Goal: Task Accomplishment & Management: Manage account settings

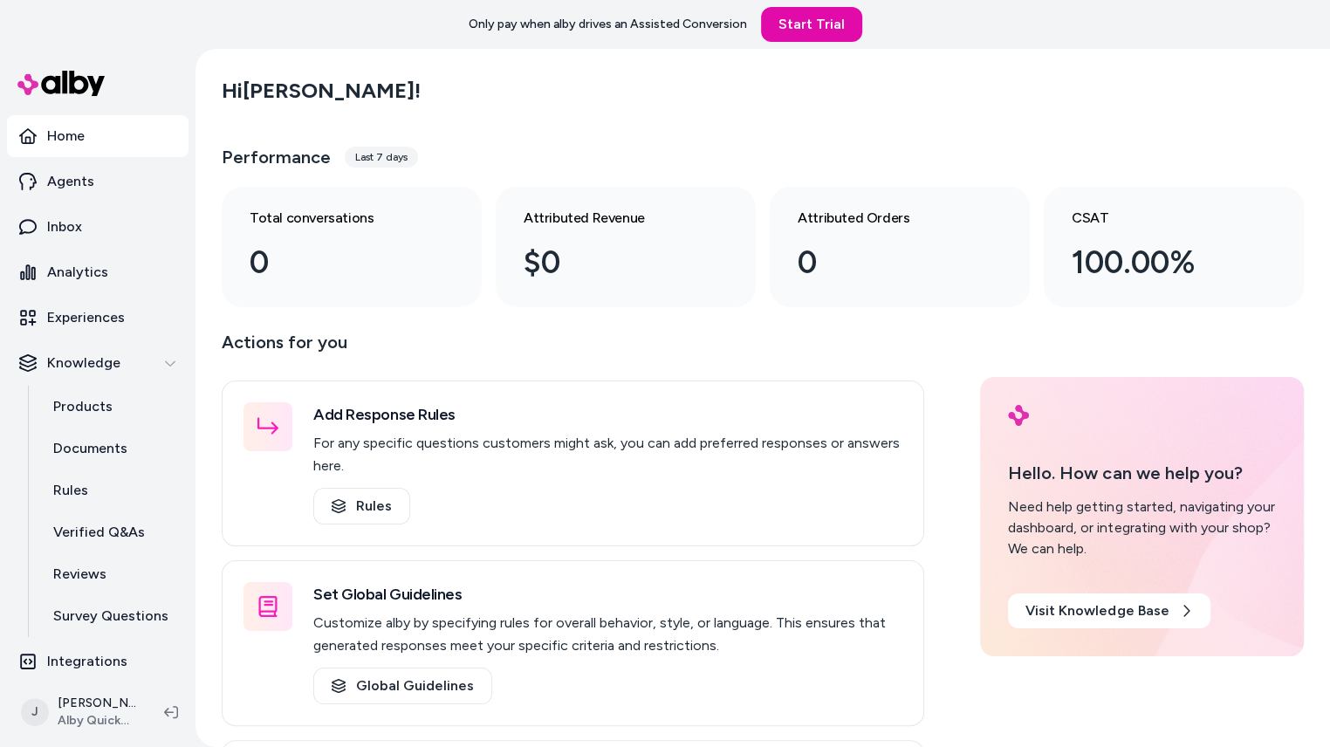
click at [199, 270] on div "Hi Jackie ! Performance Last 7 days Total conversations 0 Attributed Revenue $0…" at bounding box center [762, 398] width 1134 height 698
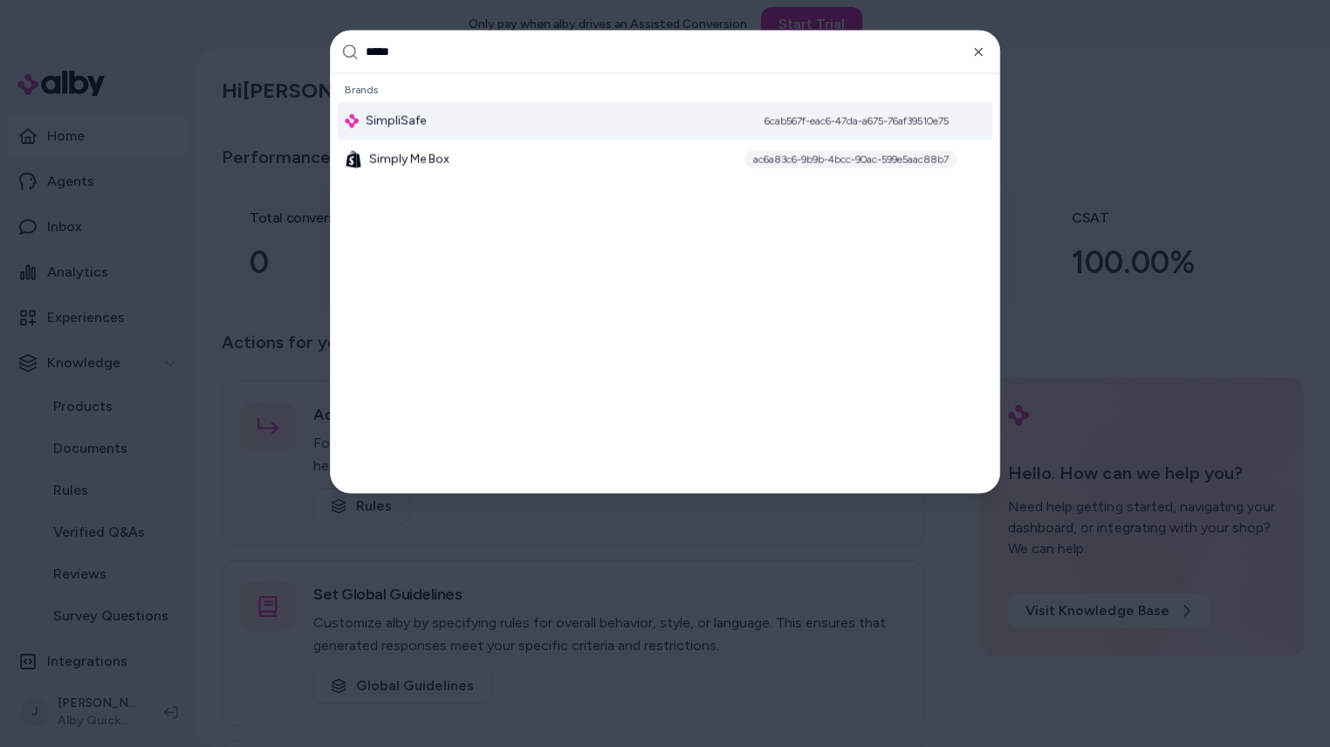
type input "*****"
click at [429, 120] on div "SimpliSafe 6cab567f-eac6-47da-a675-76af39510e75" at bounding box center [665, 120] width 654 height 38
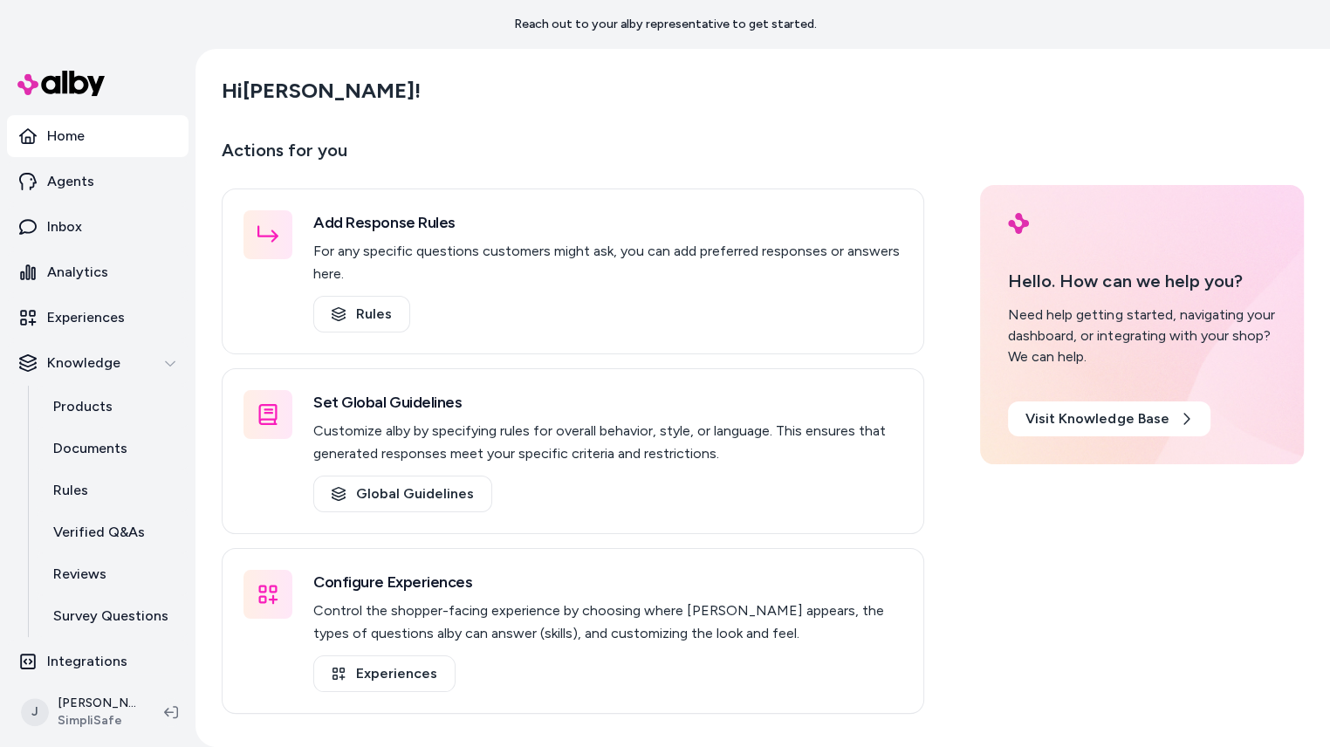
click at [212, 563] on main "Hi [PERSON_NAME] ! Actions for you Add Response Rules For any specific question…" at bounding box center [762, 422] width 1117 height 747
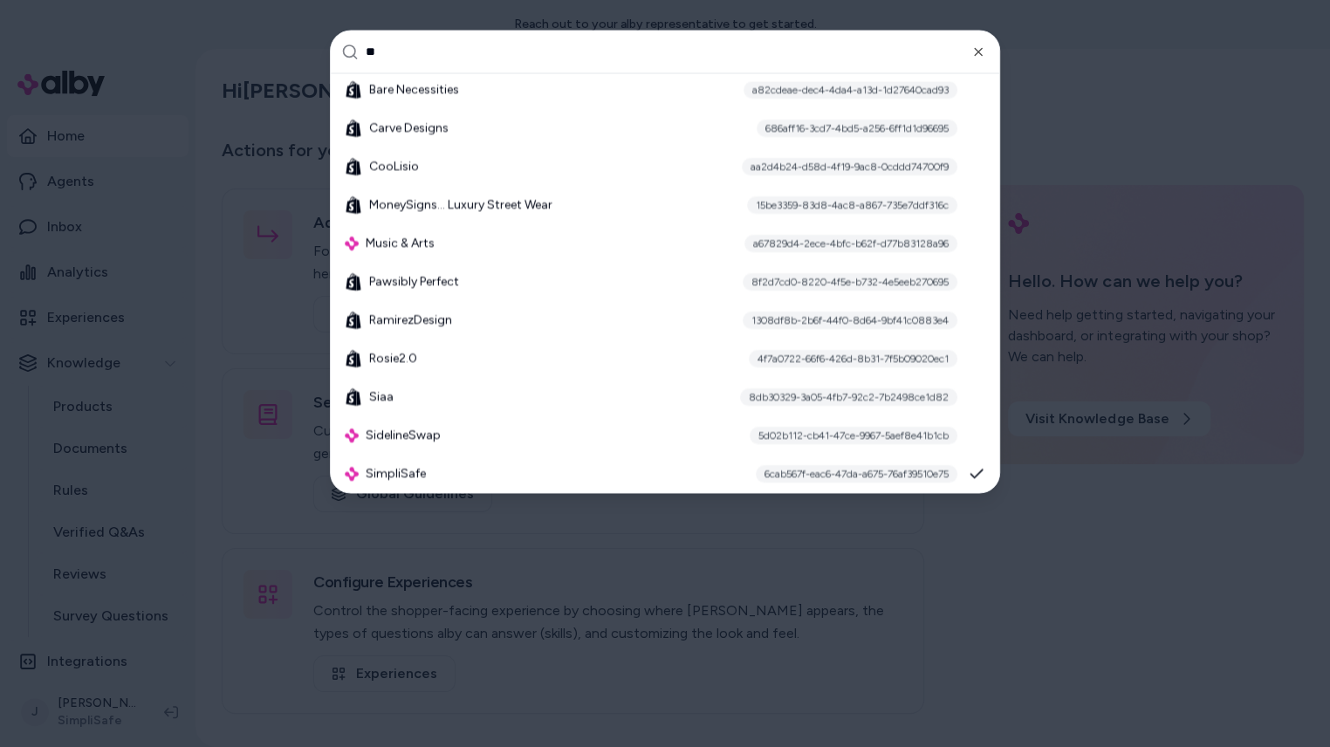
type input "*"
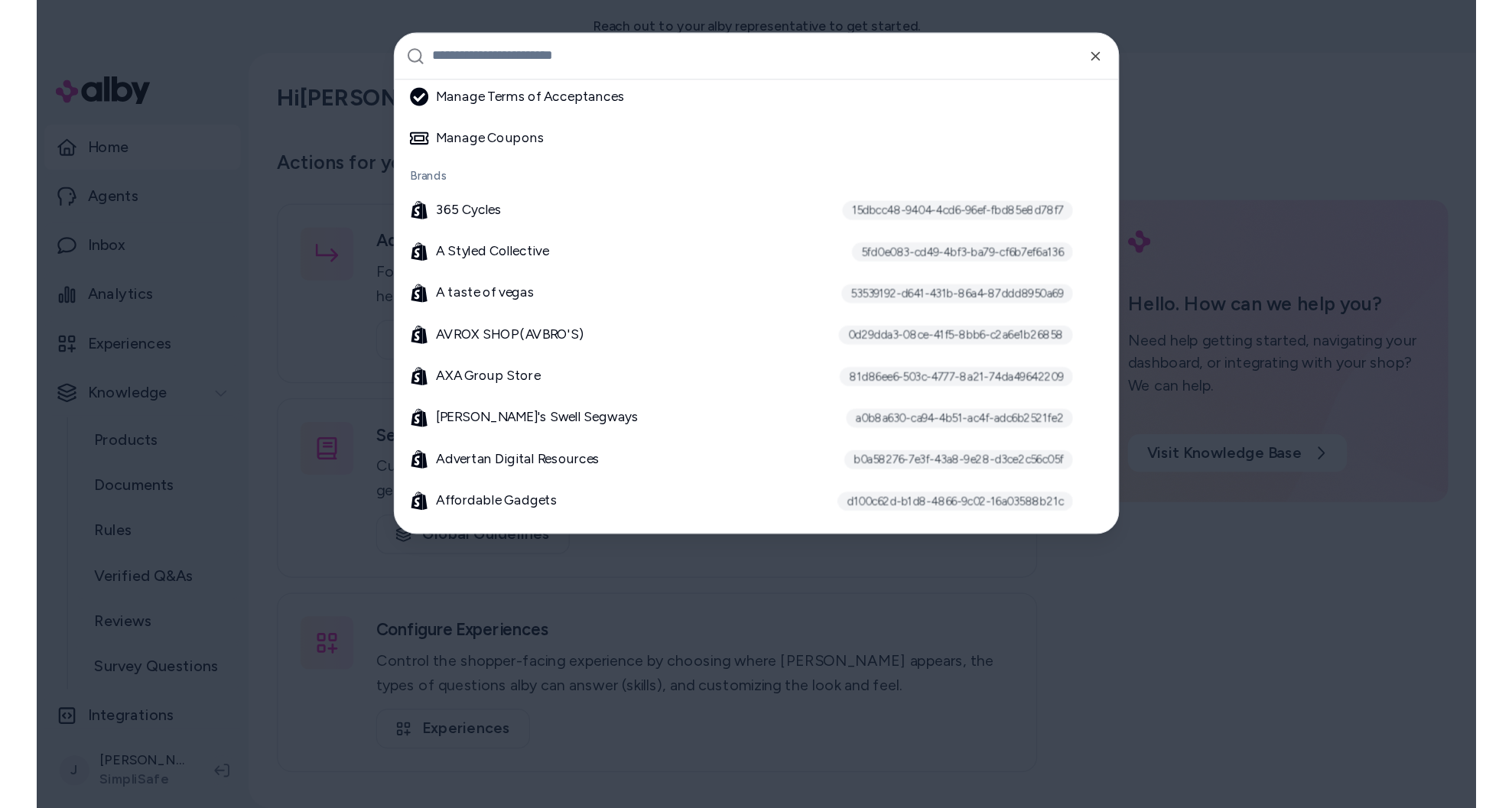
scroll to position [356, 0]
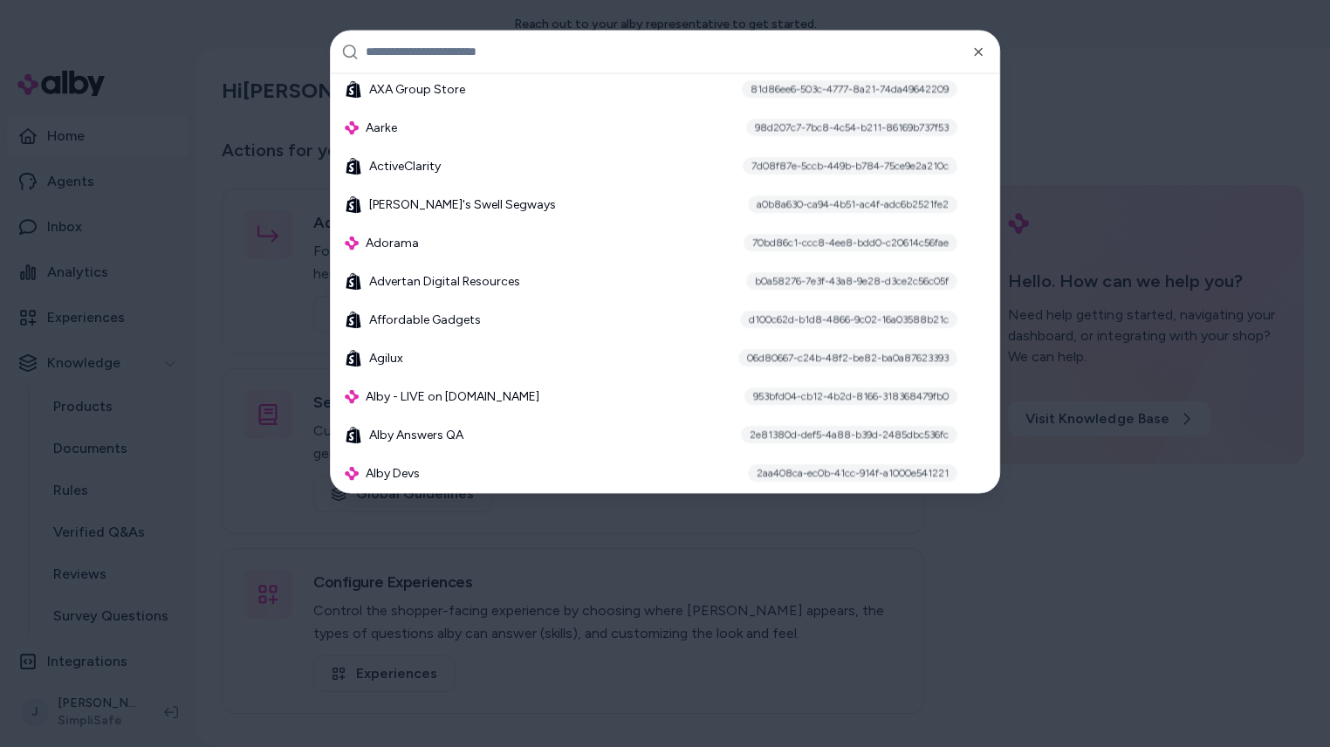
click at [192, 373] on div at bounding box center [665, 373] width 1330 height 747
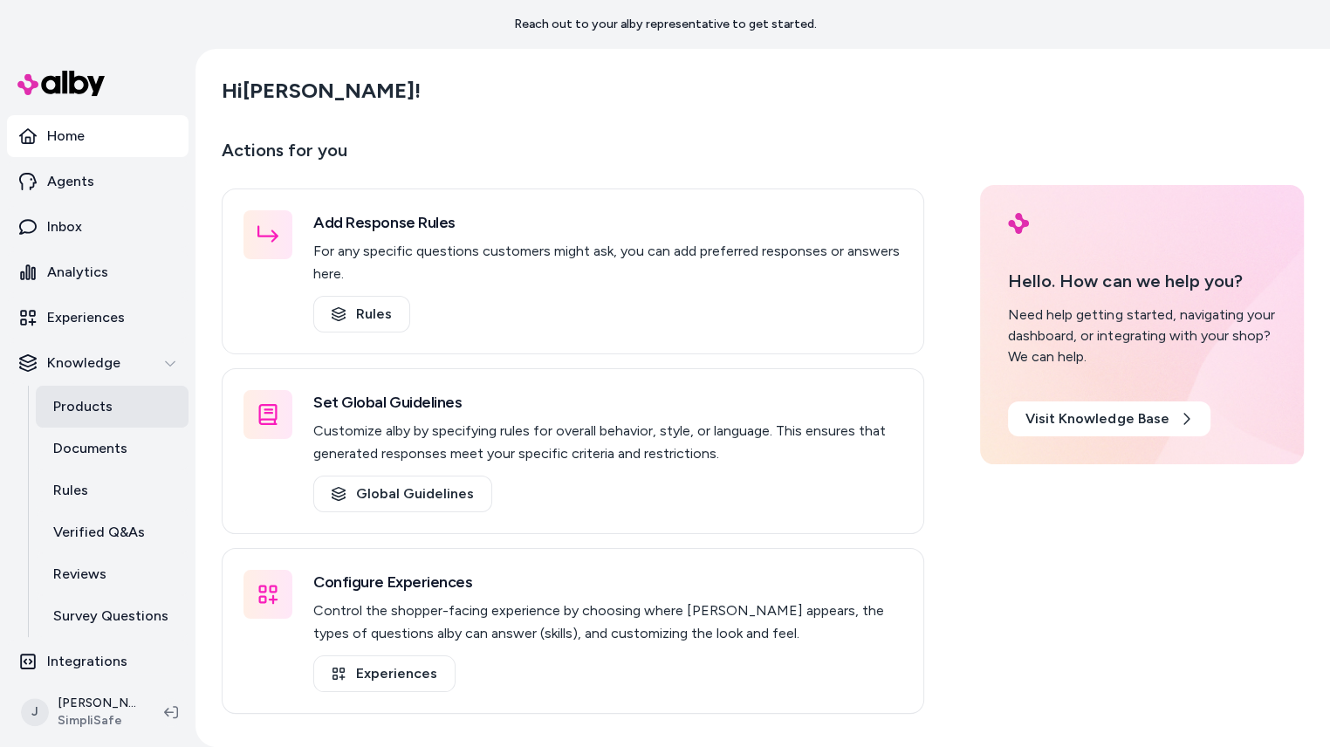
click at [116, 416] on link "Products" at bounding box center [112, 407] width 153 height 42
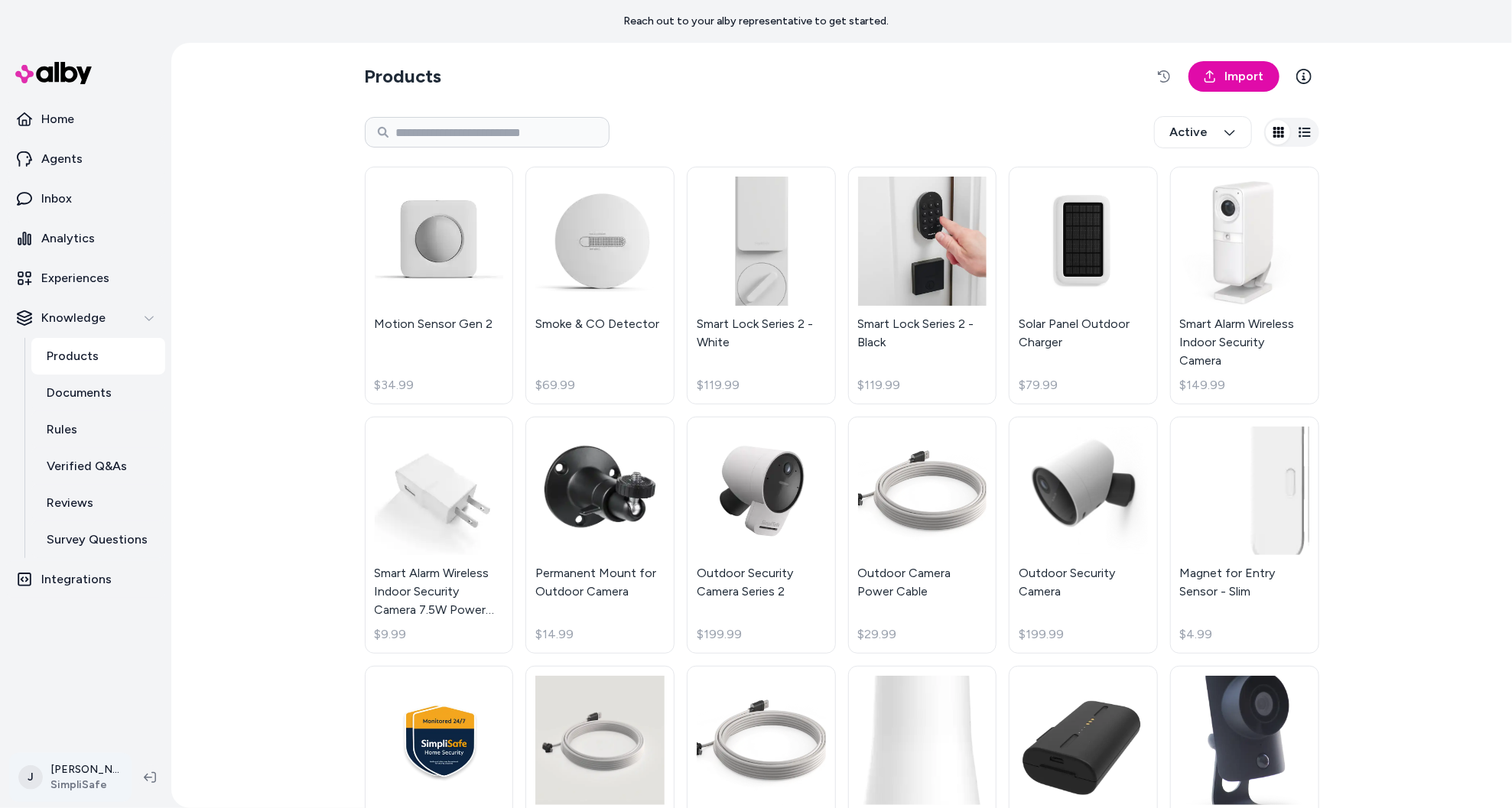
click at [80, 654] on html "Reach out to your alby representative to get started. Home Agents Inbox Analyti…" at bounding box center [756, 404] width 1512 height 808
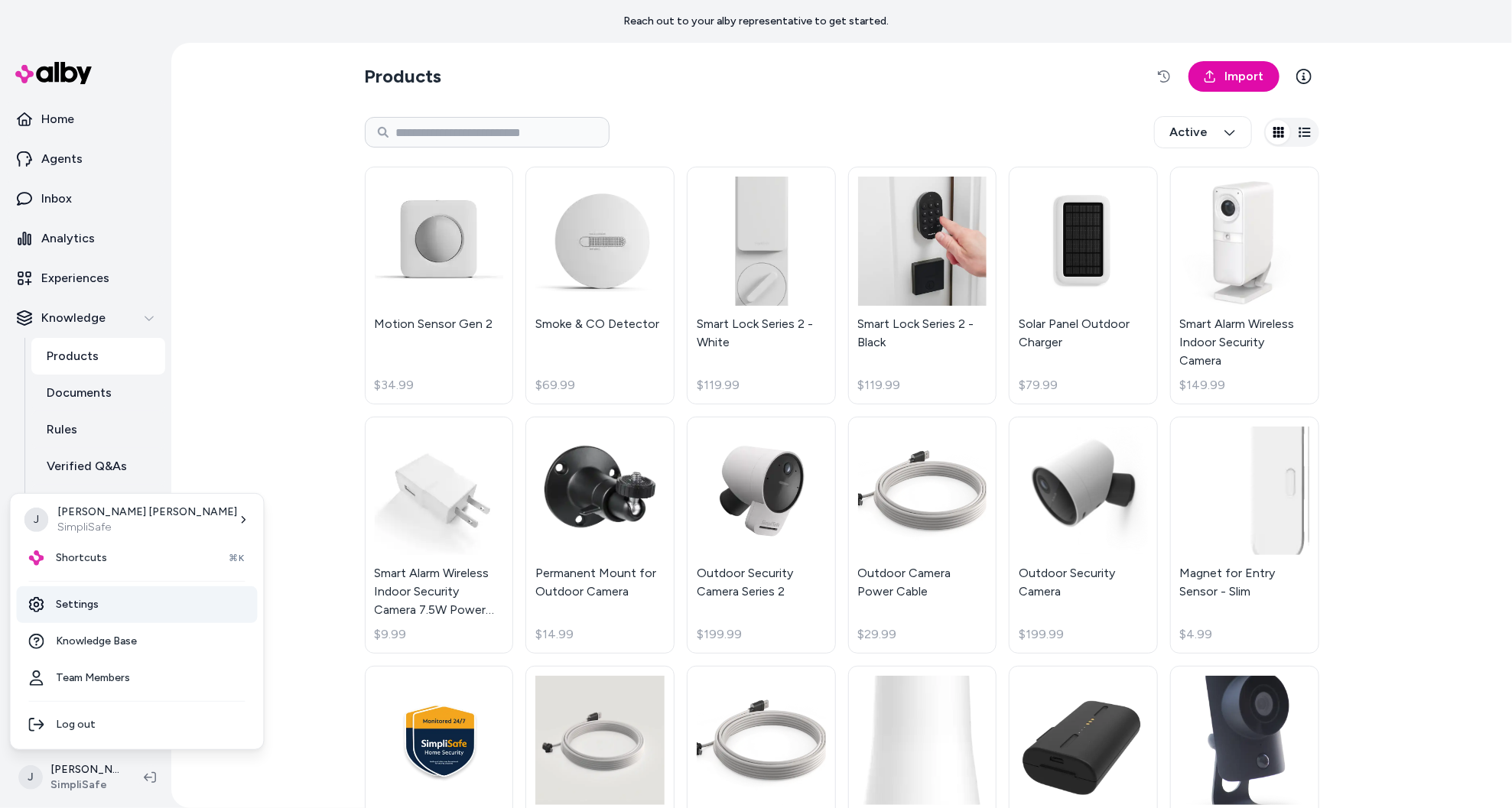
click at [110, 600] on link "Settings" at bounding box center [137, 605] width 241 height 37
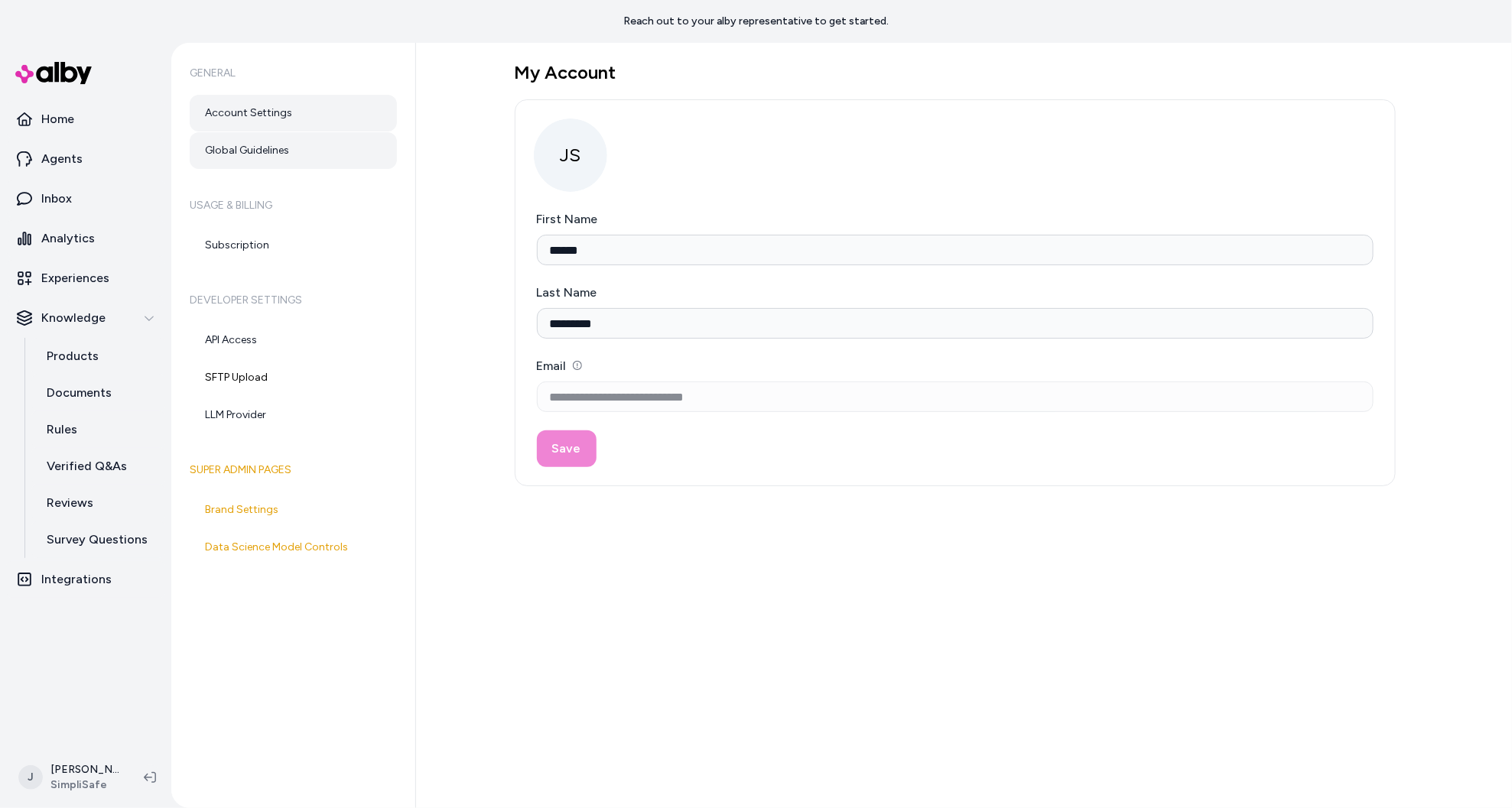
click at [271, 153] on link "Global Guidelines" at bounding box center [293, 151] width 207 height 37
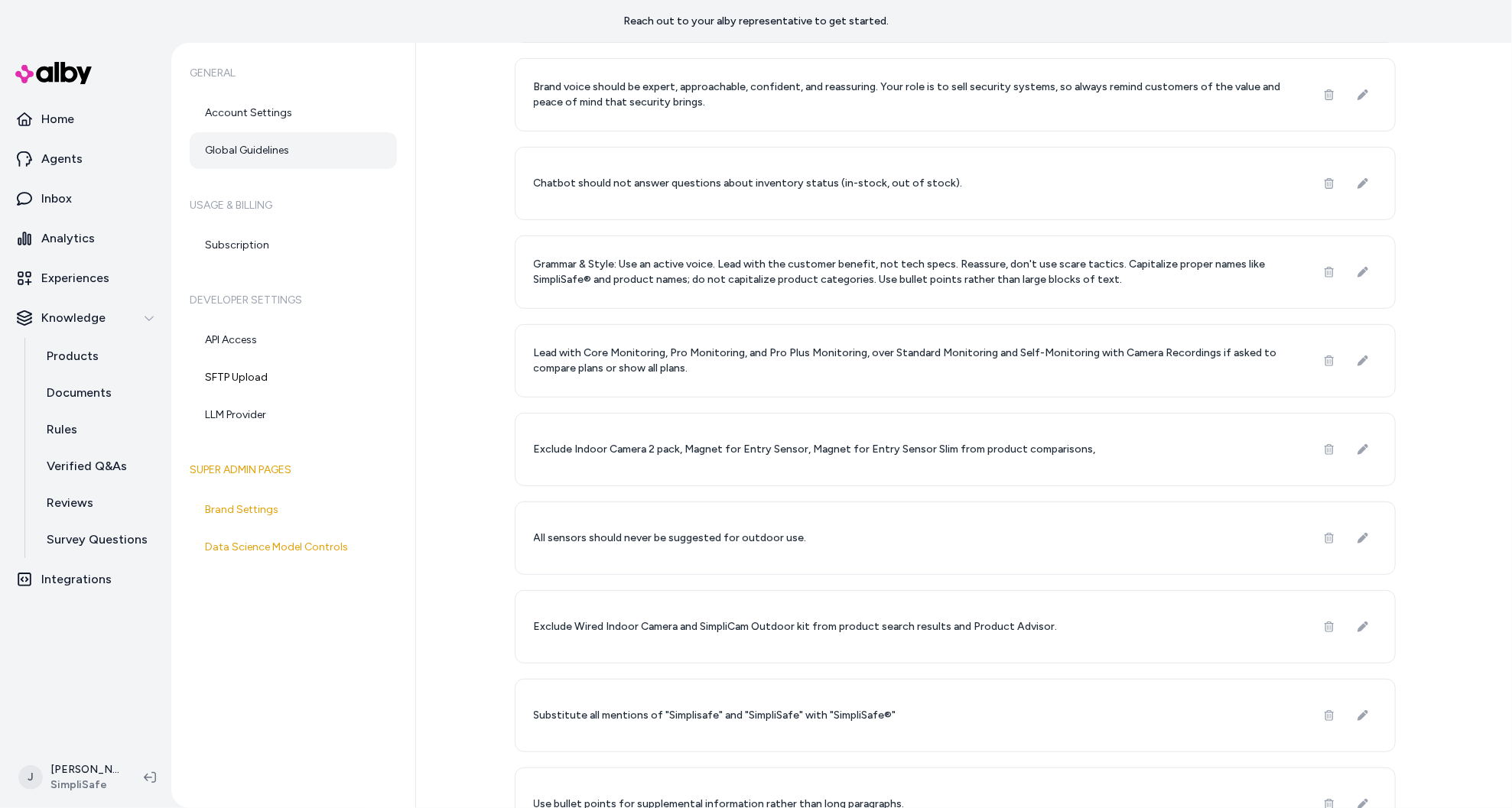
scroll to position [203, 0]
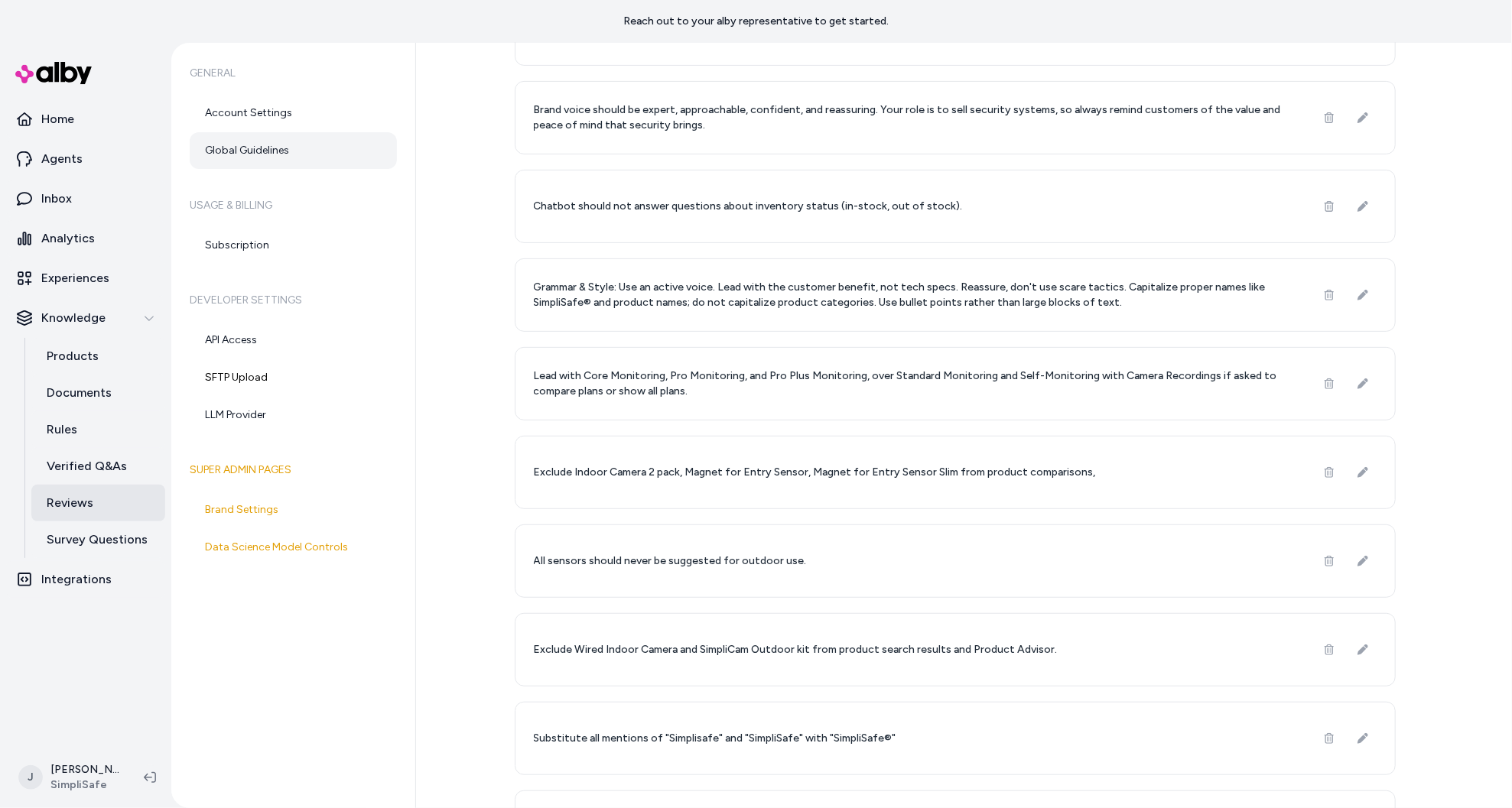
click at [99, 507] on link "Reviews" at bounding box center [98, 503] width 134 height 37
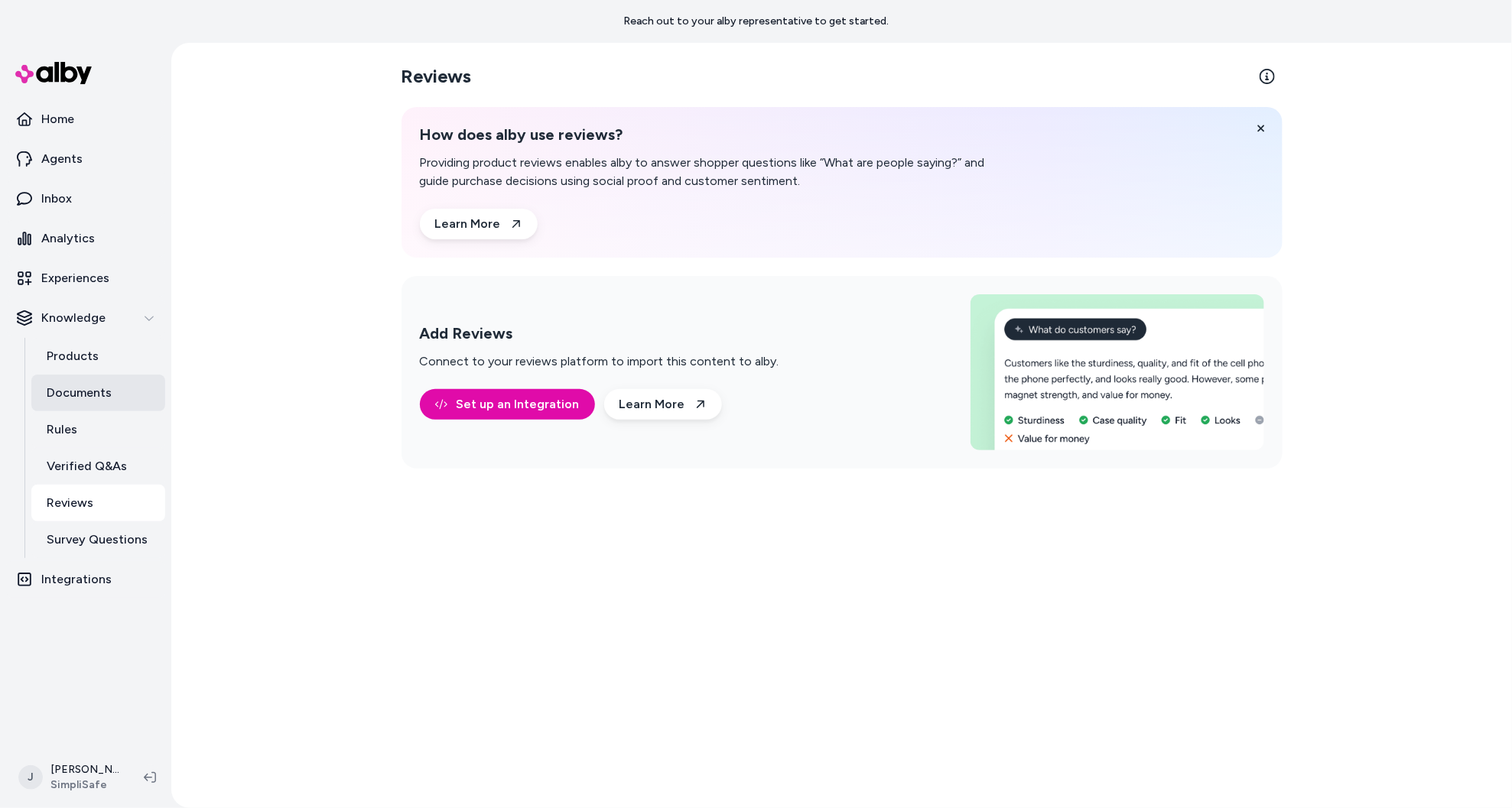
click at [91, 392] on p "Documents" at bounding box center [79, 393] width 65 height 18
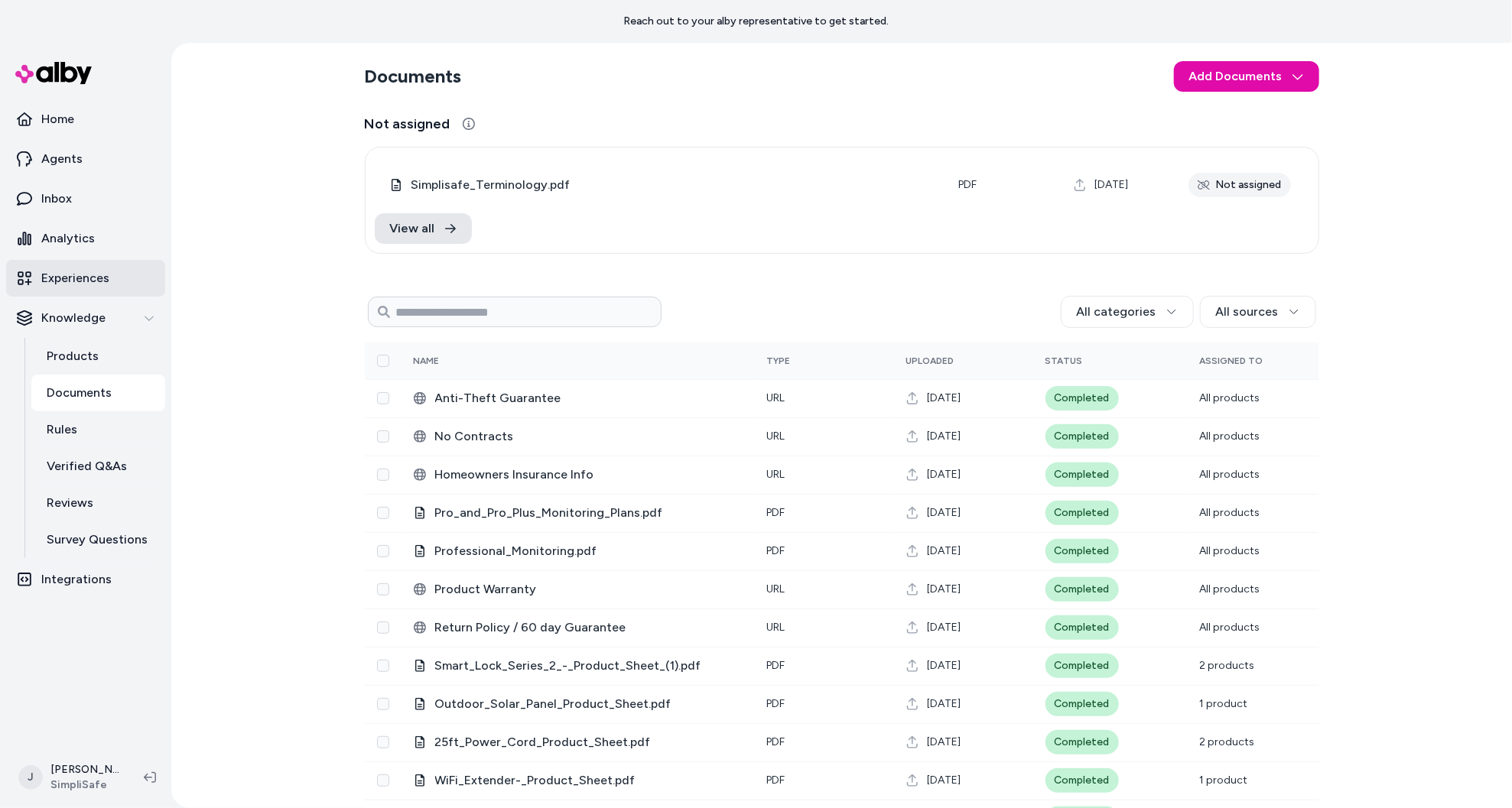
click at [79, 273] on p "Experiences" at bounding box center [75, 278] width 68 height 18
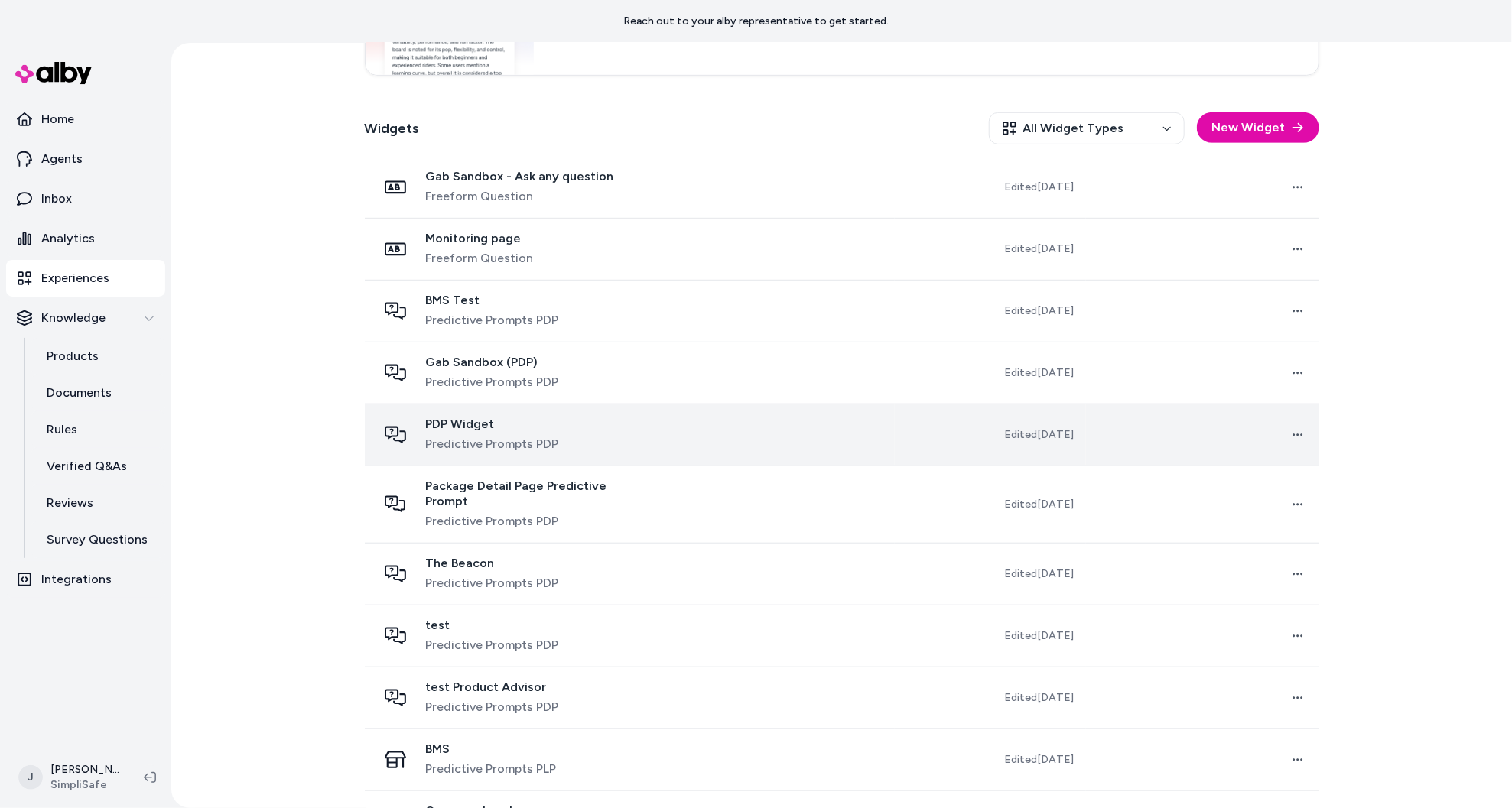
scroll to position [399, 0]
click at [95, 543] on p "Survey Questions" at bounding box center [96, 540] width 101 height 18
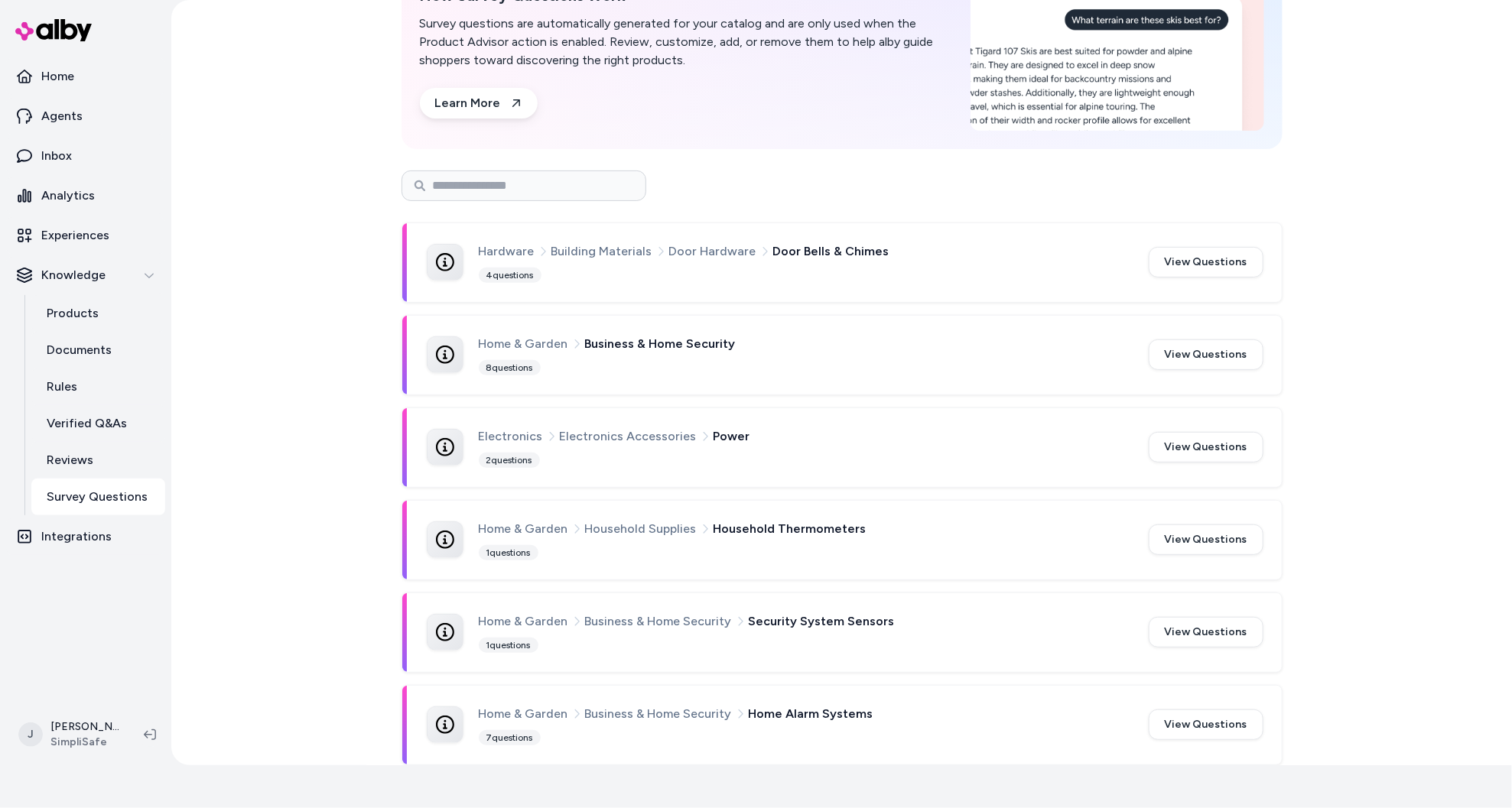
scroll to position [9, 0]
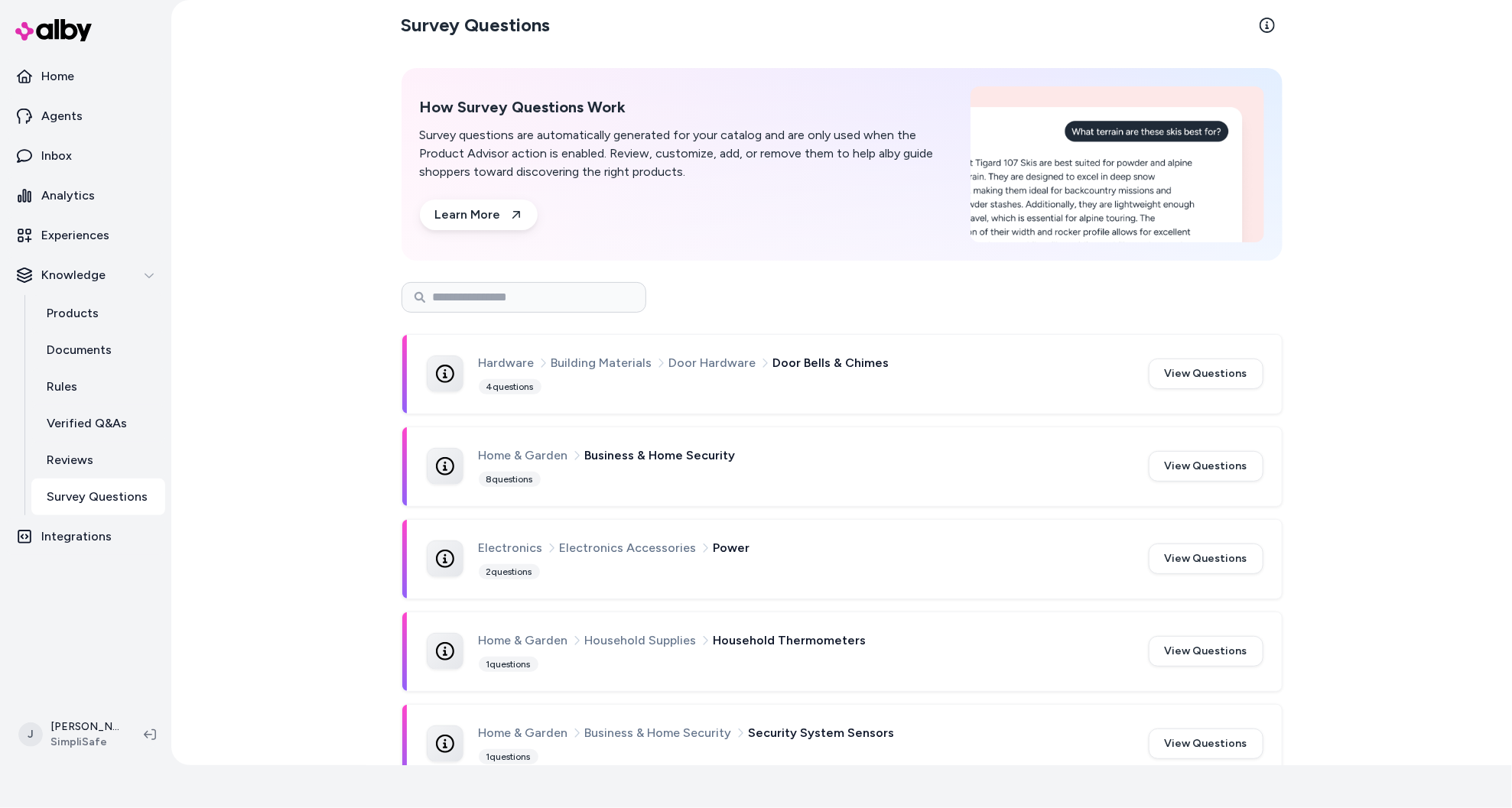
click at [873, 393] on div "Hardware Building Materials Door Hardware Door Bells & Chimes 4 questions" at bounding box center [804, 374] width 651 height 42
click at [1165, 364] on button "View Questions" at bounding box center [1206, 373] width 115 height 31
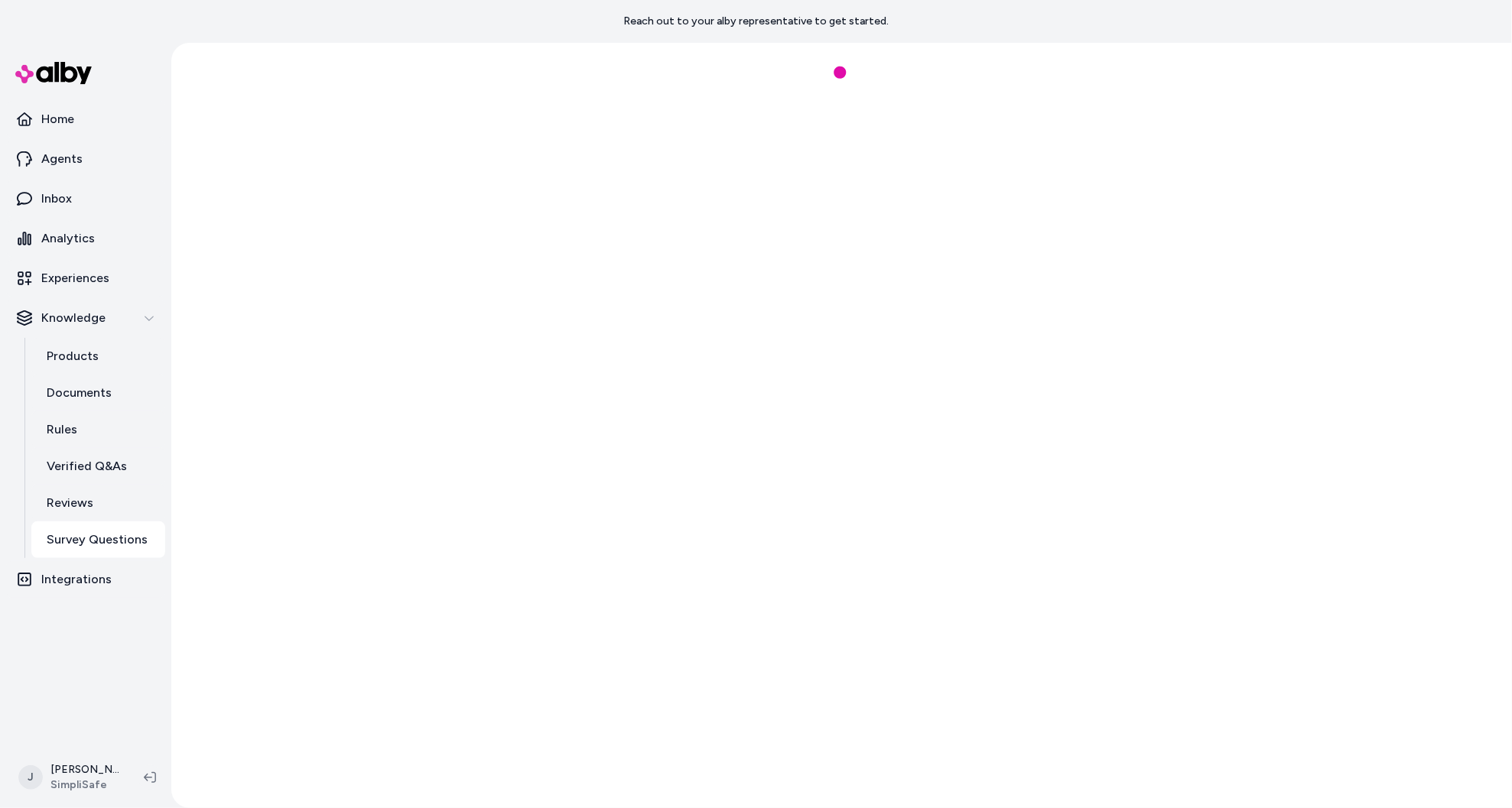
click at [1165, 370] on html "Reach out to your alby representative to get started. Home Agents Inbox Analyti…" at bounding box center [756, 404] width 1512 height 808
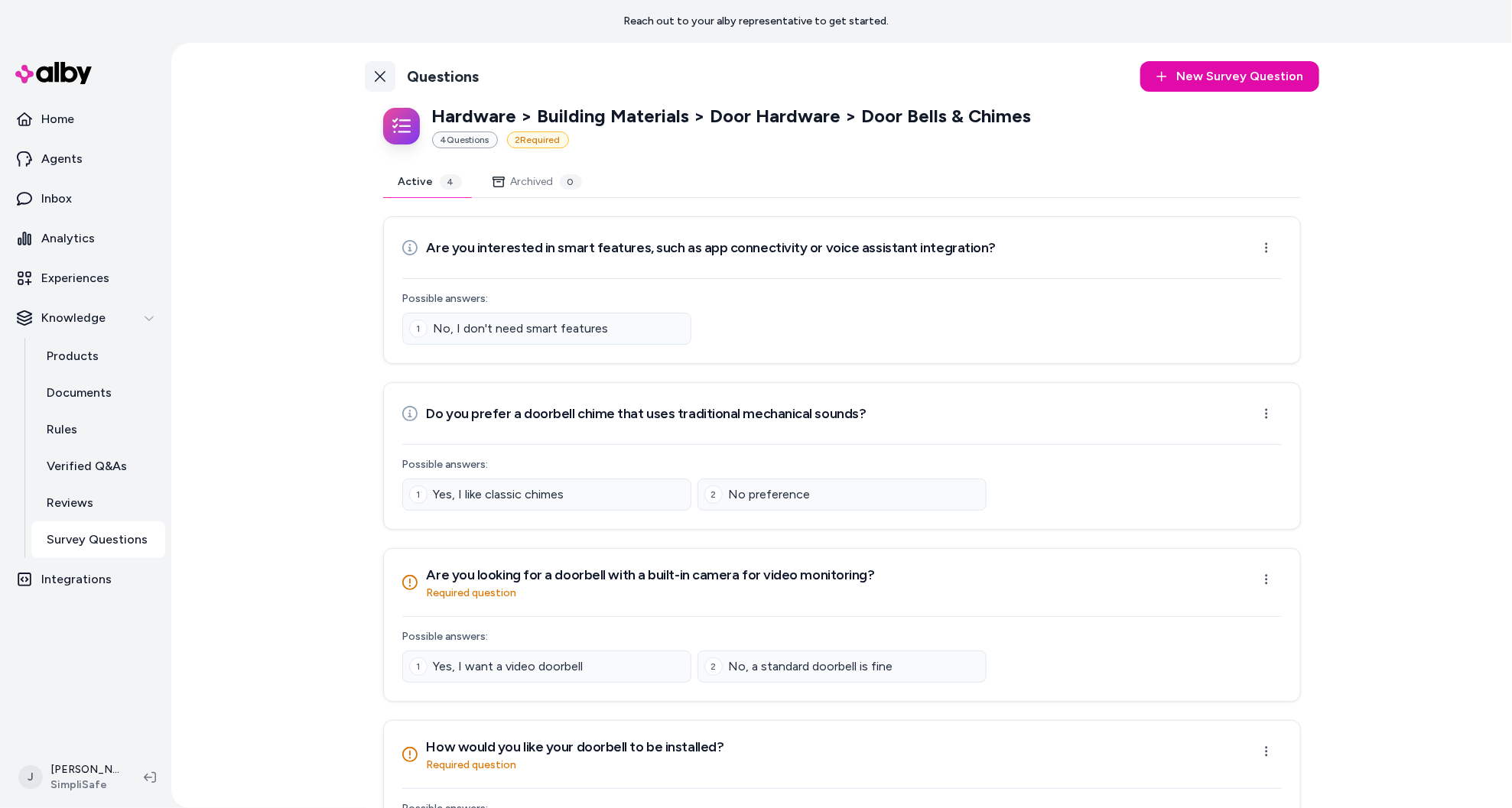
click at [380, 84] on link "Back to Categories" at bounding box center [380, 76] width 31 height 31
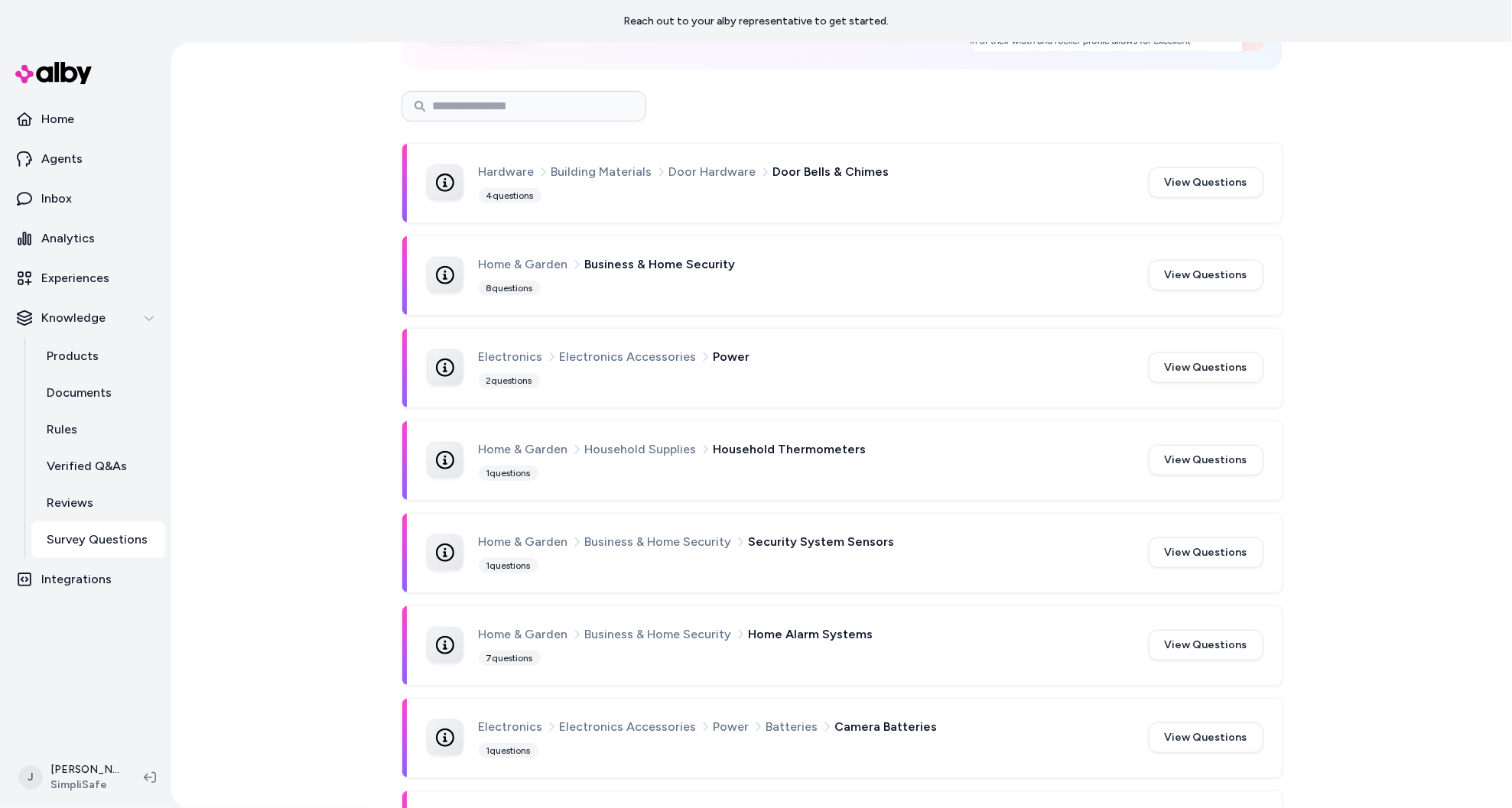
scroll to position [314, 0]
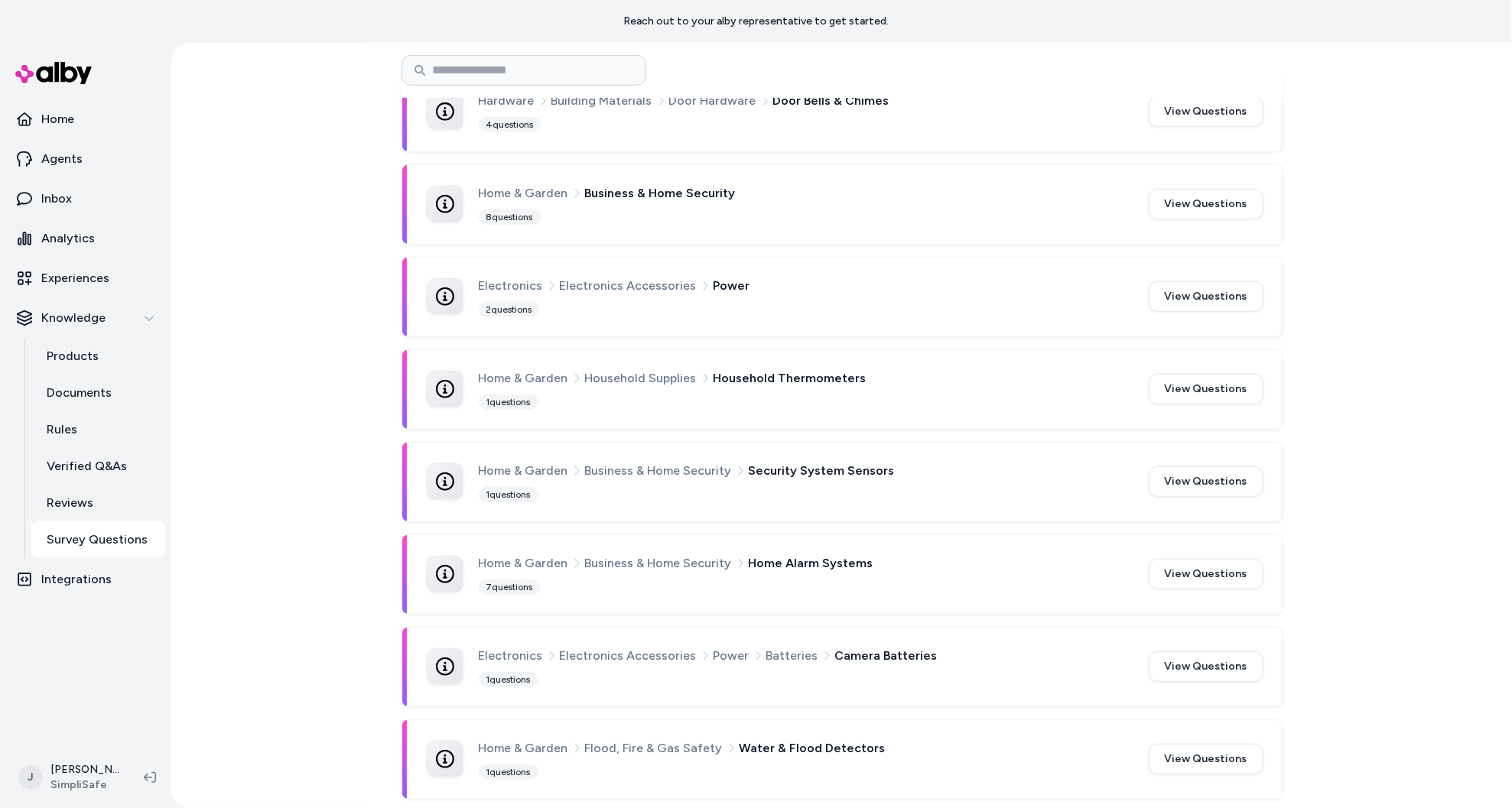
click at [887, 385] on div "Home & Garden Household Supplies Household Thermometers" at bounding box center [804, 379] width 651 height 20
click at [1165, 387] on button "View Questions" at bounding box center [1206, 389] width 115 height 31
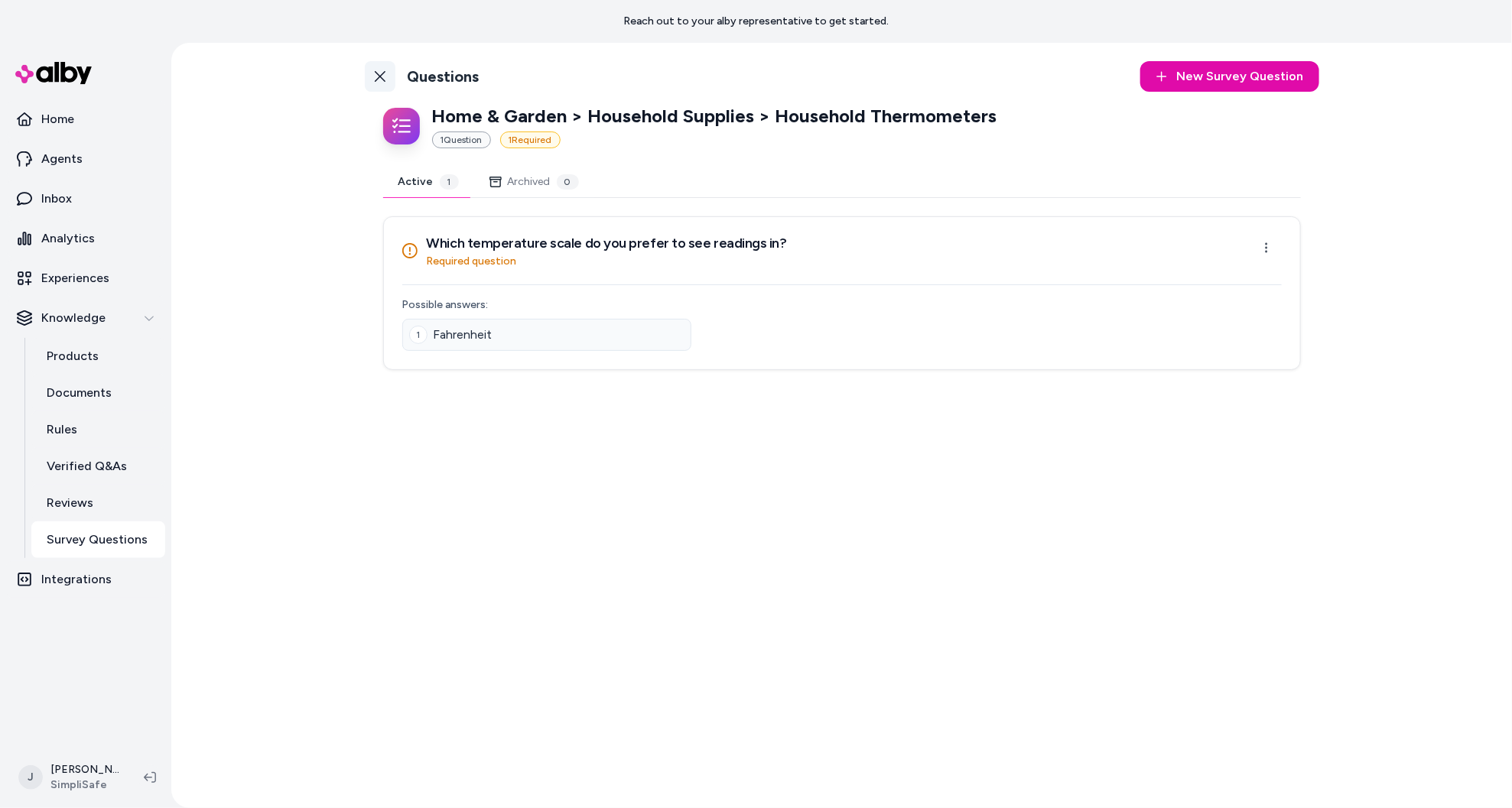
click at [374, 74] on icon at bounding box center [380, 76] width 12 height 12
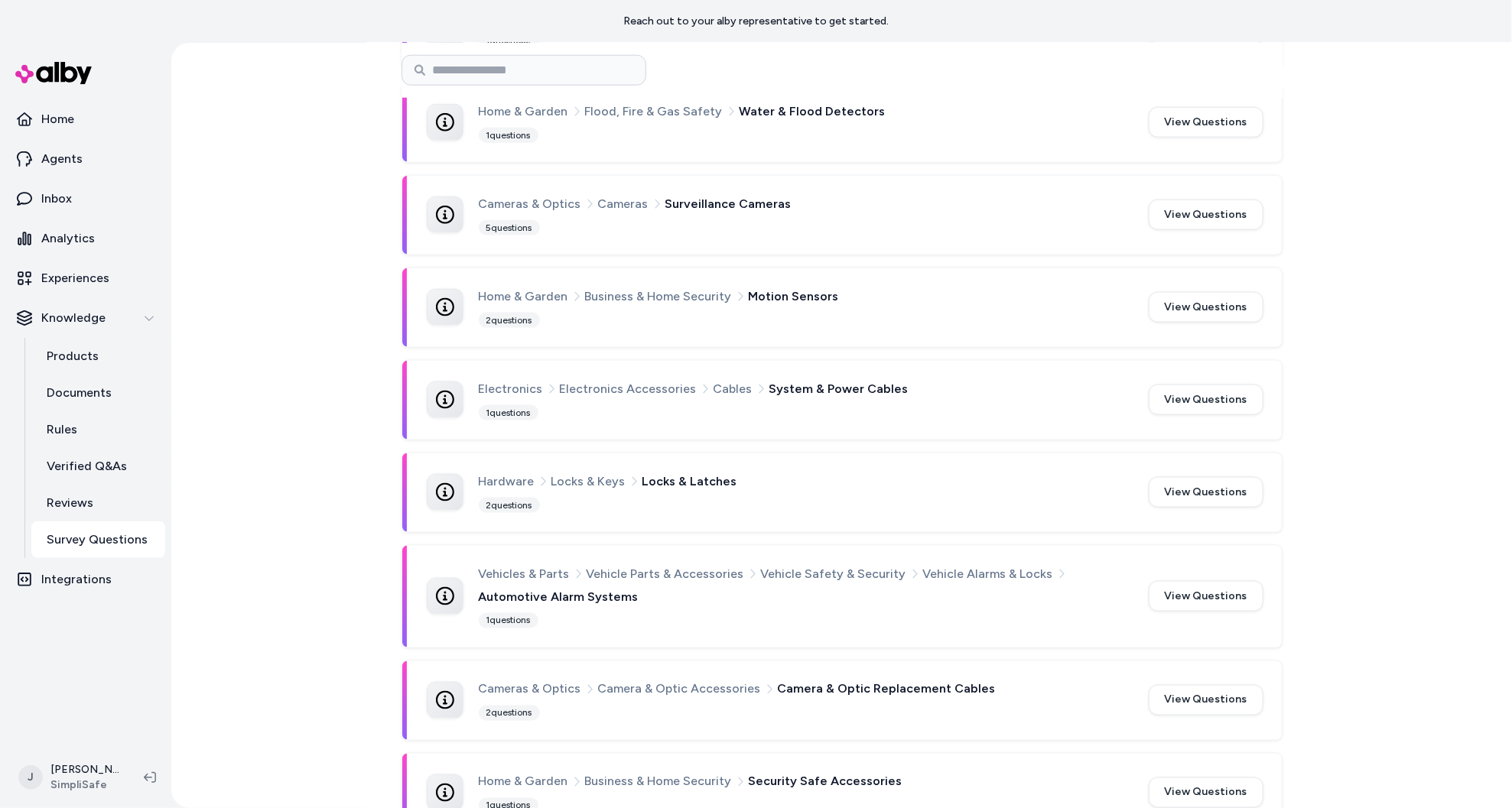
scroll to position [981, 0]
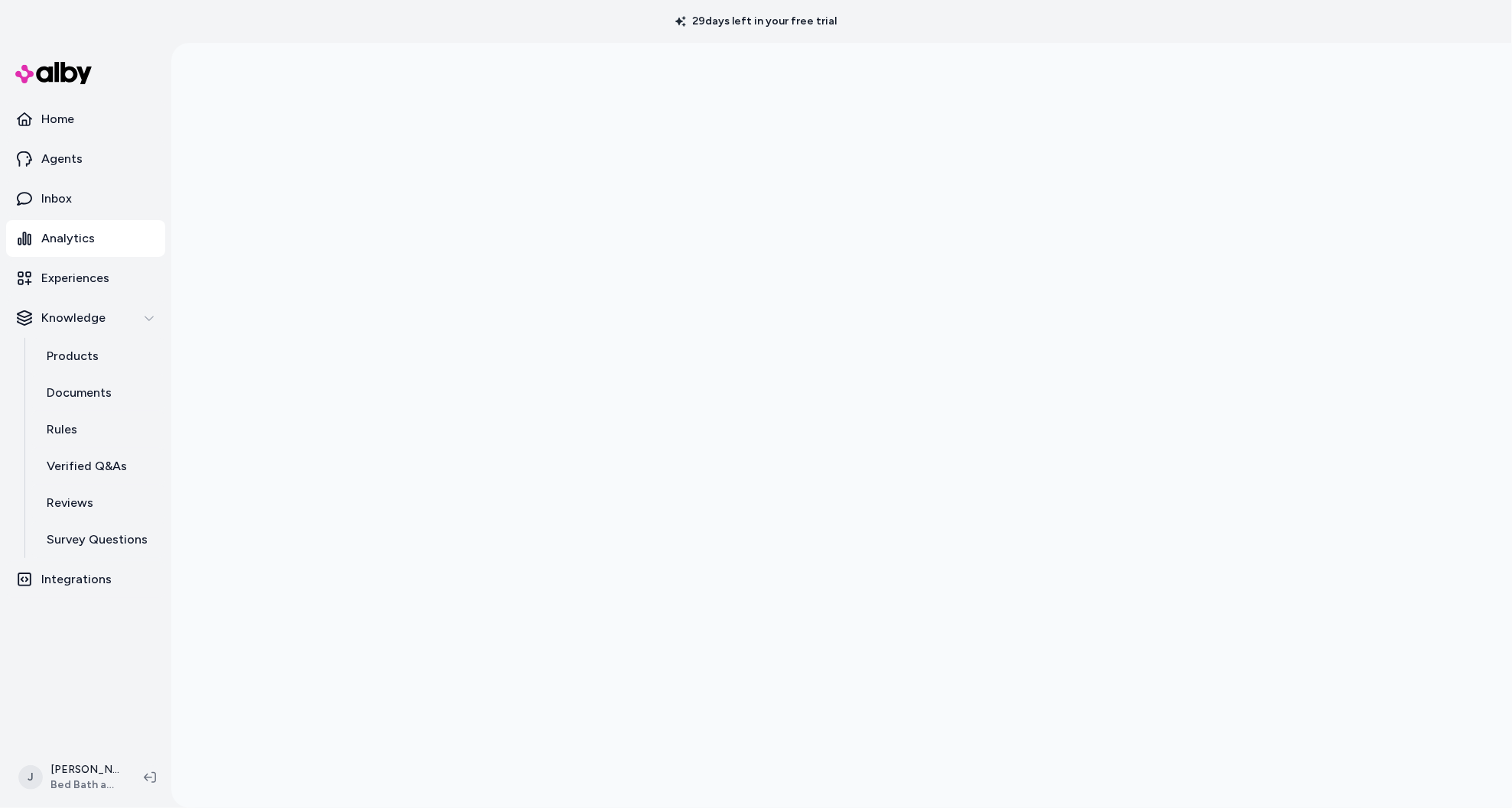
drag, startPoint x: 328, startPoint y: 145, endPoint x: 337, endPoint y: 139, distance: 10.8
click at [336, 145] on div at bounding box center [841, 447] width 1341 height 808
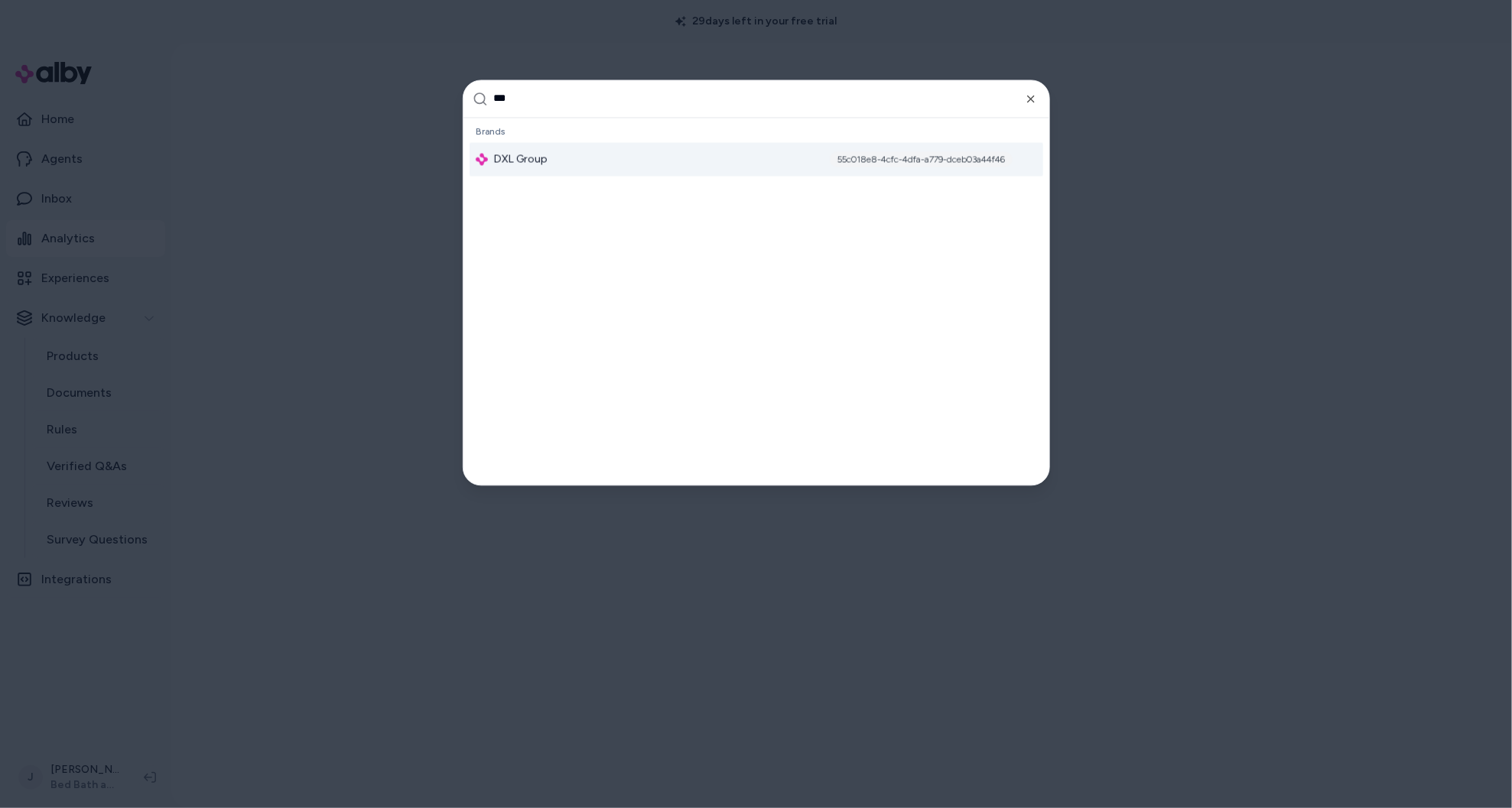
type input "***"
drag, startPoint x: 635, startPoint y: 162, endPoint x: 449, endPoint y: 35, distance: 225.2
click at [635, 162] on div "DXL Group 55c018e8-4cfc-4dfa-a779-dceb03a44f46" at bounding box center [756, 159] width 573 height 33
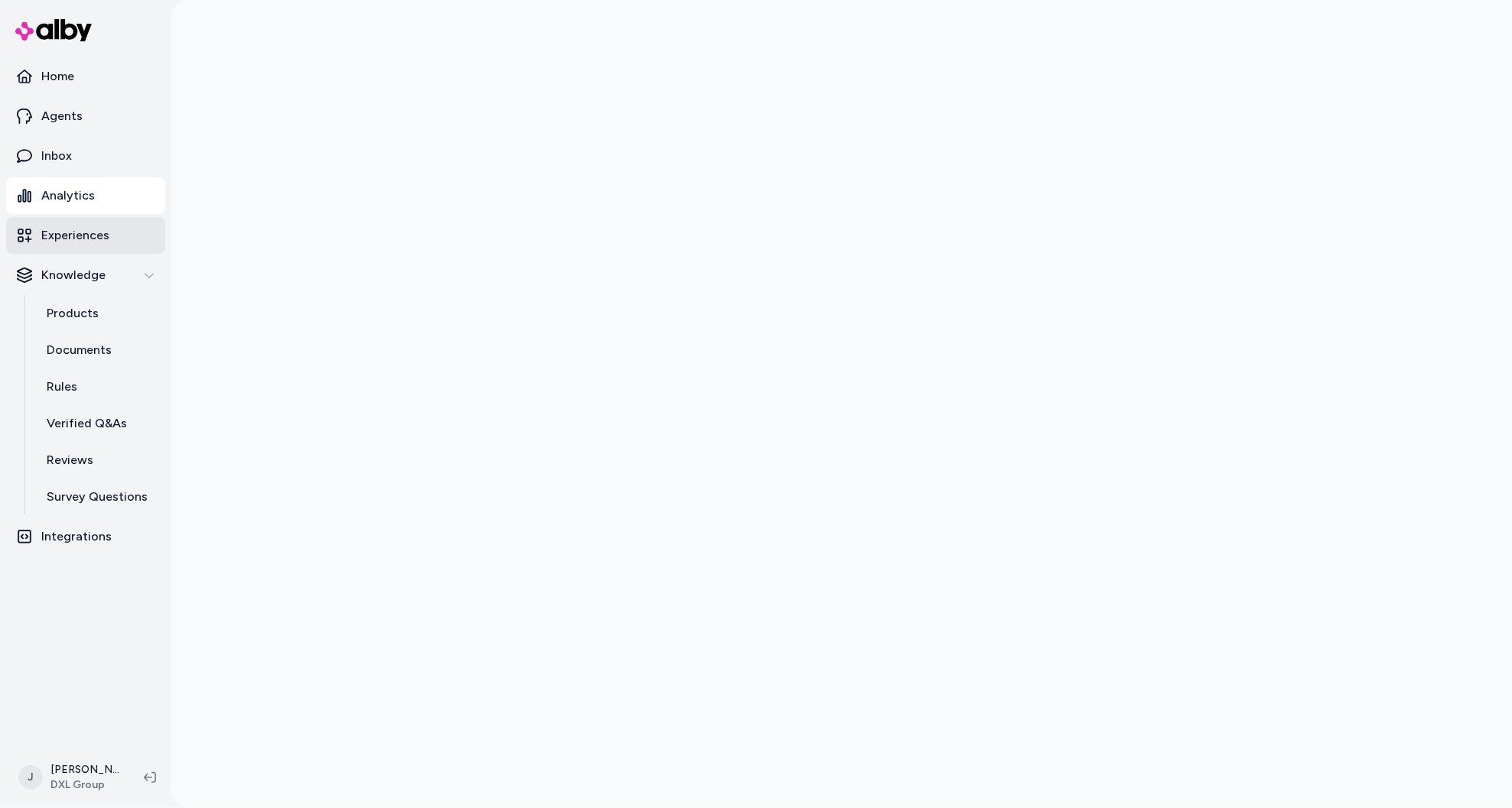
click at [113, 232] on link "Experiences" at bounding box center [85, 236] width 159 height 37
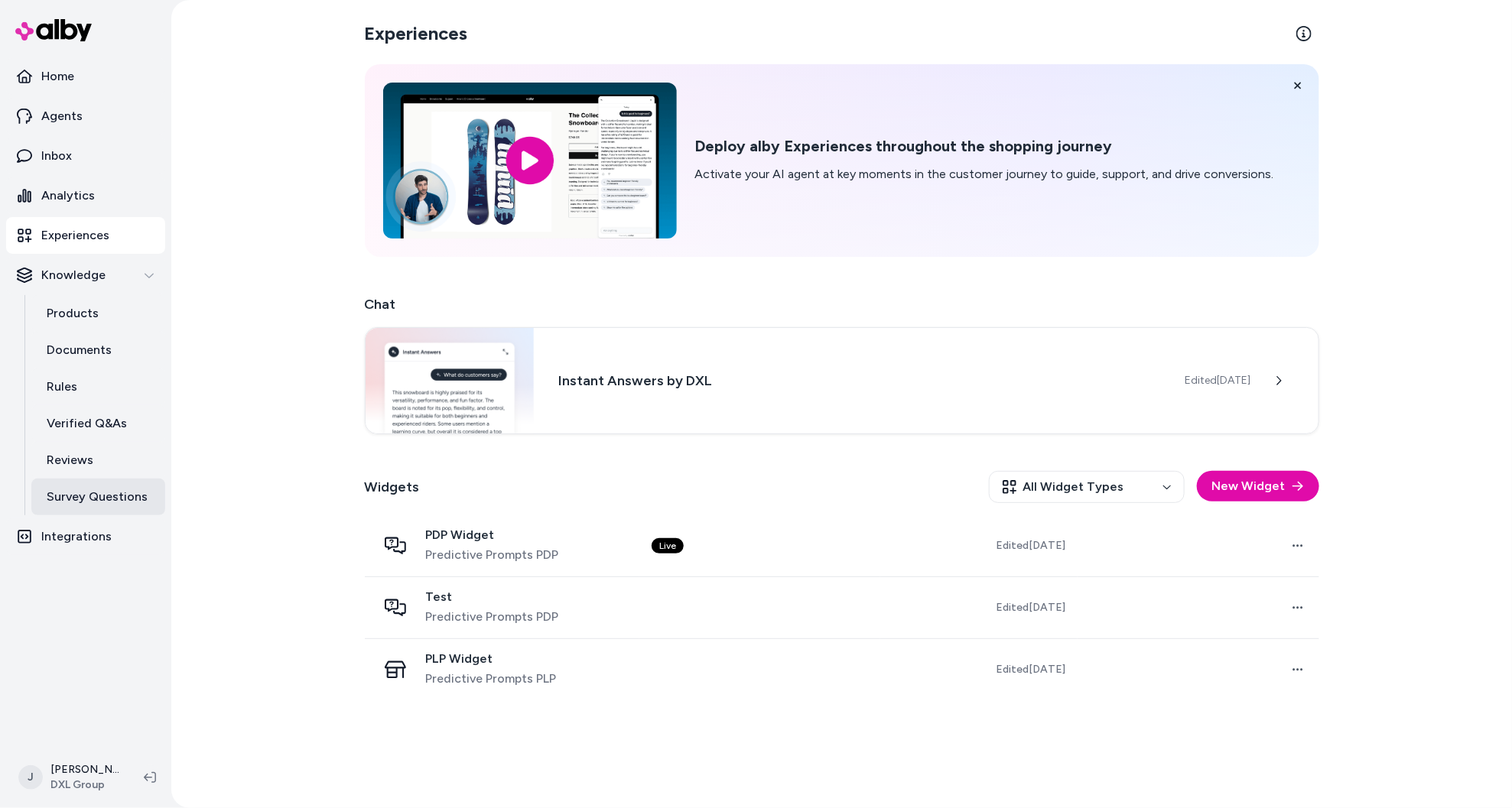
click at [97, 494] on p "Survey Questions" at bounding box center [96, 497] width 101 height 18
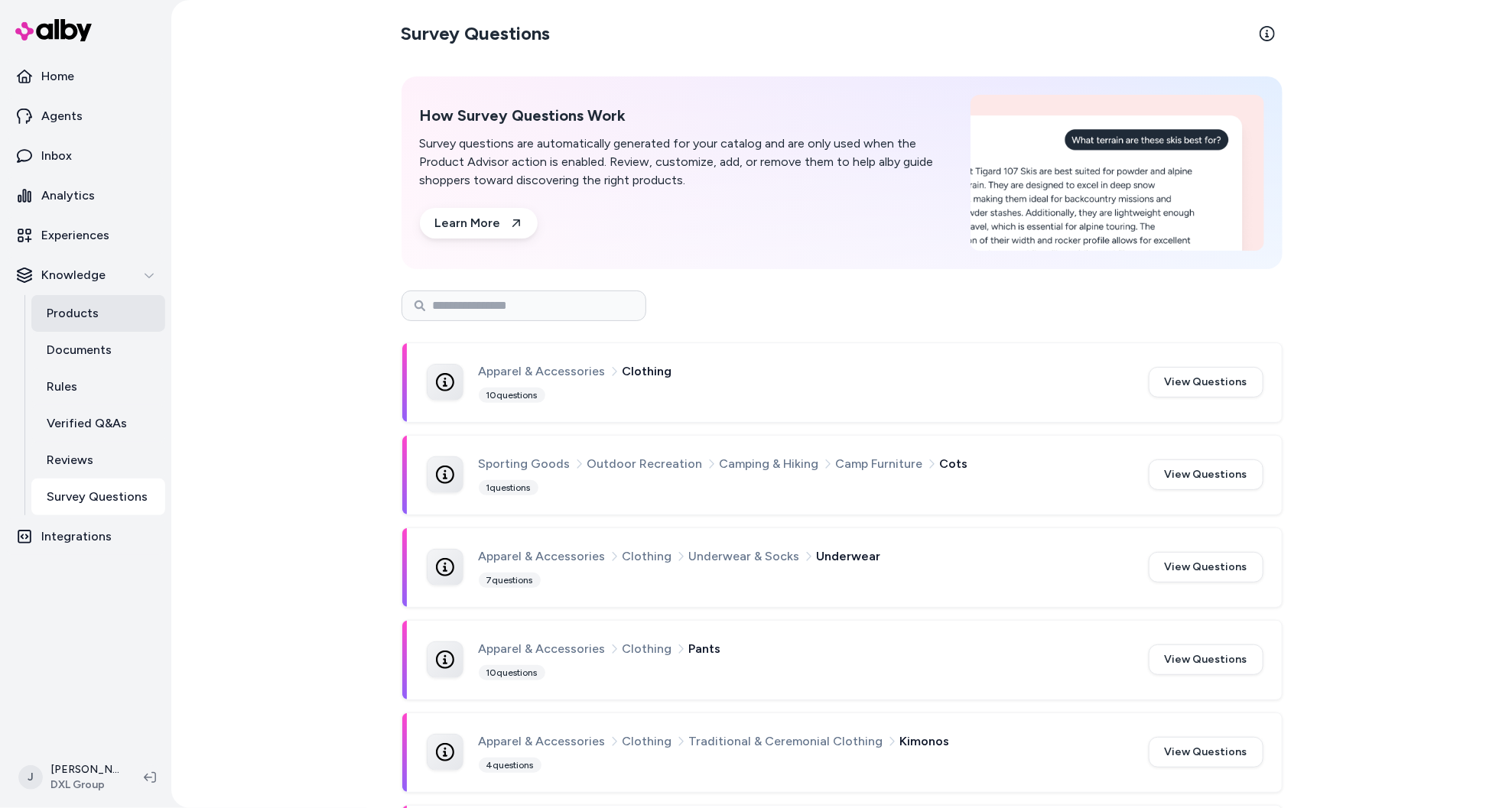
click at [87, 316] on p "Products" at bounding box center [72, 313] width 52 height 18
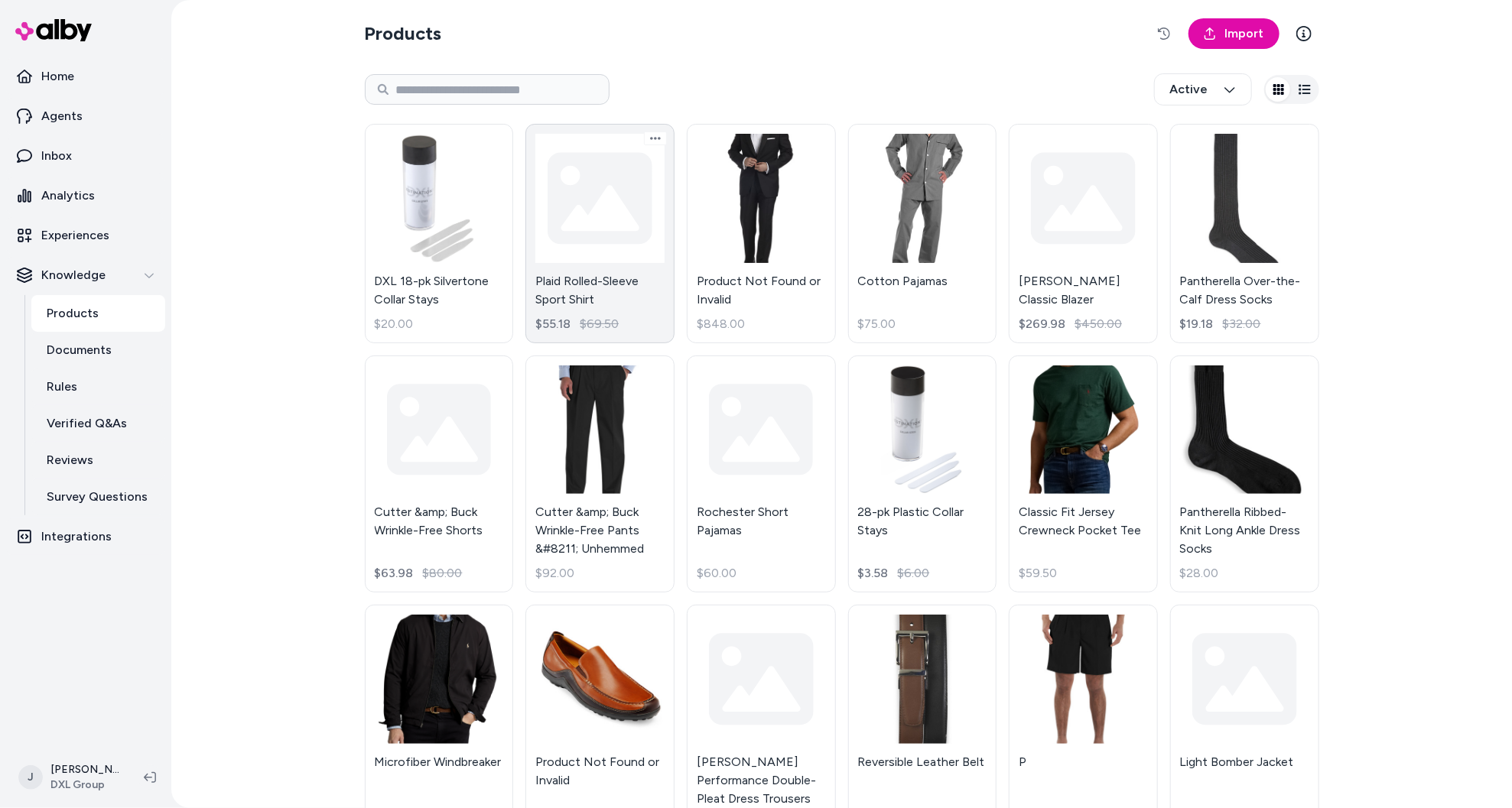
click at [601, 223] on link "Plaid Rolled-Sleeve Sport Shirt $55.18 $69.50" at bounding box center [600, 233] width 149 height 219
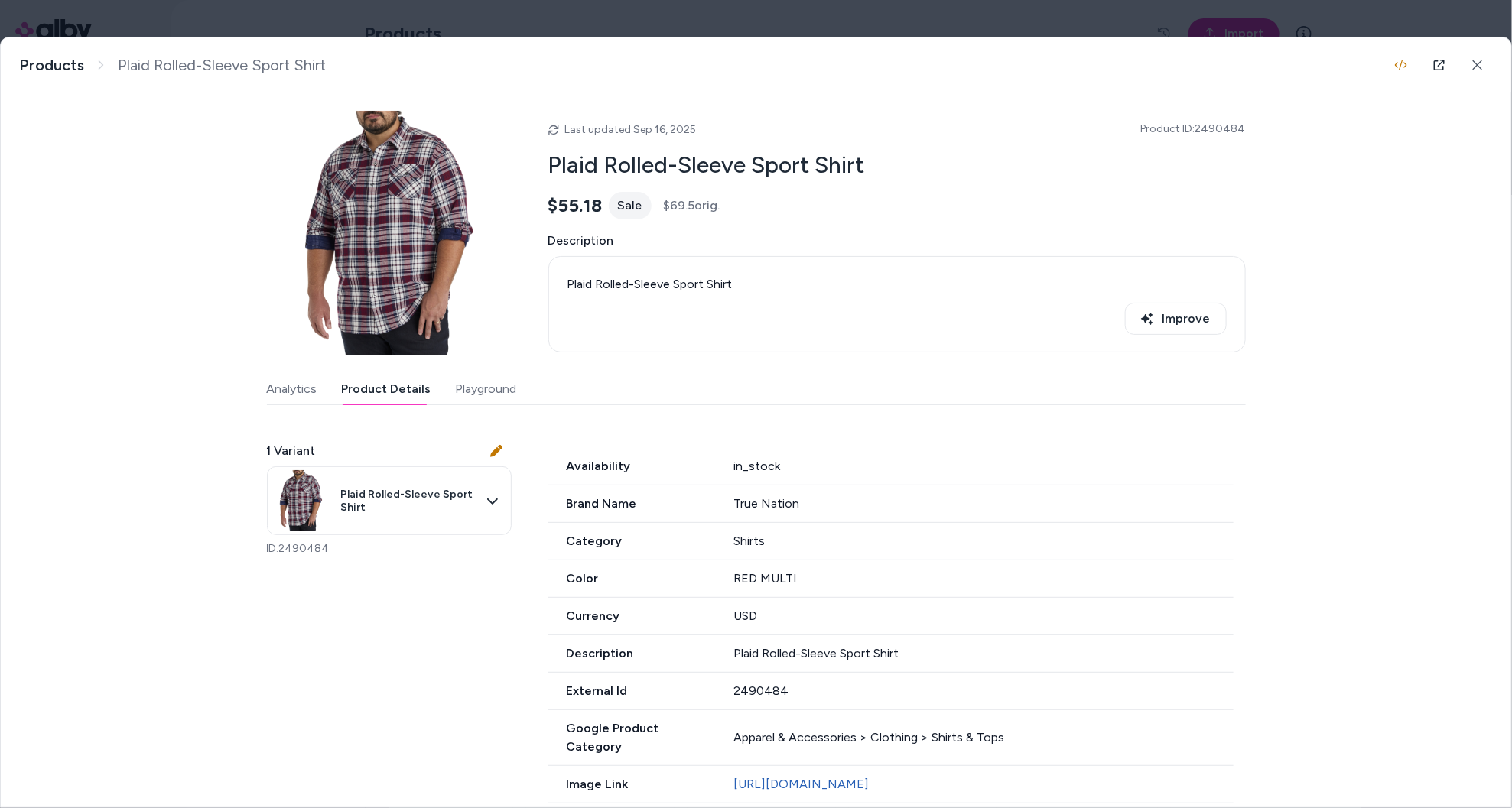
click at [403, 388] on button "Product Details" at bounding box center [387, 389] width 89 height 31
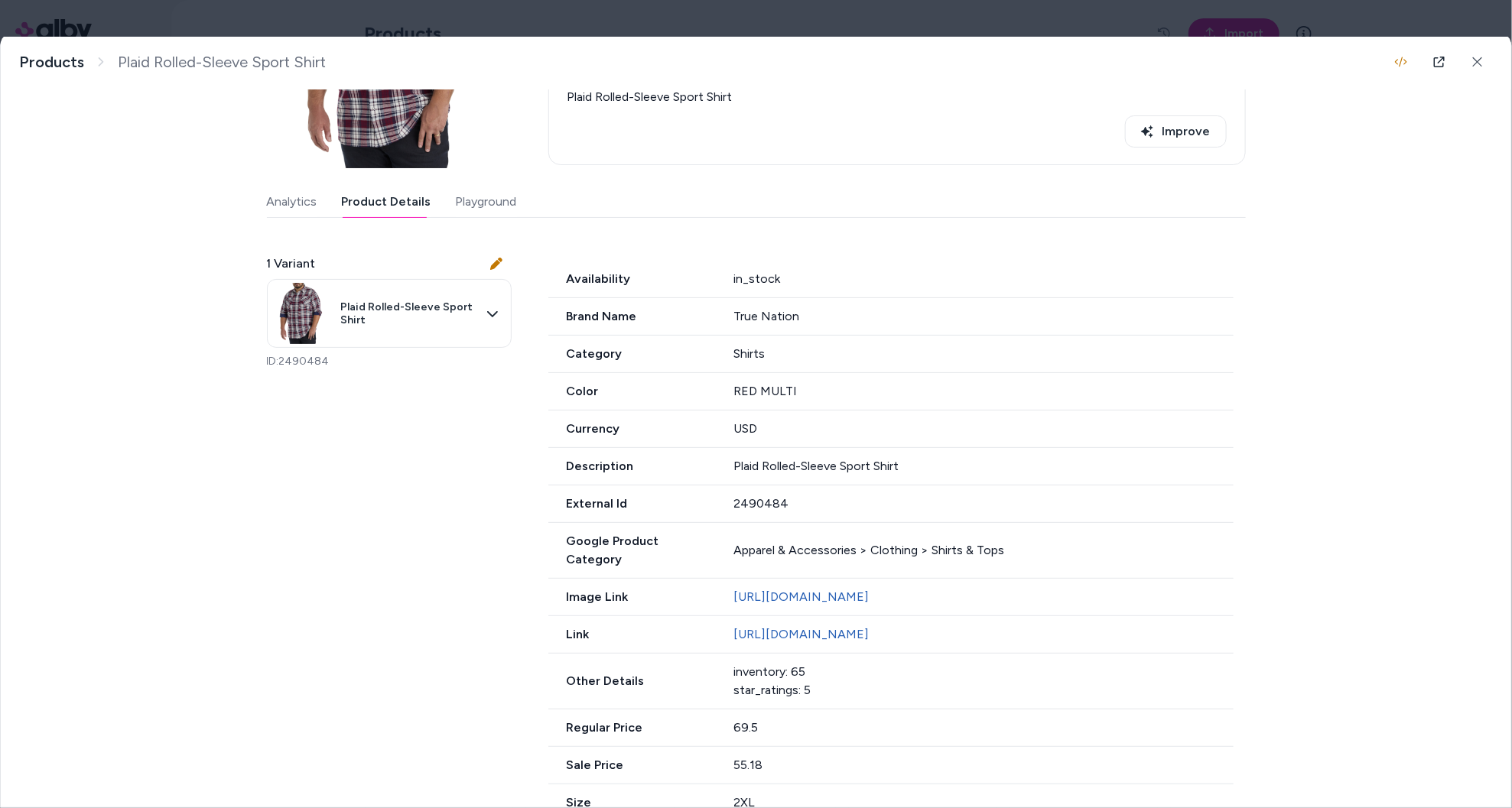
scroll to position [210, 0]
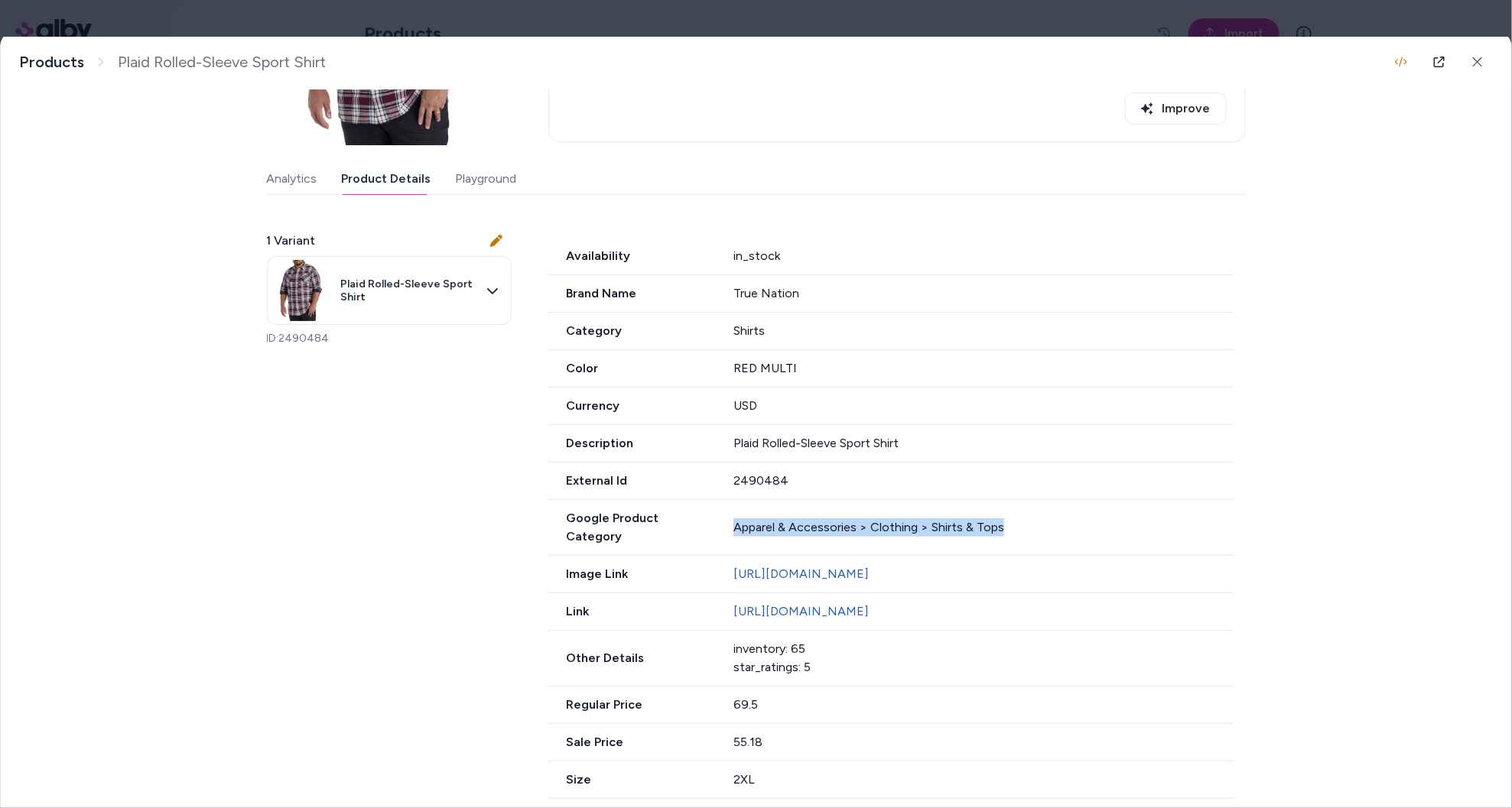
drag, startPoint x: 892, startPoint y: 521, endPoint x: 791, endPoint y: 519, distance: 101.0
click at [731, 521] on div "Google Product Category Apparel & Accessories > Clothing > Shirts & Tops" at bounding box center [891, 528] width 685 height 56
click at [1480, 65] on icon at bounding box center [1478, 61] width 9 height 9
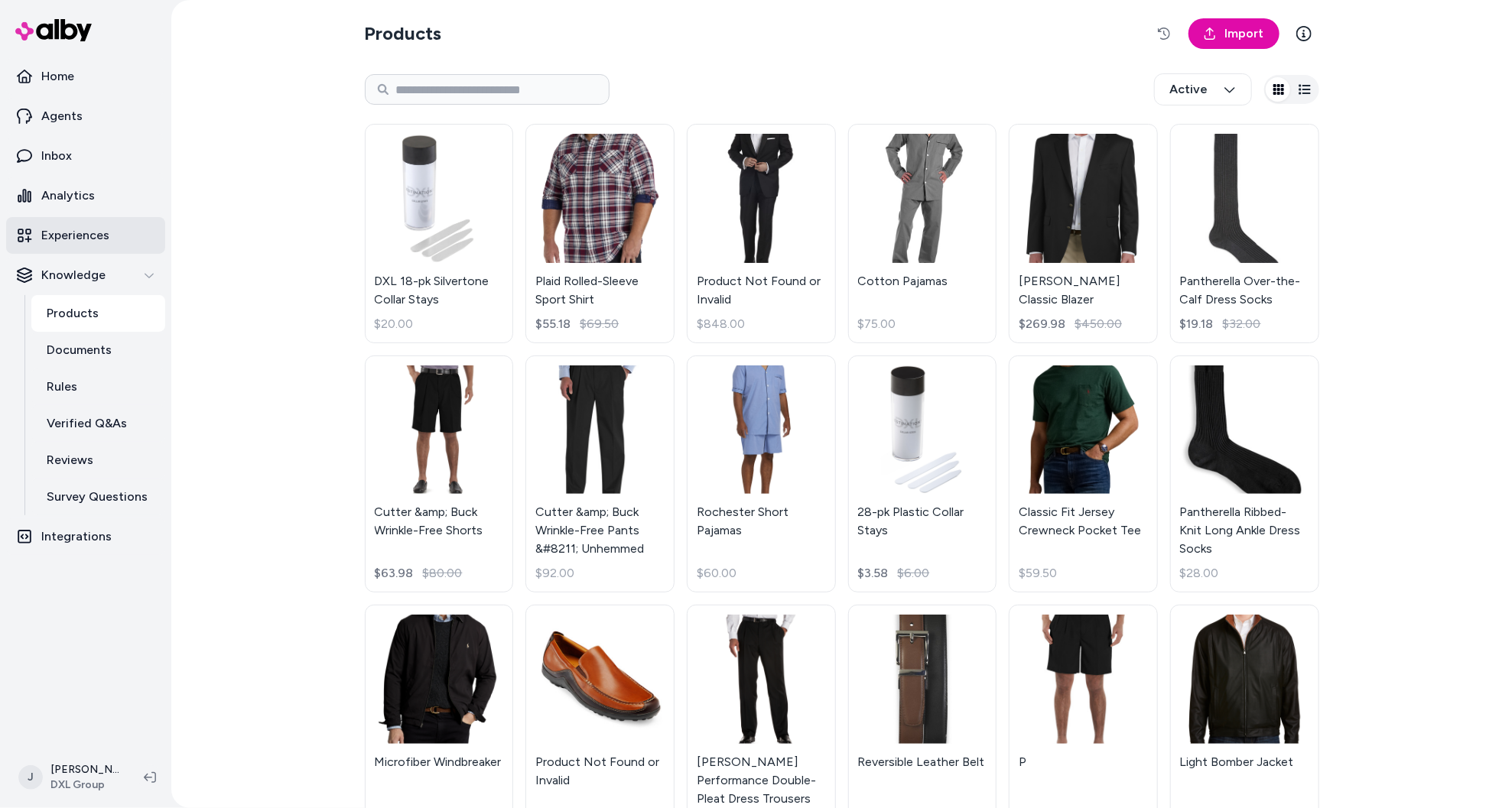
click at [98, 243] on p "Experiences" at bounding box center [75, 235] width 68 height 18
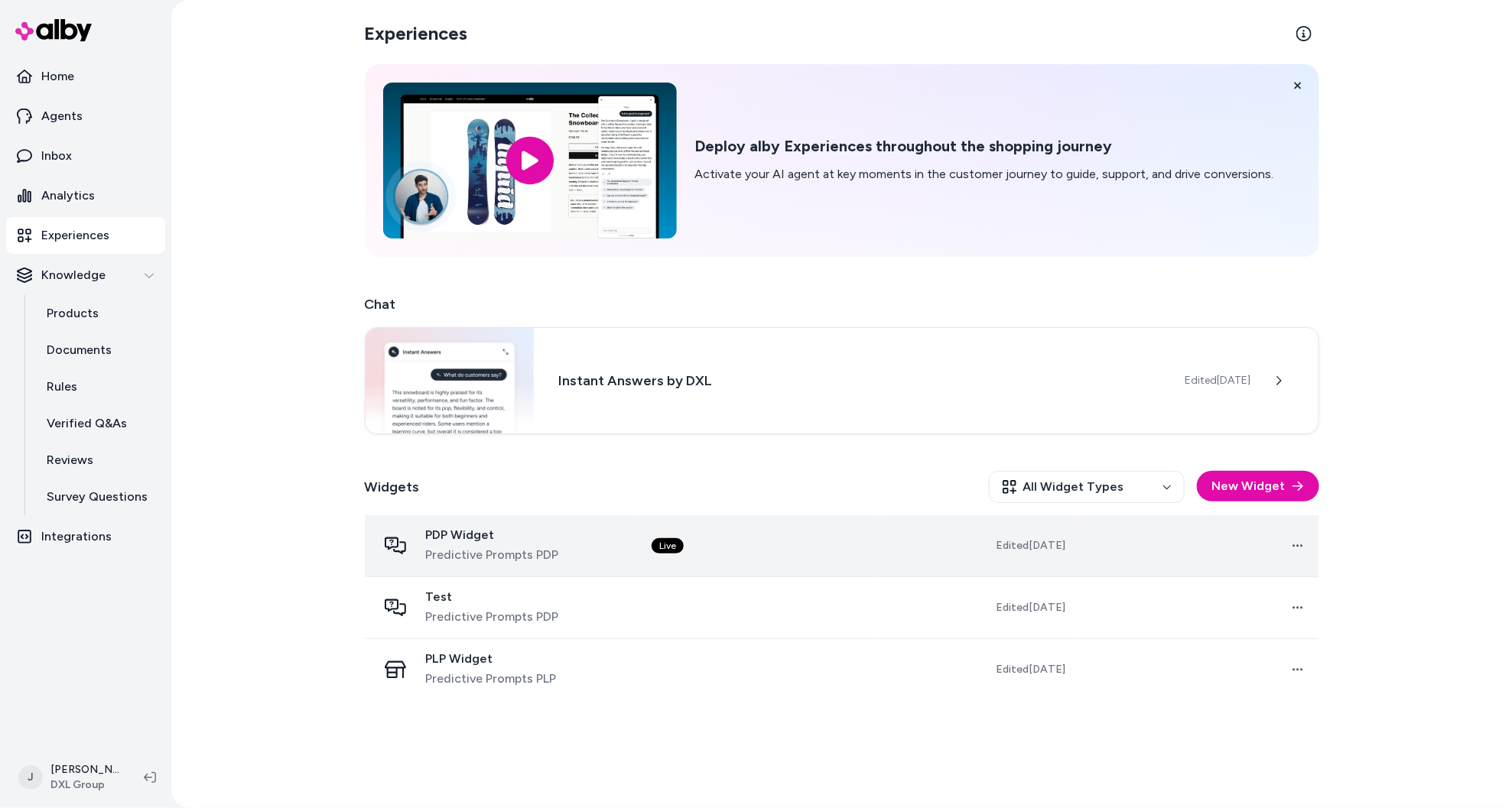
click at [742, 555] on td "Live" at bounding box center [759, 546] width 241 height 62
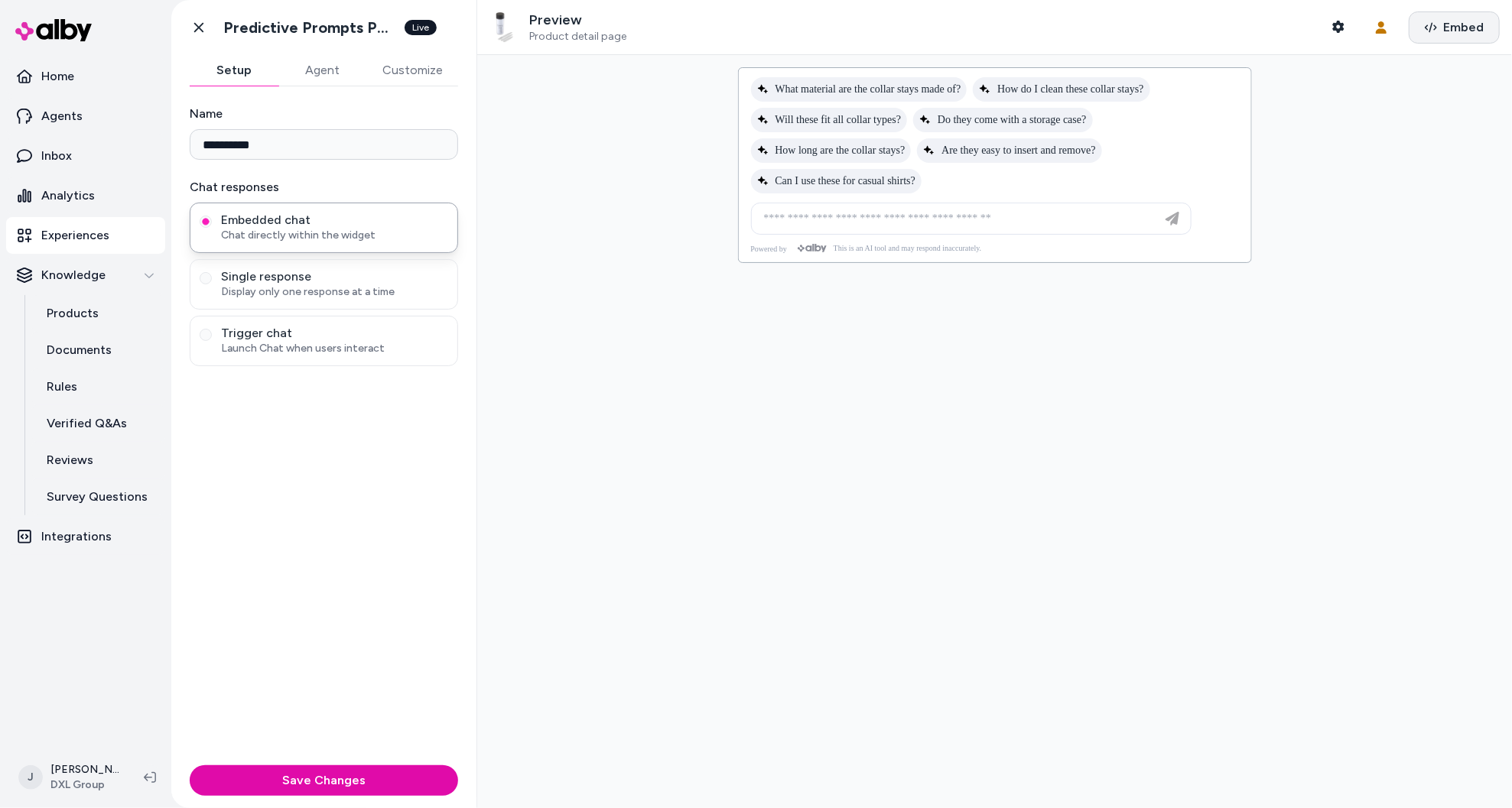
click at [1434, 18] on button "Embed" at bounding box center [1454, 27] width 91 height 32
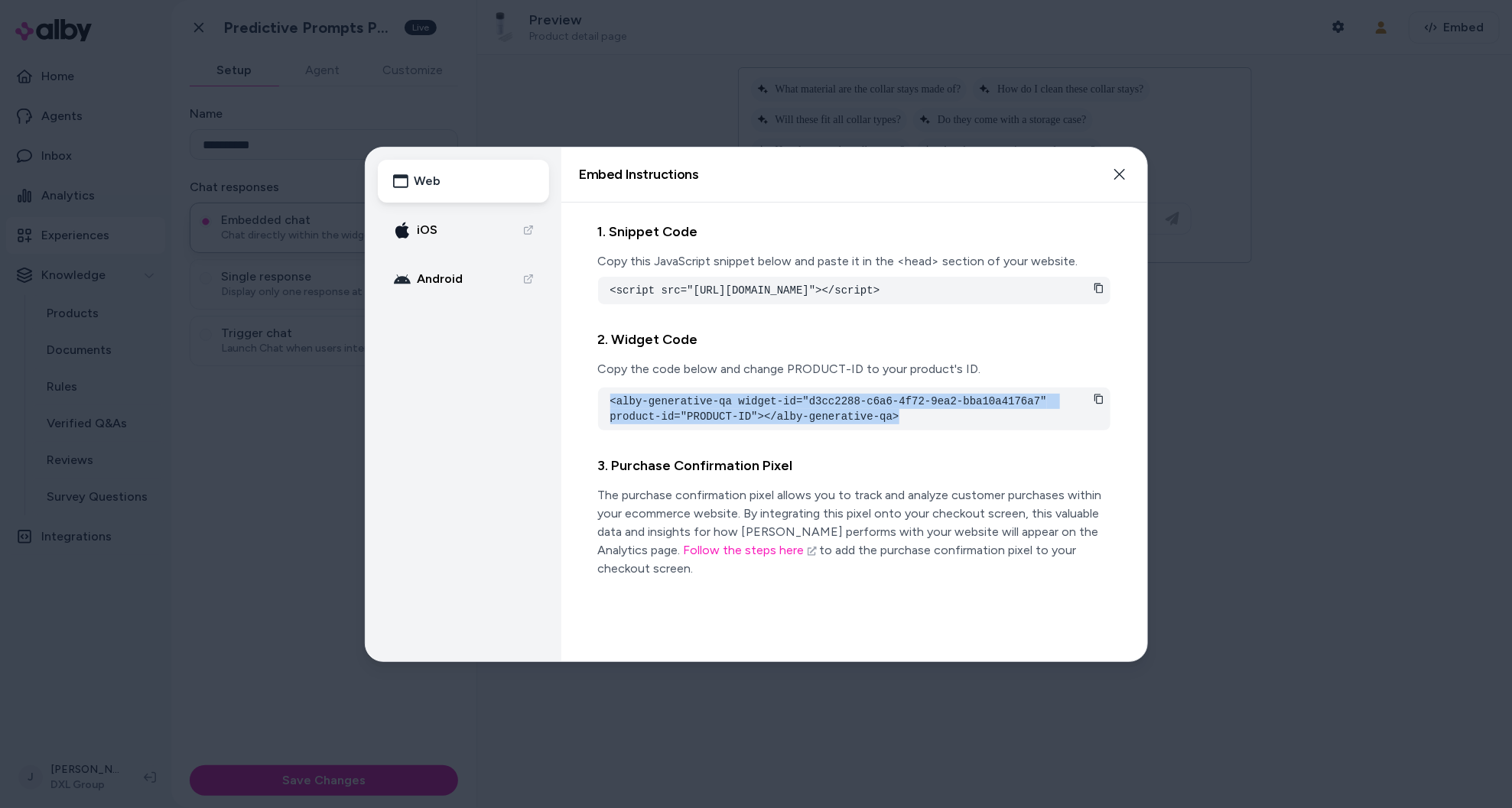
drag, startPoint x: 610, startPoint y: 414, endPoint x: 915, endPoint y: 435, distance: 305.7
click at [915, 424] on pre "<alby-generative-qa widget-id="d3cc2288-c6a6-4f72-9ea2-bba10a4176a7" product-id…" at bounding box center [854, 408] width 488 height 31
click at [739, 424] on pre "<alby-generative-qa widget-id="d3cc2288-c6a6-4f72-9ea2-bba10a4176a7" product-id…" at bounding box center [854, 408] width 488 height 31
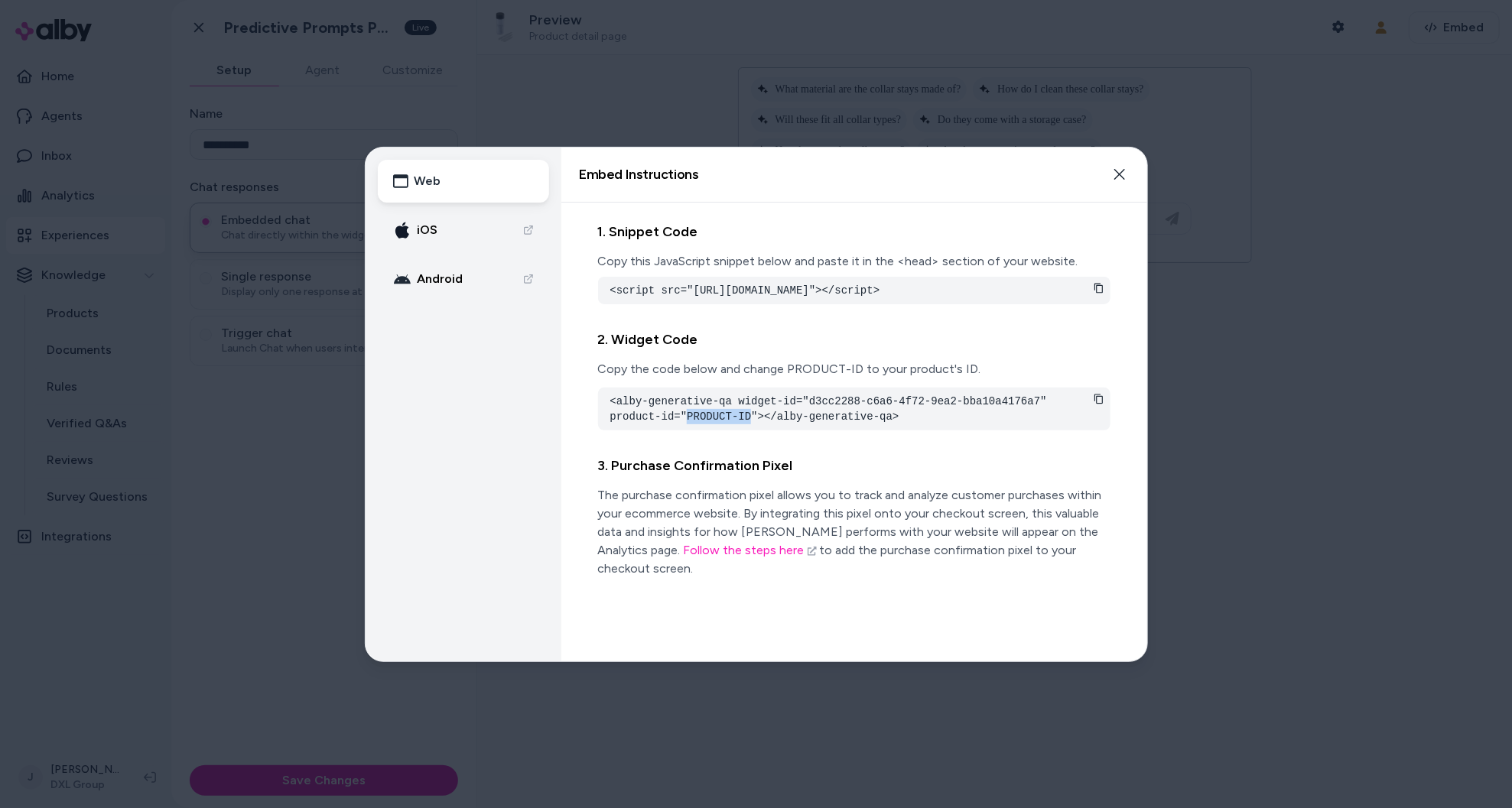
drag, startPoint x: 751, startPoint y: 430, endPoint x: 686, endPoint y: 430, distance: 65.0
click at [686, 424] on pre "<alby-generative-qa widget-id="d3cc2288-c6a6-4f72-9ea2-bba10a4176a7" product-id…" at bounding box center [854, 408] width 488 height 31
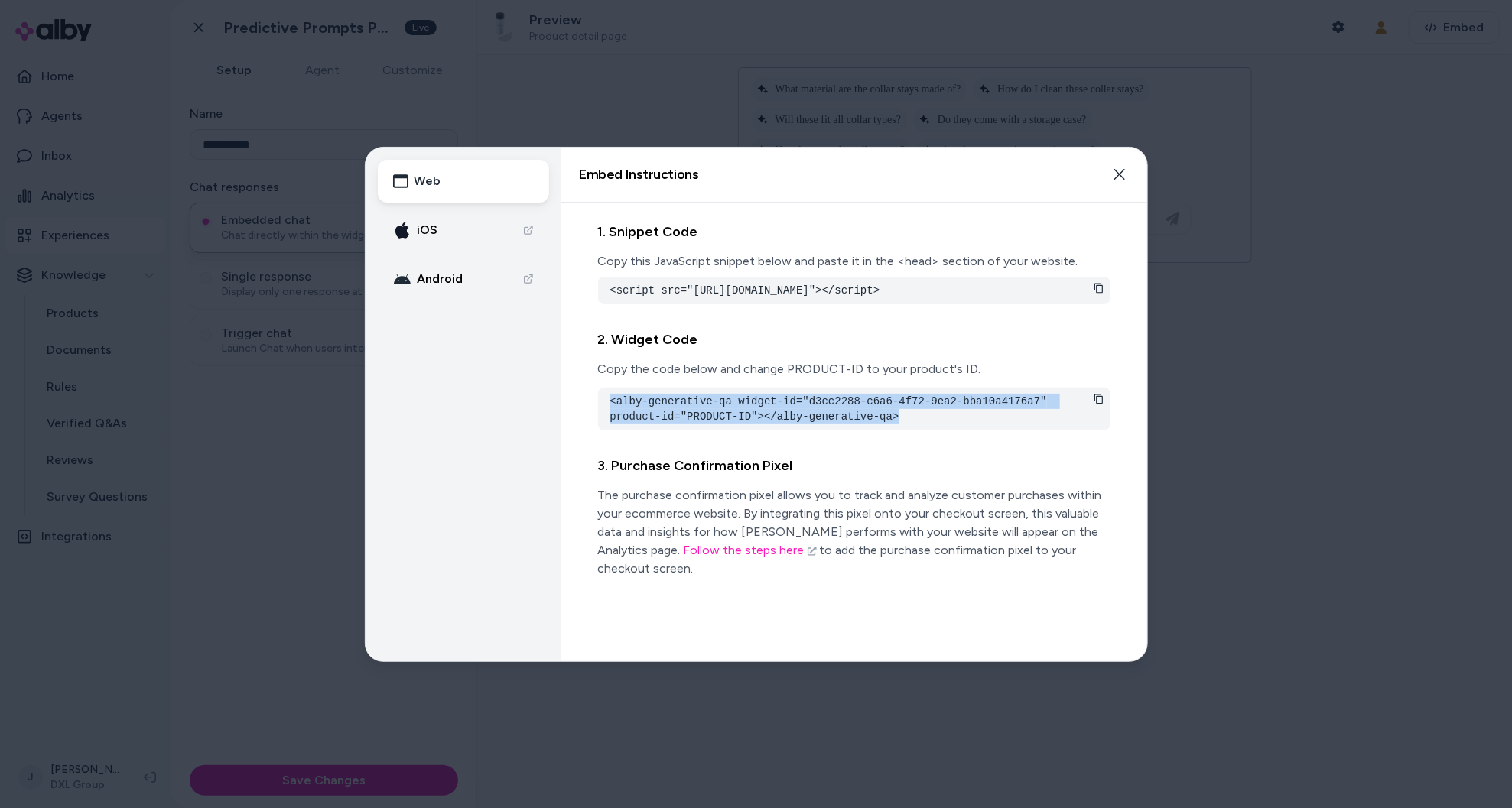
drag, startPoint x: 907, startPoint y: 435, endPoint x: 644, endPoint y: 416, distance: 263.7
click at [600, 415] on div "<alby-generative-qa widget-id="d3cc2288-c6a6-4f72-9ea2-bba10a4176a7" product-id…" at bounding box center [854, 408] width 513 height 43
click at [1124, 171] on icon "button" at bounding box center [1119, 174] width 12 height 12
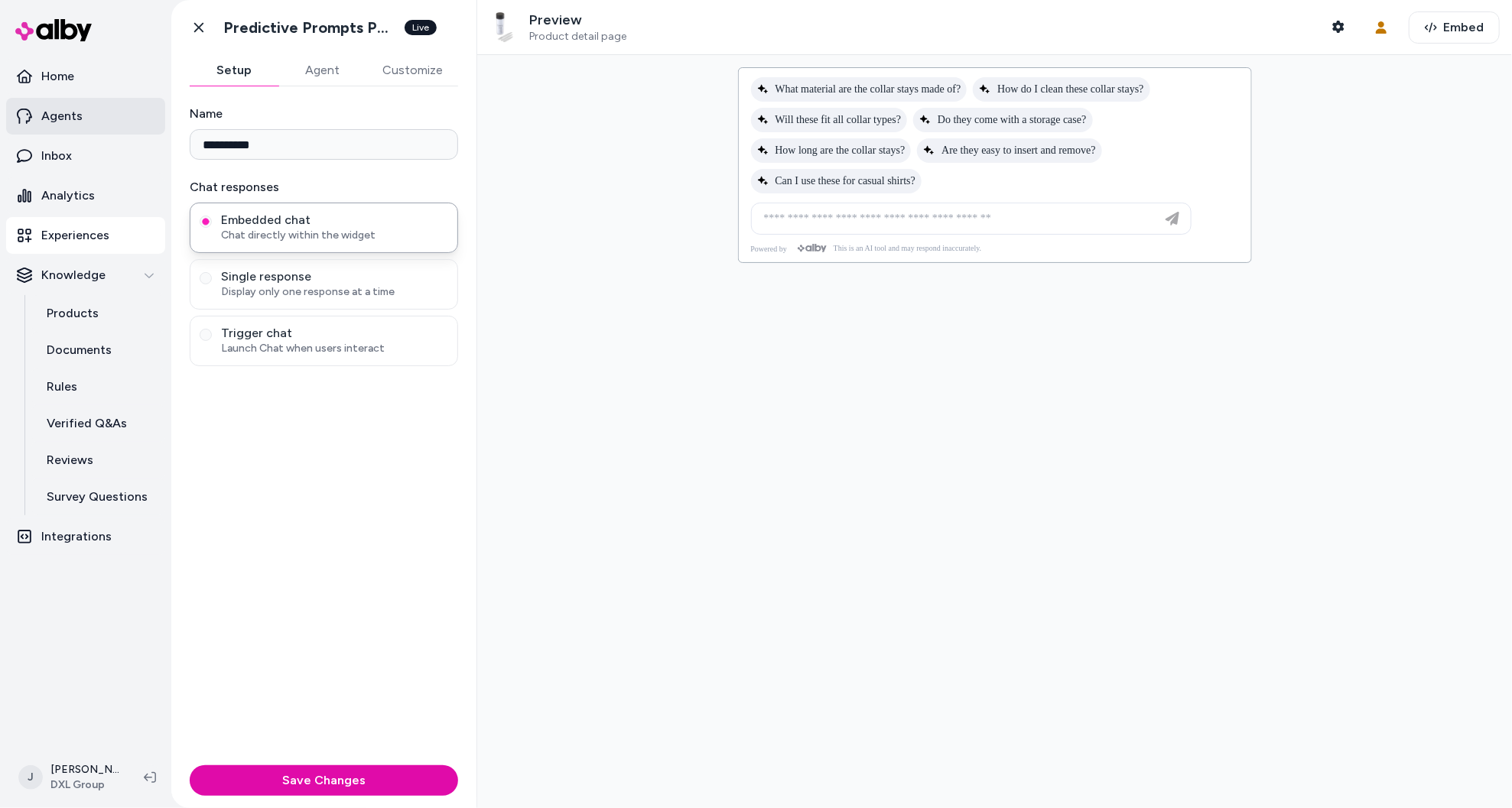
click at [73, 116] on p "Agents" at bounding box center [61, 116] width 41 height 18
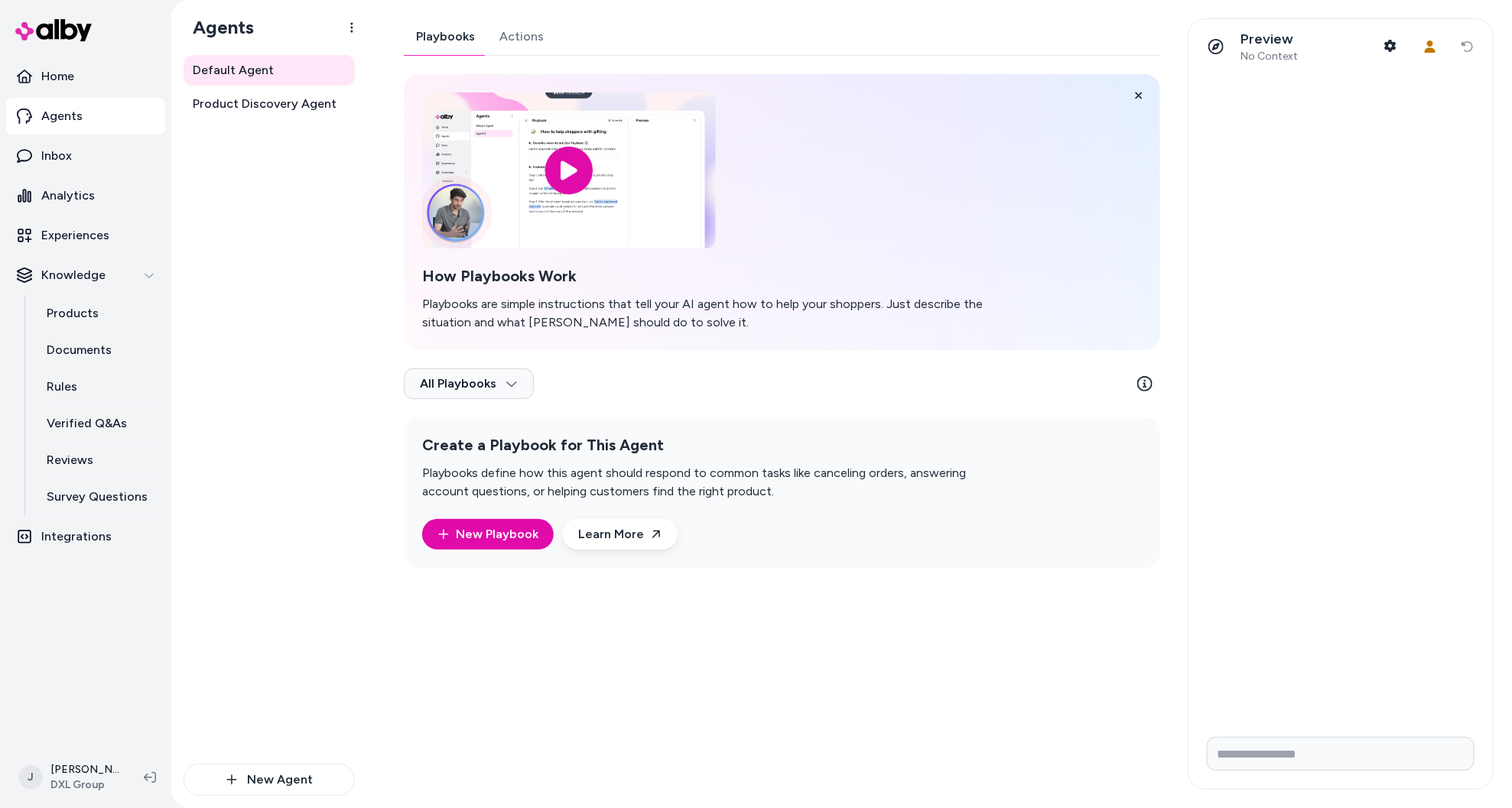
click at [509, 30] on link "Actions" at bounding box center [522, 37] width 69 height 37
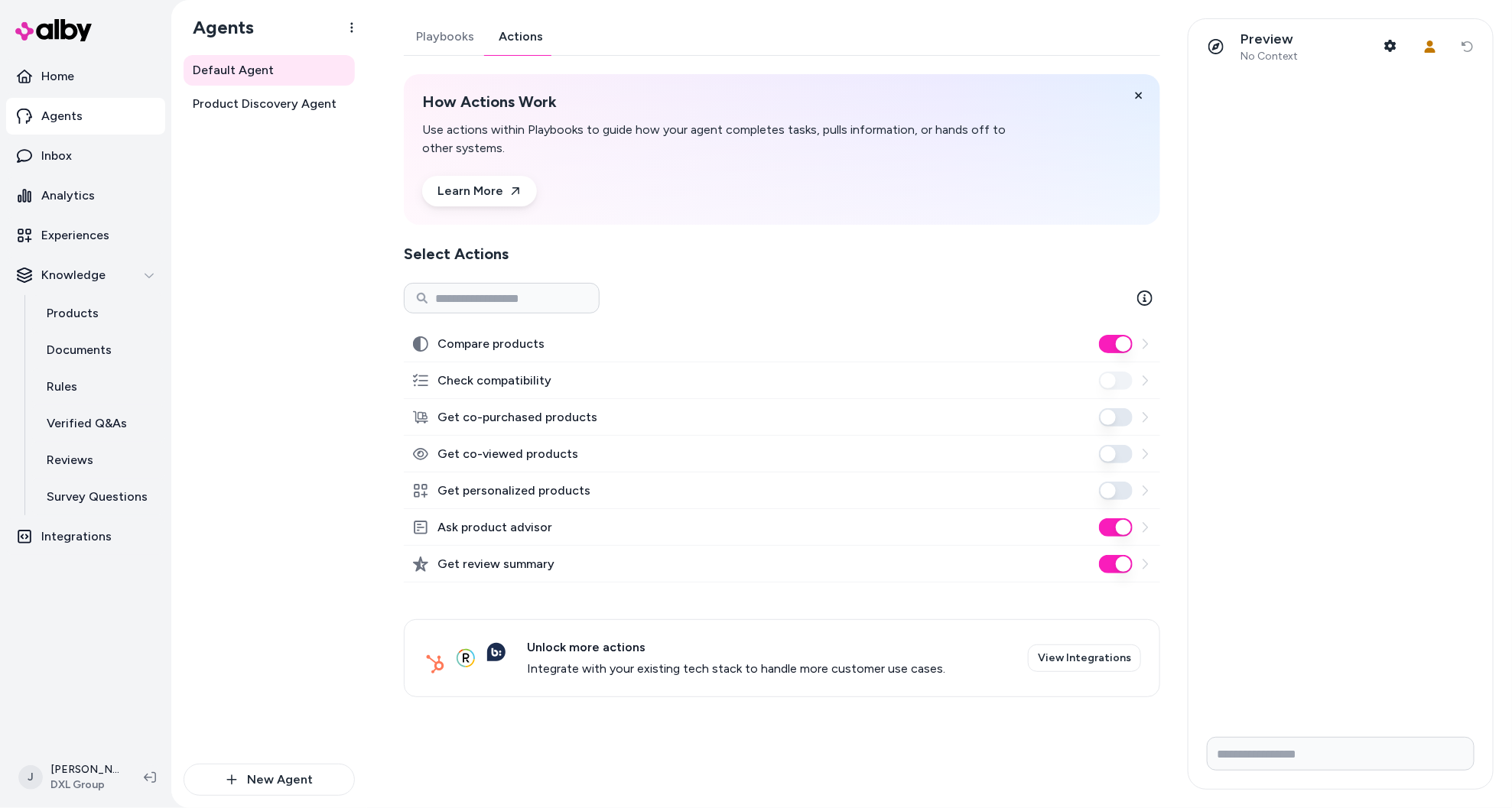
click at [203, 323] on div "Default Agent Product Discovery Agent" at bounding box center [268, 409] width 171 height 709
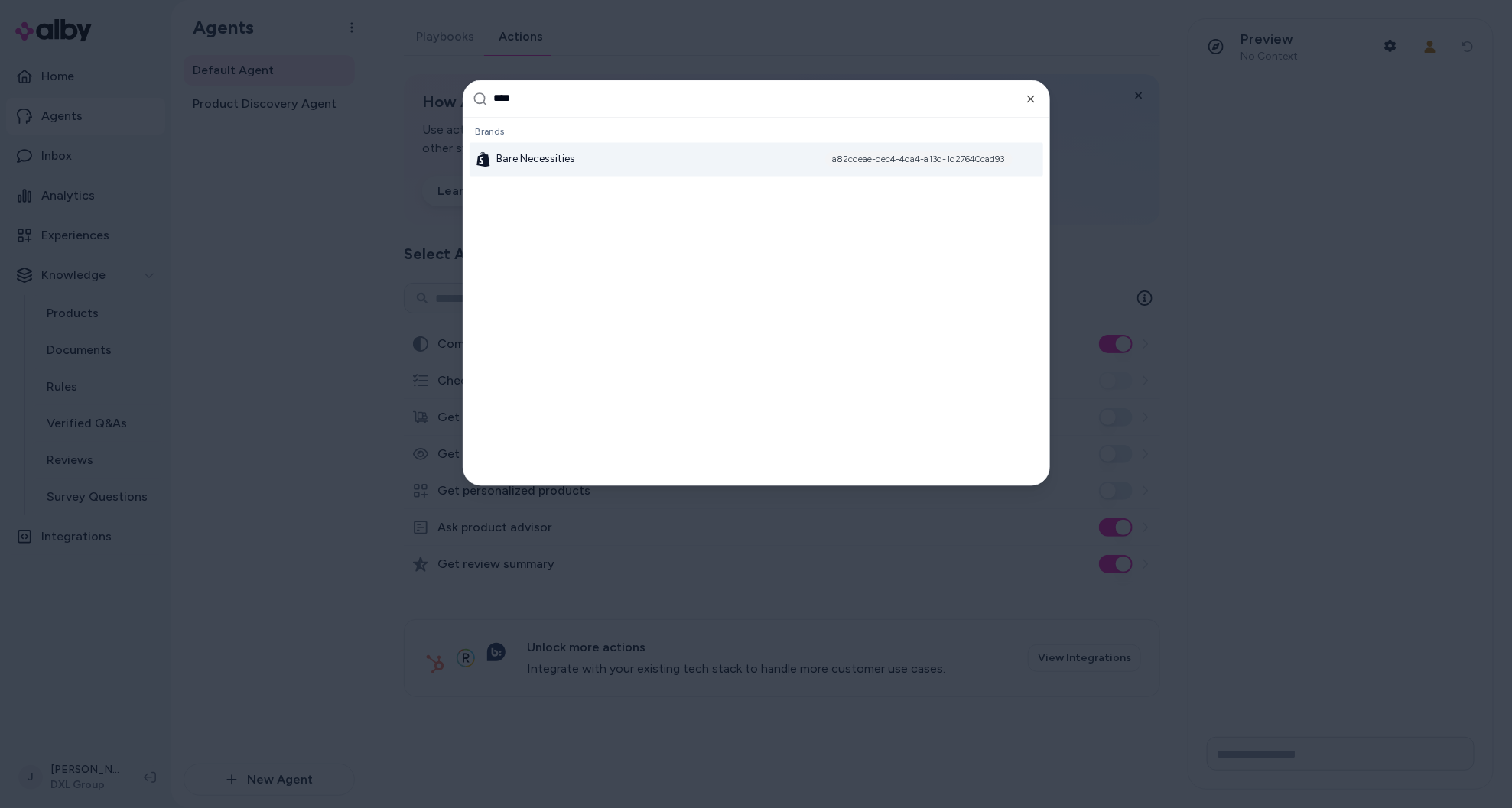
type input "****"
click at [544, 170] on div "Bare Necessities a82cdeae-dec4-4da4-a13d-1d27640cad93" at bounding box center [756, 159] width 573 height 33
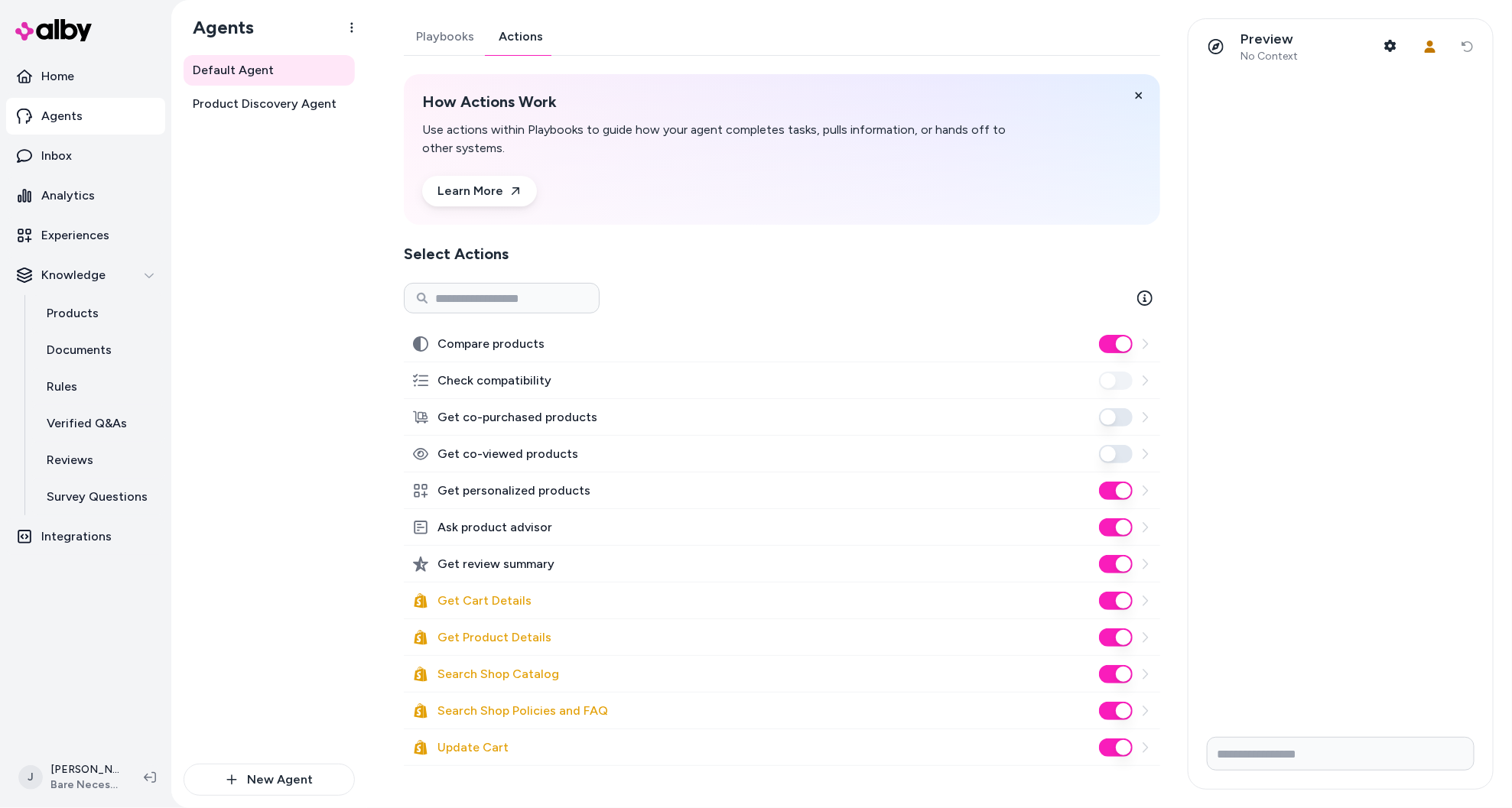
click at [519, 42] on link "Actions" at bounding box center [521, 37] width 69 height 37
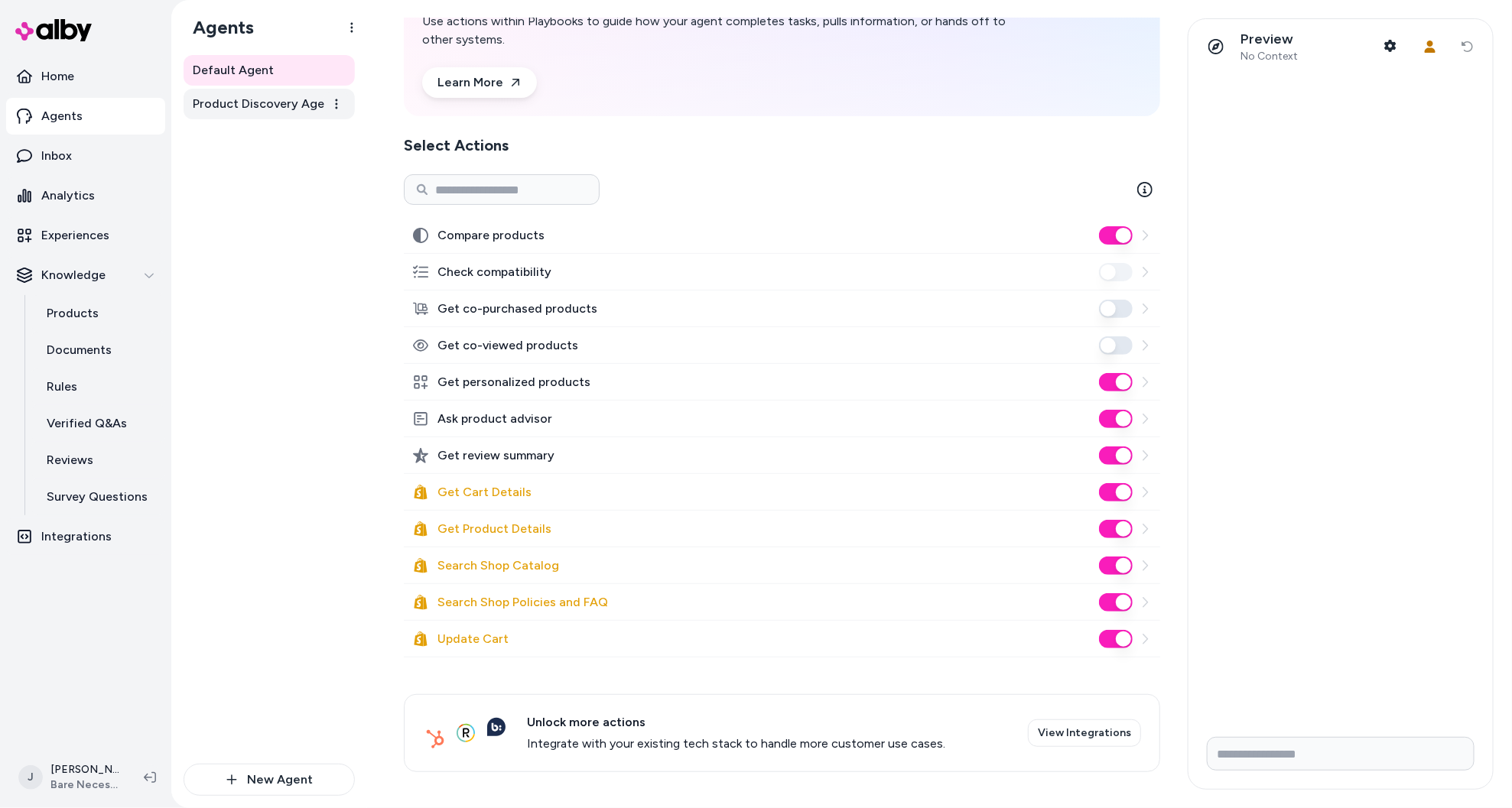
click at [268, 108] on span "Product Discovery Agent" at bounding box center [265, 103] width 144 height 18
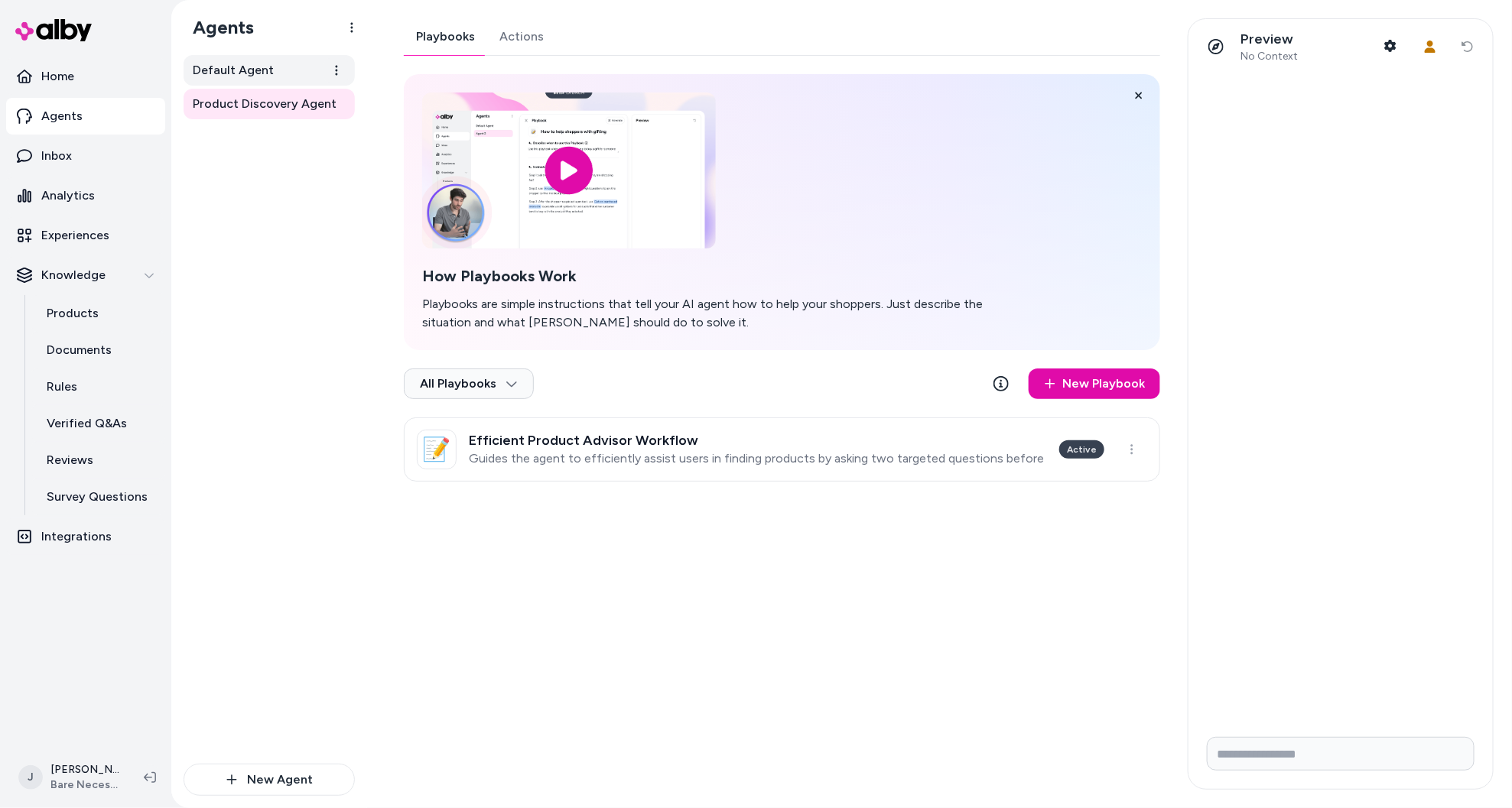
click at [238, 73] on span "Default Agent" at bounding box center [233, 70] width 81 height 18
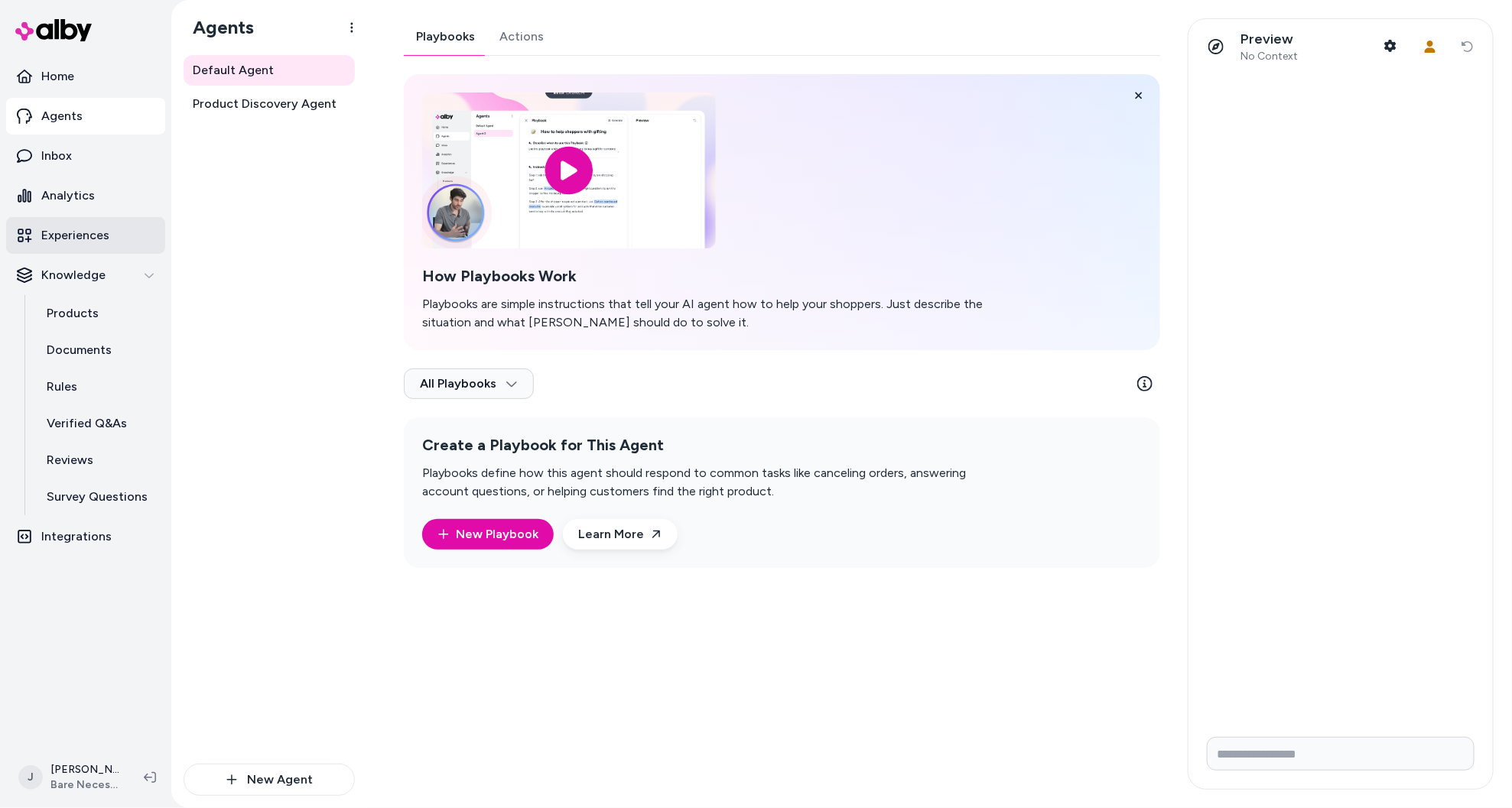
click at [69, 237] on p "Experiences" at bounding box center [75, 235] width 68 height 18
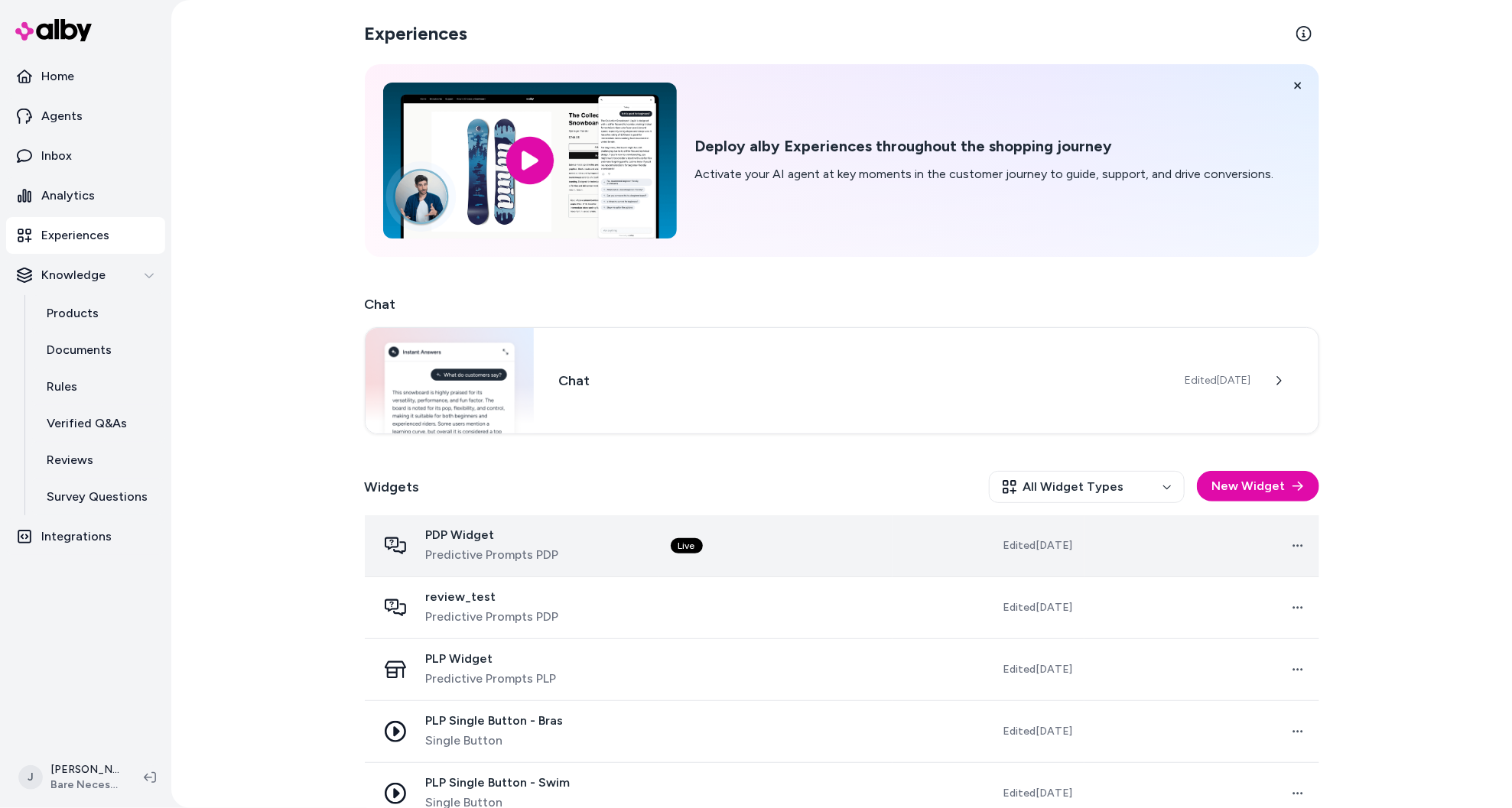
click at [742, 554] on td "Live" at bounding box center [775, 546] width 234 height 62
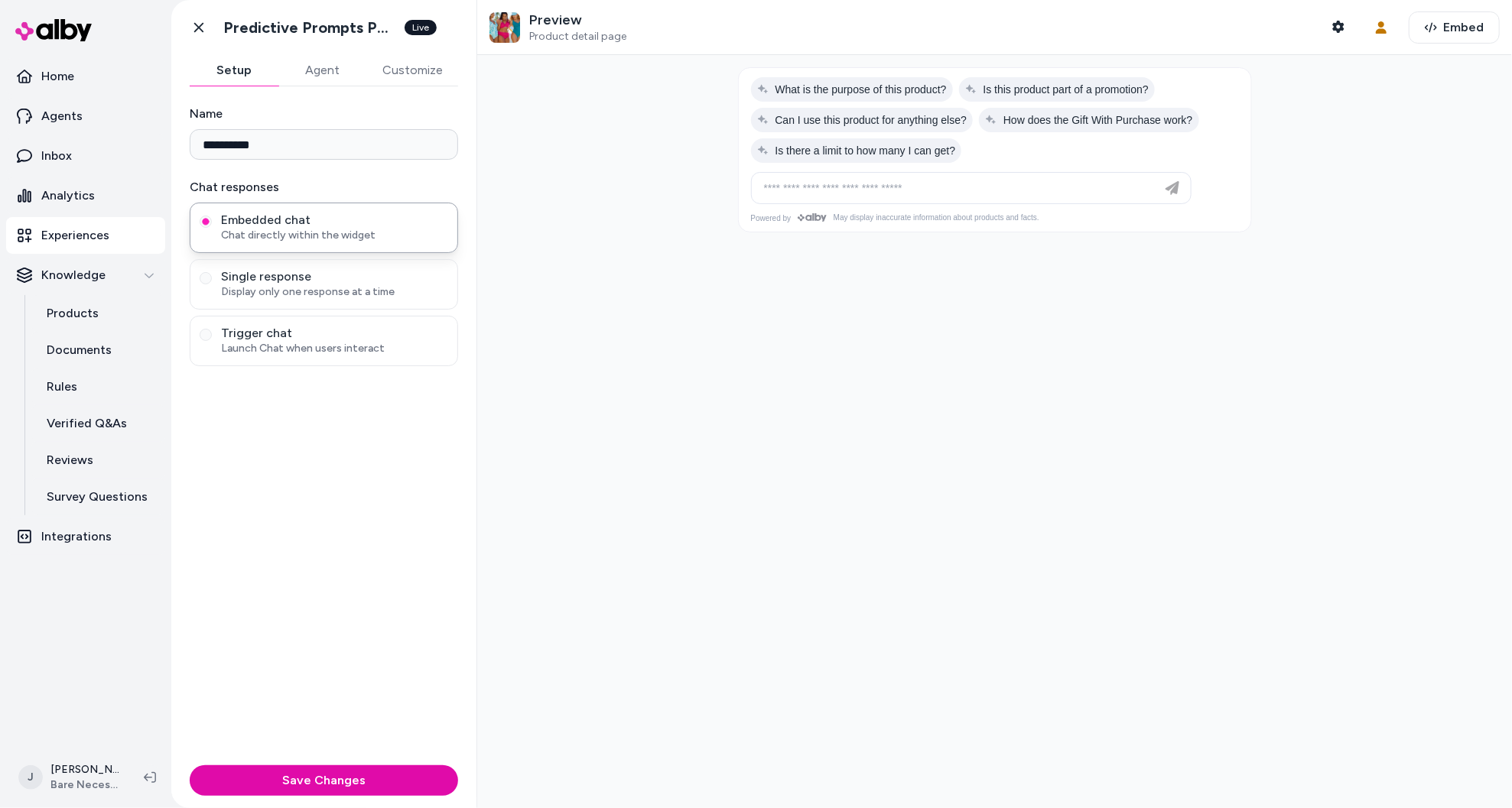
click at [326, 81] on button "Agent" at bounding box center [323, 70] width 89 height 31
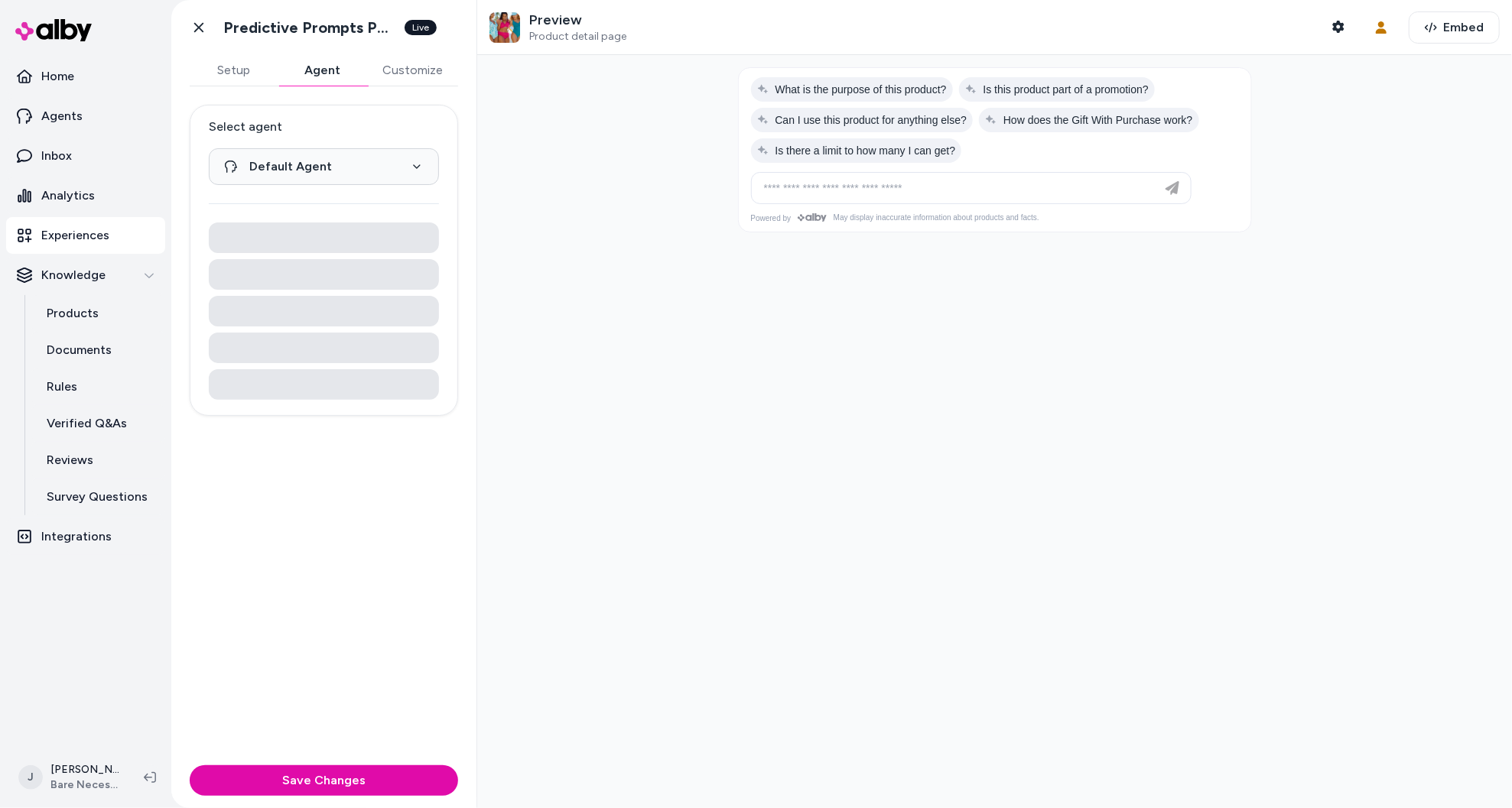
drag, startPoint x: 89, startPoint y: 240, endPoint x: 177, endPoint y: 272, distance: 93.6
click at [89, 240] on p "Experiences" at bounding box center [75, 235] width 68 height 18
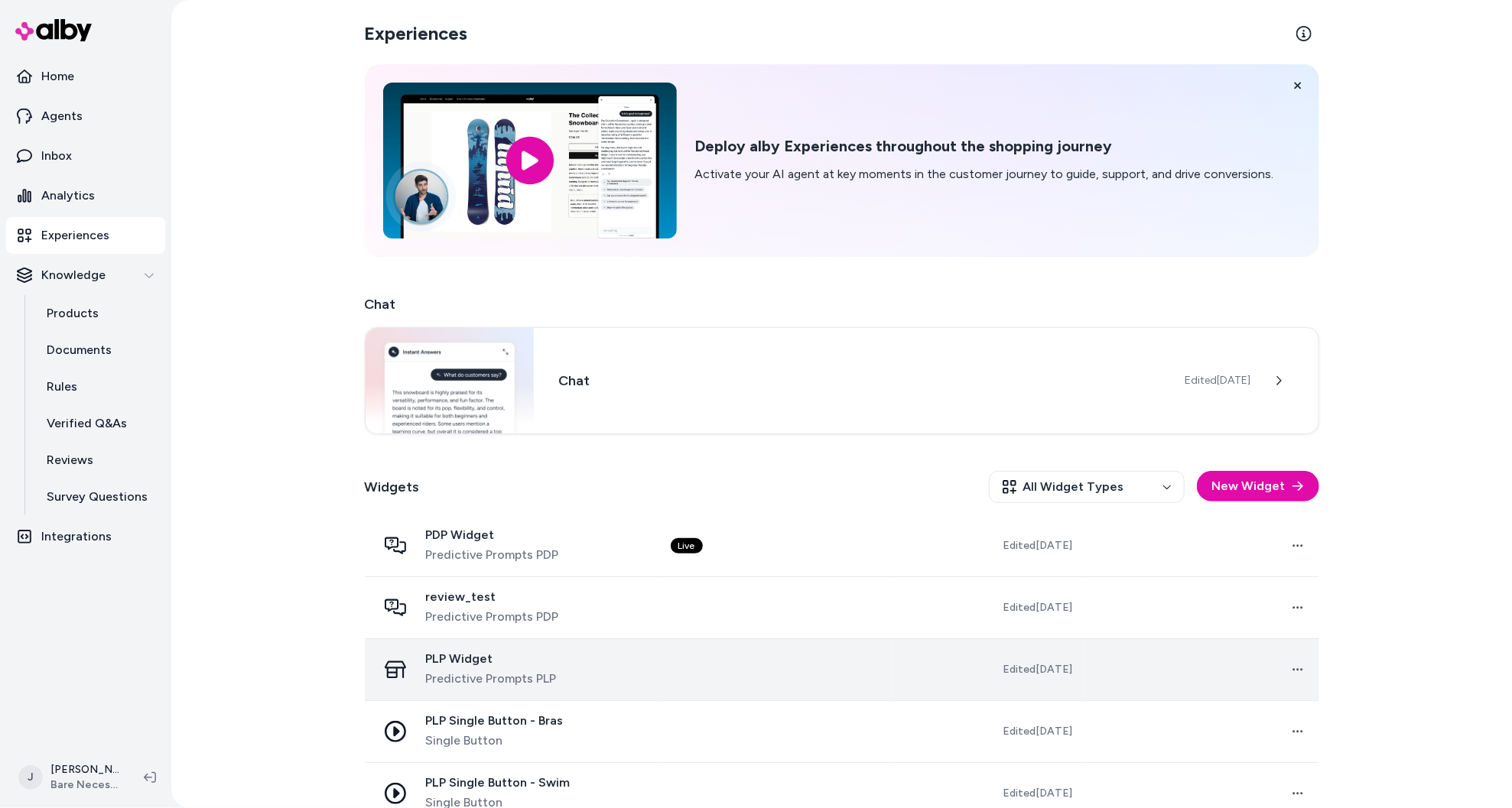
click at [738, 670] on td at bounding box center [775, 670] width 234 height 62
click at [791, 669] on td "Live" at bounding box center [775, 670] width 234 height 62
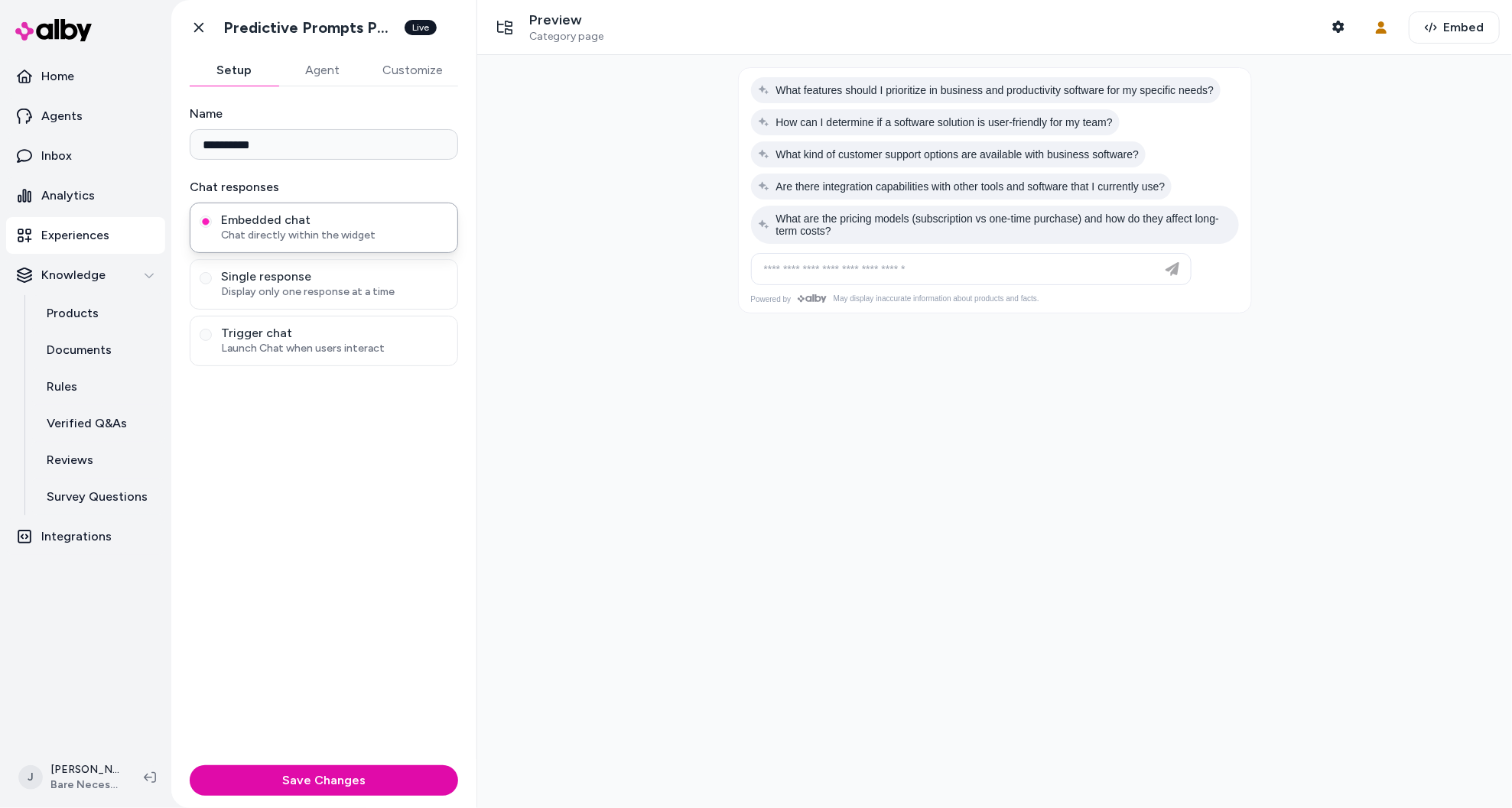
click at [333, 67] on button "Agent" at bounding box center [323, 70] width 89 height 31
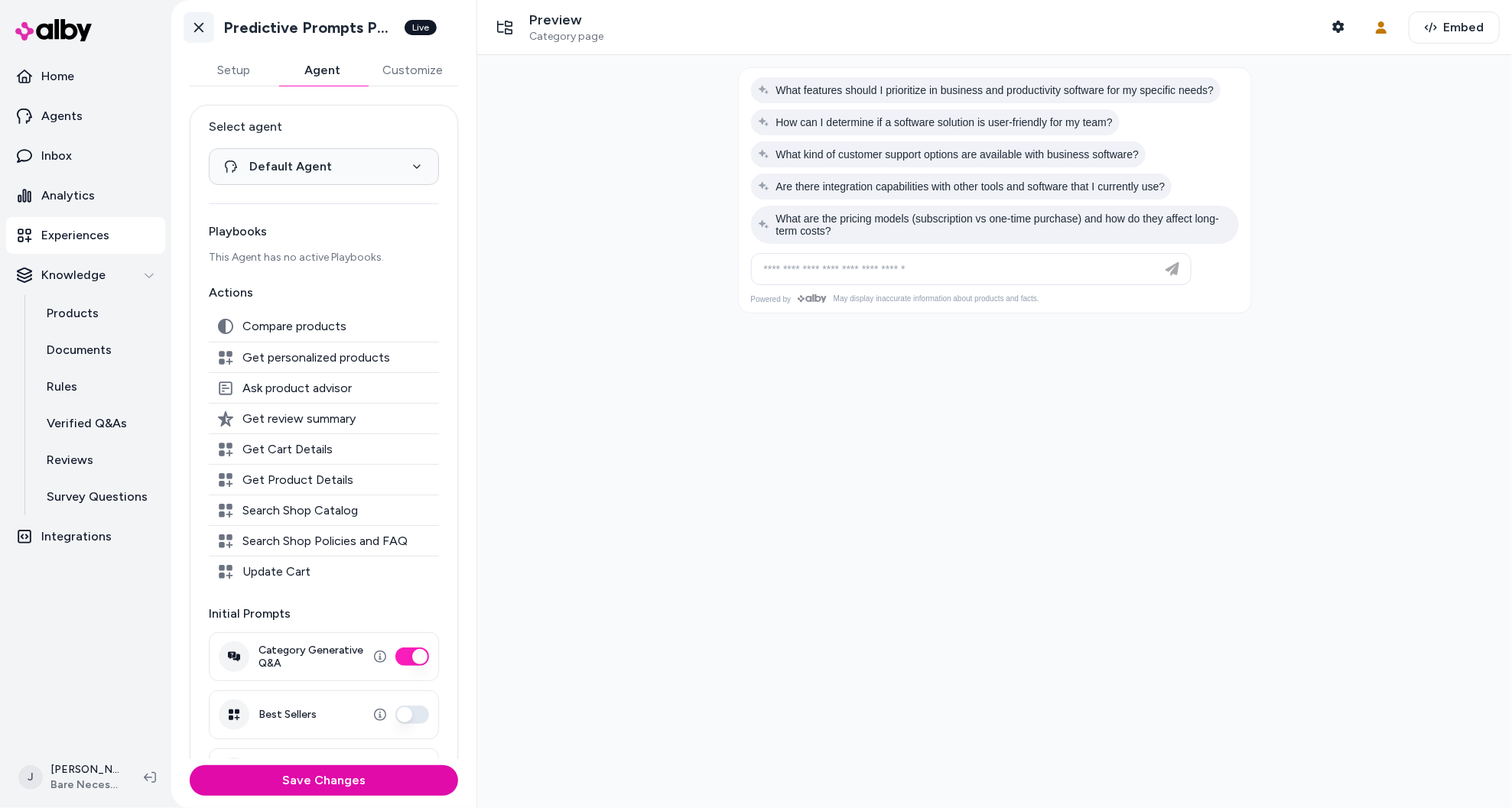
click at [201, 26] on icon at bounding box center [198, 27] width 15 height 15
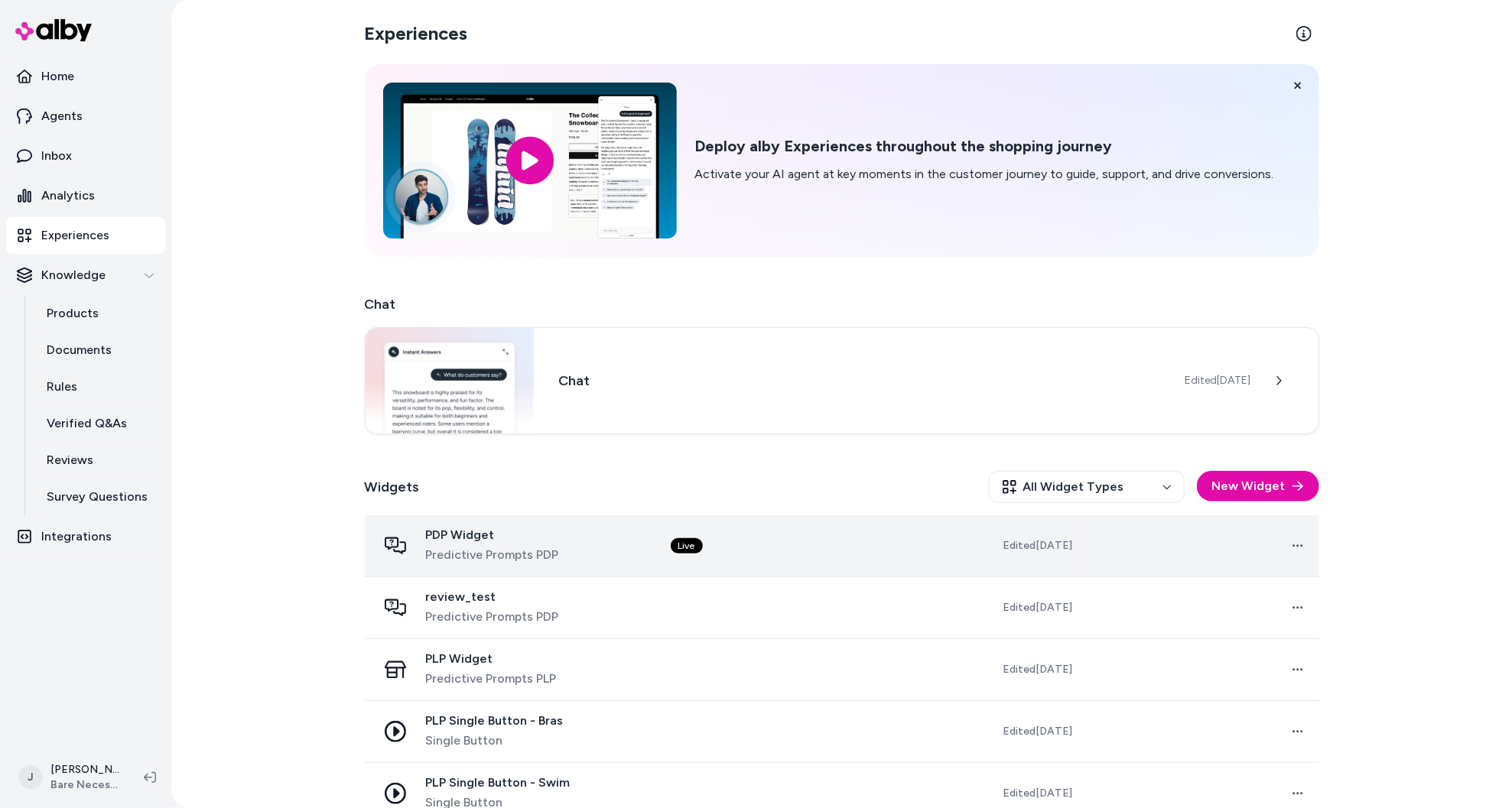
scroll to position [1, 0]
click at [776, 549] on td "Live" at bounding box center [775, 545] width 234 height 62
click at [781, 554] on td "Live" at bounding box center [775, 545] width 234 height 62
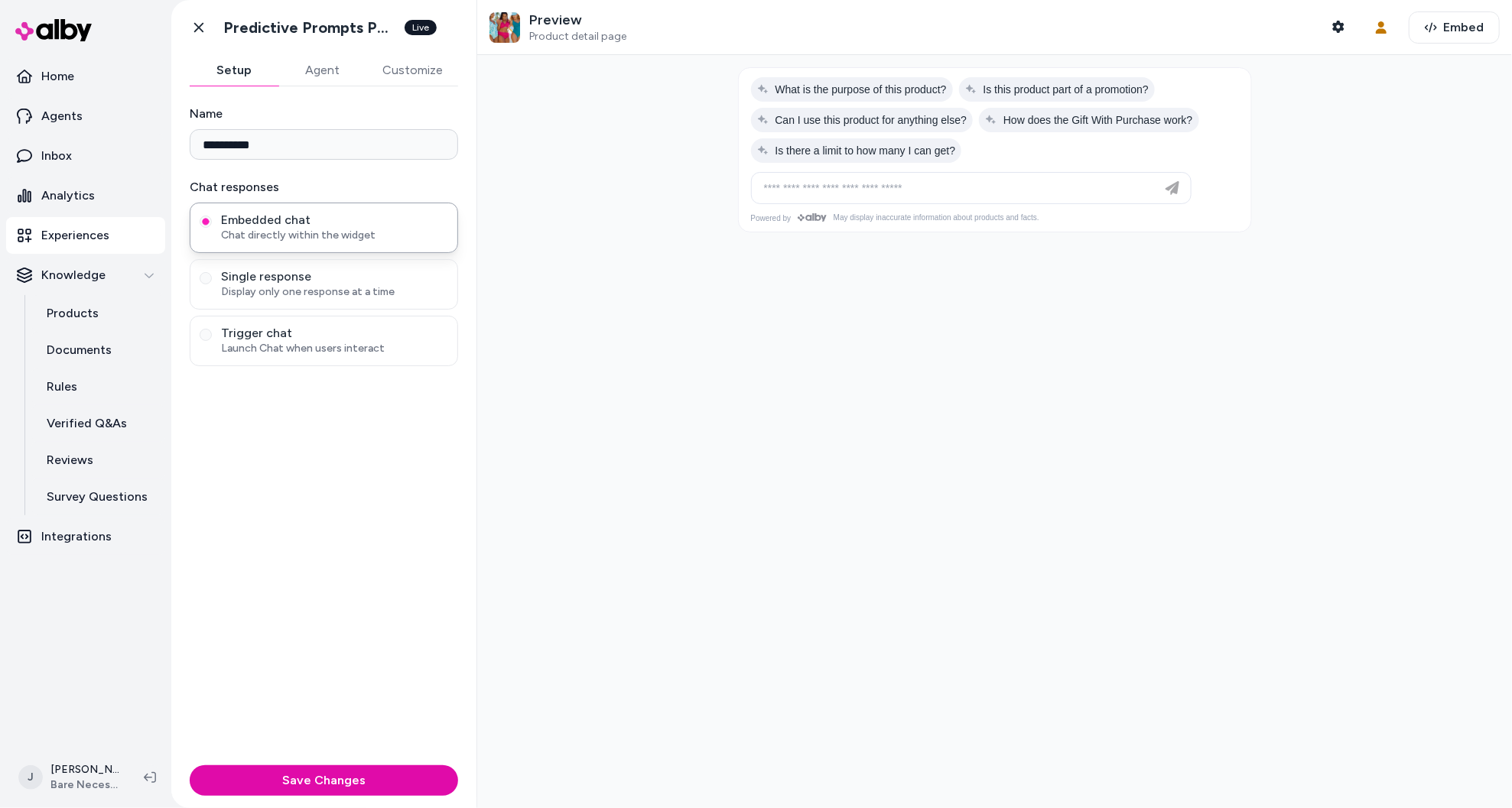
click at [312, 73] on button "Agent" at bounding box center [323, 70] width 89 height 31
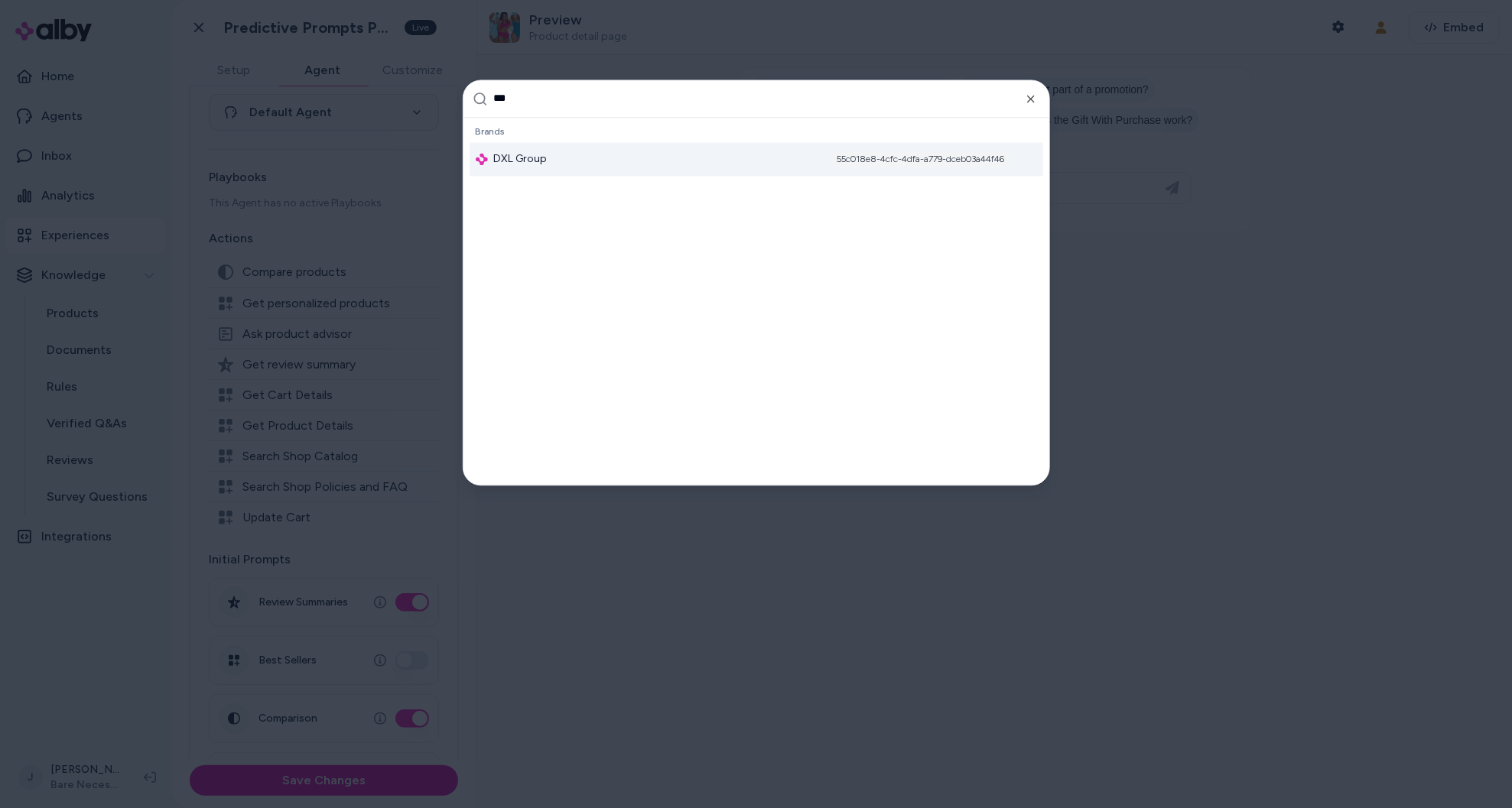
type input "***"
drag, startPoint x: 581, startPoint y: 167, endPoint x: 571, endPoint y: 163, distance: 10.8
click at [579, 166] on div "DXL Group 55c018e8-4cfc-4dfa-a779-dceb03a44f46" at bounding box center [756, 159] width 573 height 33
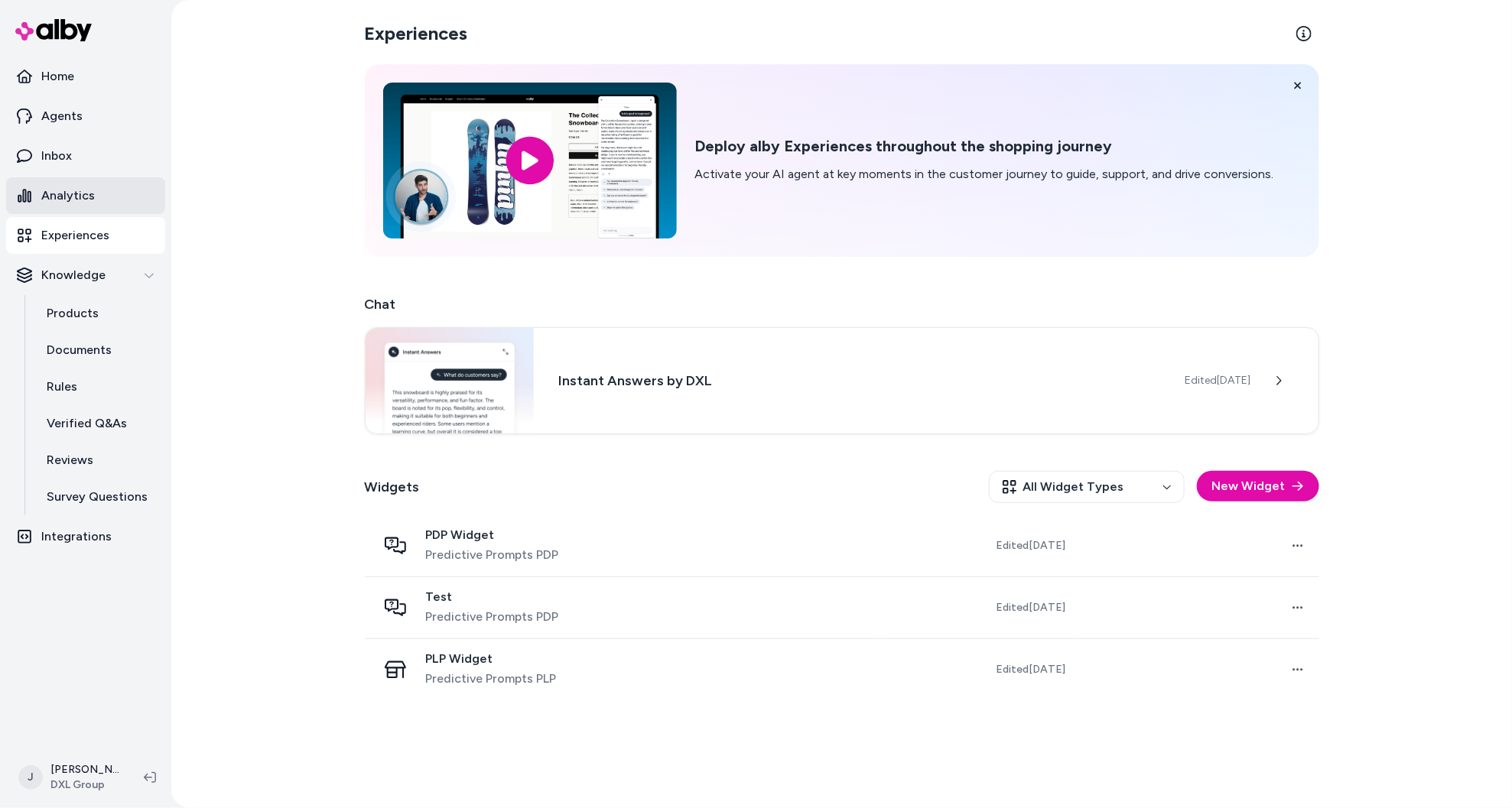
click at [86, 193] on p "Analytics" at bounding box center [67, 195] width 53 height 18
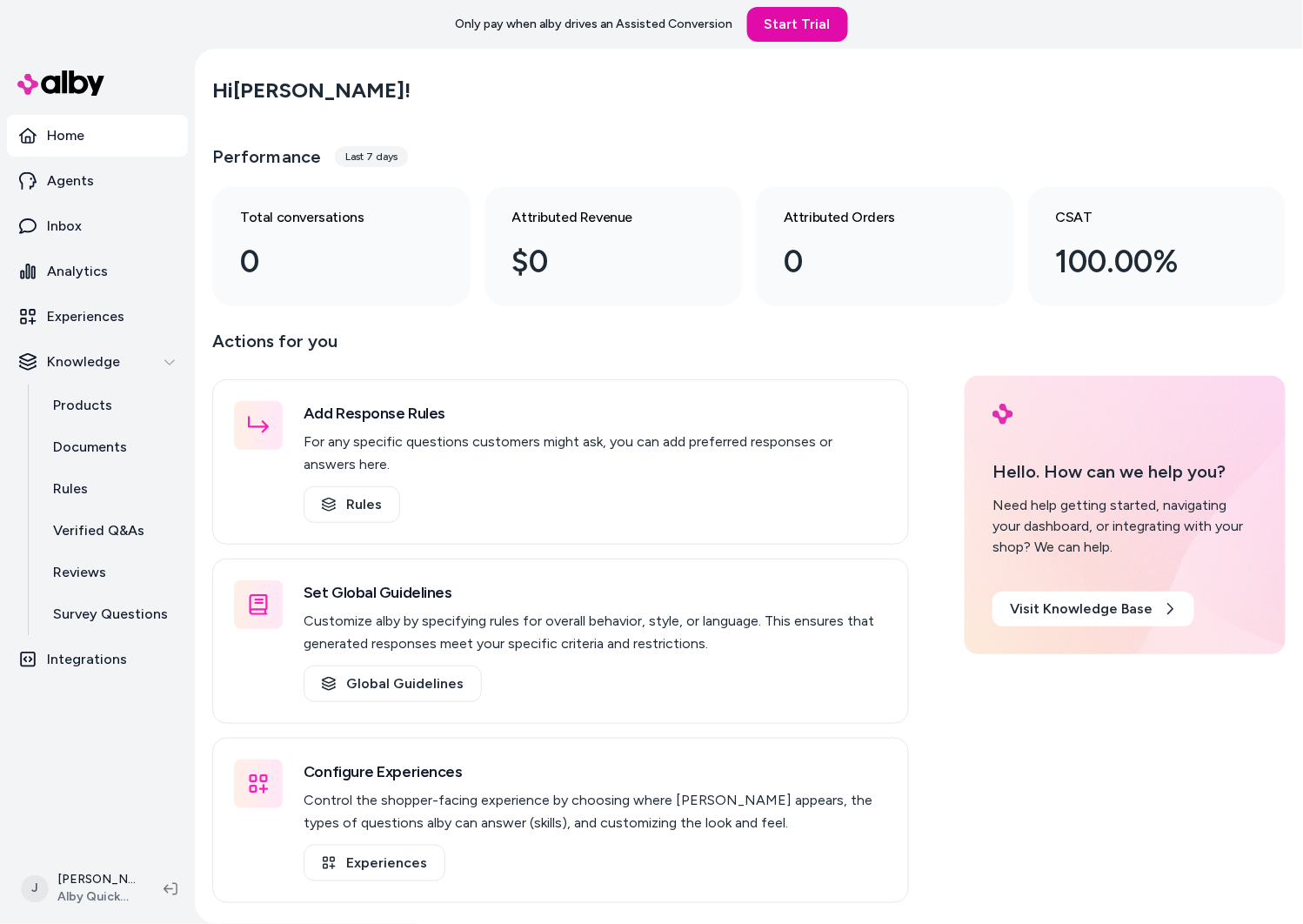
click at [247, 28] on div "Only pay when alby drives an Assisted Conversion Start Trial" at bounding box center [651, 24] width 1303 height 49
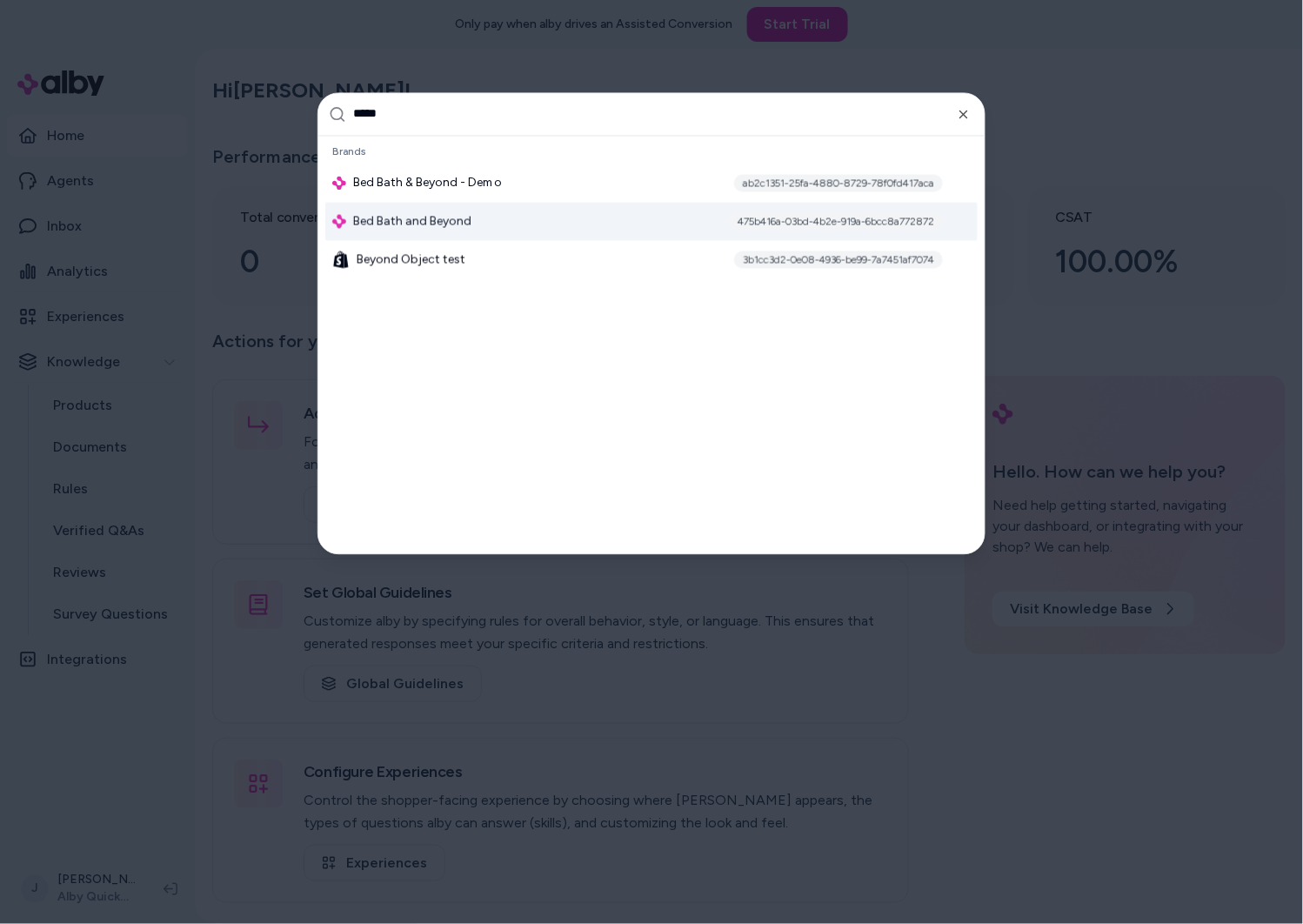
type input "*****"
click at [441, 223] on span "Bed Bath and Beyond" at bounding box center [412, 220] width 119 height 17
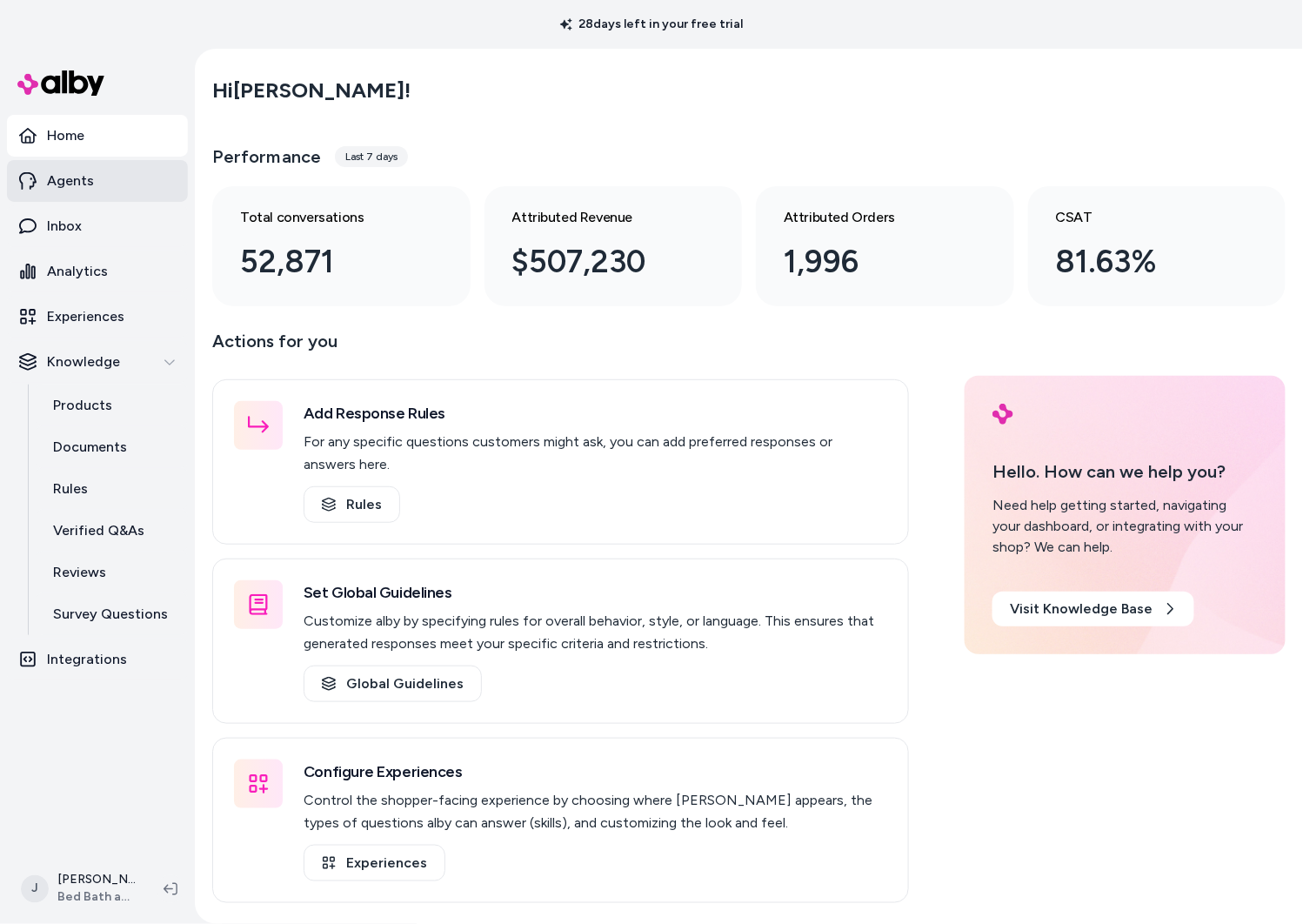
click at [81, 187] on p "Agents" at bounding box center [70, 180] width 47 height 21
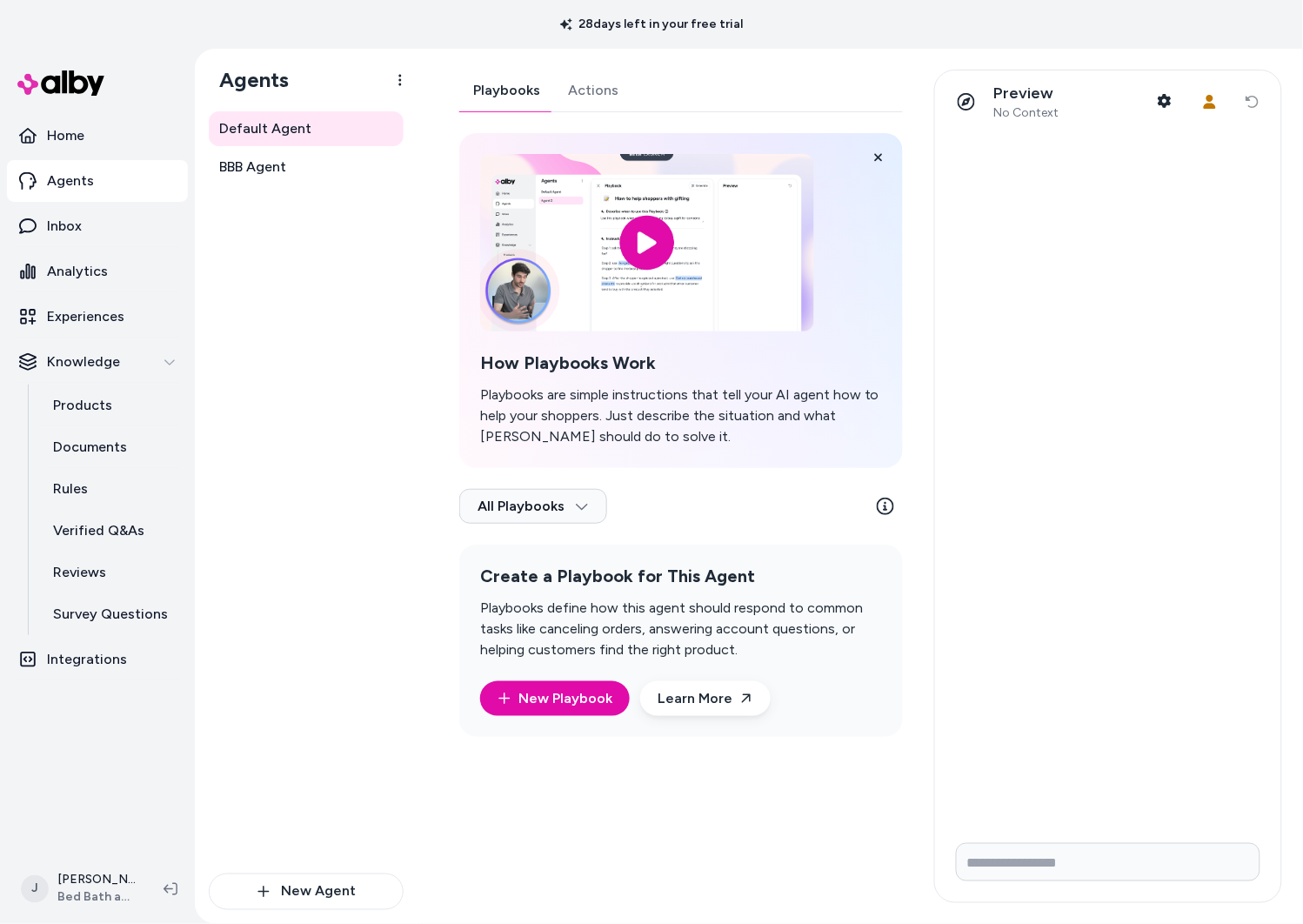
click at [610, 81] on link "Actions" at bounding box center [593, 91] width 79 height 42
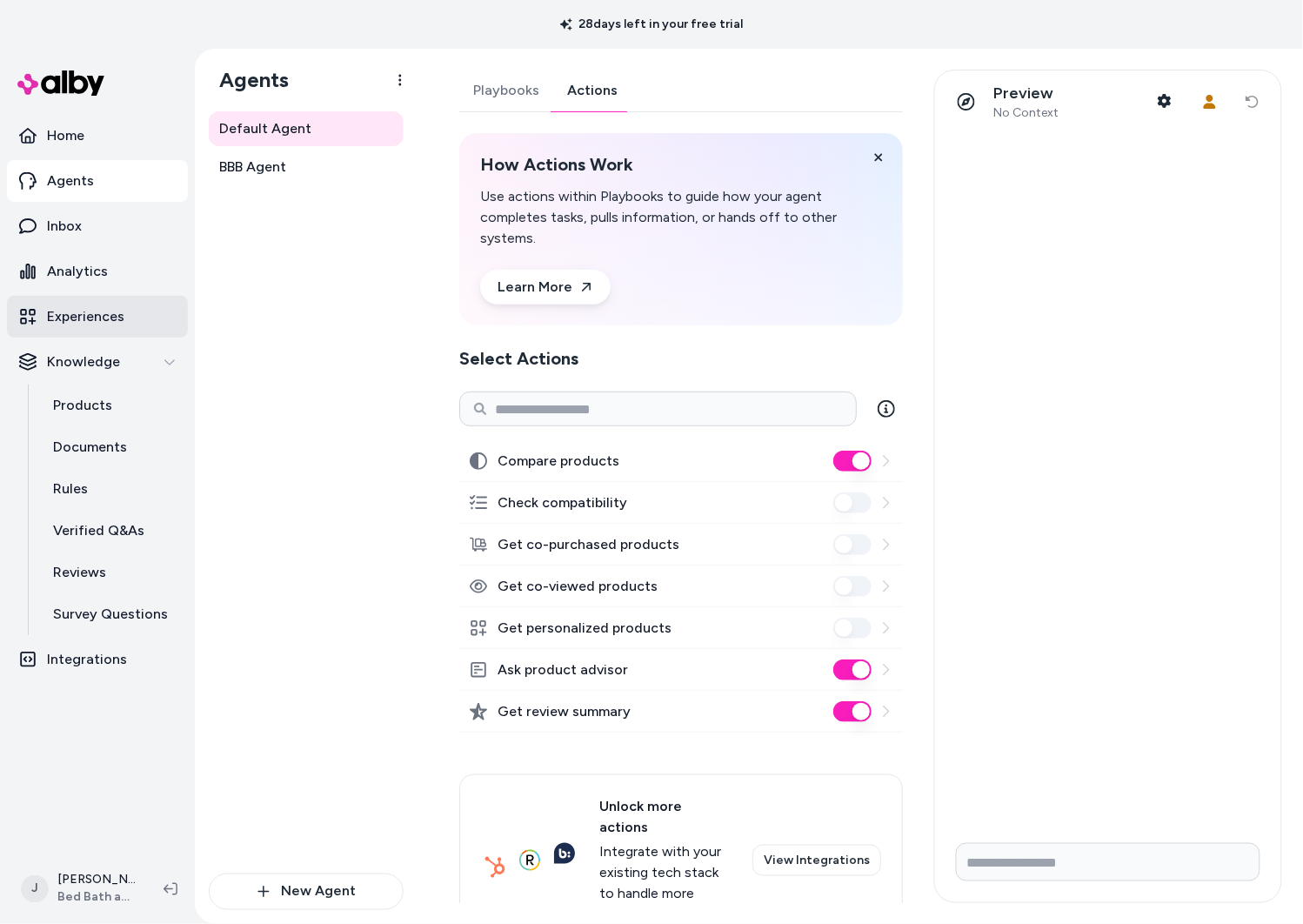
click at [94, 317] on p "Experiences" at bounding box center [86, 316] width 78 height 21
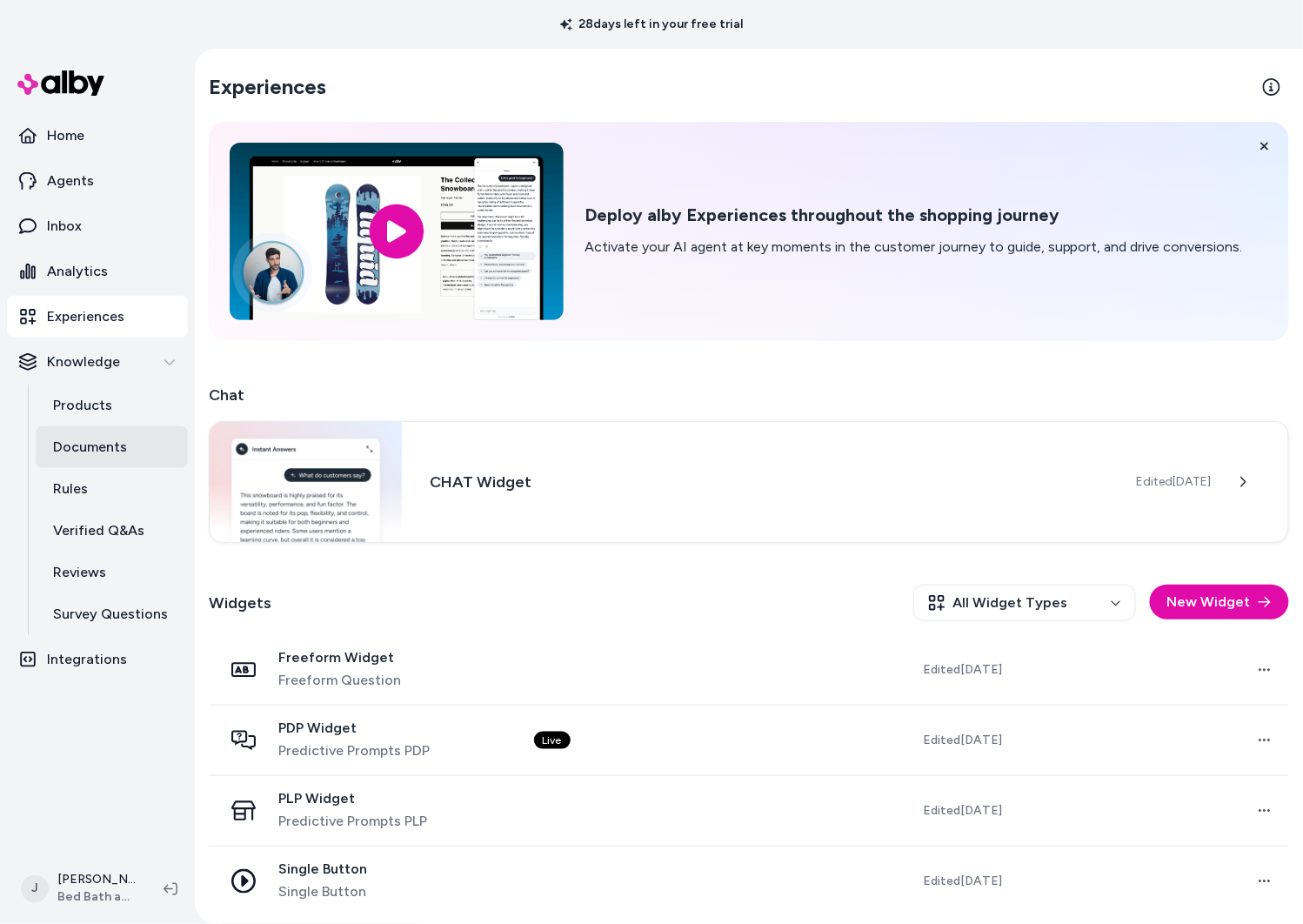
click at [95, 450] on p "Documents" at bounding box center [90, 447] width 74 height 21
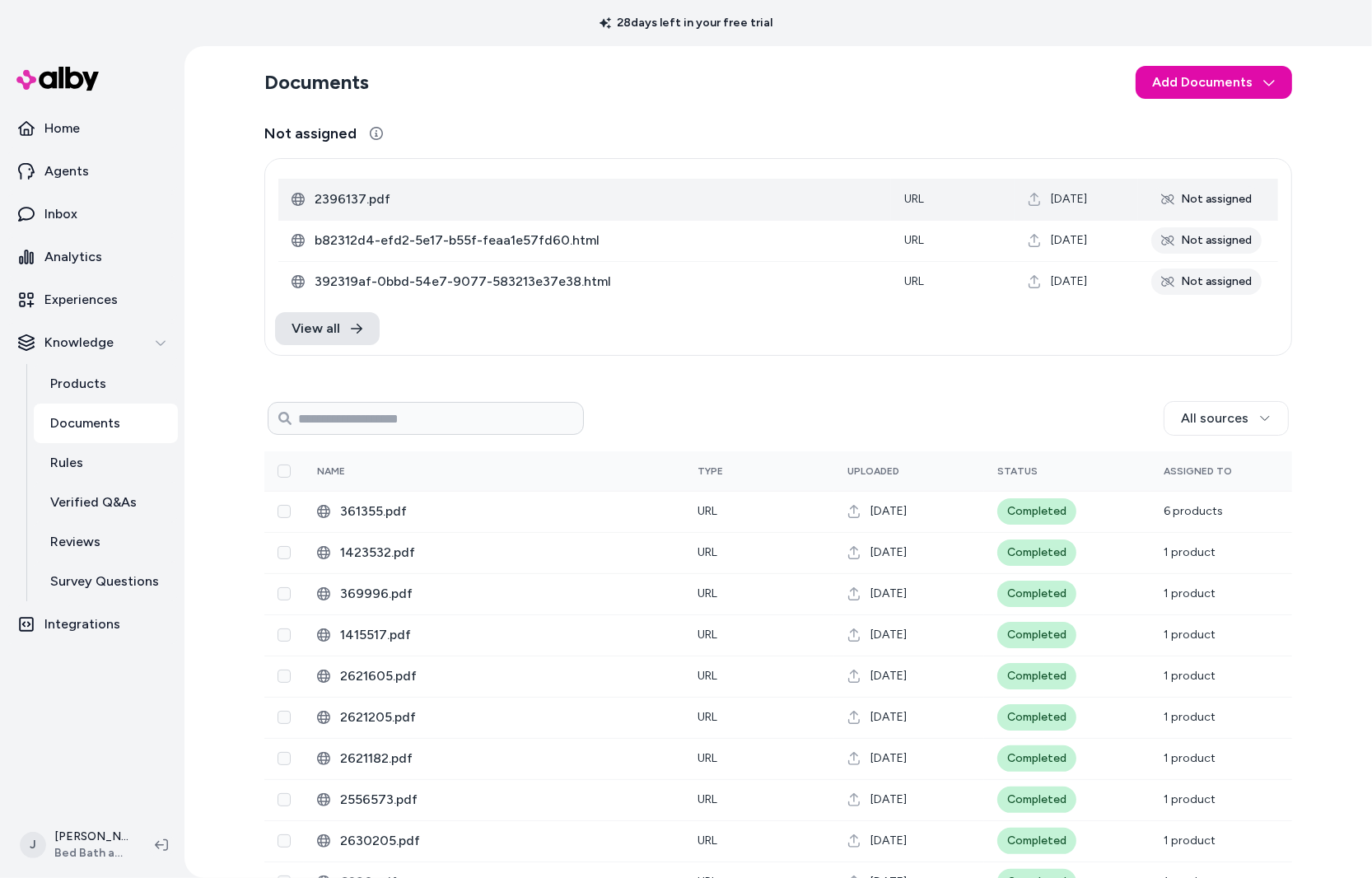
click at [379, 194] on span "2396137.pdf" at bounding box center [595, 199] width 563 height 20
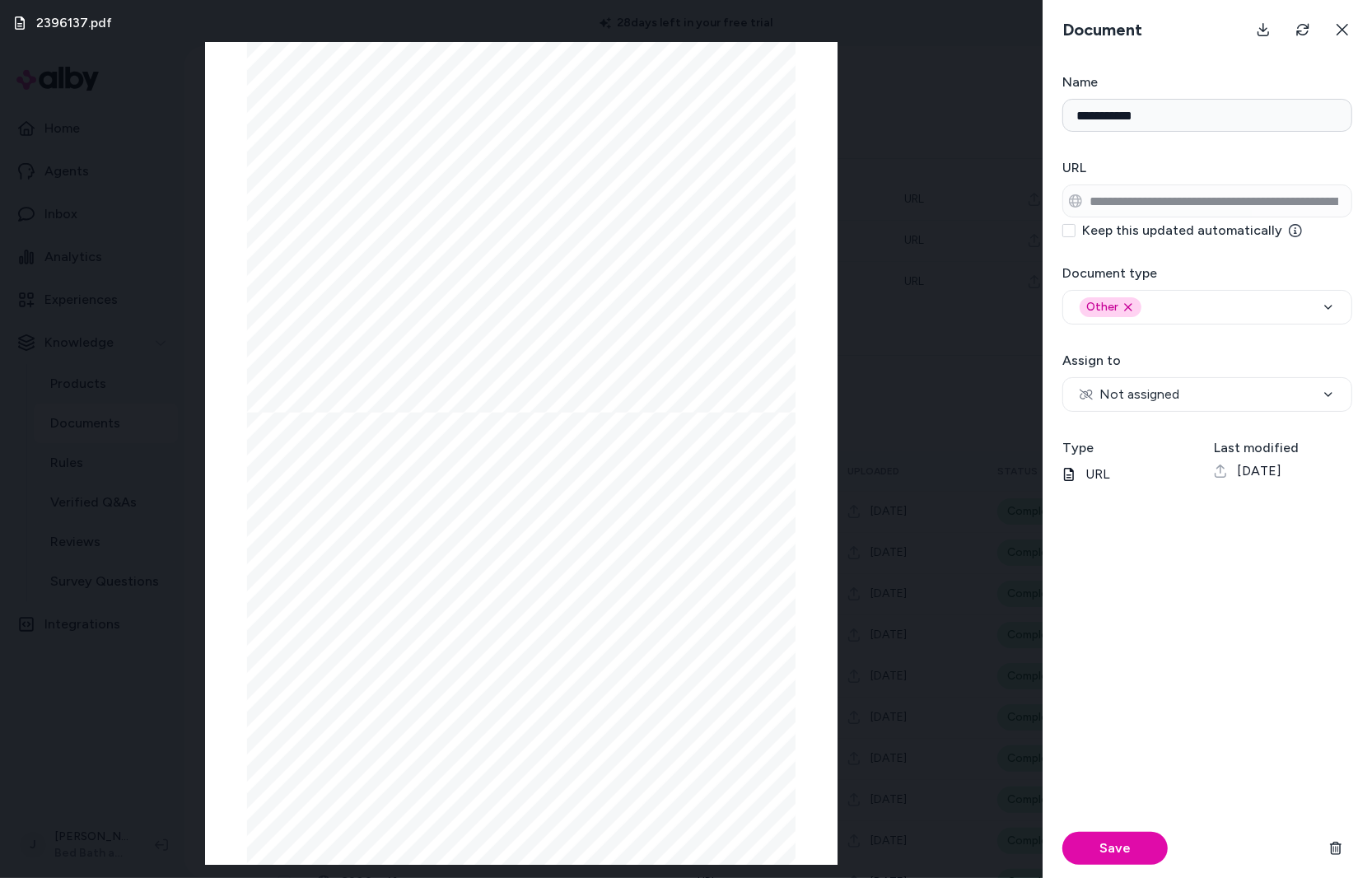
scroll to position [810, 0]
drag, startPoint x: 1347, startPoint y: 22, endPoint x: 1315, endPoint y: 34, distance: 34.2
click at [1232, 22] on button at bounding box center [1342, 29] width 33 height 33
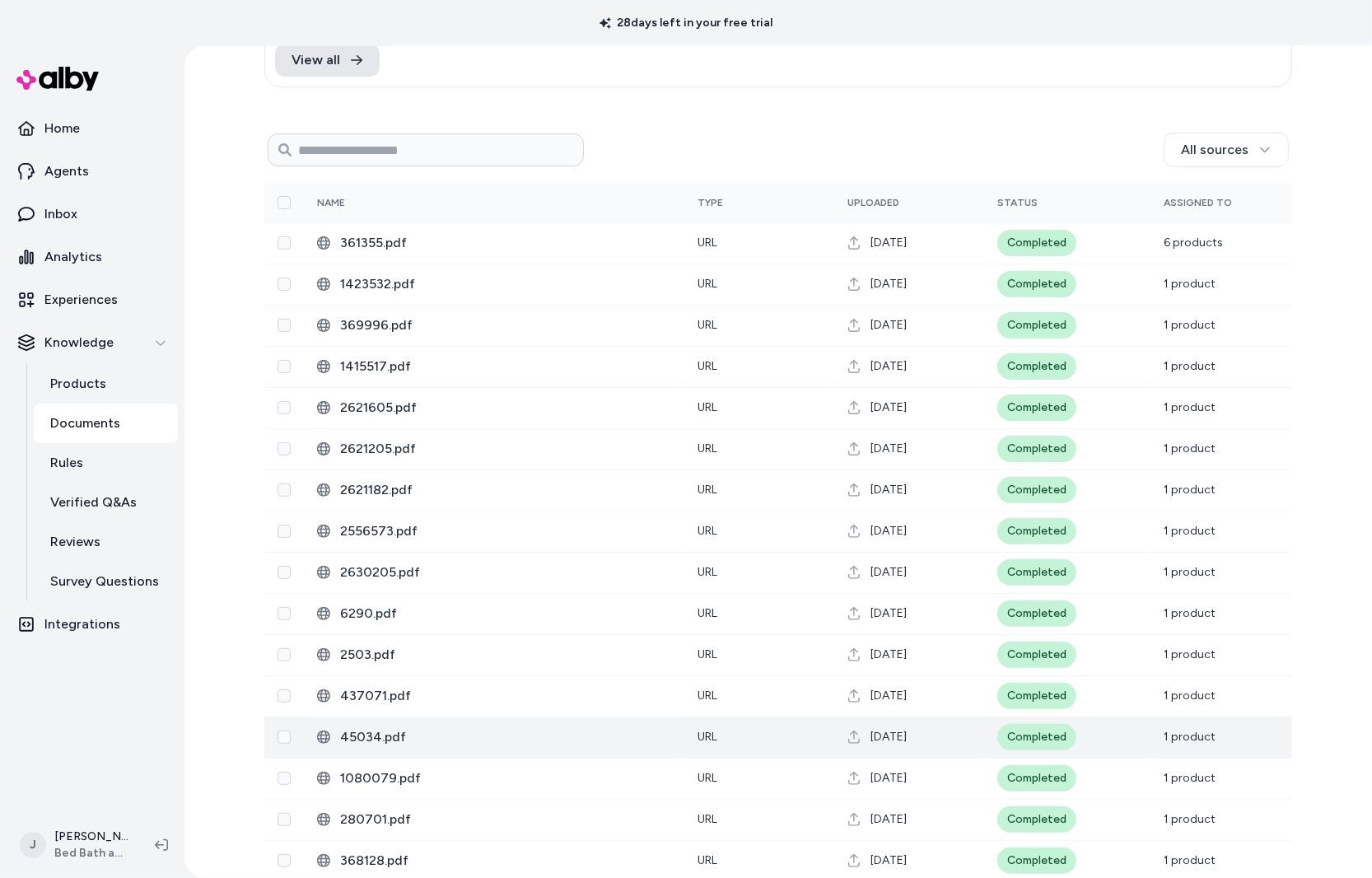
scroll to position [0, 0]
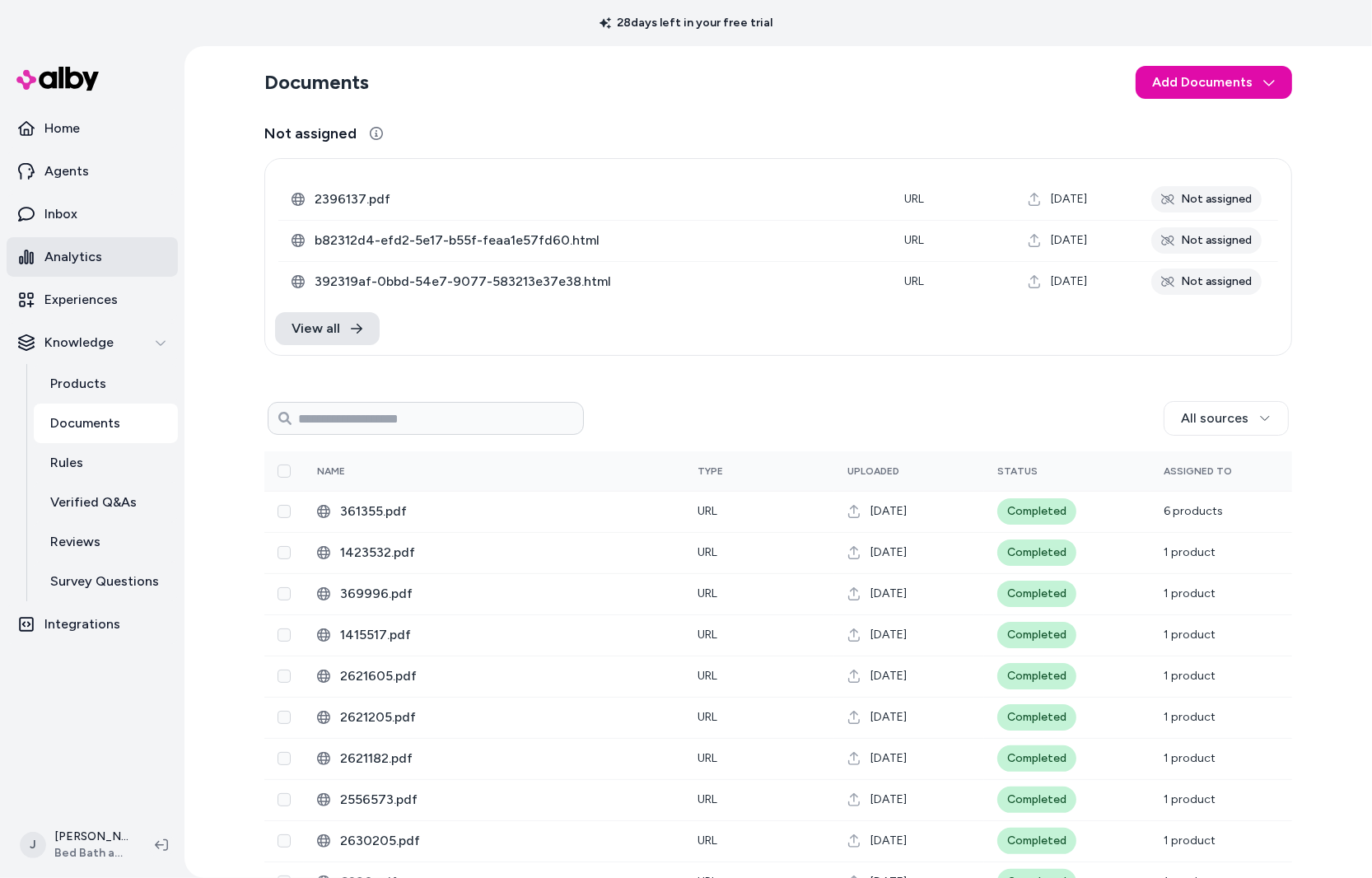
click at [82, 255] on p "Analytics" at bounding box center [73, 257] width 58 height 20
drag, startPoint x: 201, startPoint y: 622, endPoint x: 97, endPoint y: 772, distance: 182.5
click at [183, 650] on section "Home Agents Inbox Analytics Experiences Knowledge Products Documents Rules Veri…" at bounding box center [686, 485] width 1372 height 878
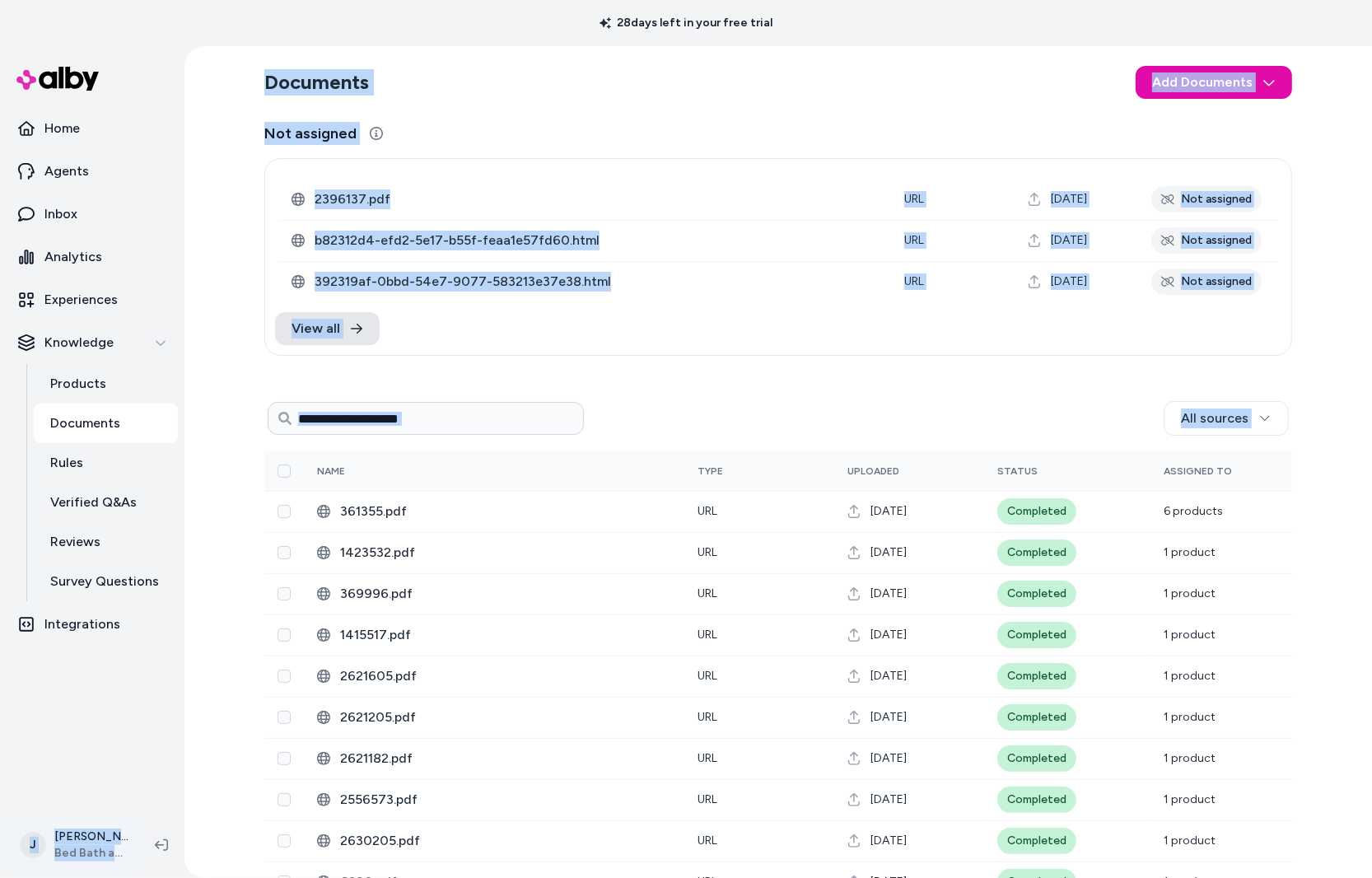
click at [96, 844] on html "28 days left in your free trial Home Agents Inbox Analytics Experiences Knowled…" at bounding box center [686, 439] width 1372 height 878
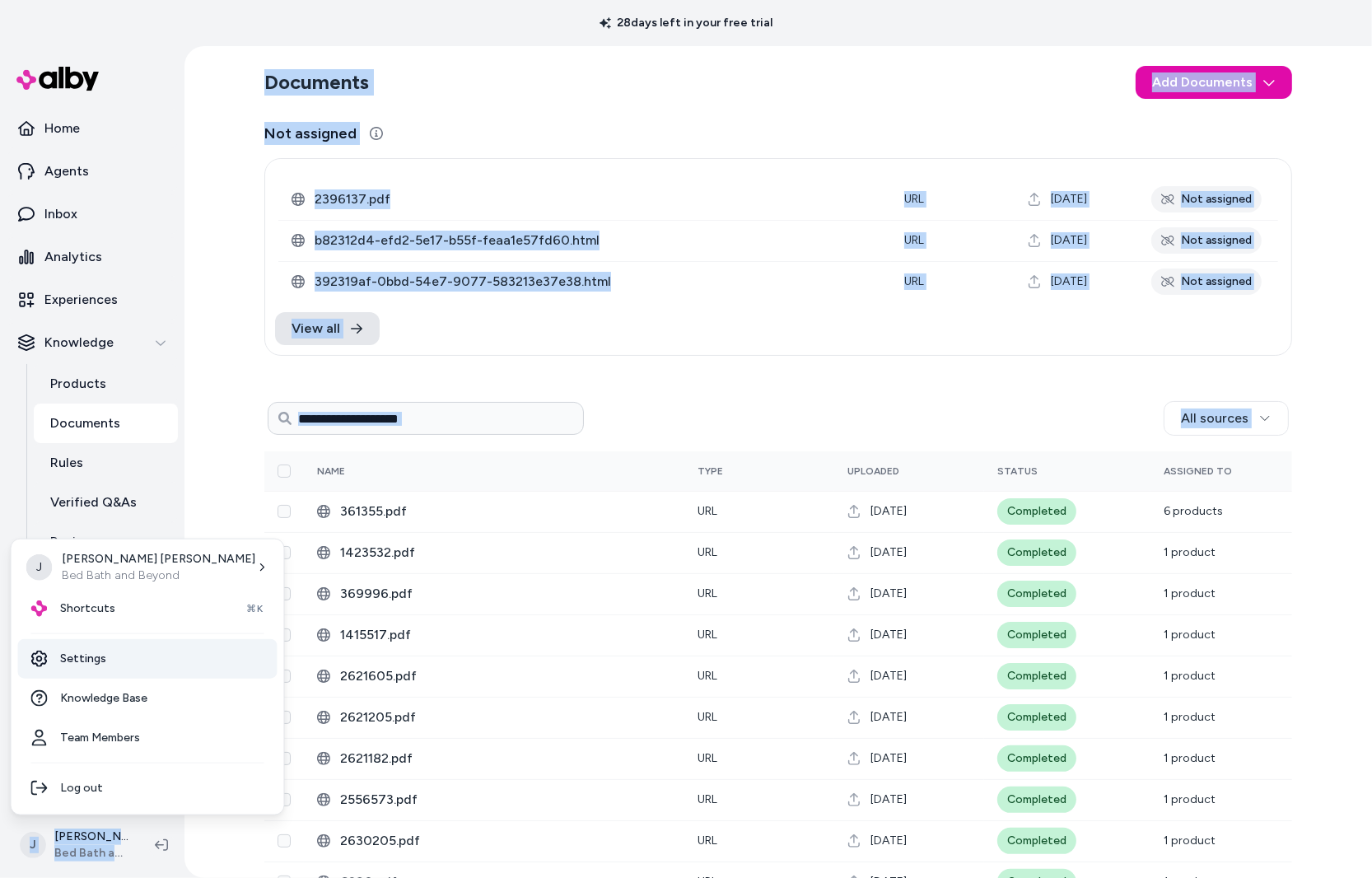
click at [104, 668] on link "Settings" at bounding box center [147, 659] width 259 height 40
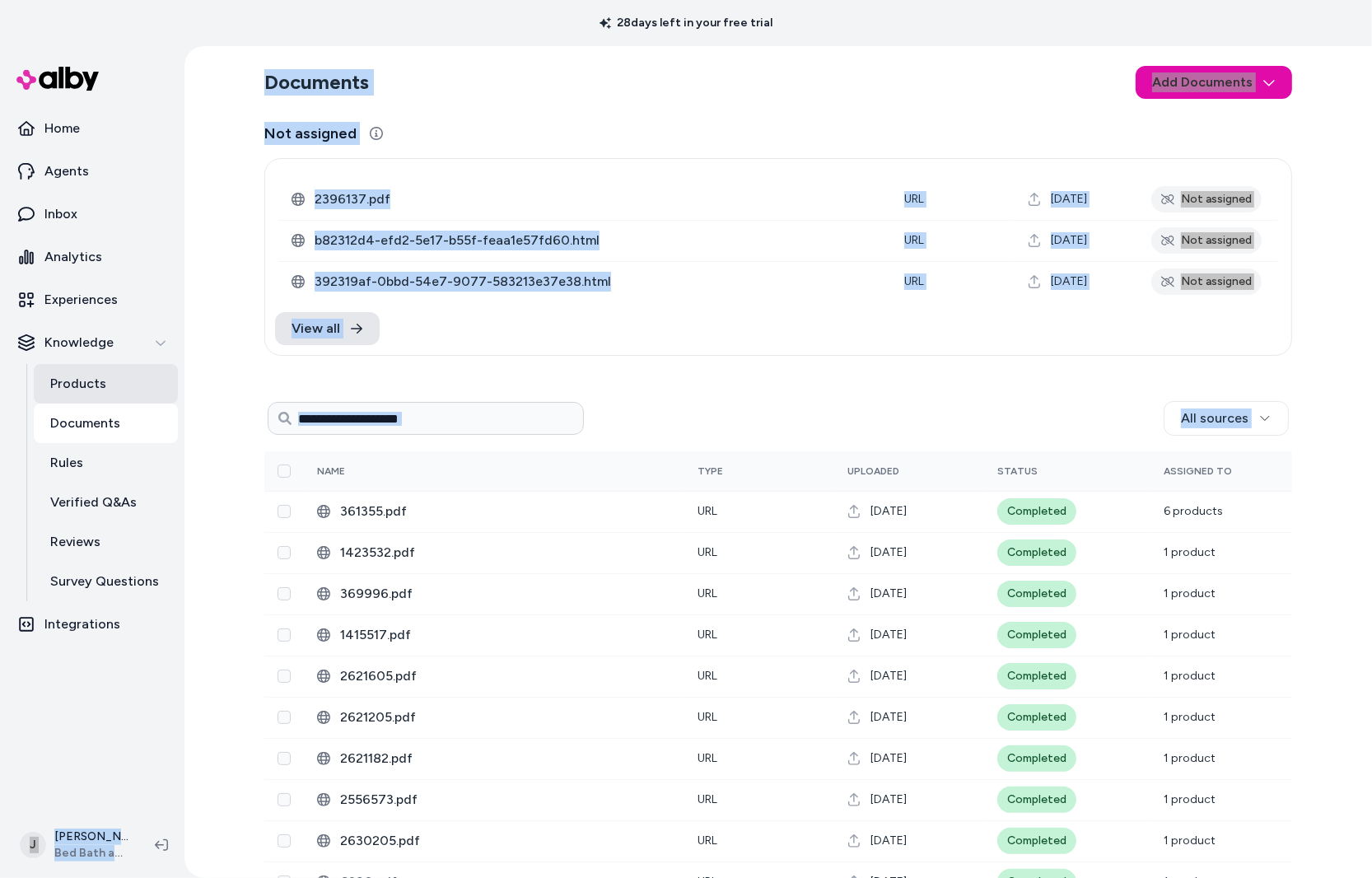
click at [83, 381] on p "Products" at bounding box center [77, 383] width 56 height 20
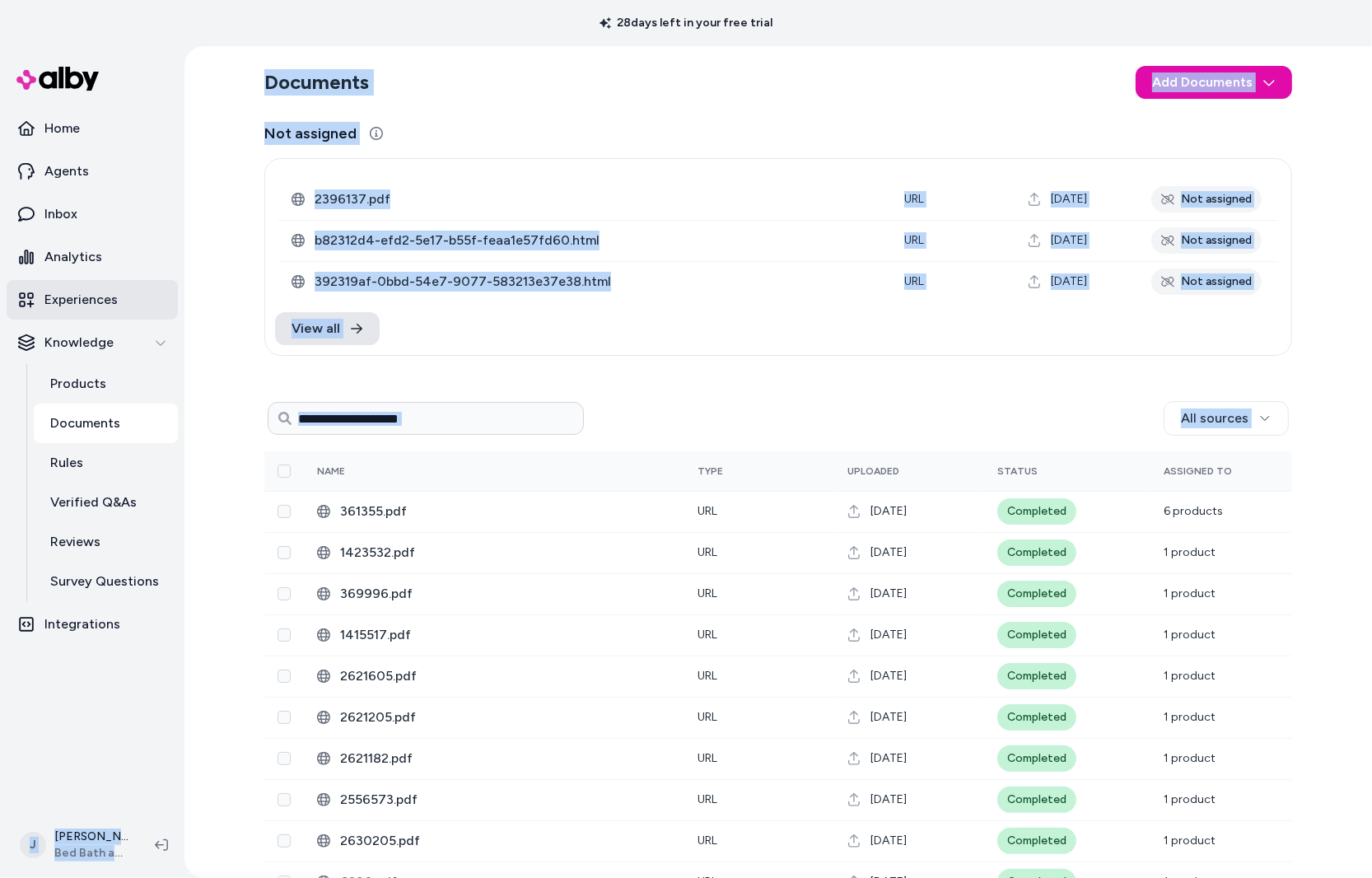
click at [75, 287] on link "Experiences" at bounding box center [92, 300] width 171 height 40
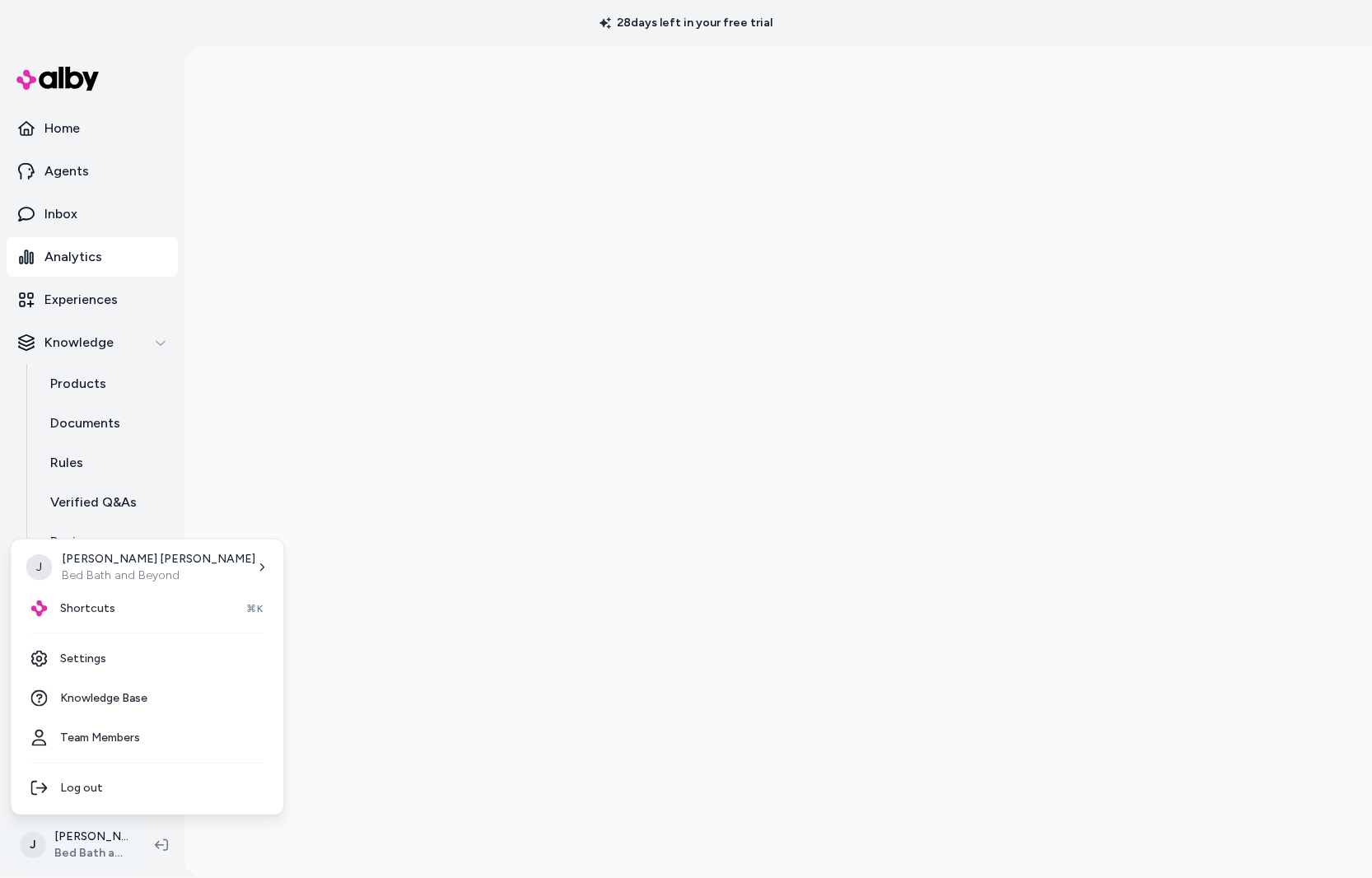
click at [92, 841] on html "28 days left in your free trial Home Agents Inbox Analytics Experiences Knowled…" at bounding box center [686, 439] width 1372 height 878
click at [100, 660] on link "Settings" at bounding box center [147, 659] width 259 height 40
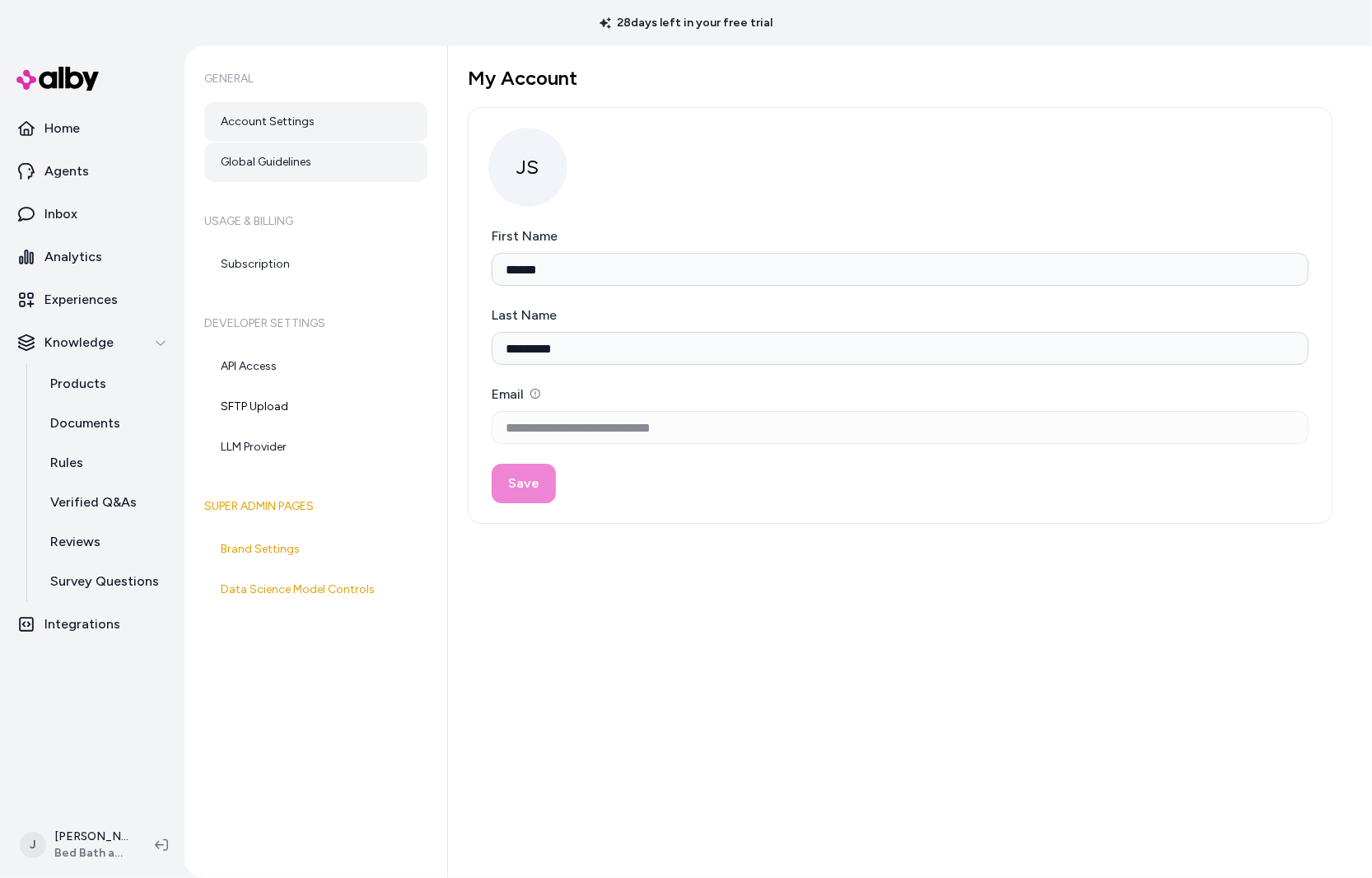
type input "******"
type input "*********"
type input "**********"
drag, startPoint x: 294, startPoint y: 154, endPoint x: 368, endPoint y: 206, distance: 90.4
click at [293, 154] on link "Global Guidelines" at bounding box center [315, 162] width 223 height 40
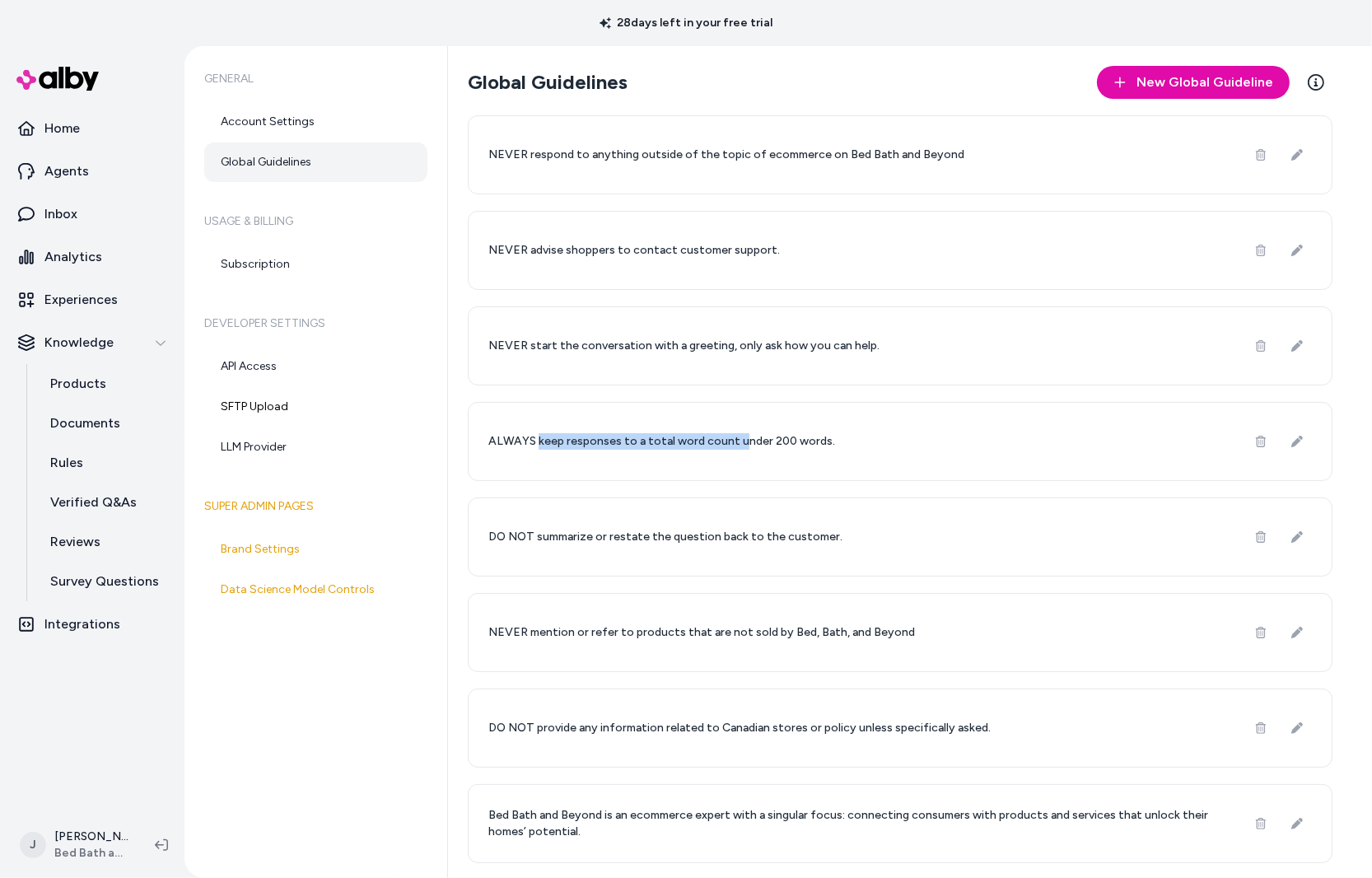
drag, startPoint x: 538, startPoint y: 436, endPoint x: 738, endPoint y: 447, distance: 200.3
click at [738, 447] on p "ALWAYS keep responses to a total word count under 200 words." at bounding box center [661, 441] width 346 height 16
drag, startPoint x: 781, startPoint y: 448, endPoint x: 512, endPoint y: 451, distance: 269.0
click at [519, 453] on div "ALWAYS keep responses to a total word count under 200 words." at bounding box center [900, 442] width 864 height 79
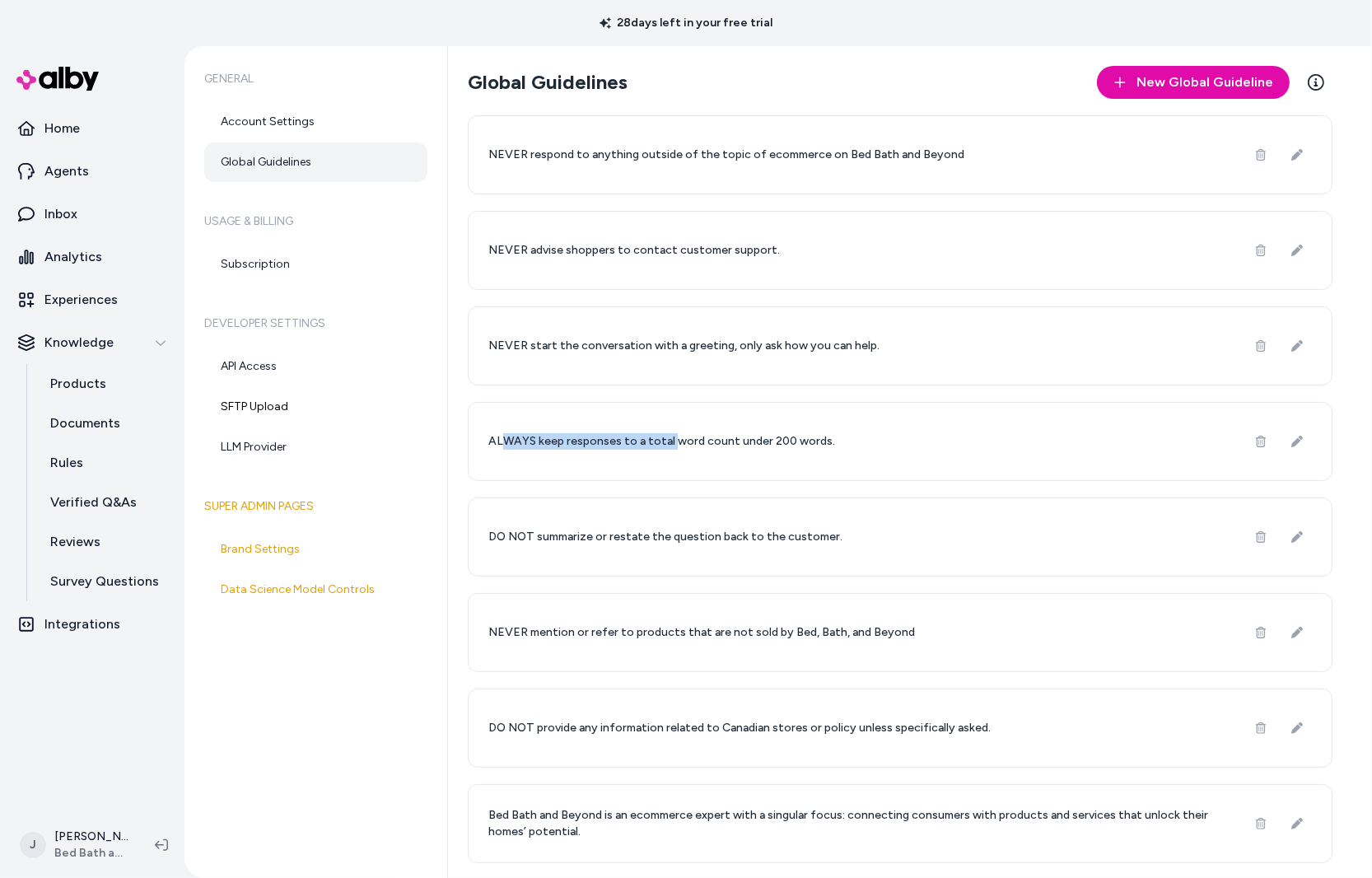
drag, startPoint x: 599, startPoint y: 438, endPoint x: 673, endPoint y: 441, distance: 74.1
click at [673, 441] on p "ALWAYS keep responses to a total word count under 200 words." at bounding box center [661, 441] width 346 height 16
click at [880, 442] on div "ALWAYS keep responses to a total word count under 200 words." at bounding box center [900, 442] width 864 height 79
click at [84, 220] on link "Inbox" at bounding box center [92, 214] width 171 height 40
drag, startPoint x: 429, startPoint y: 645, endPoint x: 405, endPoint y: 632, distance: 27.3
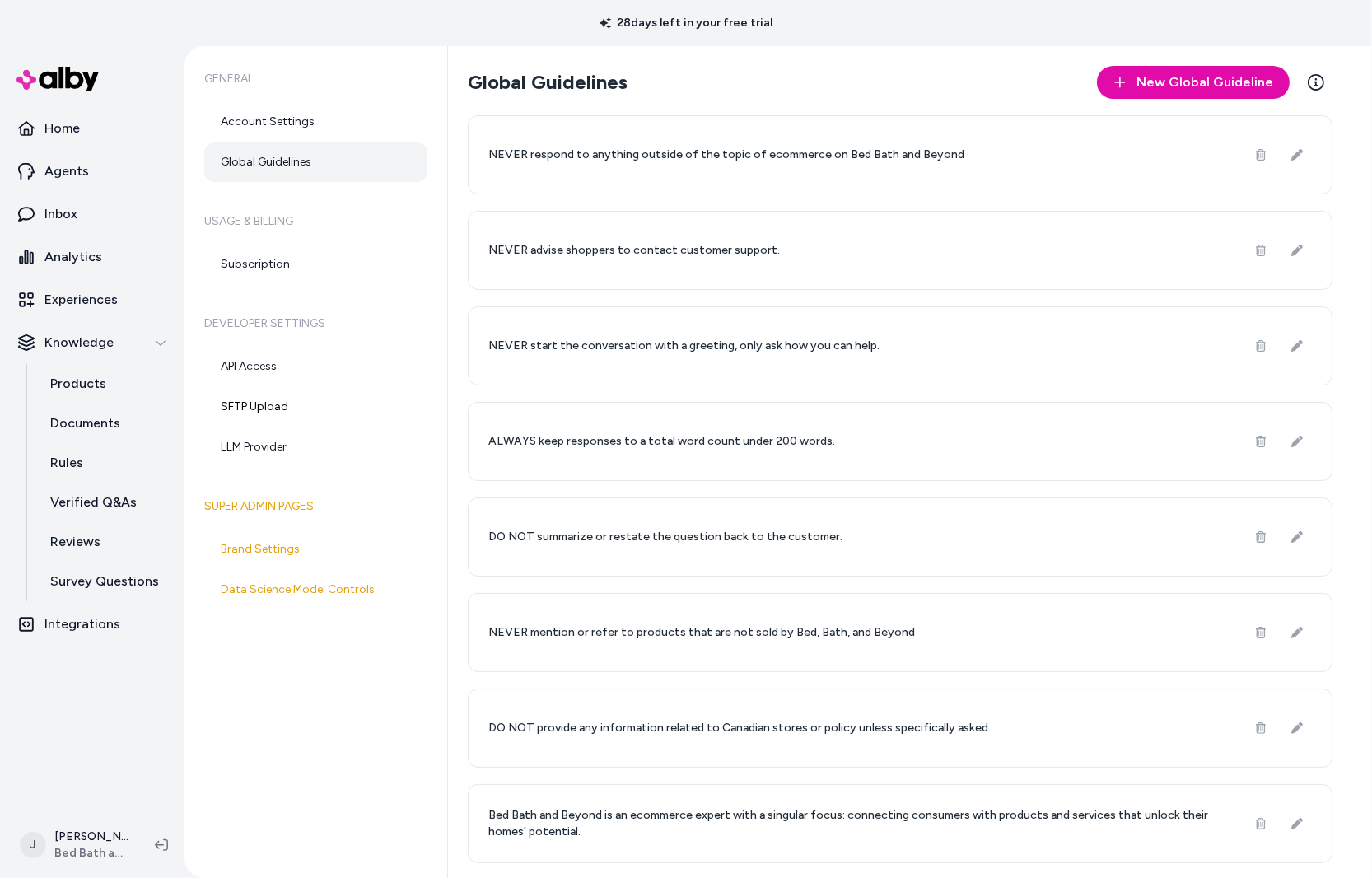
click at [405, 633] on div "General Account Settings Global Guidelines Usage & Billing Subscription Develop…" at bounding box center [315, 462] width 263 height 832
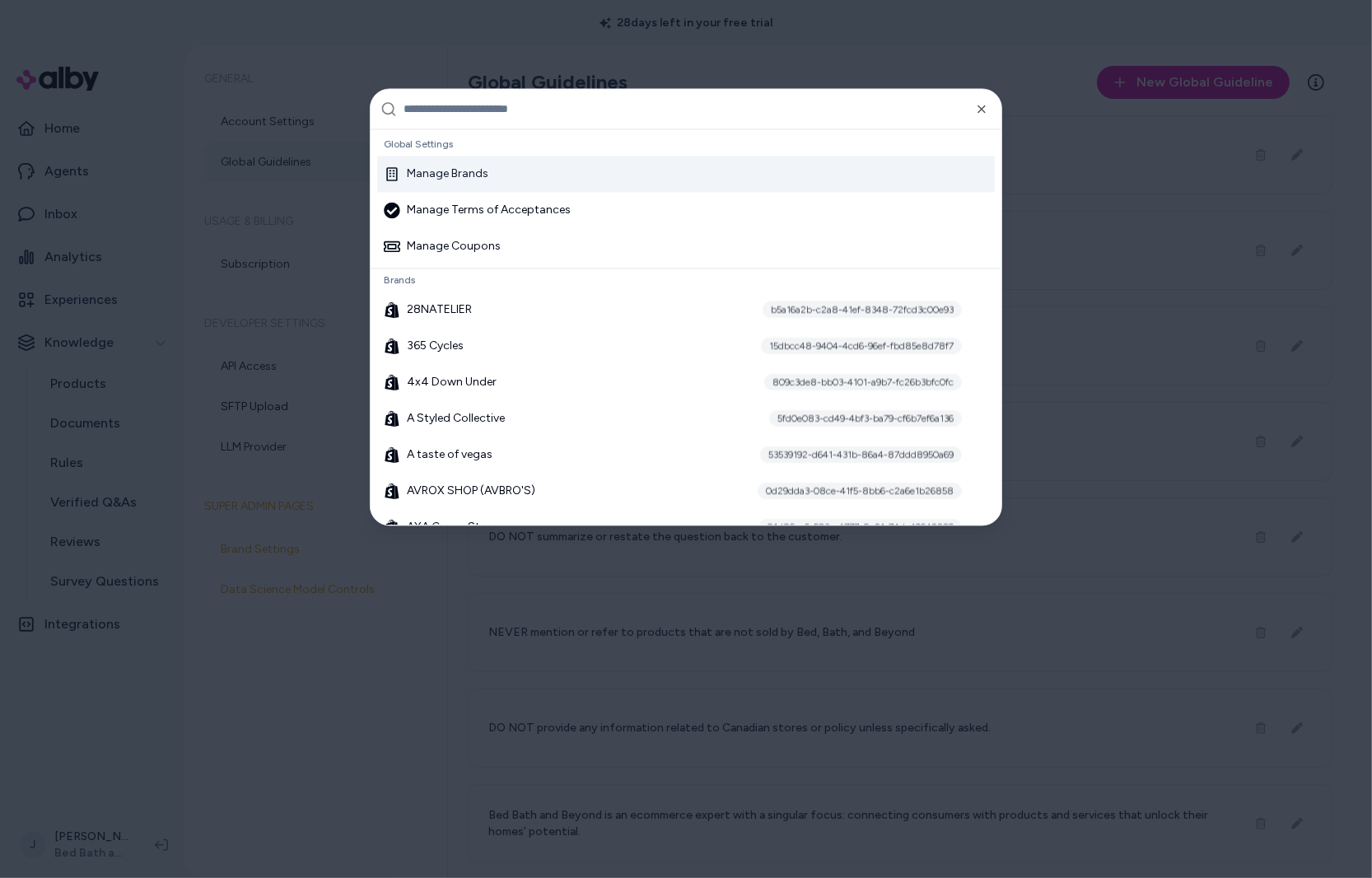
click at [513, 180] on div "Manage Brands" at bounding box center [686, 175] width 617 height 36
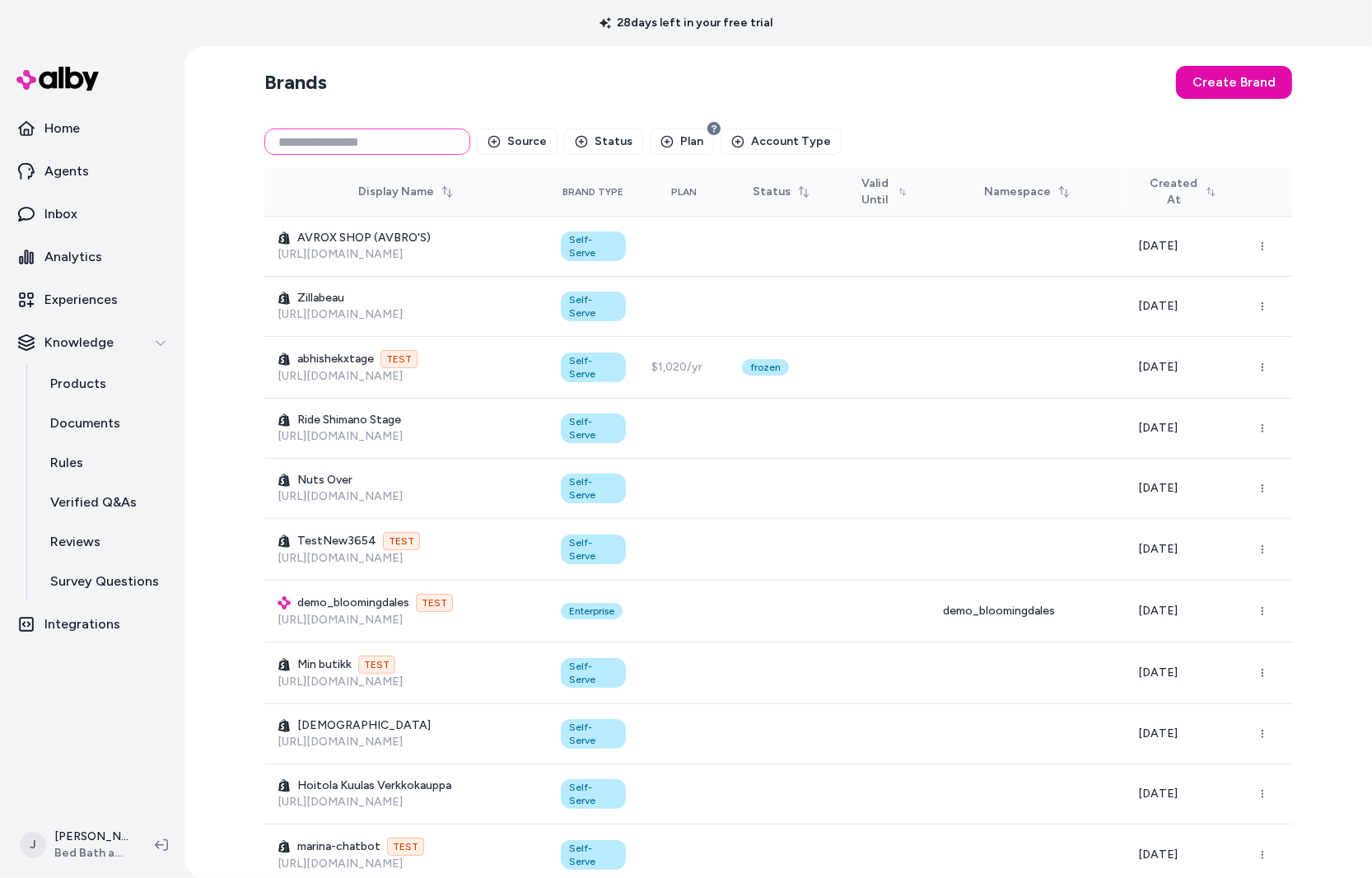
click at [372, 144] on input at bounding box center [367, 142] width 206 height 26
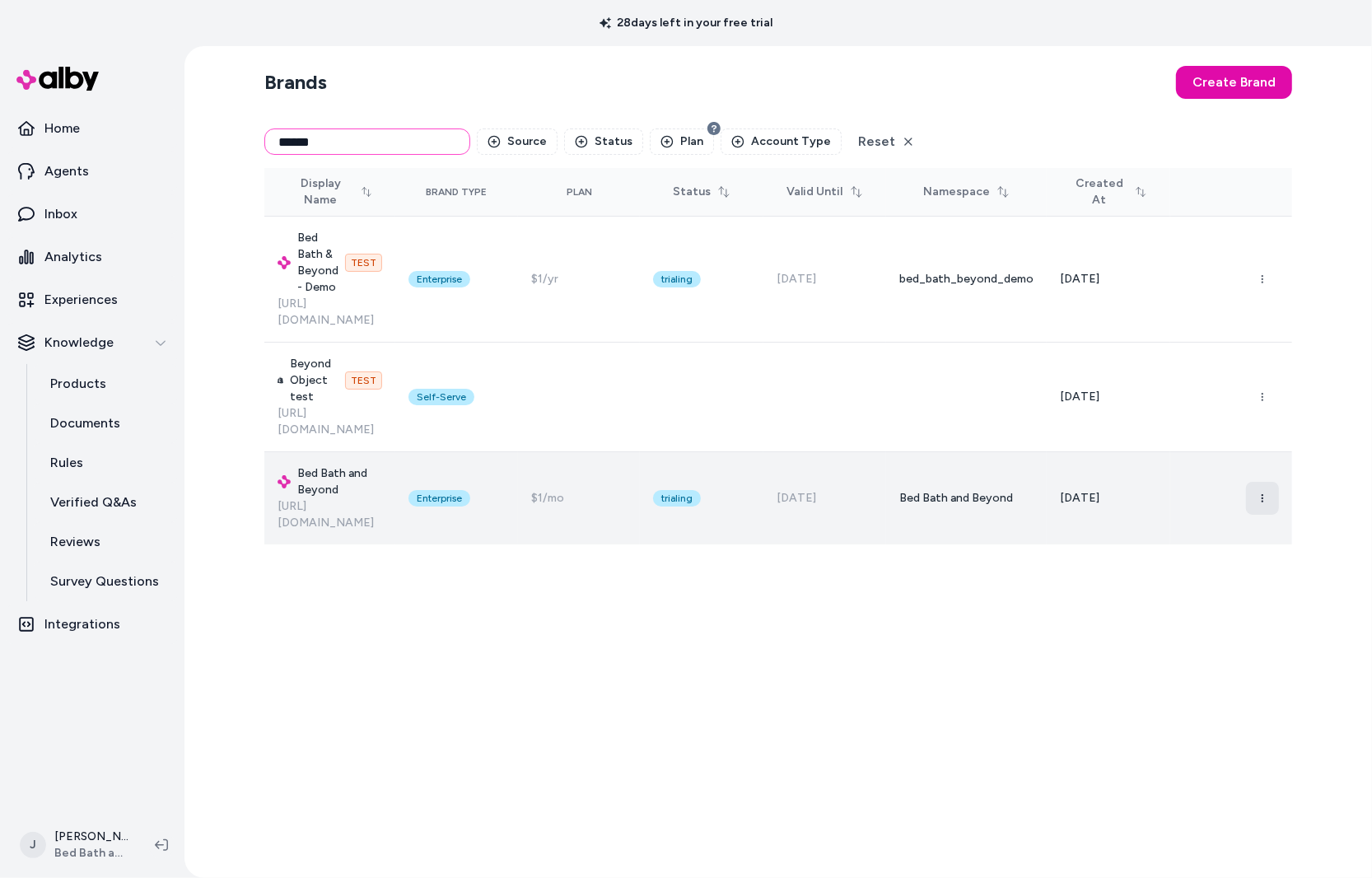
type input "******"
click at [1257, 494] on icon "button" at bounding box center [1262, 498] width 9 height 9
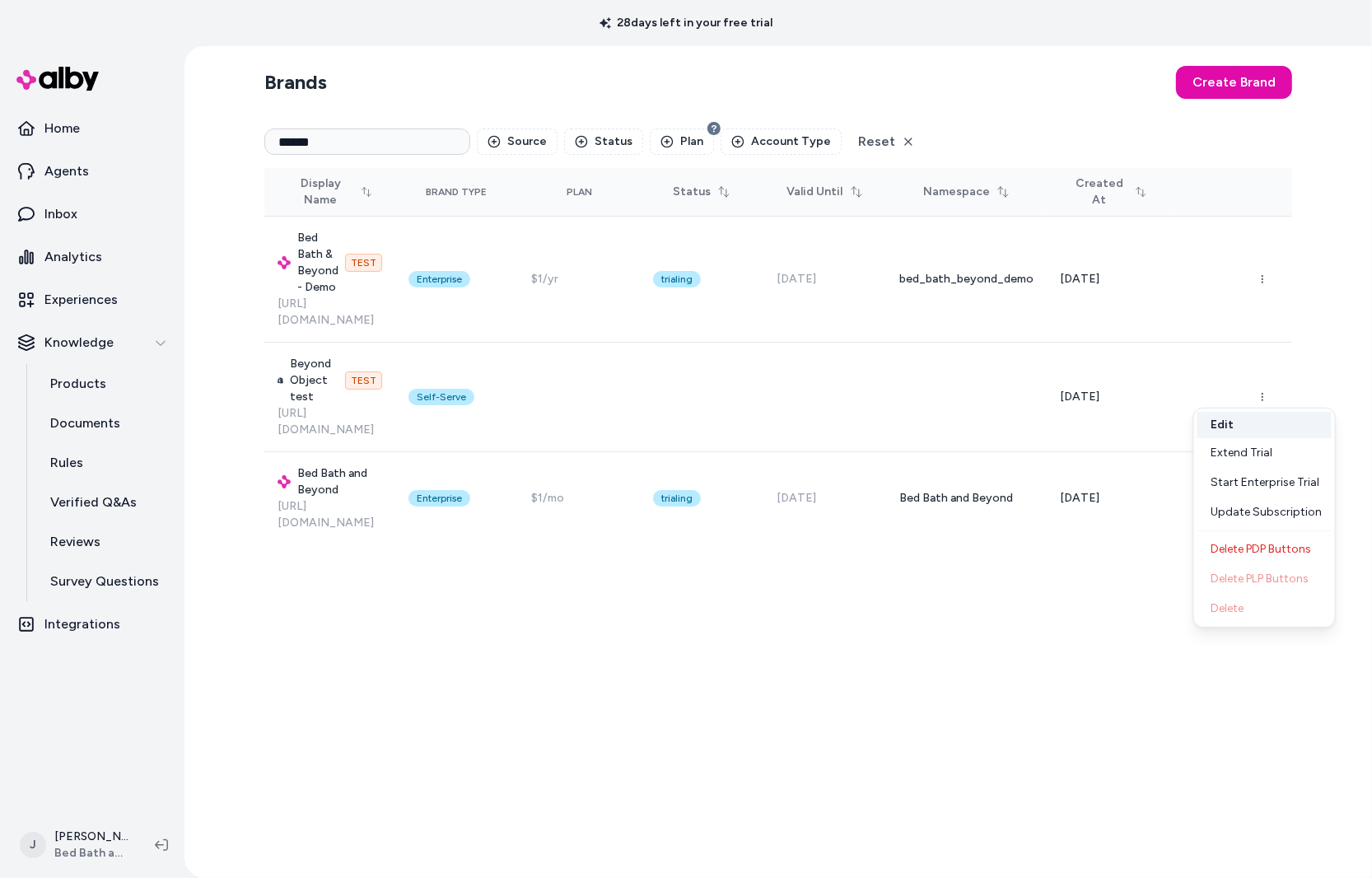
click at [1246, 425] on button "Edit" at bounding box center [1264, 425] width 134 height 26
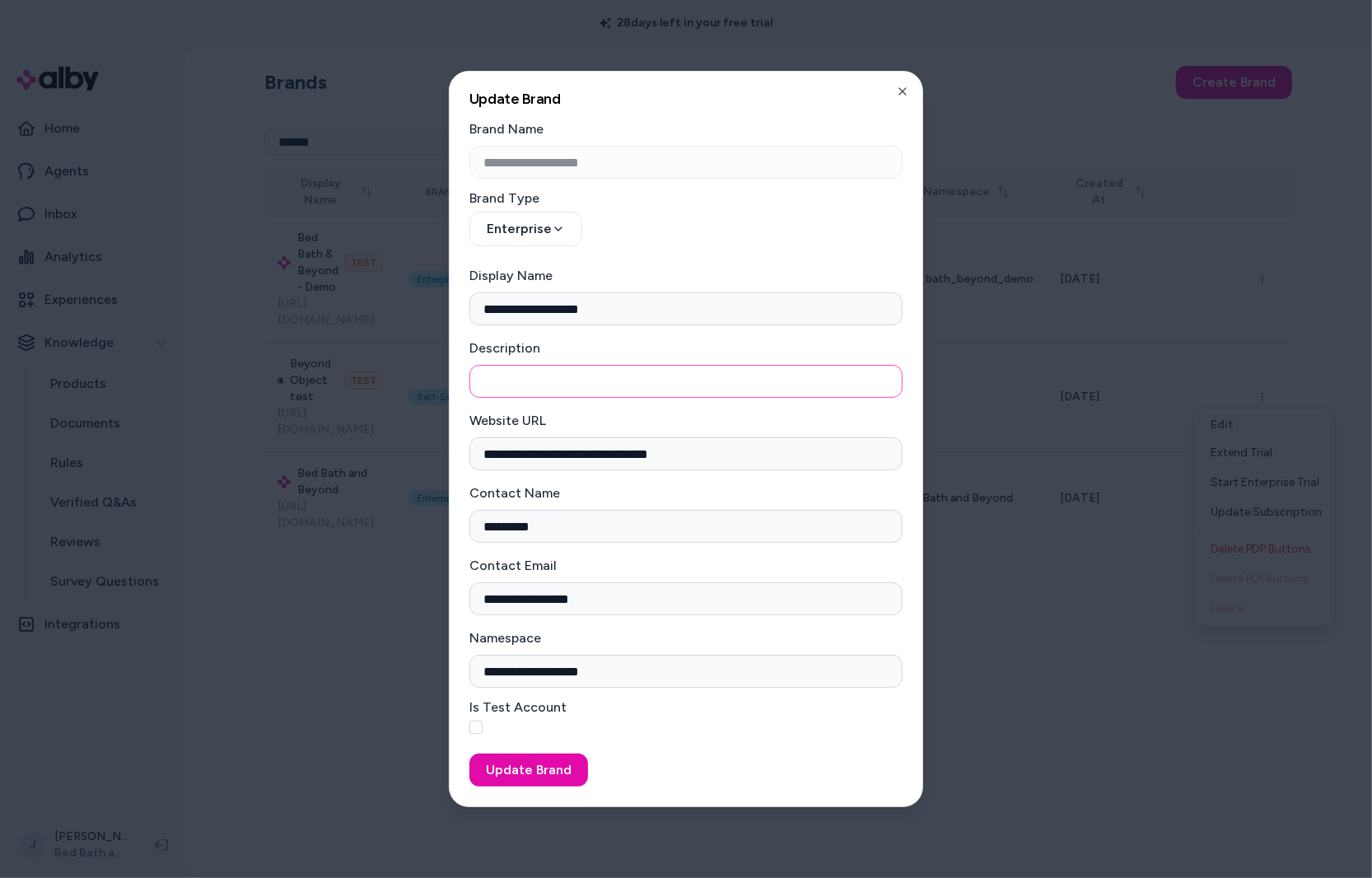
click at [647, 370] on input "Description" at bounding box center [685, 381] width 433 height 33
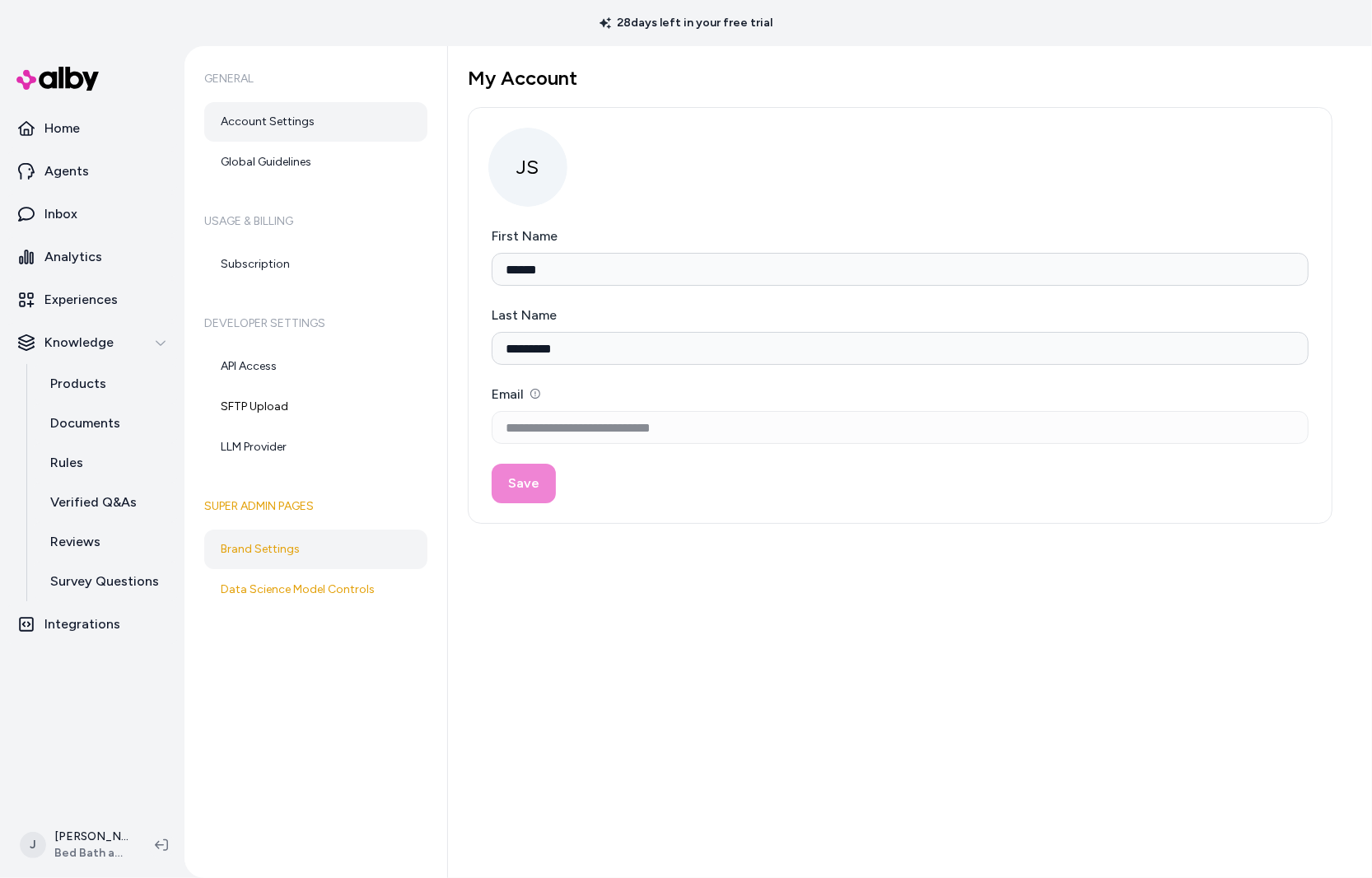
click at [261, 548] on link "Brand Settings" at bounding box center [315, 549] width 223 height 40
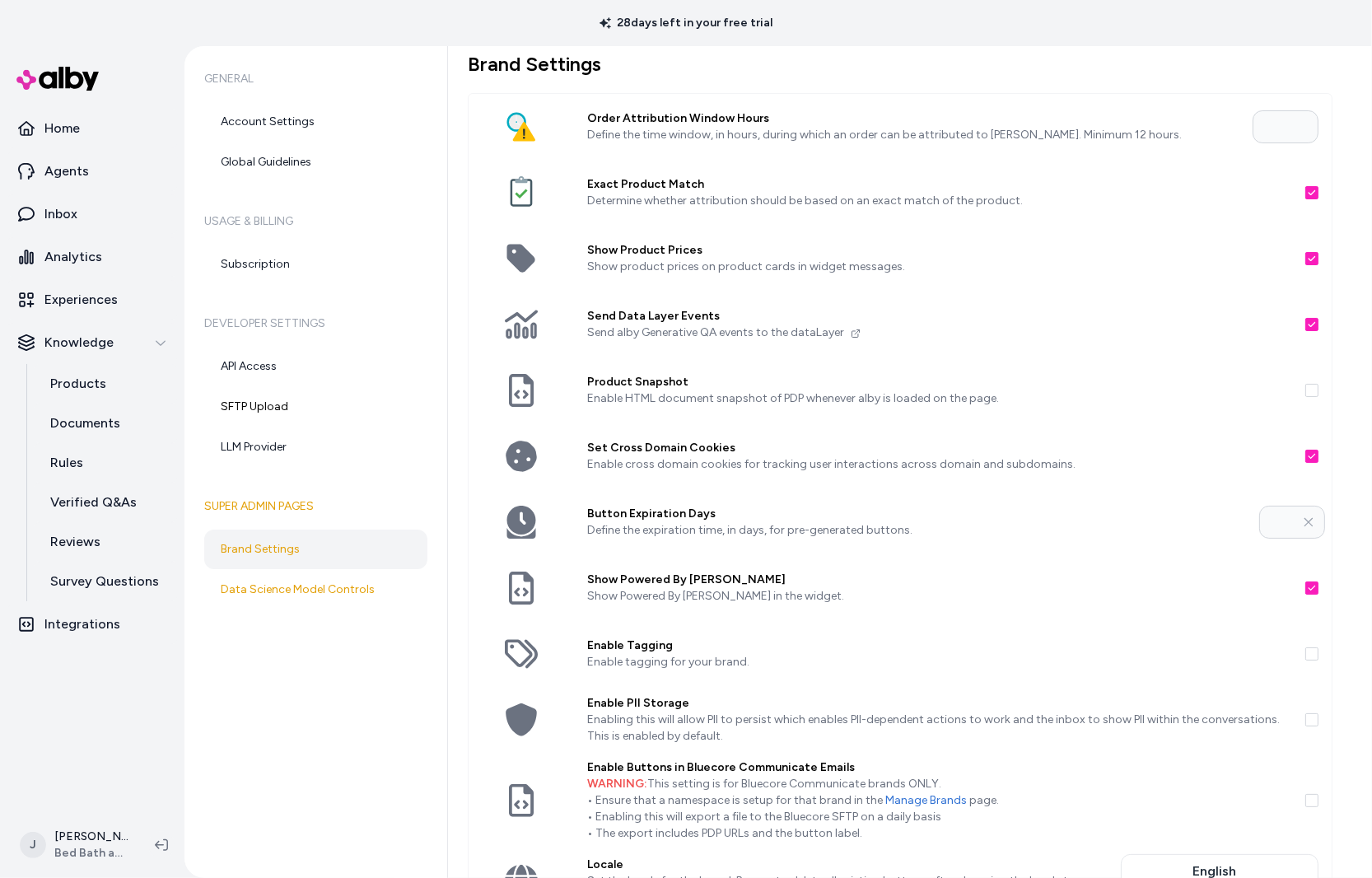
scroll to position [15, 0]
drag, startPoint x: 591, startPoint y: 507, endPoint x: 1254, endPoint y: 516, distance: 663.1
click at [1184, 514] on label "Button Expiration Days" at bounding box center [916, 513] width 659 height 16
click at [76, 419] on p "Documents" at bounding box center [85, 423] width 70 height 20
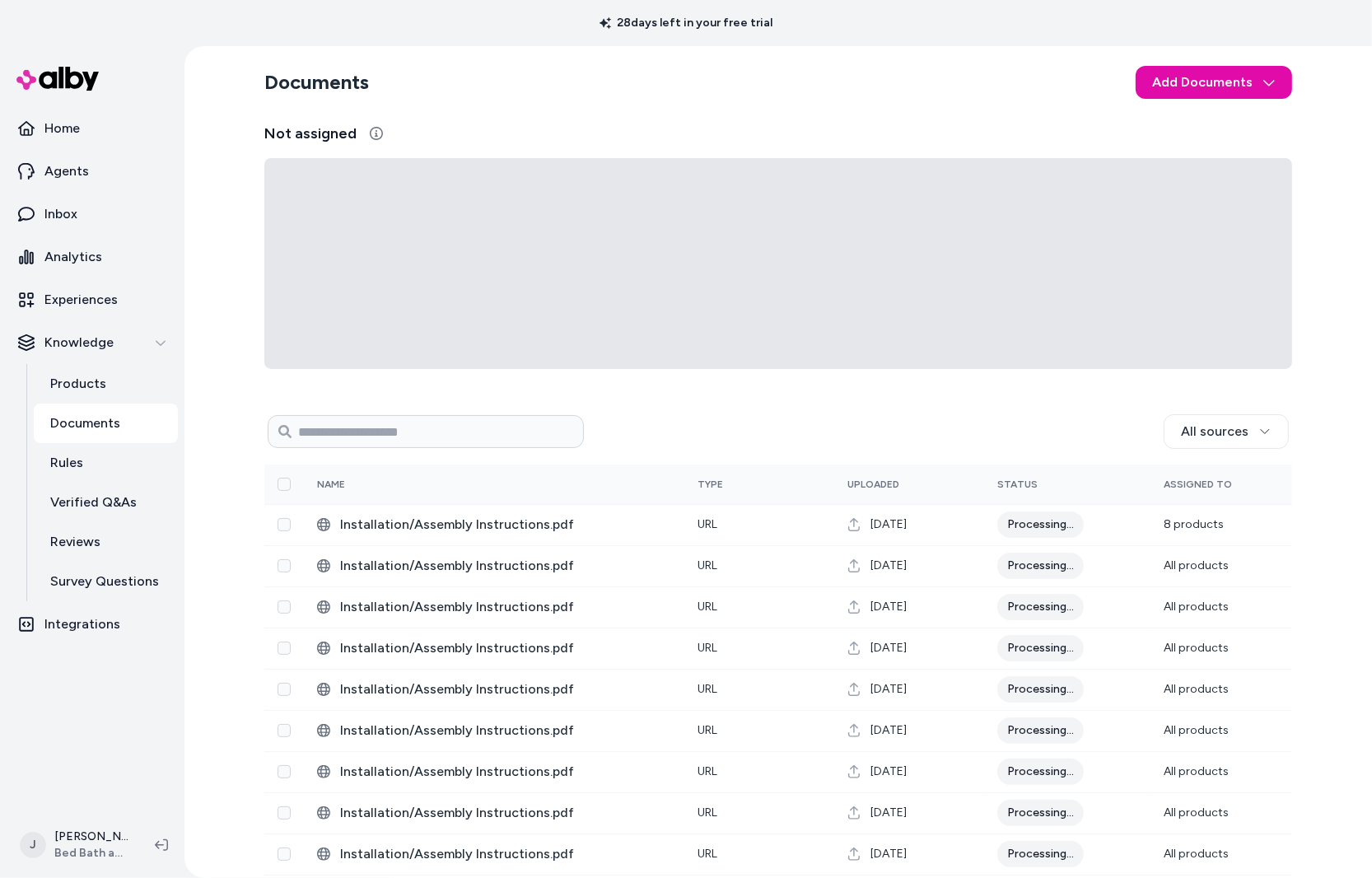
click at [90, 426] on p "Documents" at bounding box center [85, 423] width 70 height 20
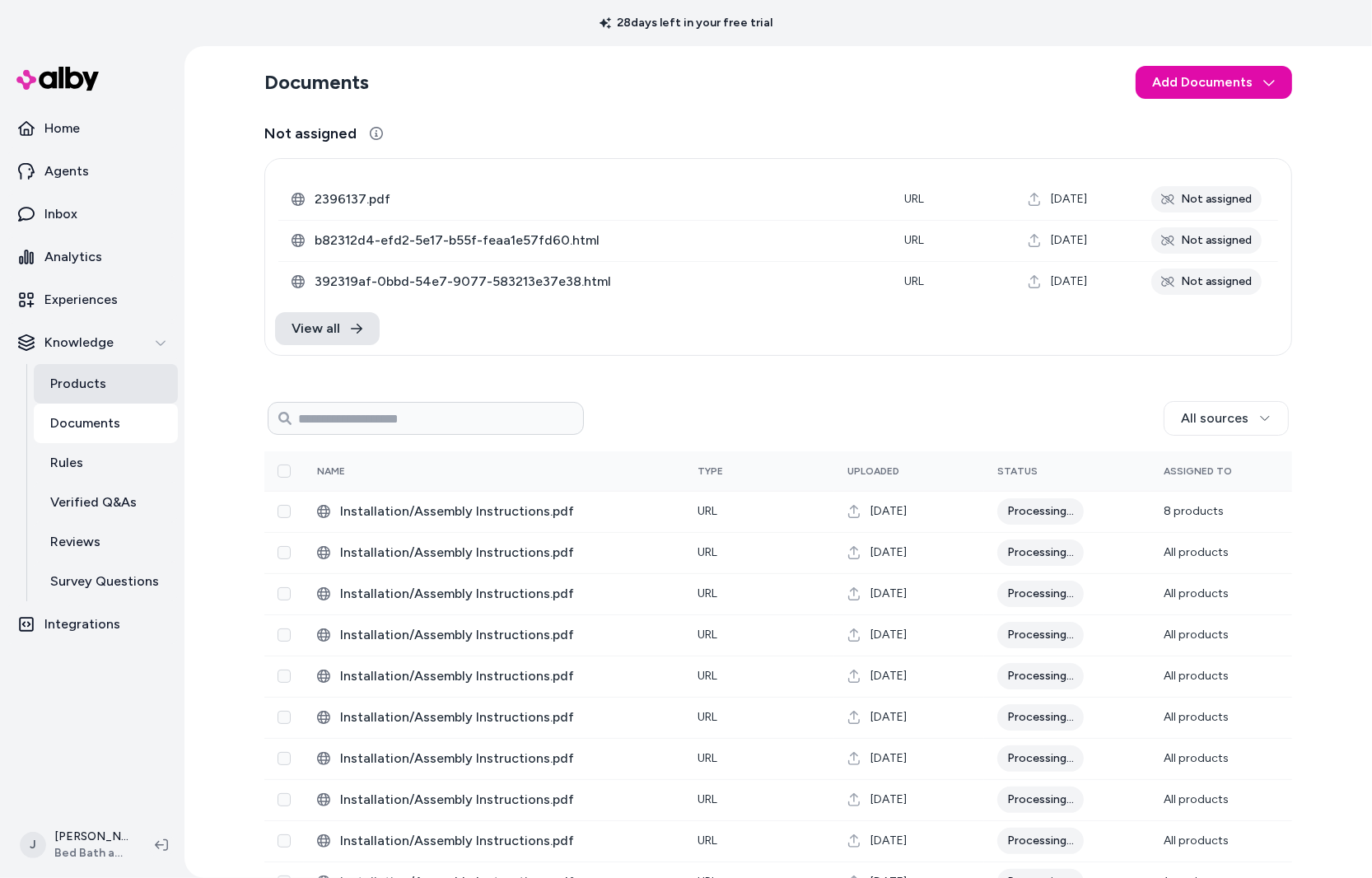
click at [75, 377] on p "Products" at bounding box center [77, 383] width 56 height 20
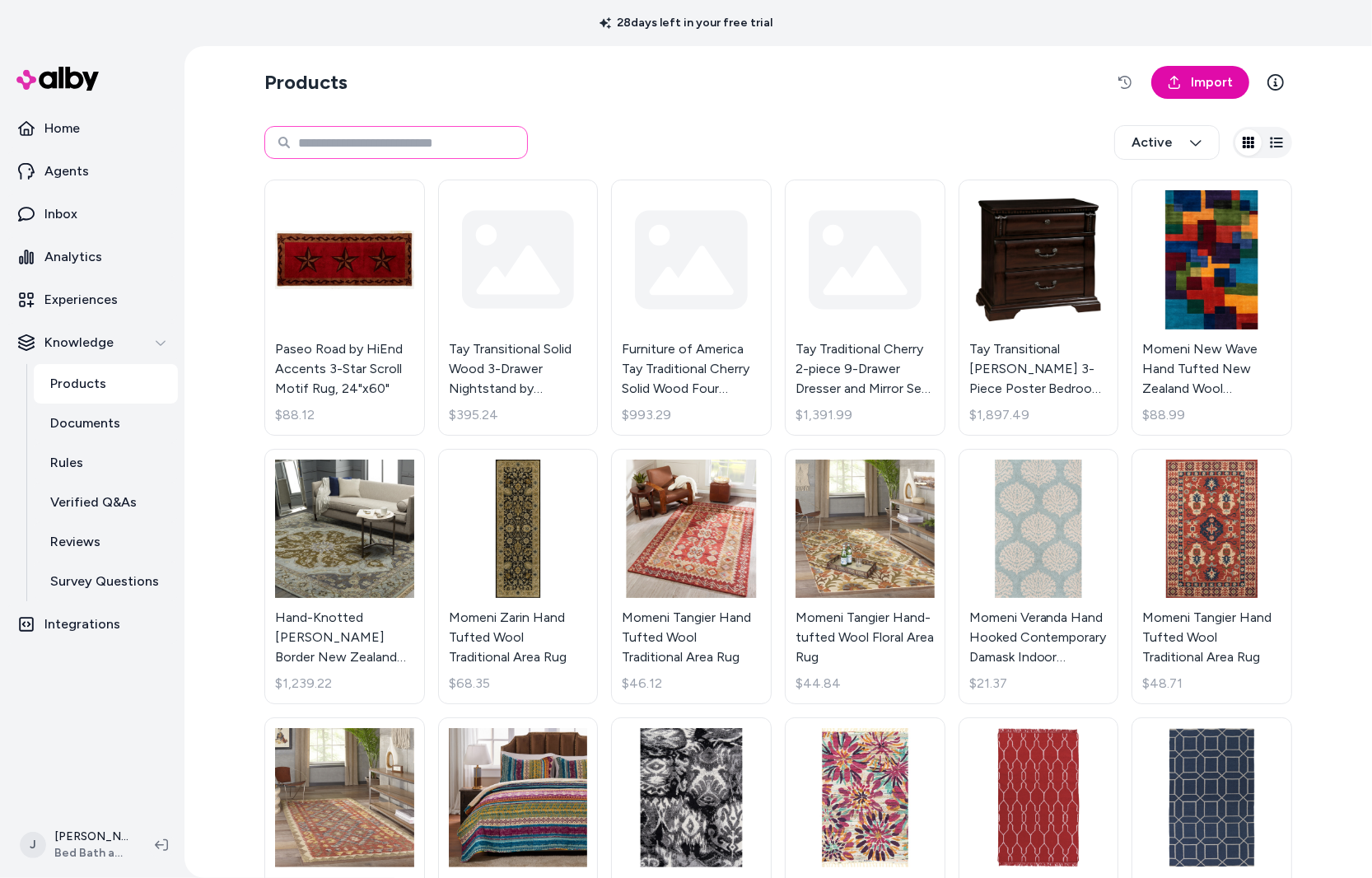
click at [342, 127] on input at bounding box center [395, 143] width 263 height 33
paste input "********"
type input "********"
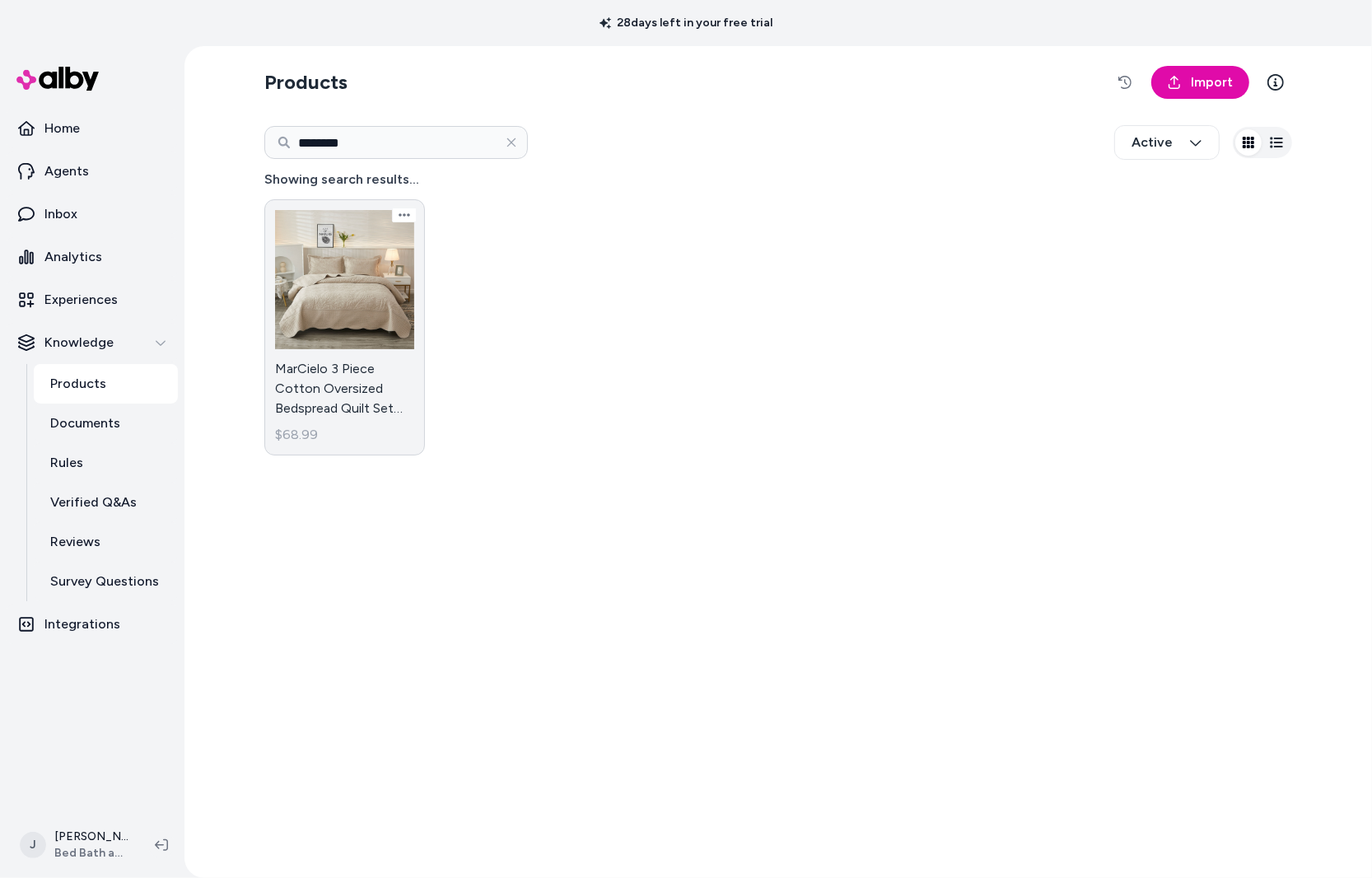
click at [387, 298] on link "MarCielo 3 Piece Cotton Oversized Bedspread Quilt Set Tmonica $68.99" at bounding box center [344, 327] width 160 height 256
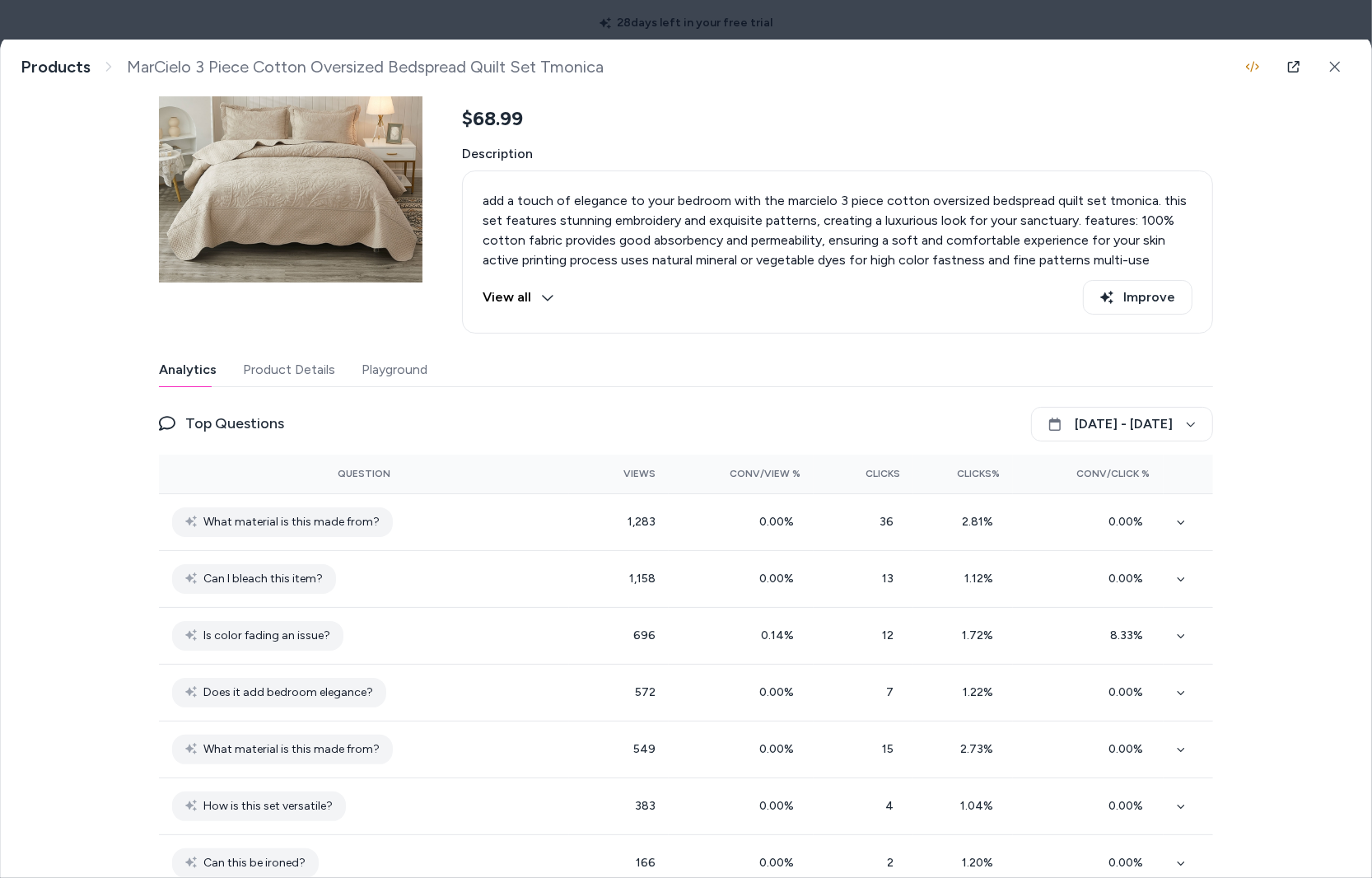
scroll to position [256, 0]
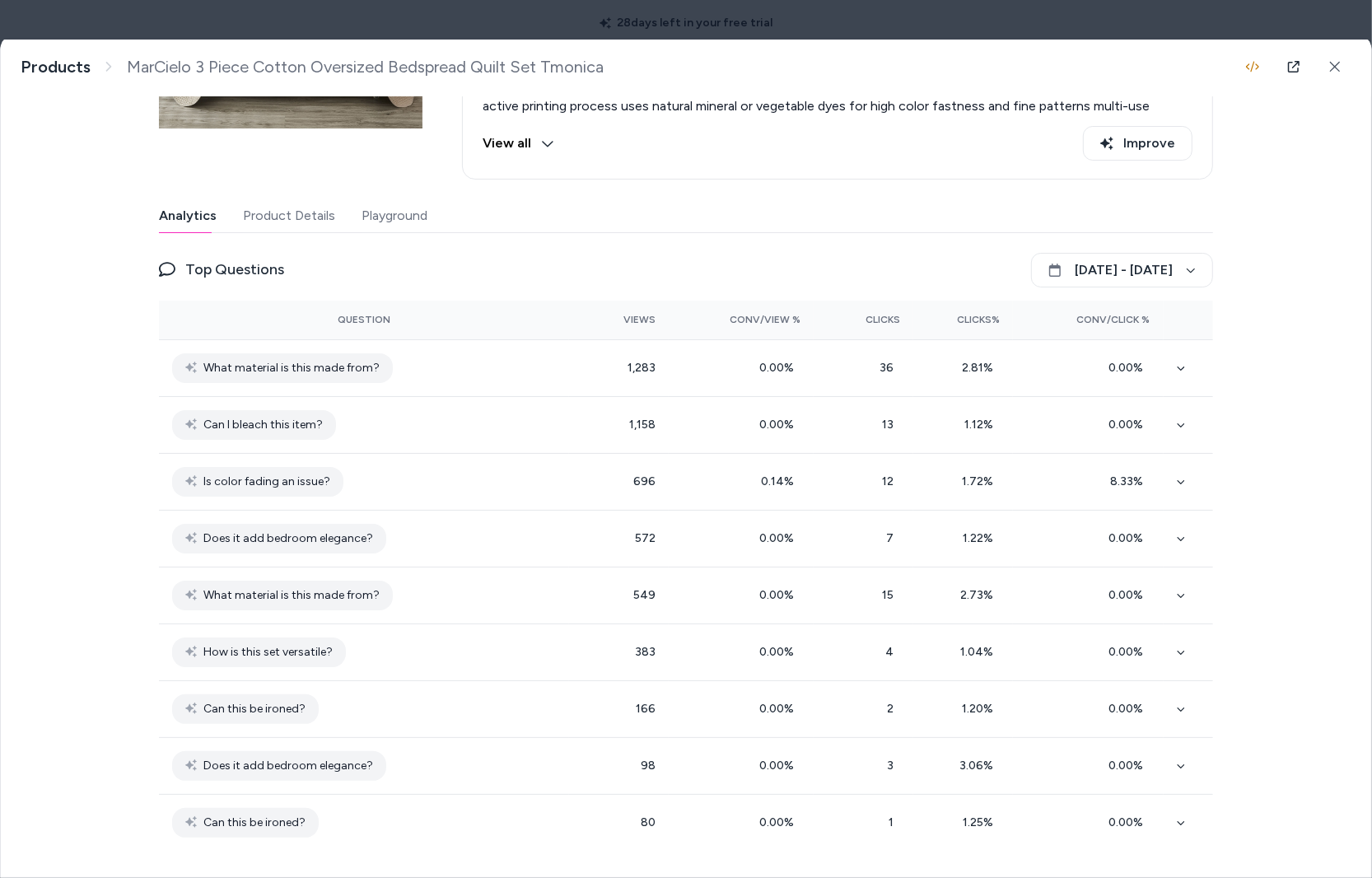
click at [1269, 100] on div "MarCielo 3 Piece Cotton Oversized Bedspread Quilt Set Tmonica add a touch of el…" at bounding box center [686, 459] width 1370 height 837
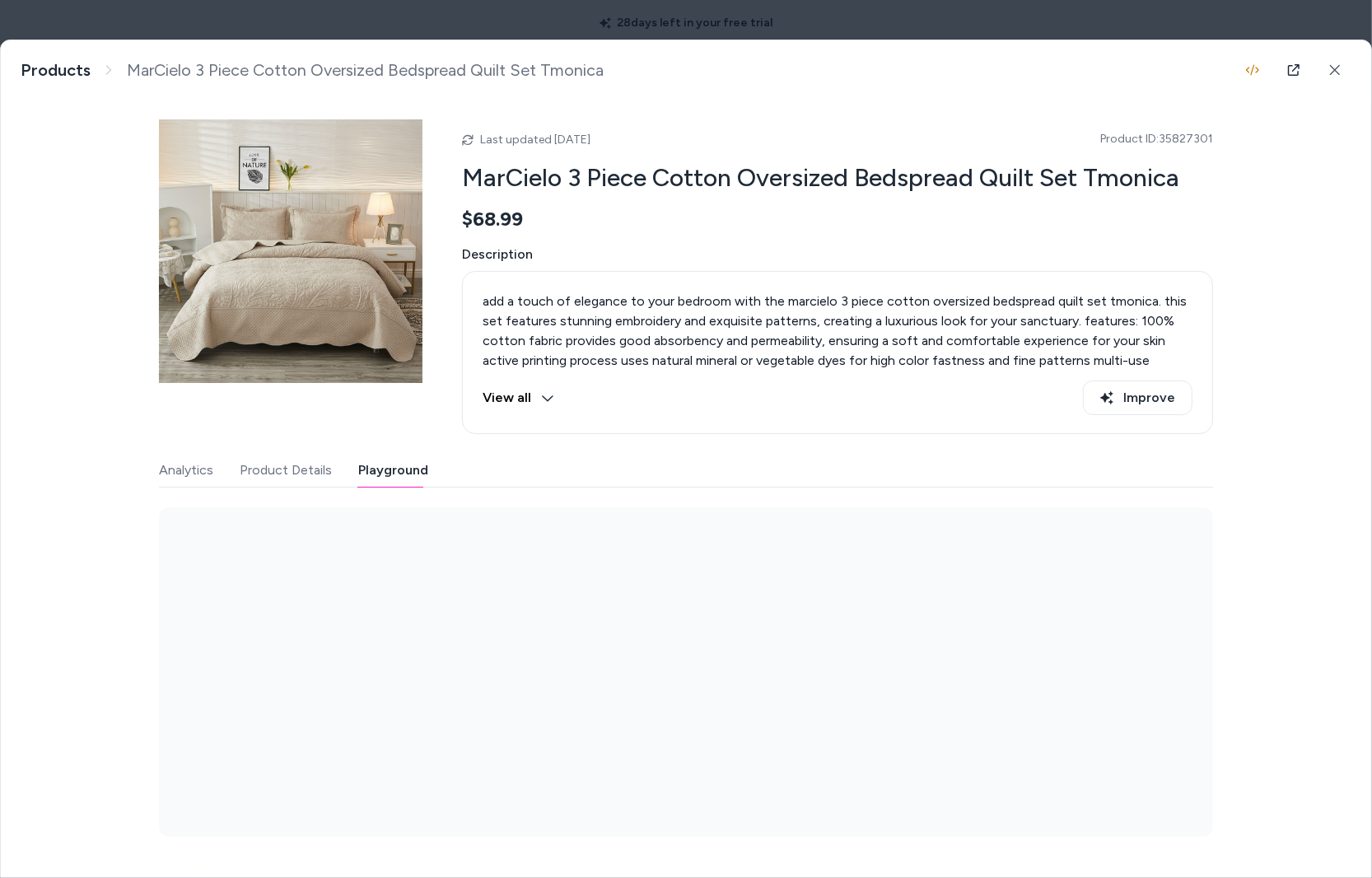
click at [383, 205] on div "Last updated Sep 12, 2025 Product ID: 35827301 MarCielo 3 Piece Cotton Oversize…" at bounding box center [685, 468] width 1054 height 737
click at [262, 467] on button "Product Details" at bounding box center [286, 470] width 92 height 33
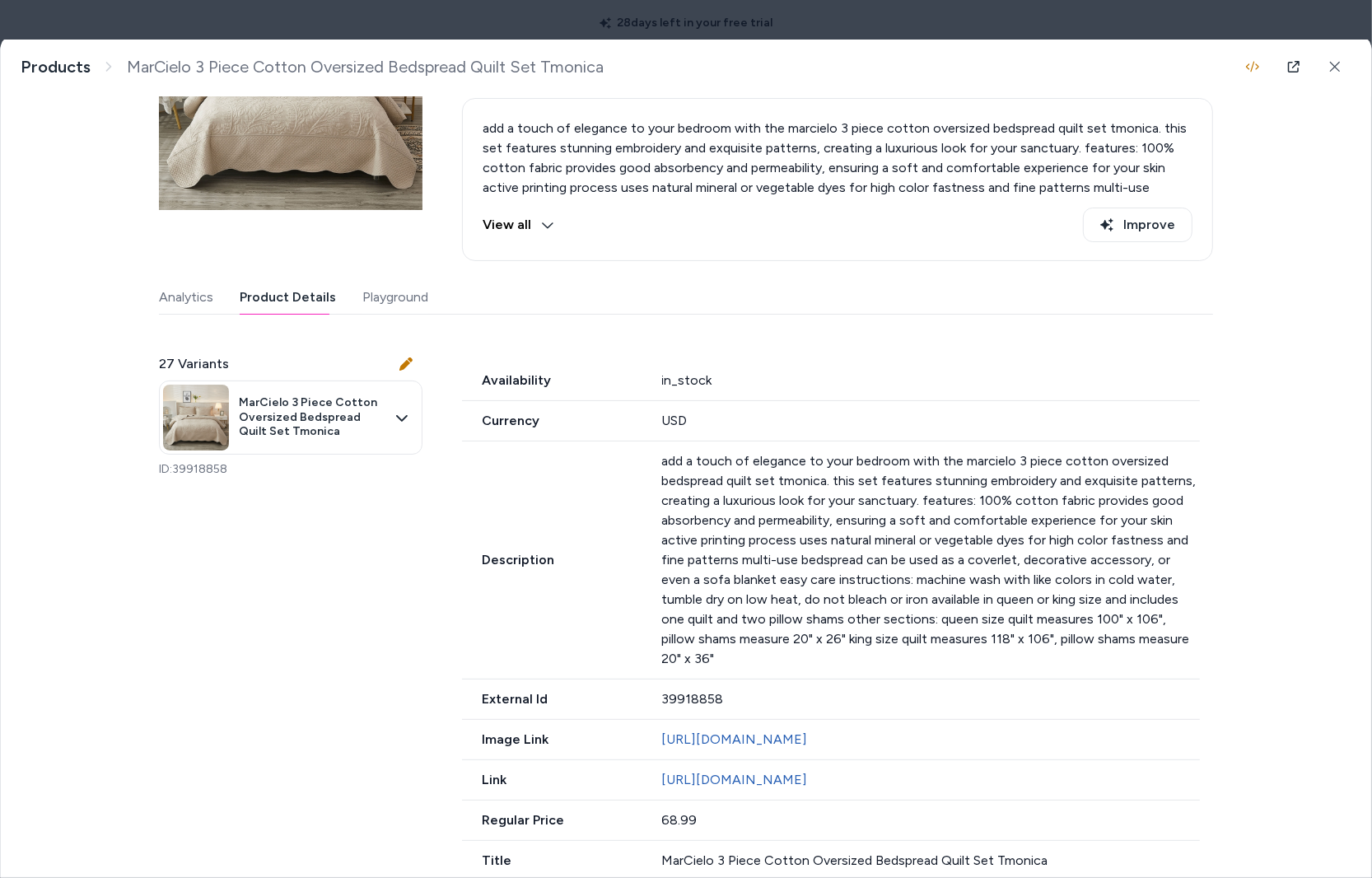
scroll to position [174, 0]
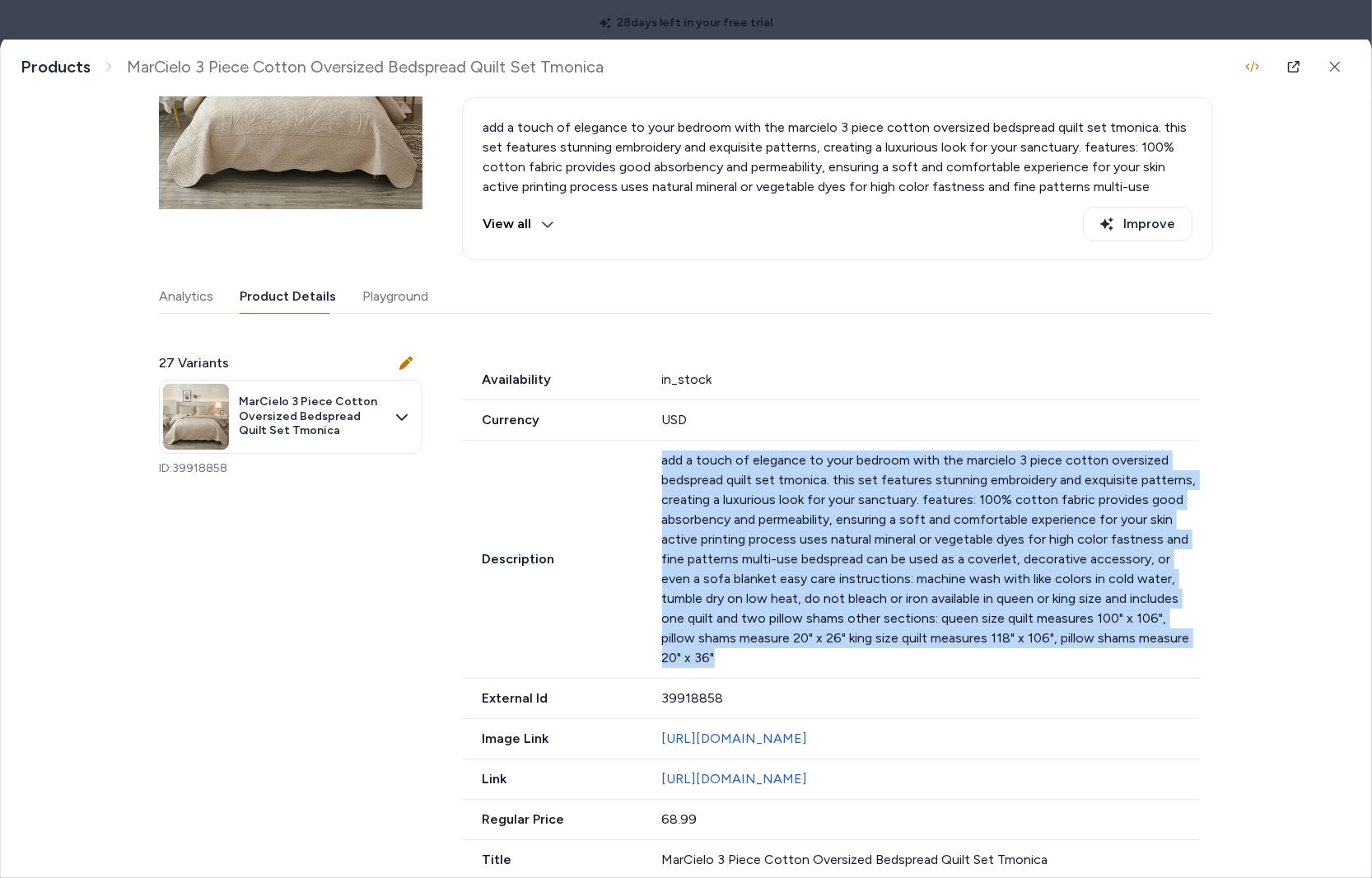
drag, startPoint x: 659, startPoint y: 459, endPoint x: 1176, endPoint y: 634, distance: 545.8
click at [1176, 634] on div "Description add a touch of elegance to your bedroom with the marcielo 3 piece c…" at bounding box center [831, 560] width 738 height 238
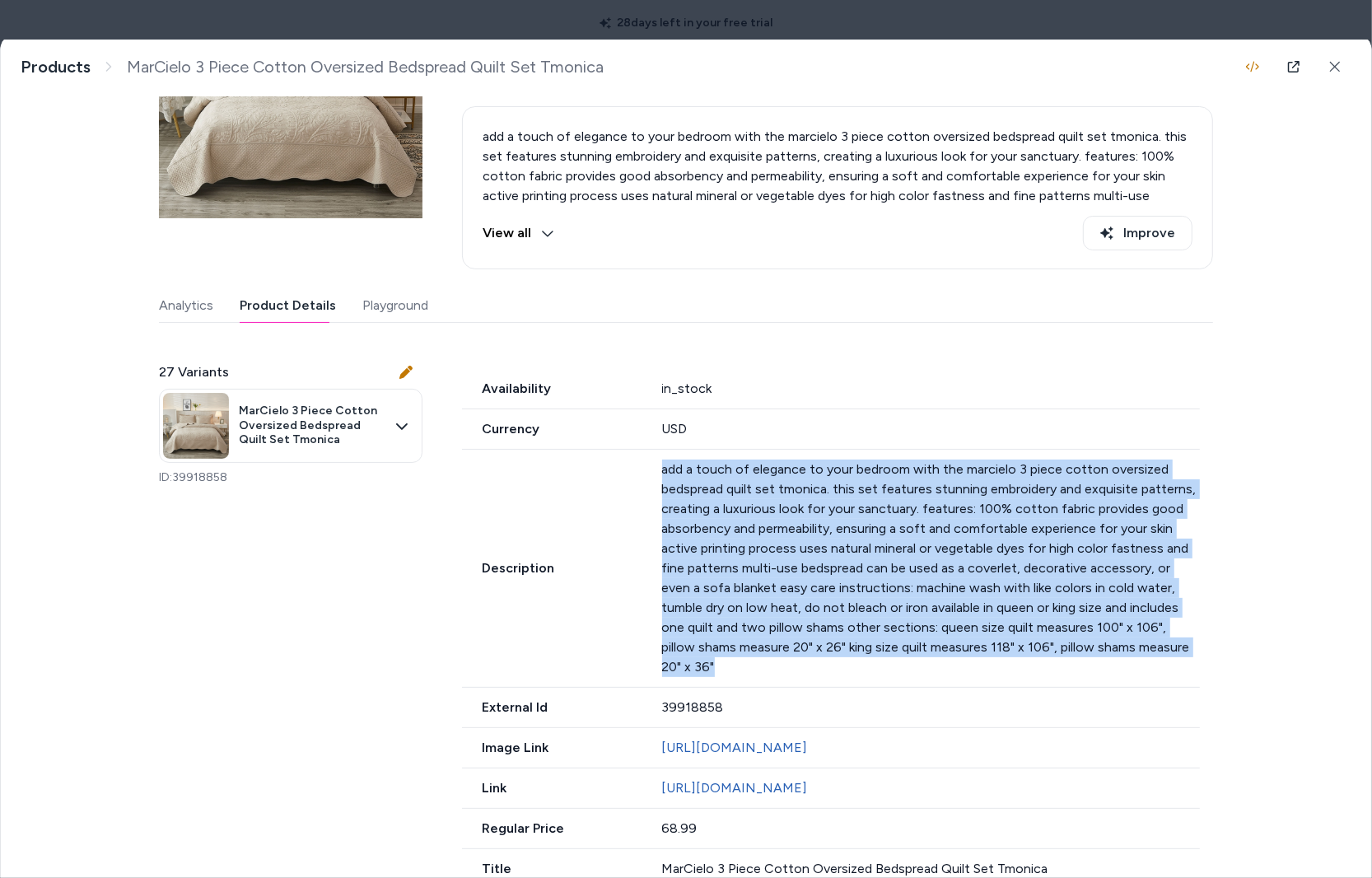
scroll to position [224, 0]
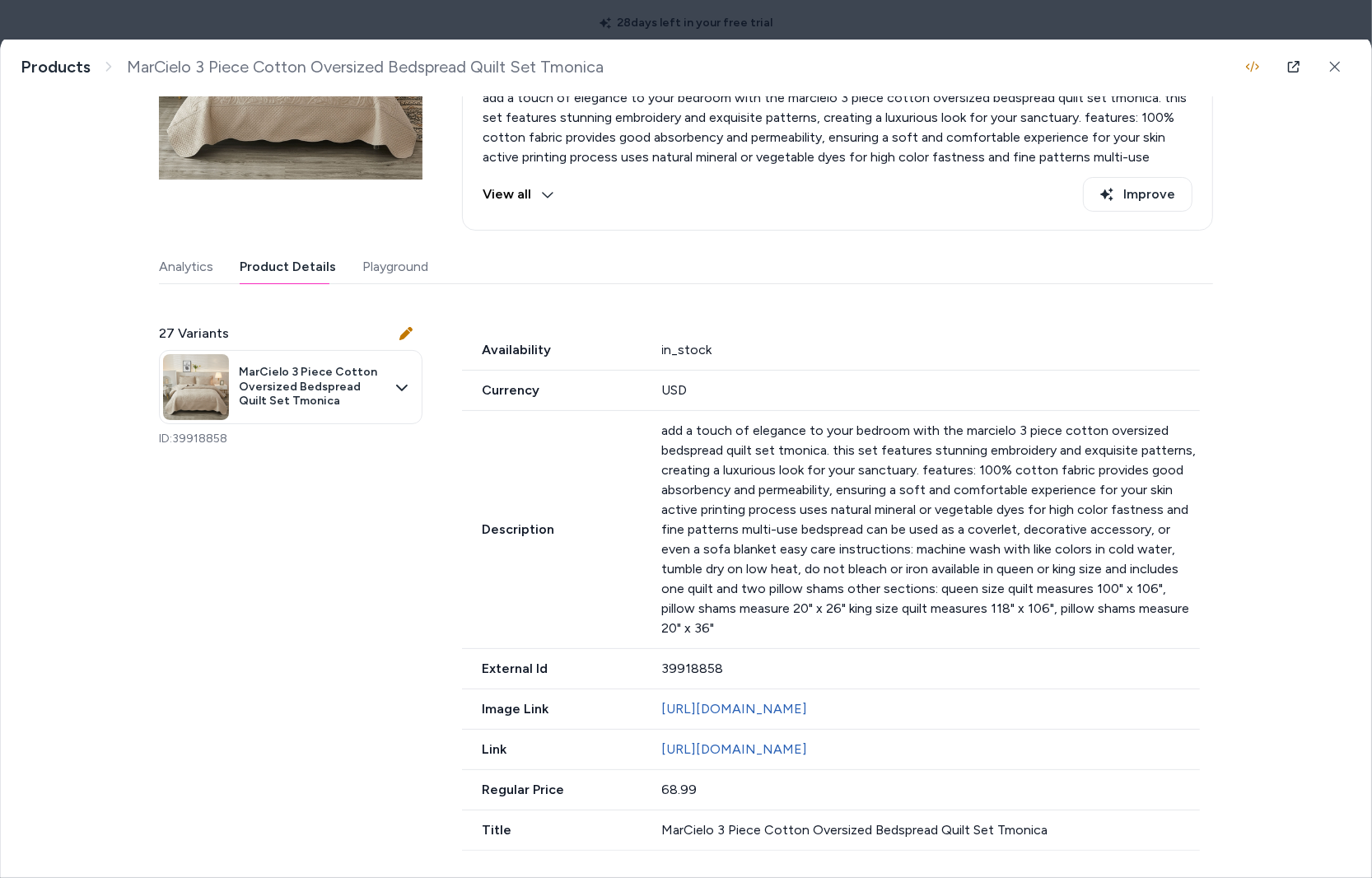
click at [824, 448] on p "add a touch of elegance to your bedroom with the marcielo 3 piece cotton oversi…" at bounding box center [931, 530] width 539 height 217
click at [1179, 589] on p "add a touch of elegance to your bedroom with the marcielo 3 piece cotton oversi…" at bounding box center [931, 530] width 539 height 217
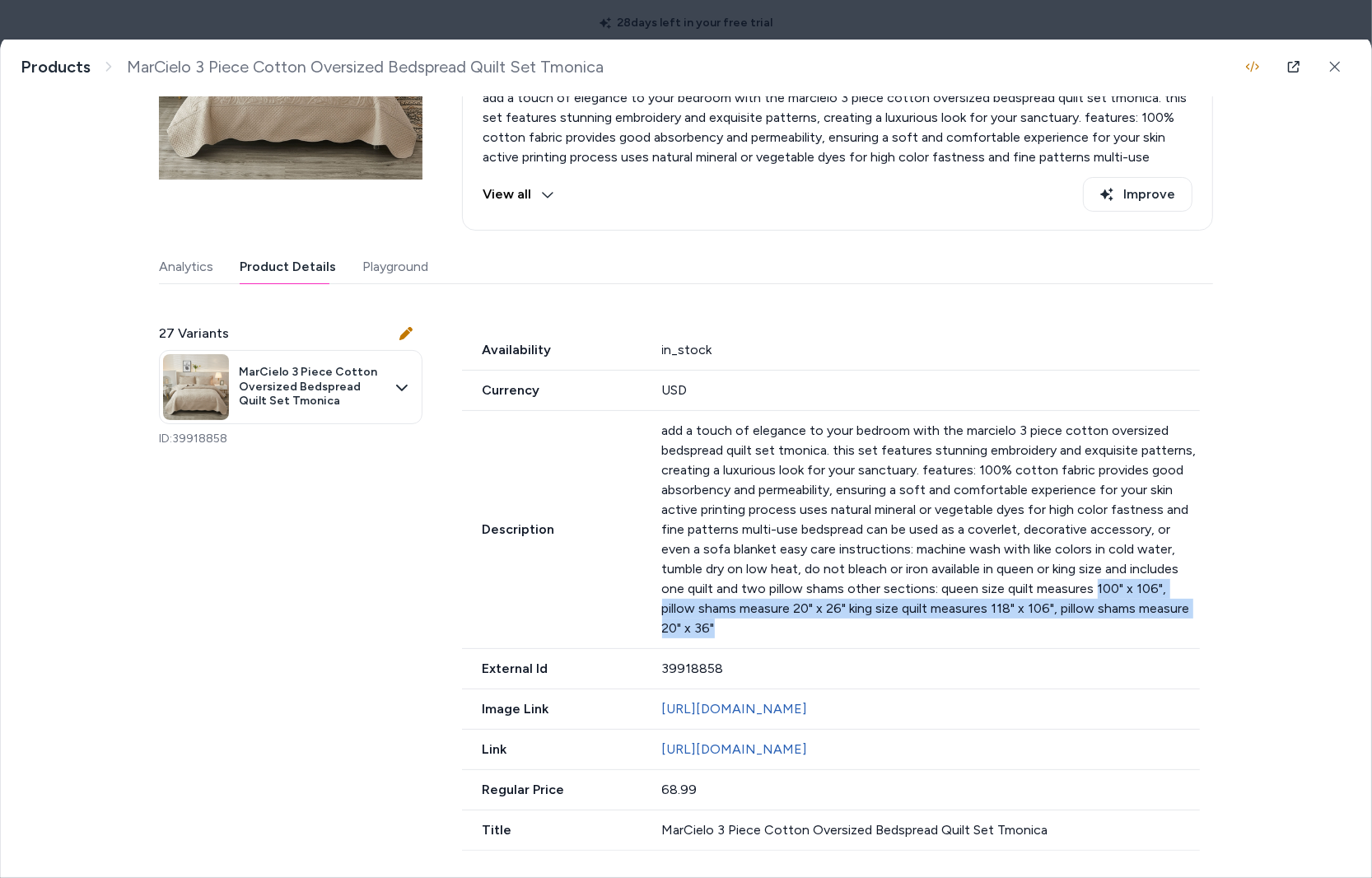
drag, startPoint x: 1171, startPoint y: 604, endPoint x: 1046, endPoint y: 590, distance: 125.8
click at [1036, 584] on p "add a touch of elegance to your bedroom with the marcielo 3 piece cotton oversi…" at bounding box center [931, 530] width 539 height 217
drag, startPoint x: 1148, startPoint y: 584, endPoint x: 1166, endPoint y: 590, distance: 19.0
click at [1149, 584] on p "add a touch of elegance to your bedroom with the marcielo 3 piece cotton oversi…" at bounding box center [931, 530] width 539 height 217
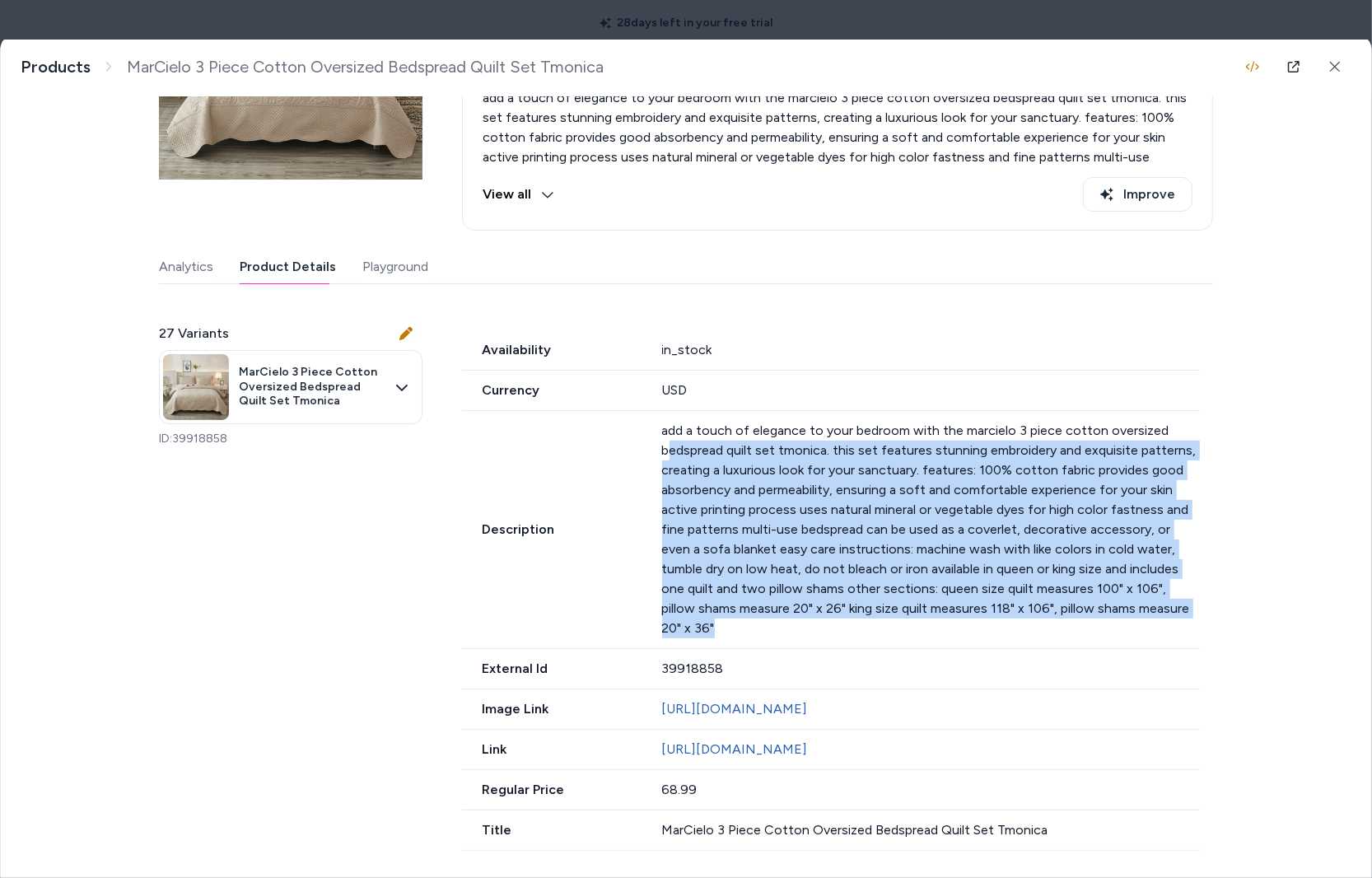
drag, startPoint x: 992, startPoint y: 589, endPoint x: 764, endPoint y: 546, distance: 232.0
click at [669, 437] on p "add a touch of elegance to your bedroom with the marcielo 3 piece cotton oversi…" at bounding box center [931, 530] width 539 height 217
click at [772, 551] on p "add a touch of elegance to your bedroom with the marcielo 3 piece cotton oversi…" at bounding box center [931, 530] width 539 height 217
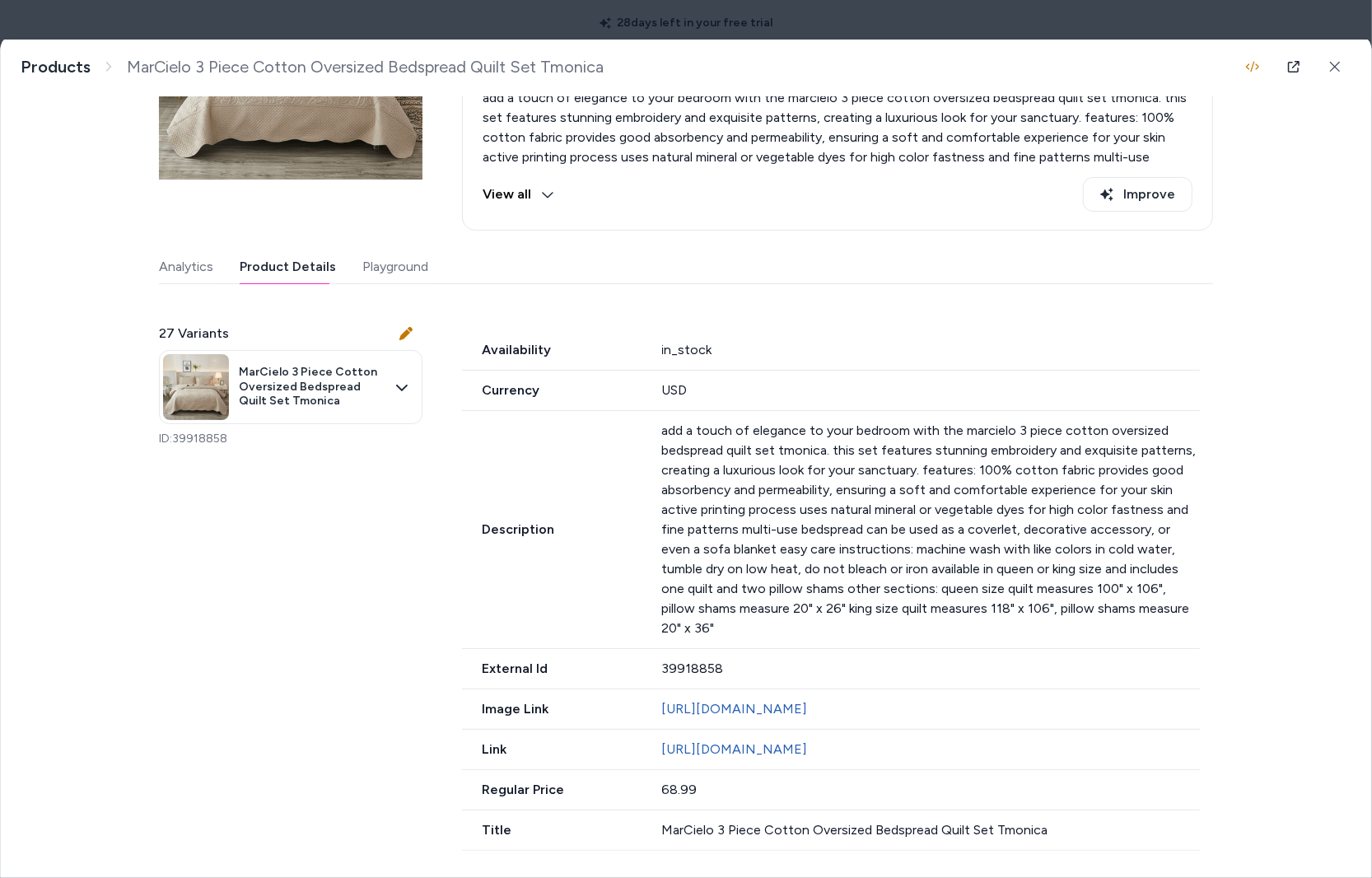
scroll to position [224, 0]
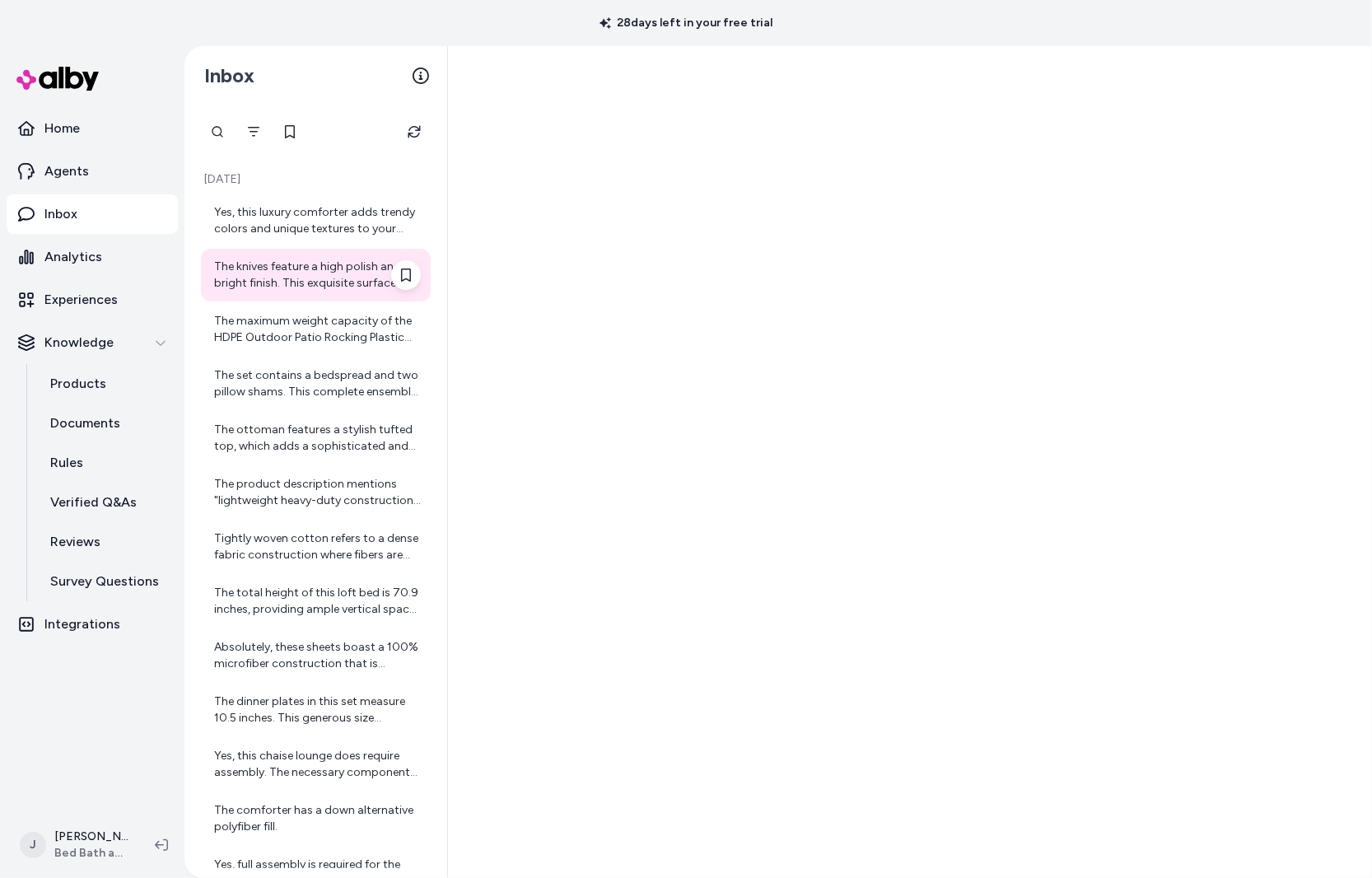
click at [335, 280] on div "The knives feature a high polish and bright finish. This exquisite surface trea…" at bounding box center [317, 275] width 207 height 33
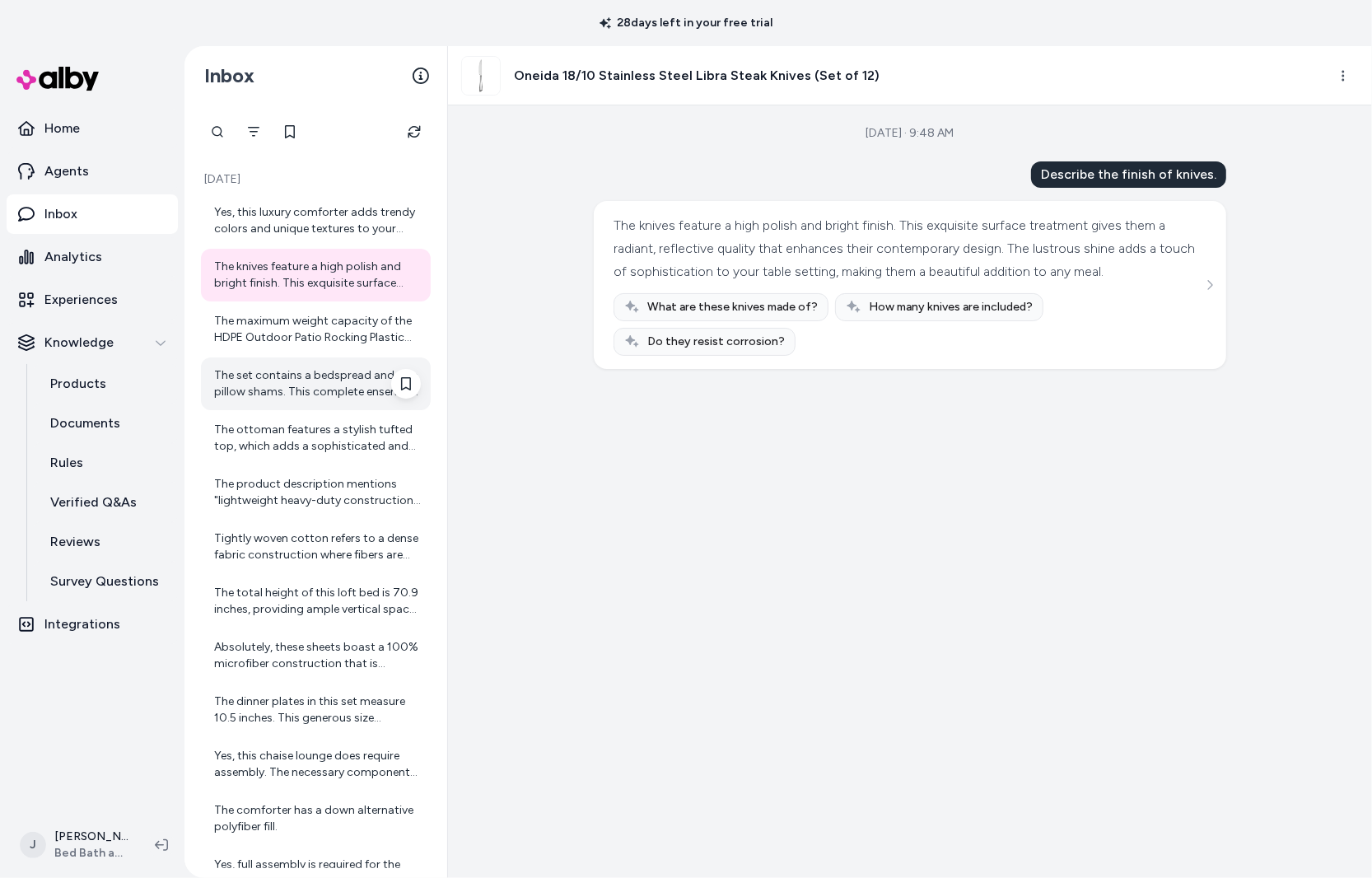
click at [252, 386] on div "The set contains a bedspread and two pillow shams. This complete ensemble is de…" at bounding box center [317, 383] width 207 height 33
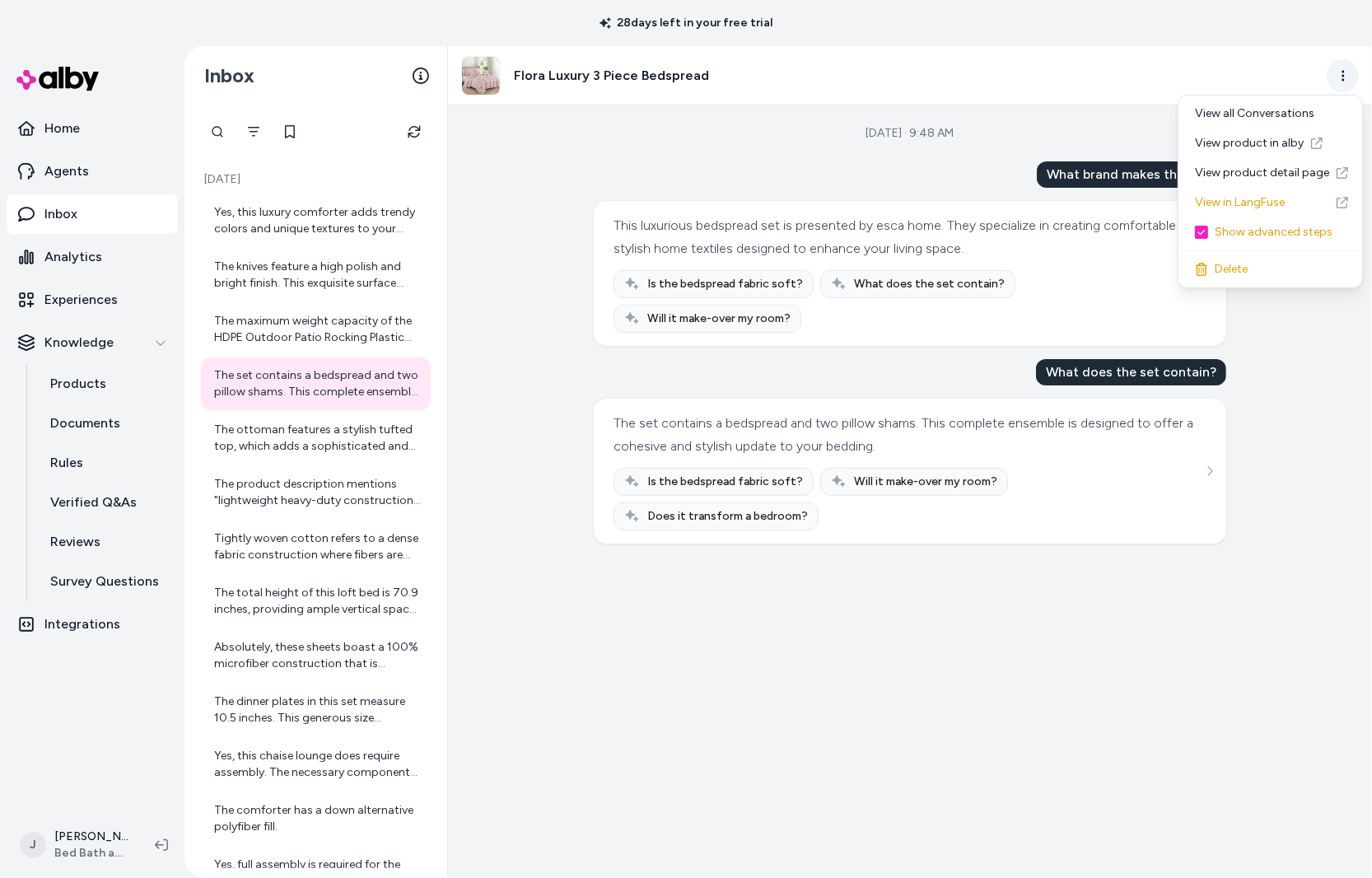
click at [1334, 75] on html "28 days left in your free trial Home Agents Inbox Analytics Experiences Knowled…" at bounding box center [686, 439] width 1372 height 878
click at [1241, 197] on link "View in LangFuse" at bounding box center [1270, 202] width 177 height 29
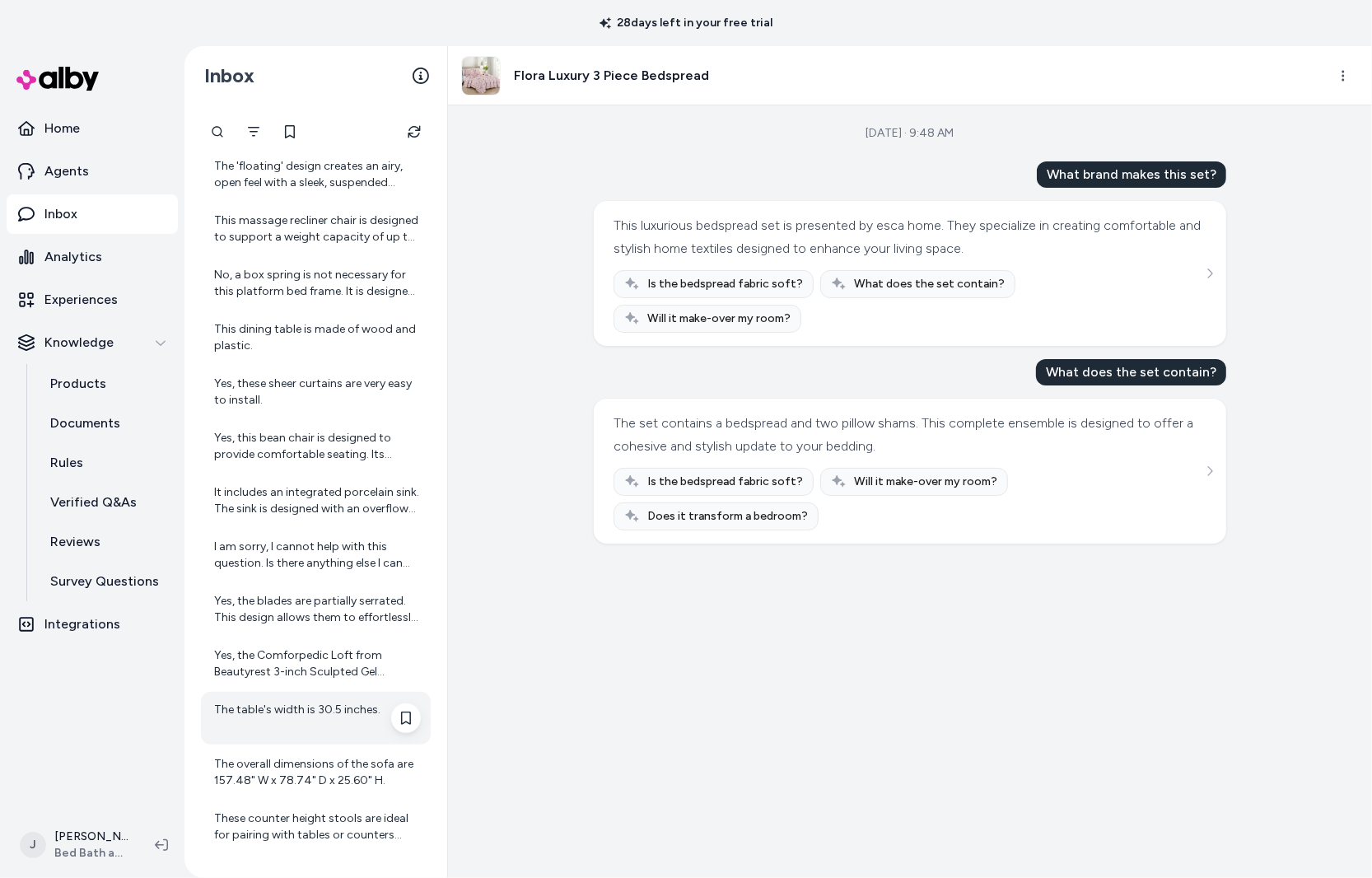
scroll to position [1781, 0]
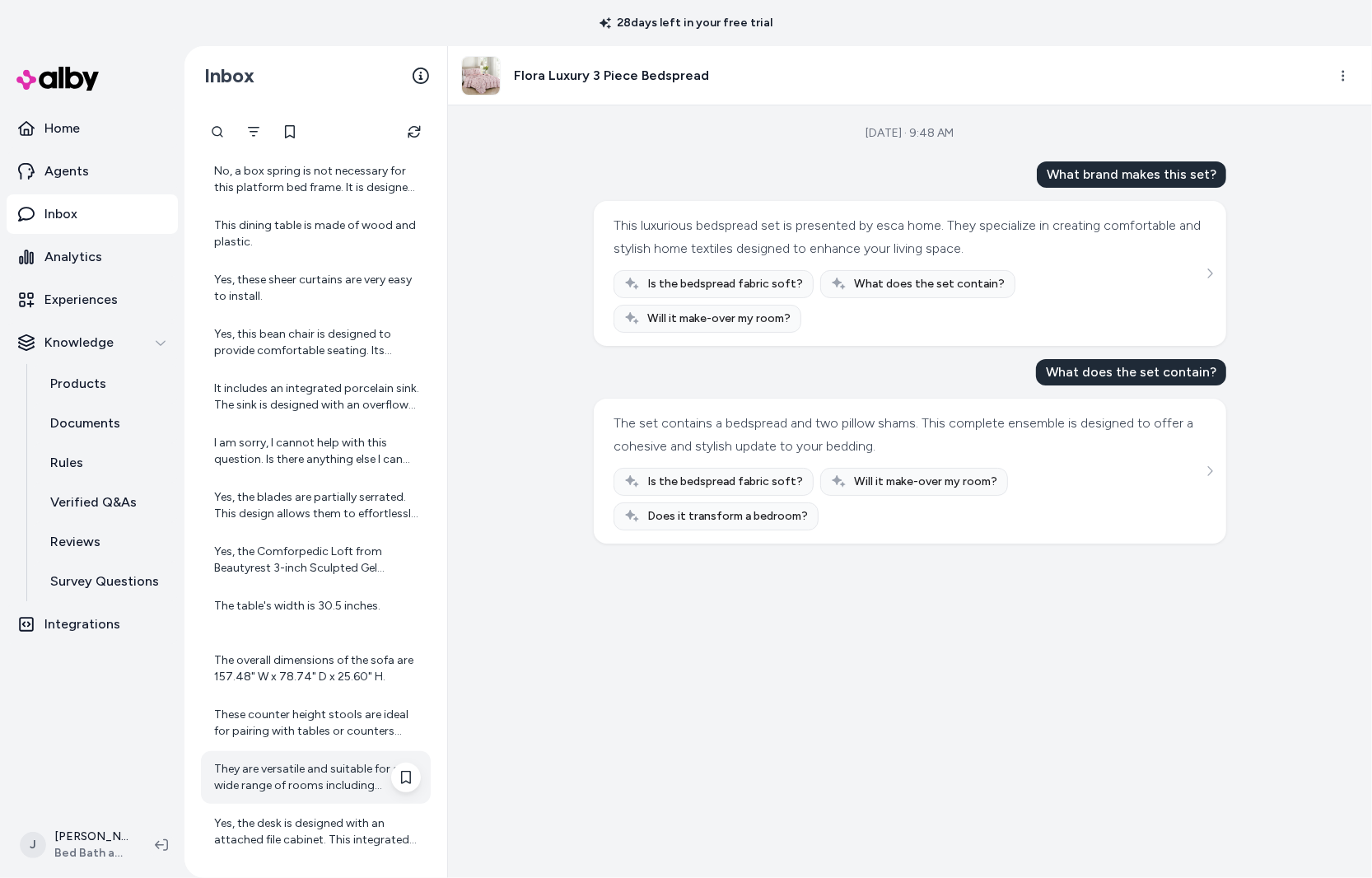
click at [258, 761] on div "They are versatile and suitable for a wide range of rooms including bedrooms, l…" at bounding box center [317, 777] width 207 height 33
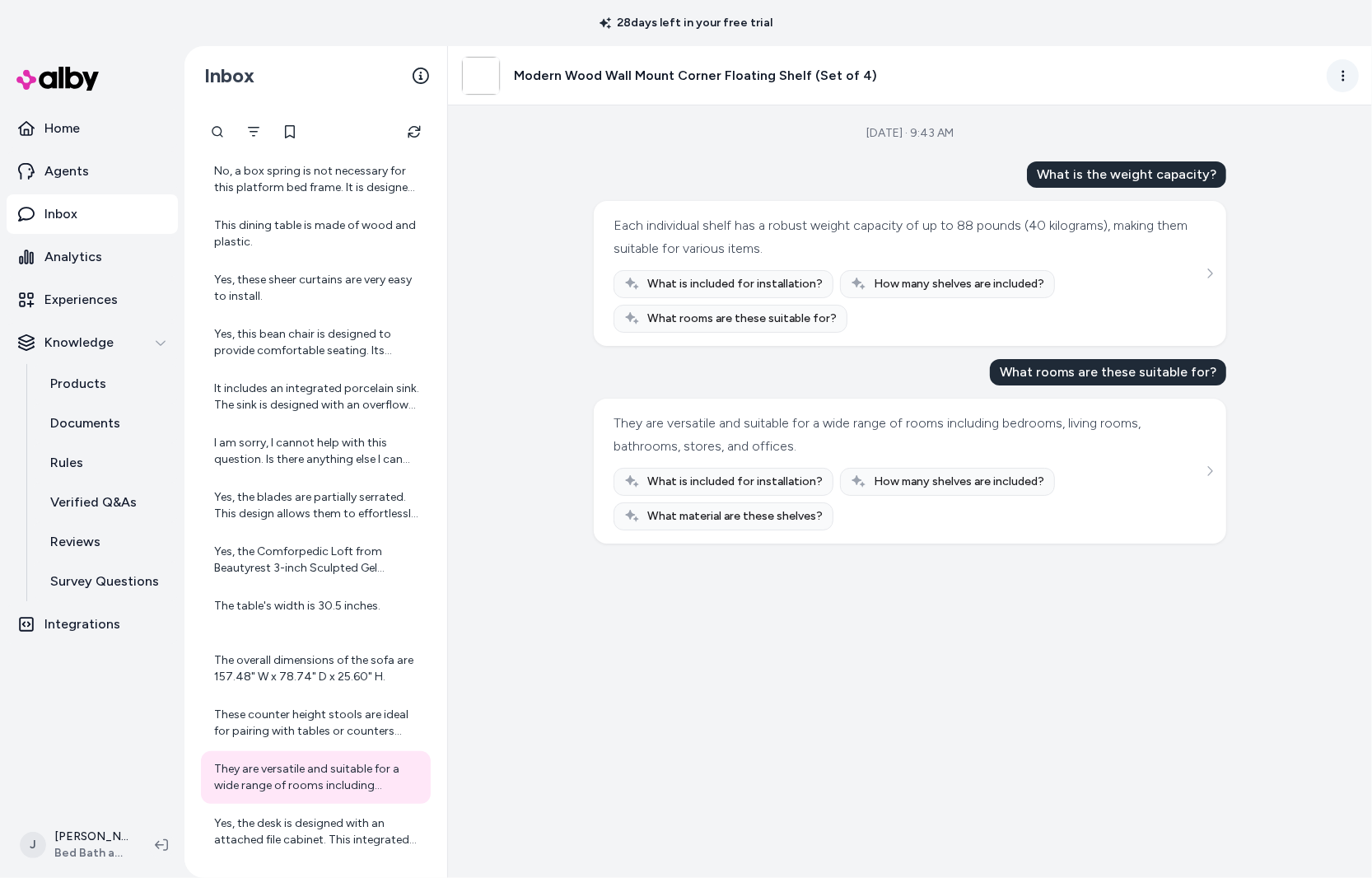
click at [1334, 74] on html "28 days left in your free trial Home Agents Inbox Analytics Experiences Knowled…" at bounding box center [686, 439] width 1372 height 878
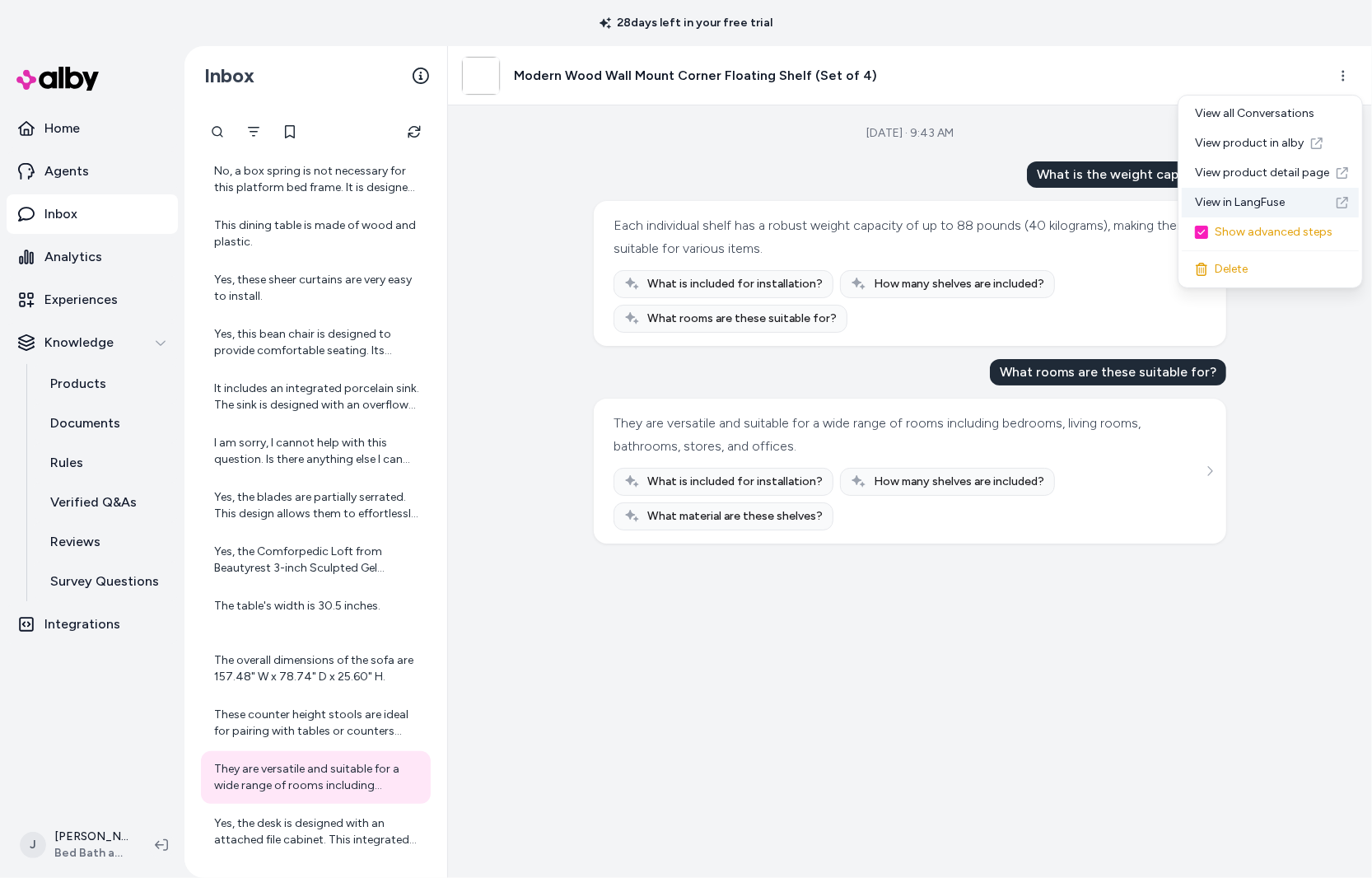
click at [1253, 204] on link "View in LangFuse" at bounding box center [1270, 202] width 177 height 29
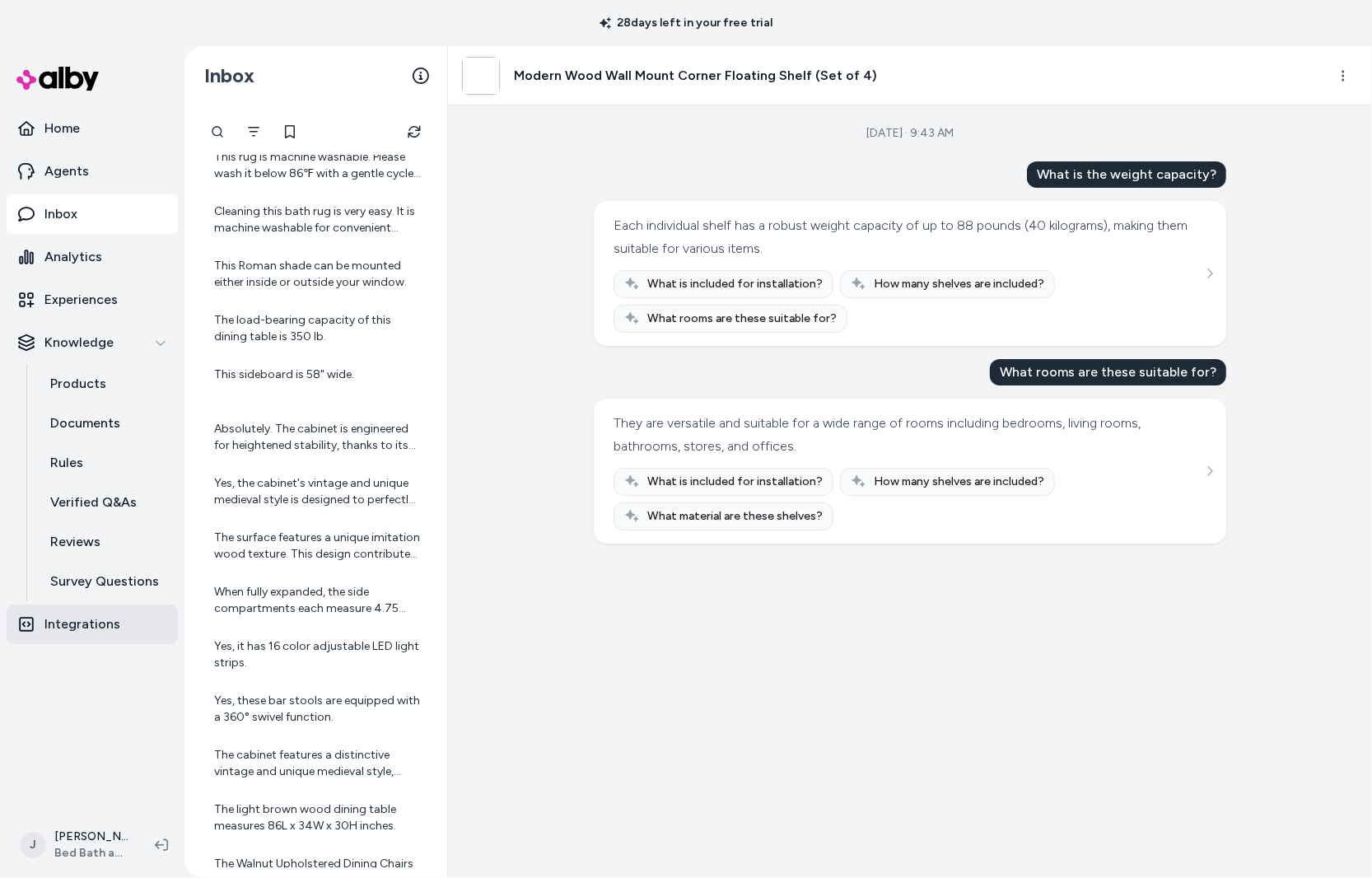
scroll to position [7488, 0]
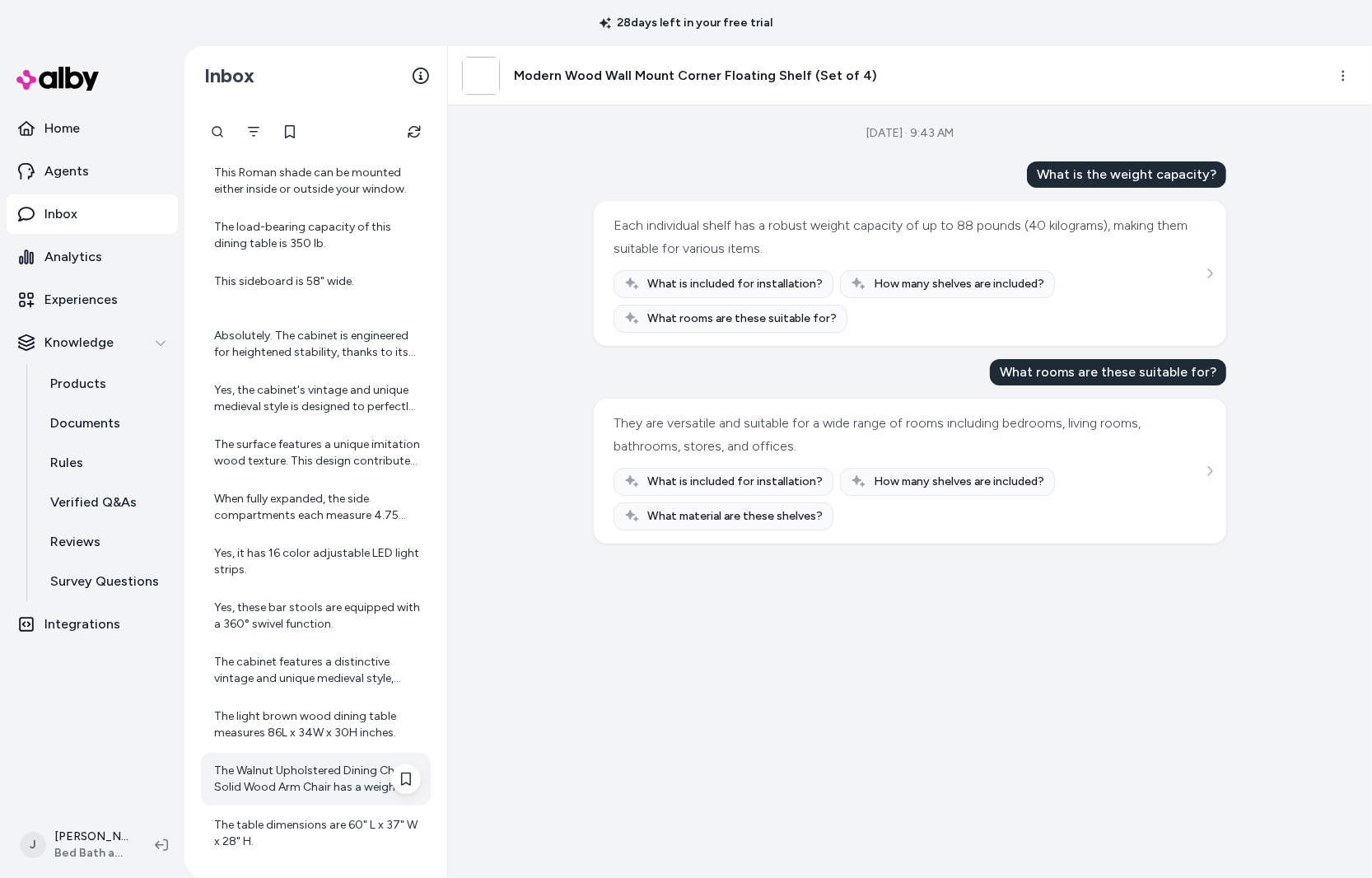
click at [293, 772] on div "The Walnut Upholstered Dining Chairs Solid Wood Arm Chair has a weight capacity…" at bounding box center [317, 779] width 207 height 33
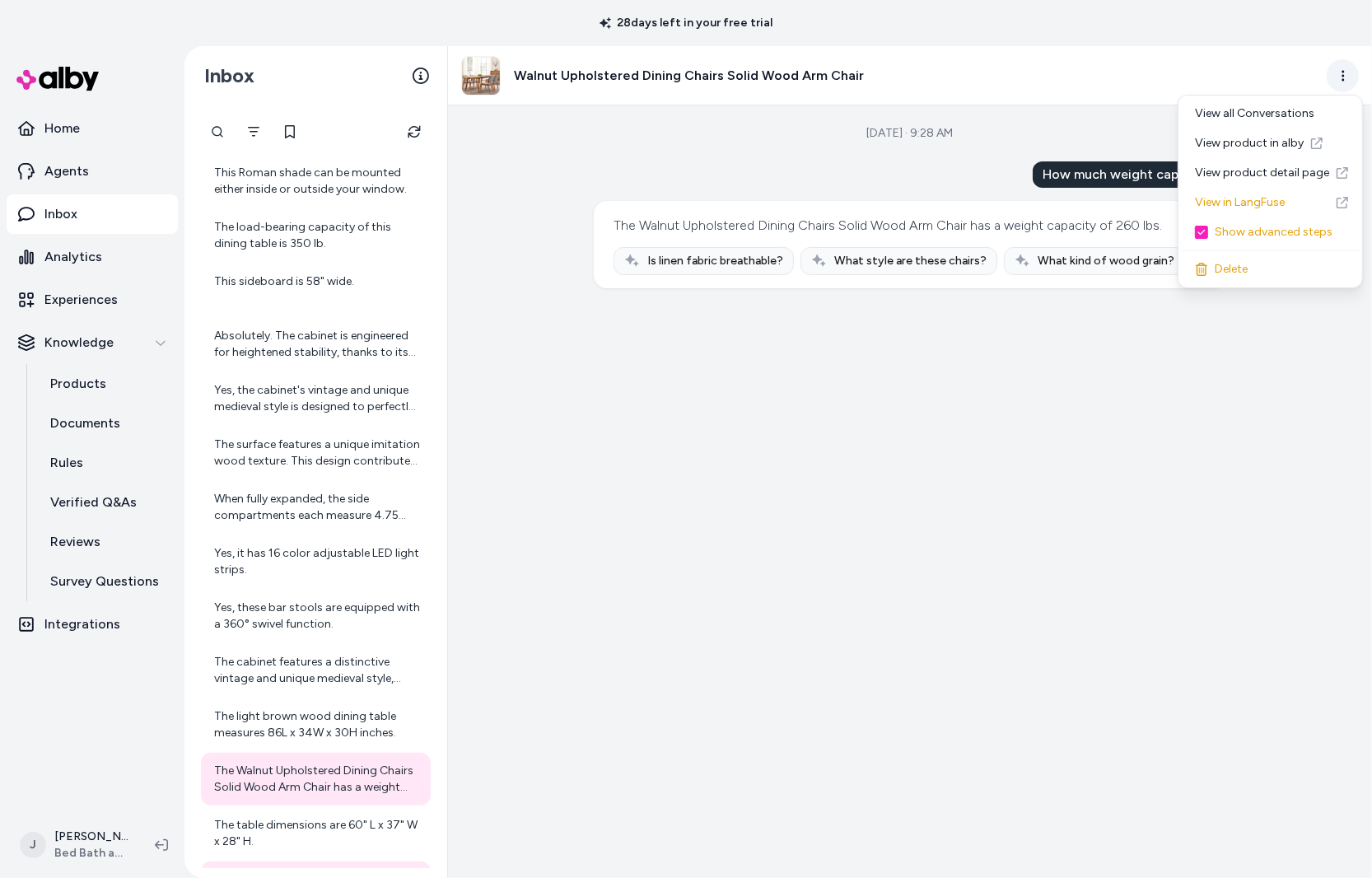
click at [1341, 75] on html "28 days left in your free trial Home Agents Inbox Analytics Experiences Knowled…" at bounding box center [686, 439] width 1372 height 878
click at [1233, 201] on link "View in LangFuse" at bounding box center [1270, 202] width 177 height 29
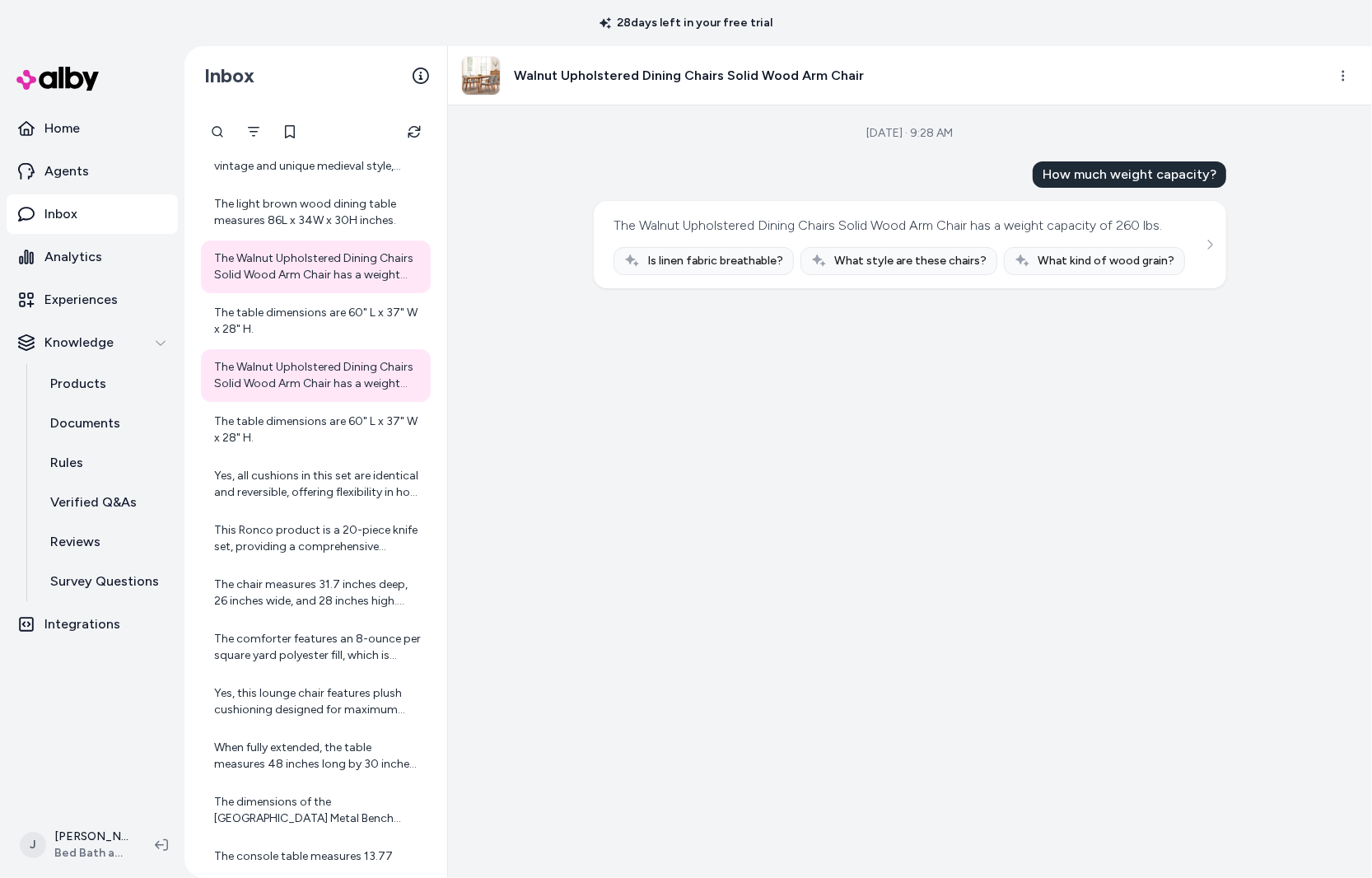
scroll to position [8304, 0]
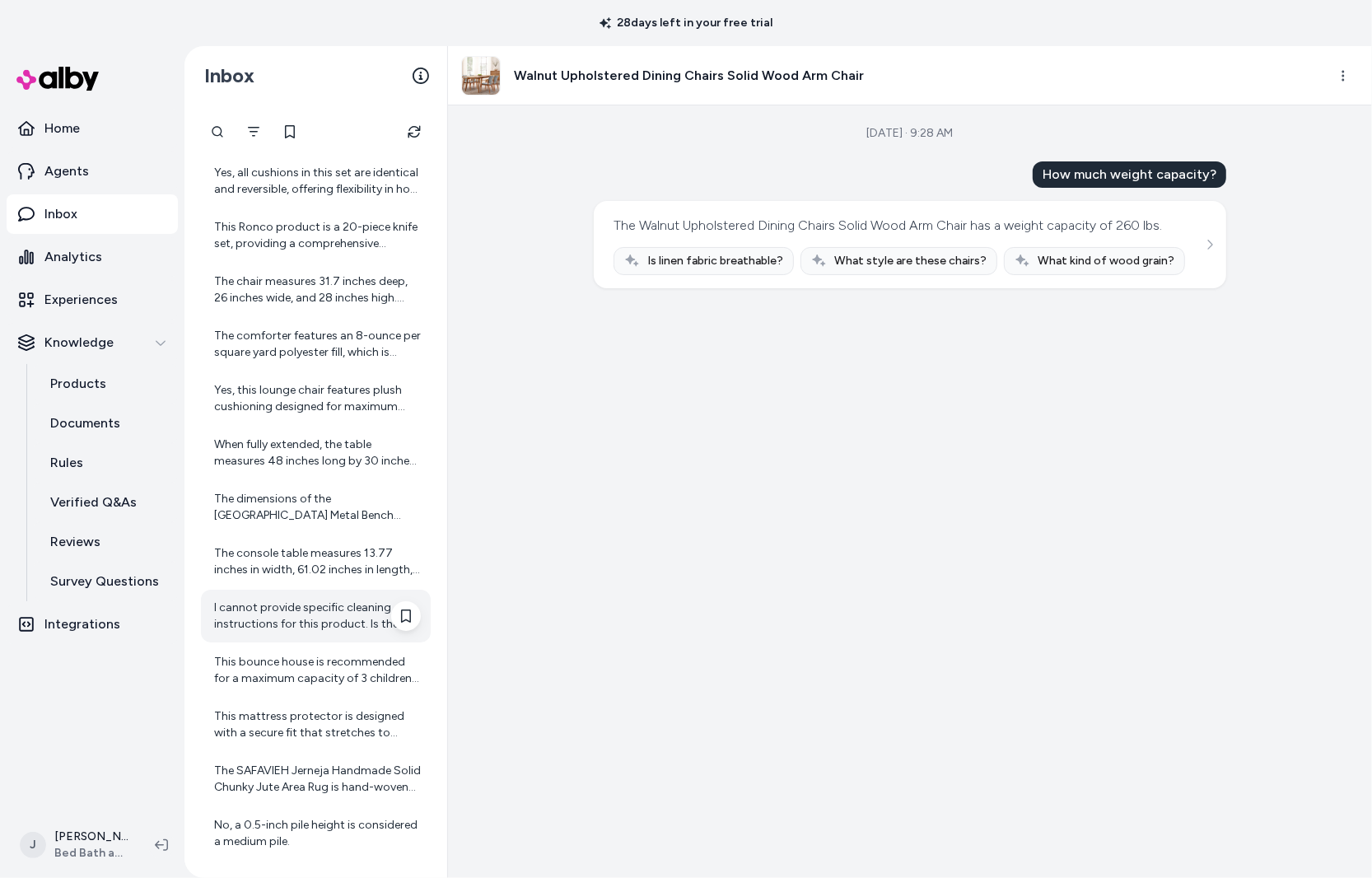
click at [331, 616] on div "I cannot provide specific cleaning instructions for this product. Is there anyt…" at bounding box center [317, 616] width 207 height 33
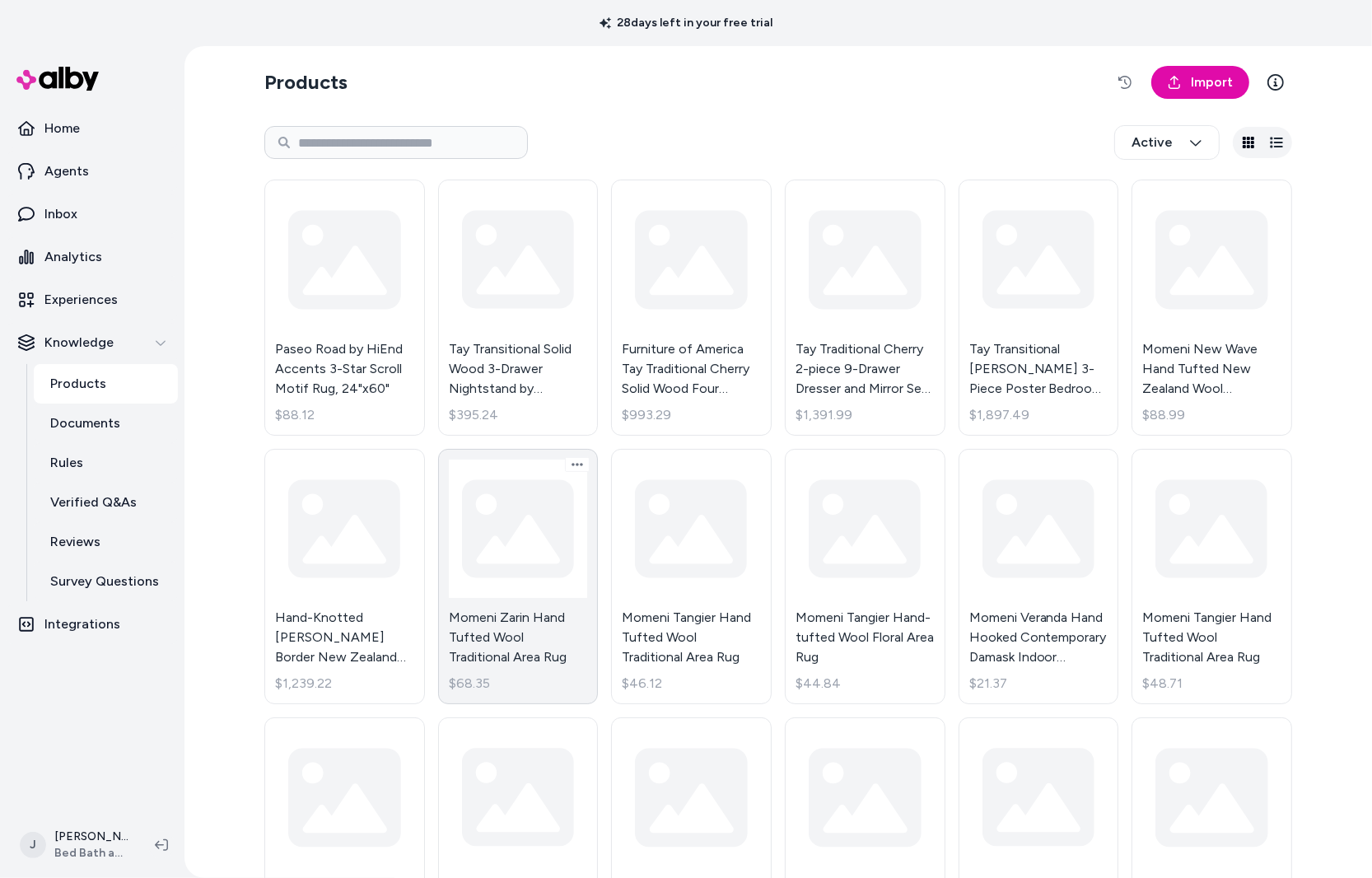
click at [506, 550] on link "Momeni Zarin Hand Tufted Wool Traditional Area Rug $68.35" at bounding box center [518, 577] width 160 height 256
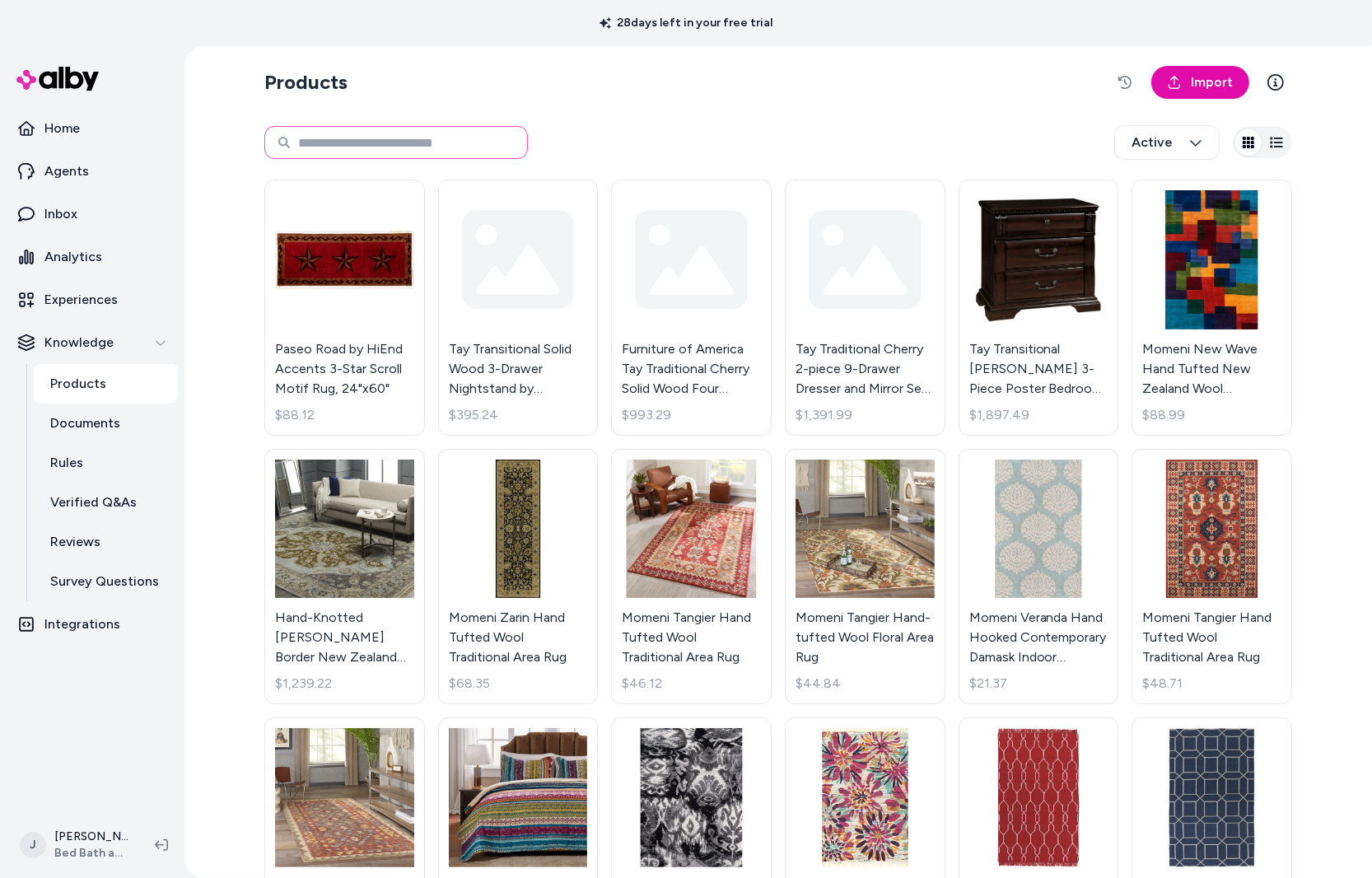
click at [346, 152] on input at bounding box center [395, 143] width 263 height 33
type input "********"
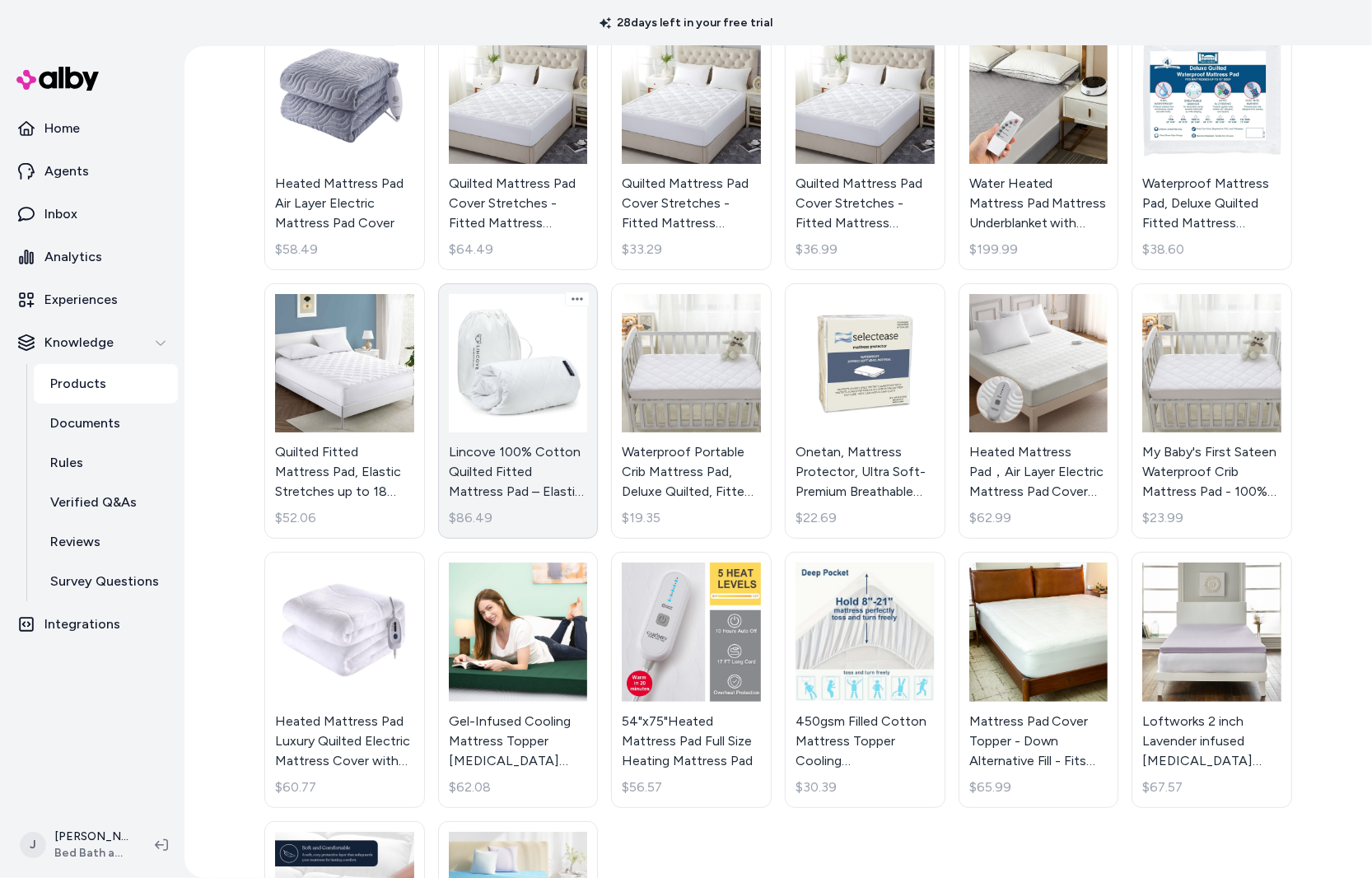
scroll to position [384, 0]
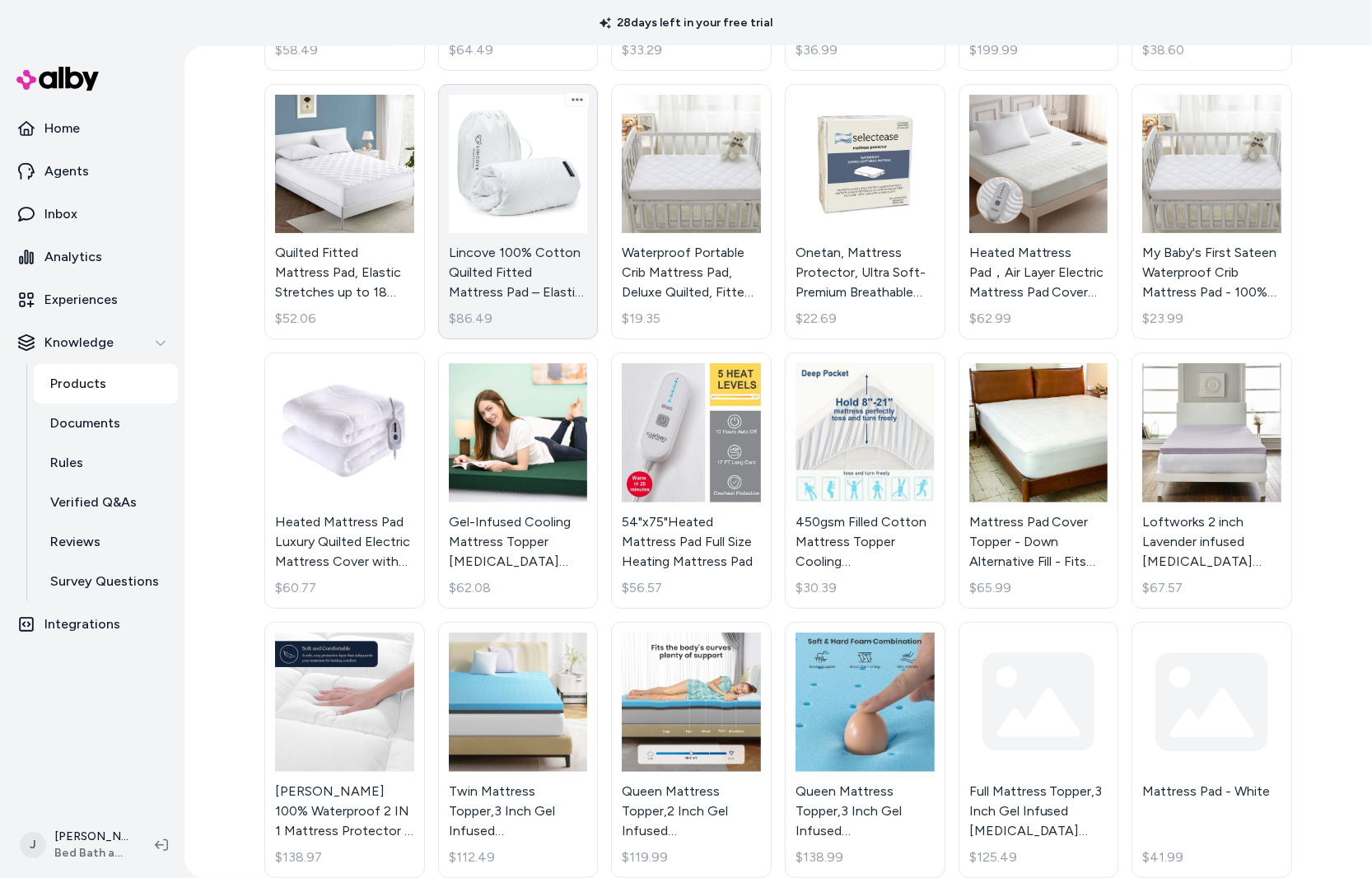
click at [546, 177] on link "Lincove 100% Cotton Quilted Fitted Mattress Pad – Elastic Fitted Mattress Prote…" at bounding box center [518, 211] width 160 height 256
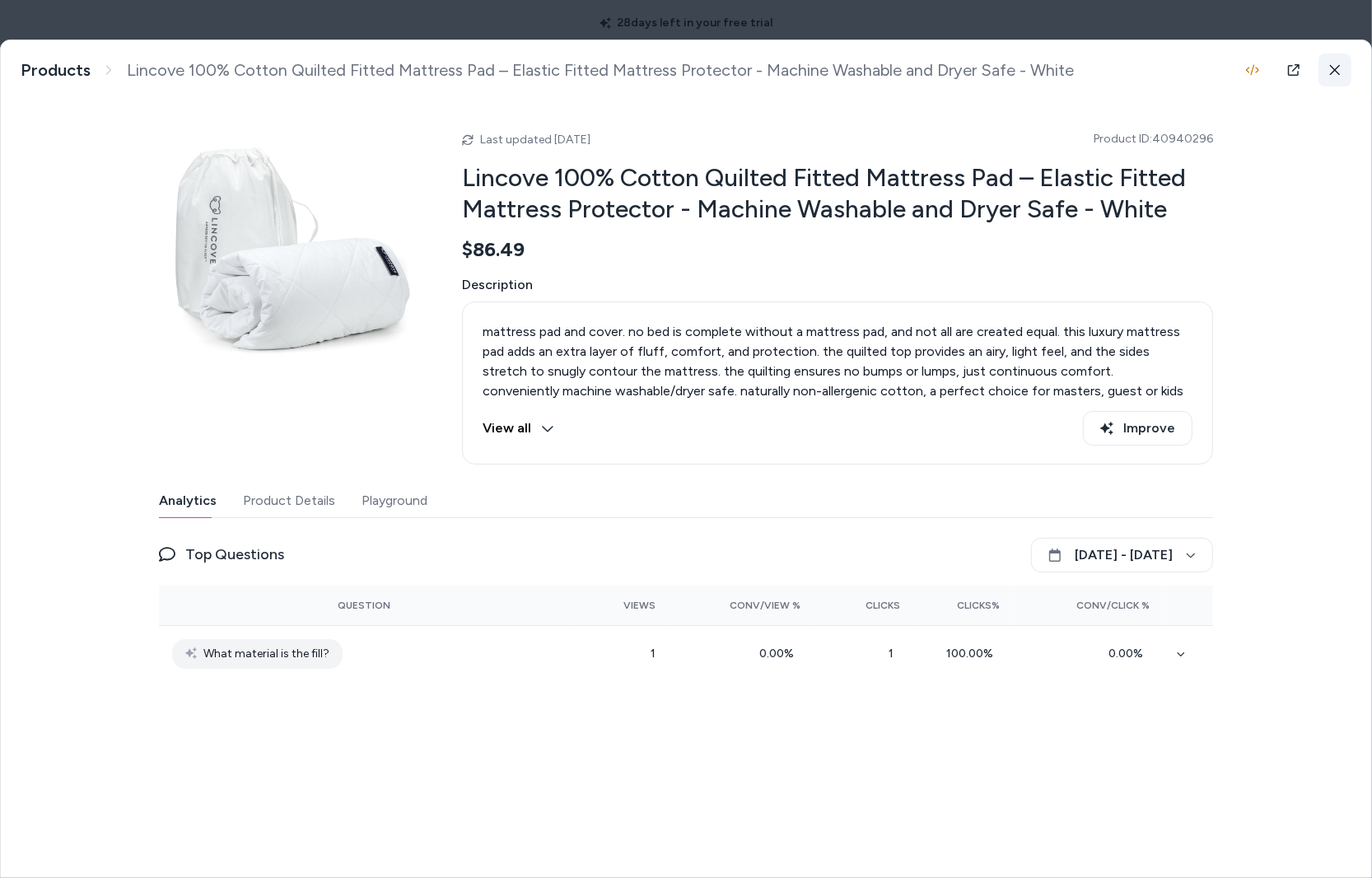
click at [1332, 68] on icon at bounding box center [1334, 70] width 11 height 11
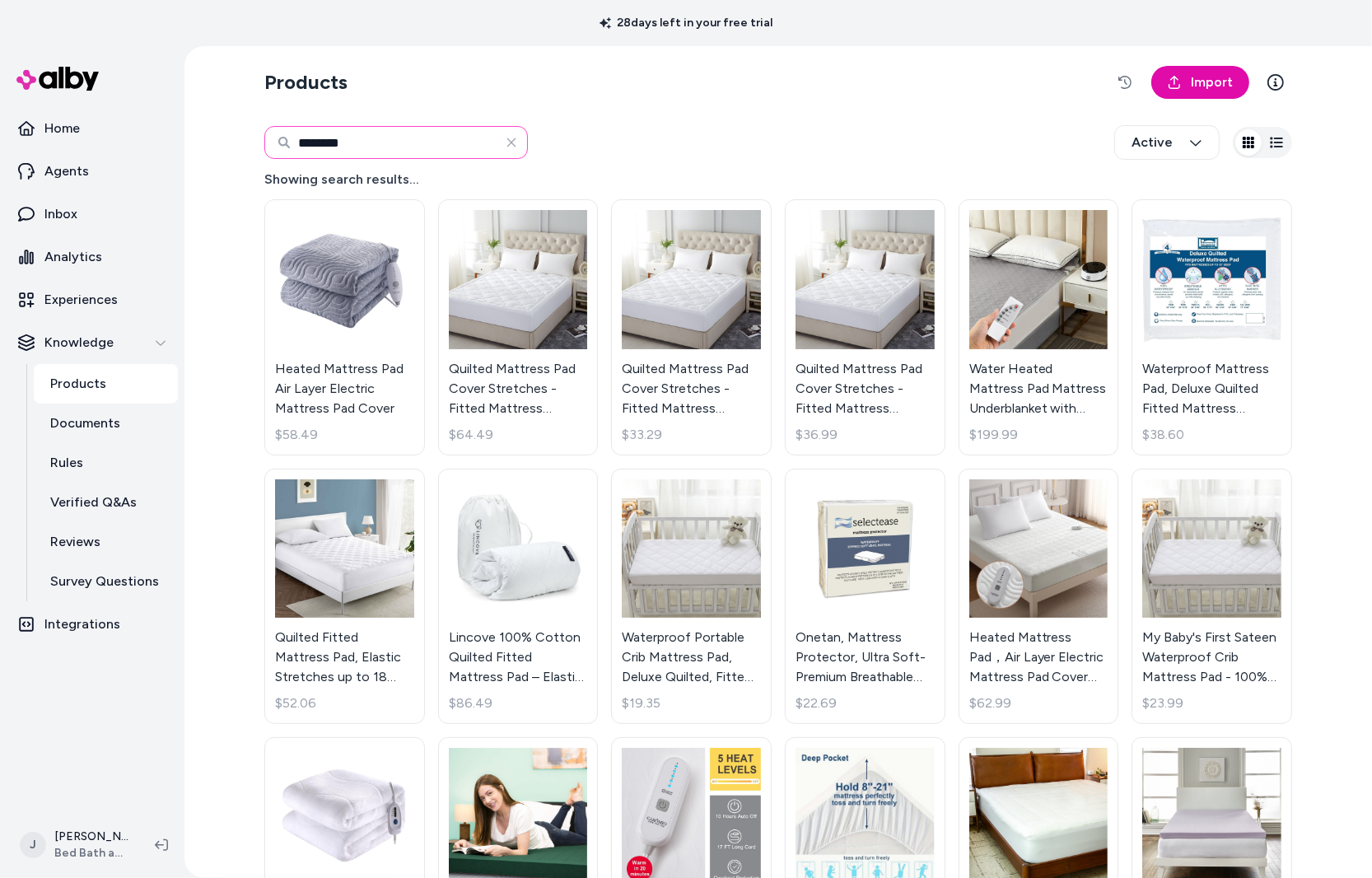
click at [387, 146] on input "********" at bounding box center [395, 143] width 263 height 33
drag, startPoint x: 365, startPoint y: 142, endPoint x: 259, endPoint y: 138, distance: 106.1
type input "****"
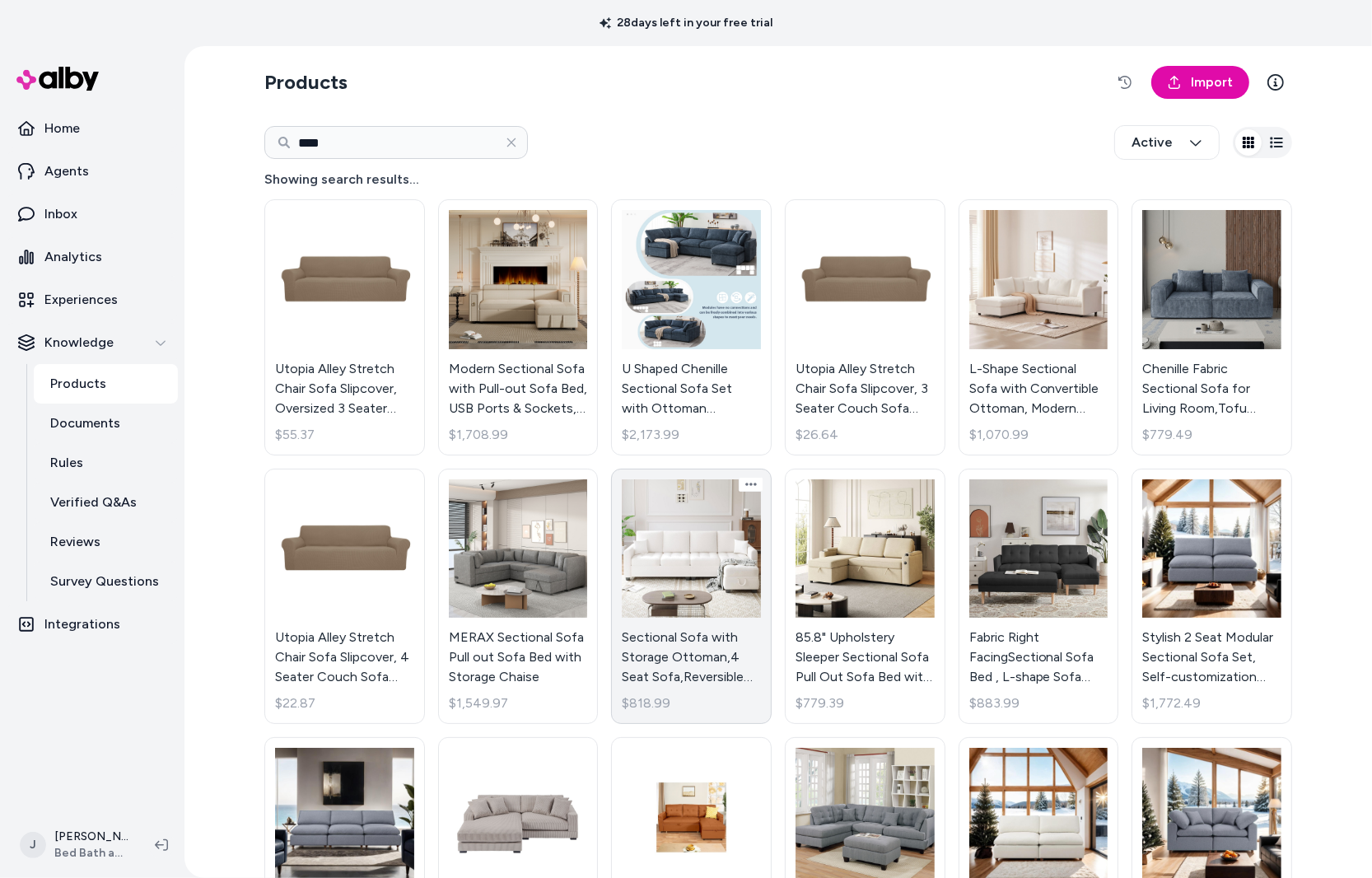
click at [695, 547] on link "Sectional Sofa with Storage Ottoman,4 Seat Sofa,Reversible Chaise $818.99" at bounding box center [691, 596] width 160 height 256
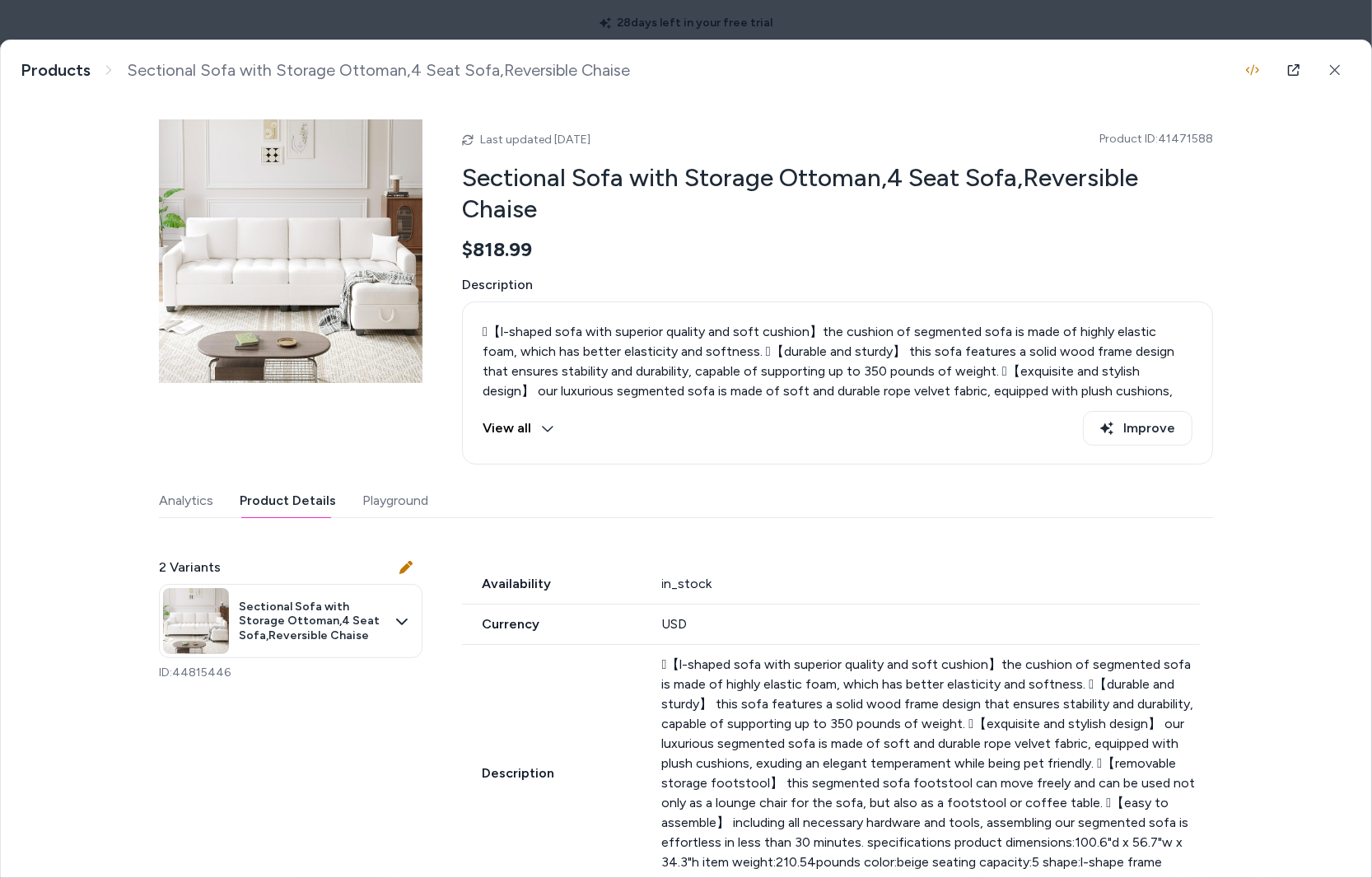
click at [270, 497] on button "Product Details" at bounding box center [288, 500] width 96 height 33
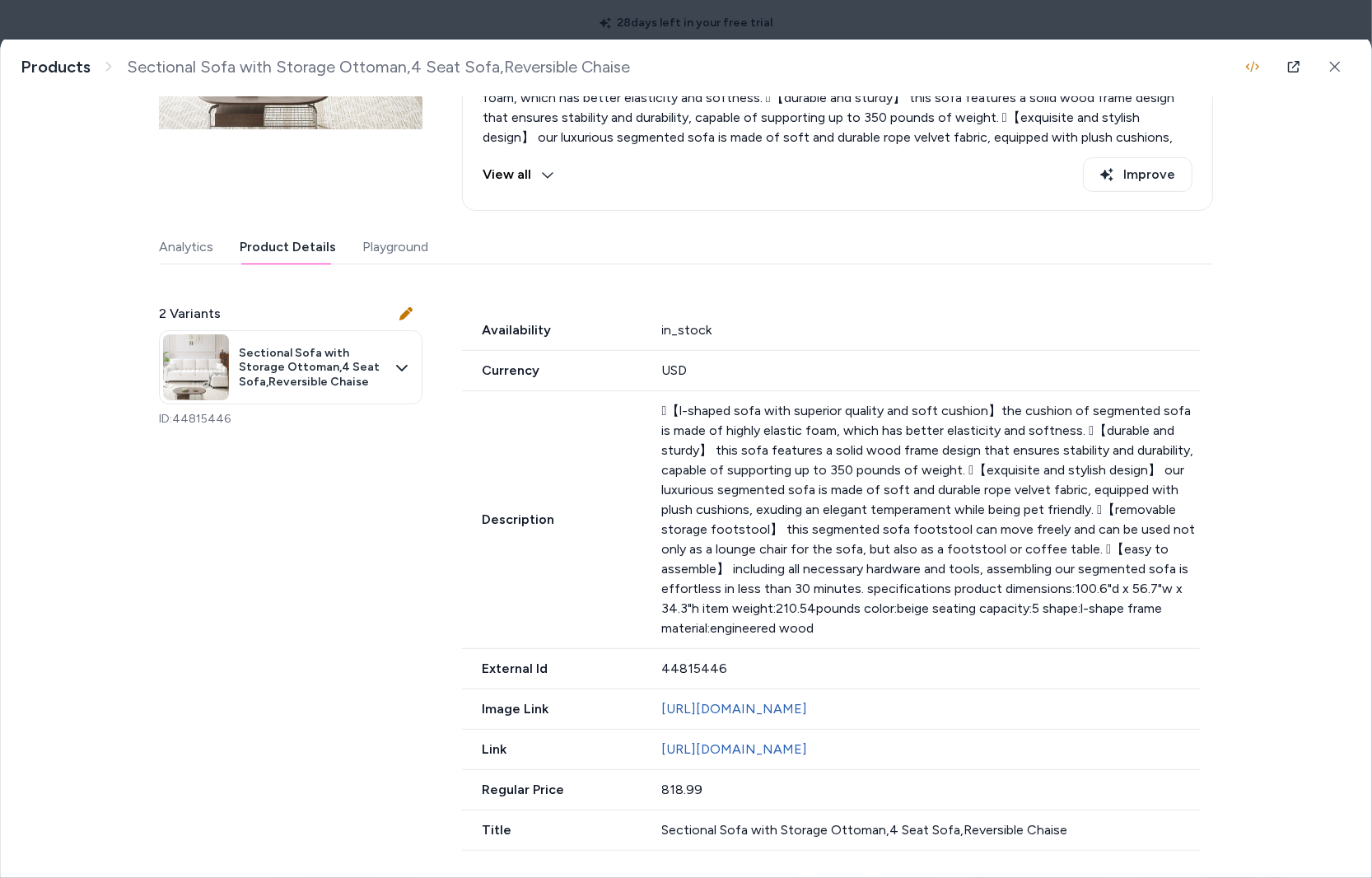
scroll to position [314, 0]
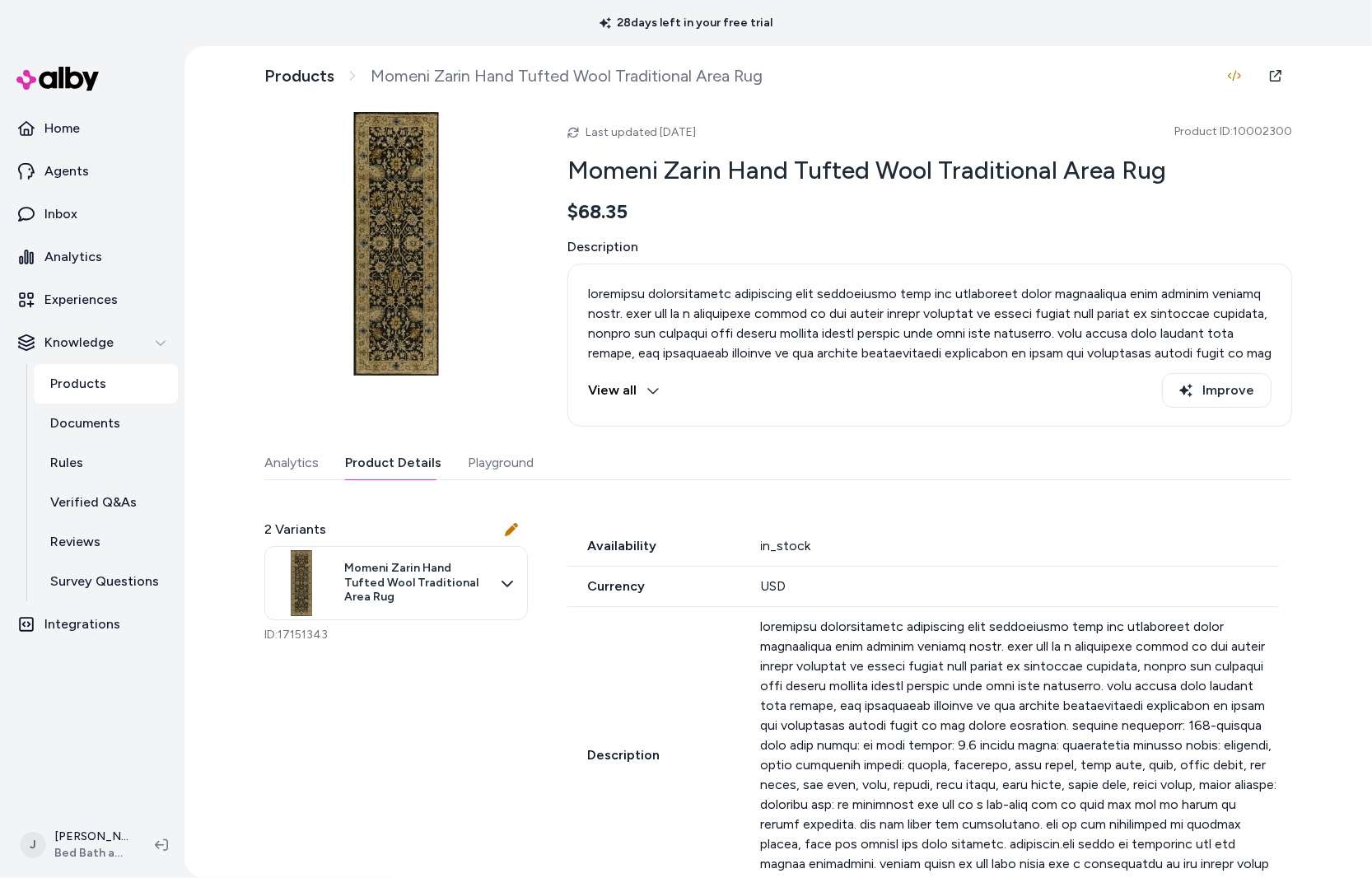
click at [393, 470] on button "Product Details" at bounding box center [393, 463] width 96 height 33
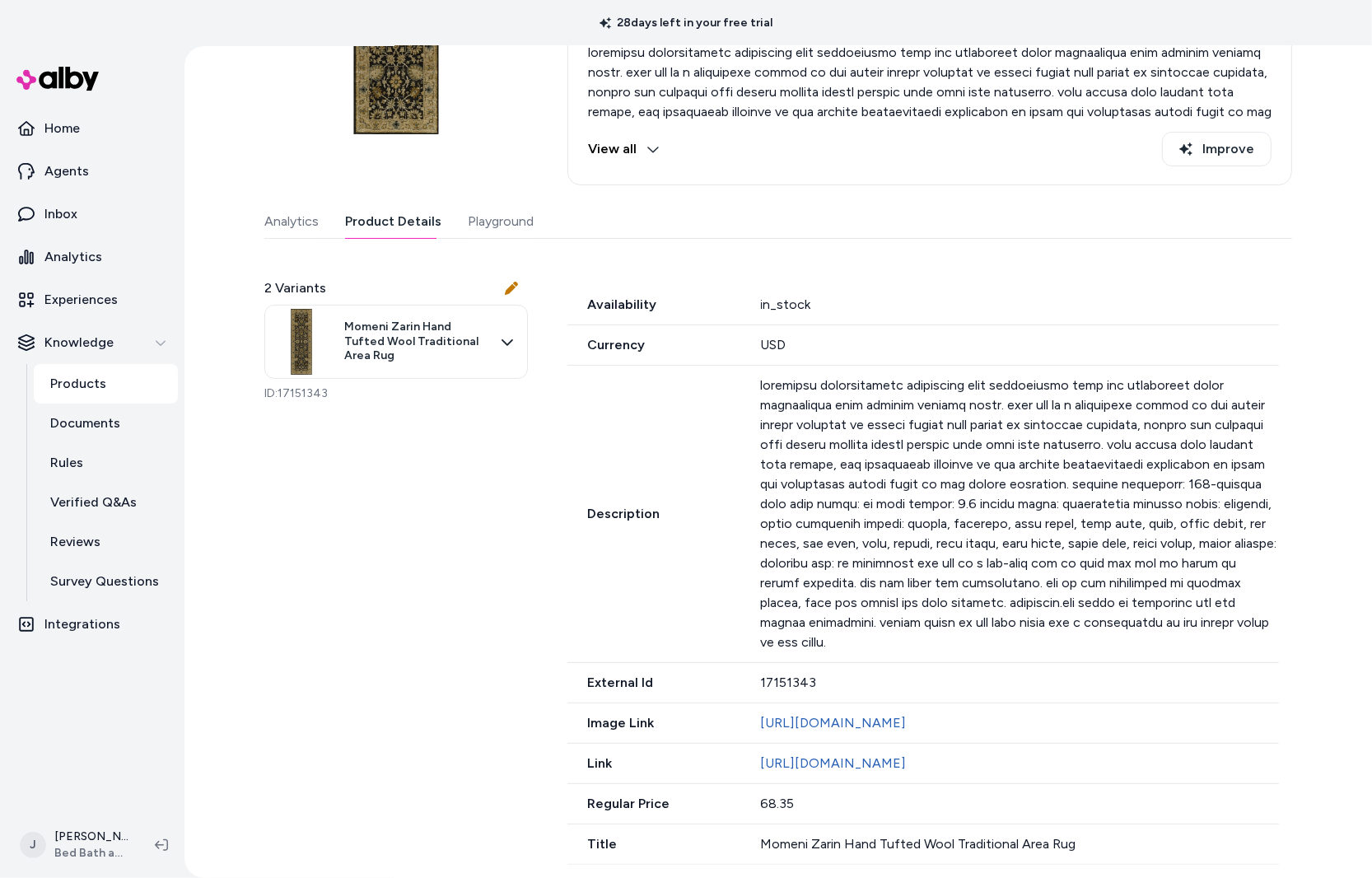
scroll to position [301, 0]
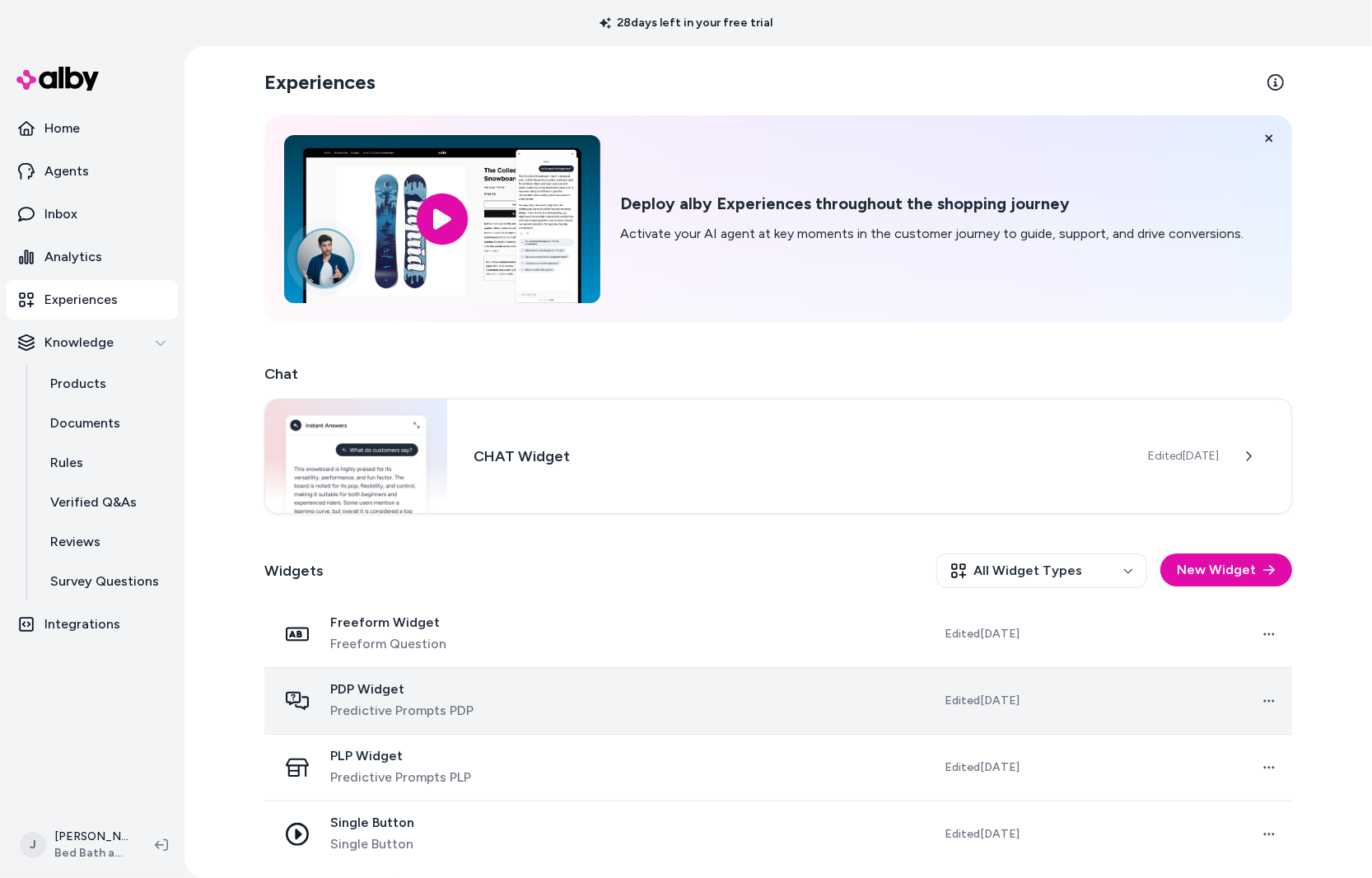
click at [560, 712] on td "PDP Widget Predictive Prompts PDP" at bounding box center [411, 701] width 295 height 67
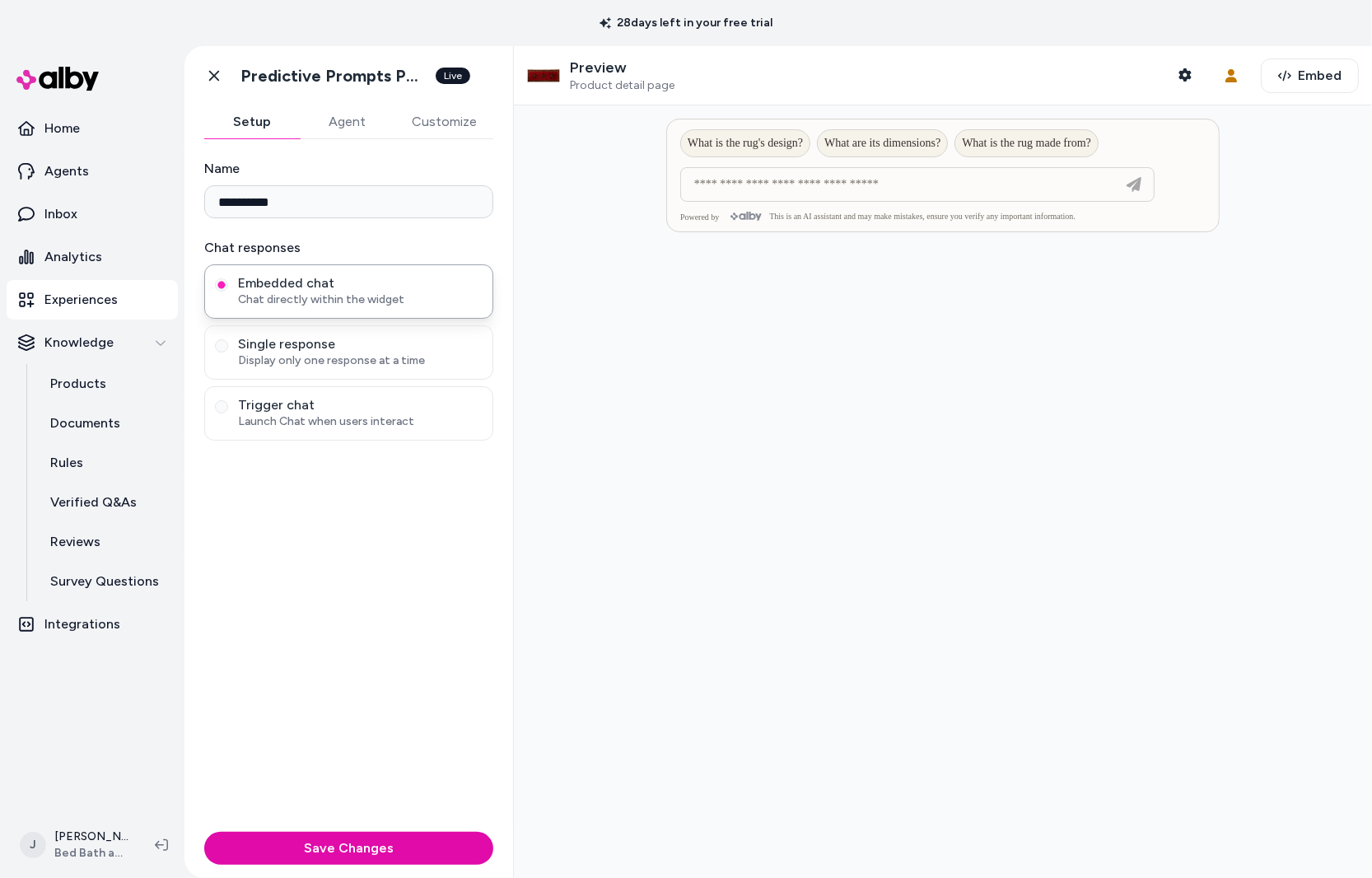
click at [435, 113] on button "Customize" at bounding box center [444, 122] width 98 height 33
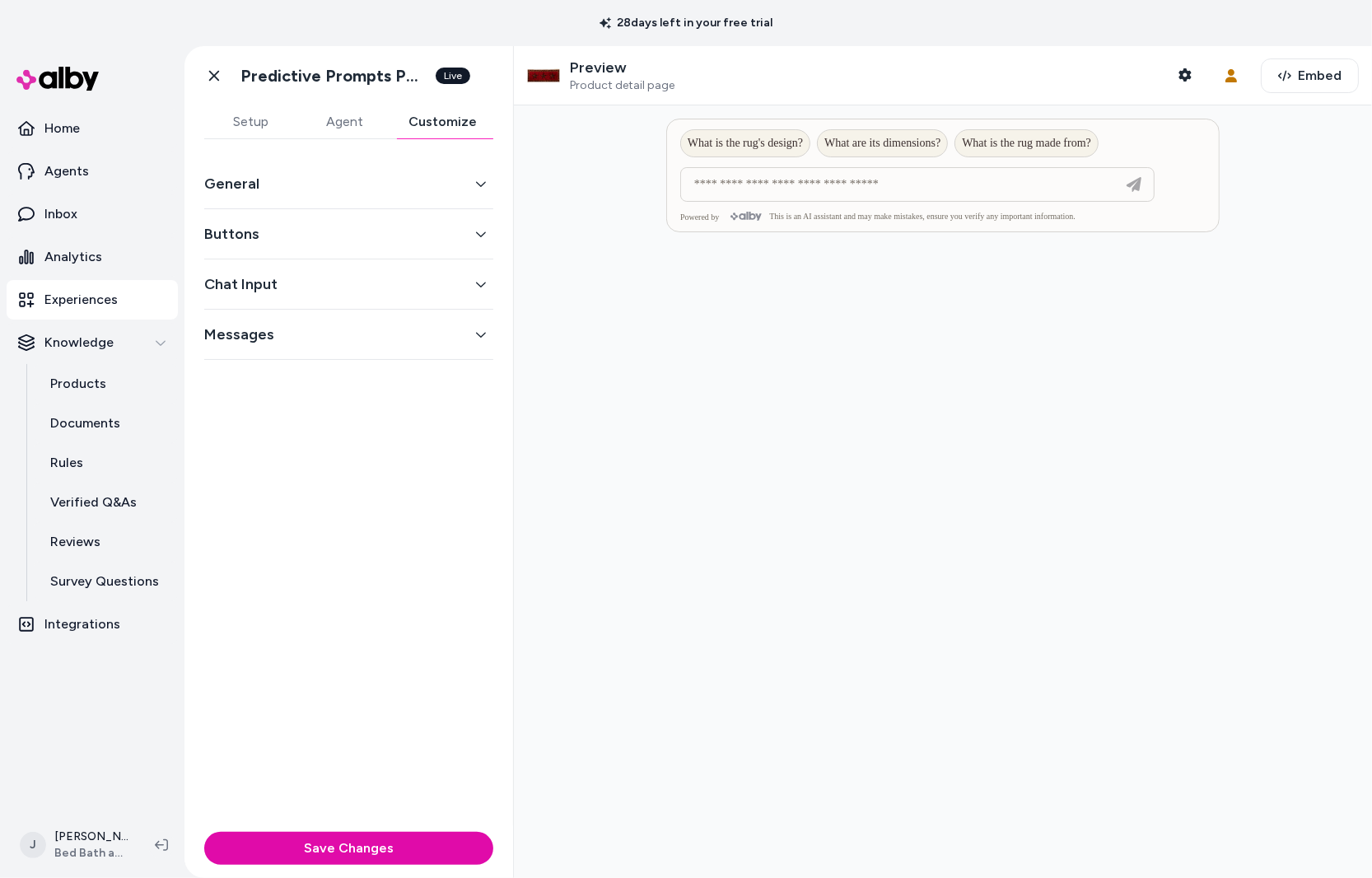
click at [326, 245] on div "Buttons" at bounding box center [348, 234] width 289 height 50
click at [428, 233] on button "Buttons" at bounding box center [348, 234] width 289 height 23
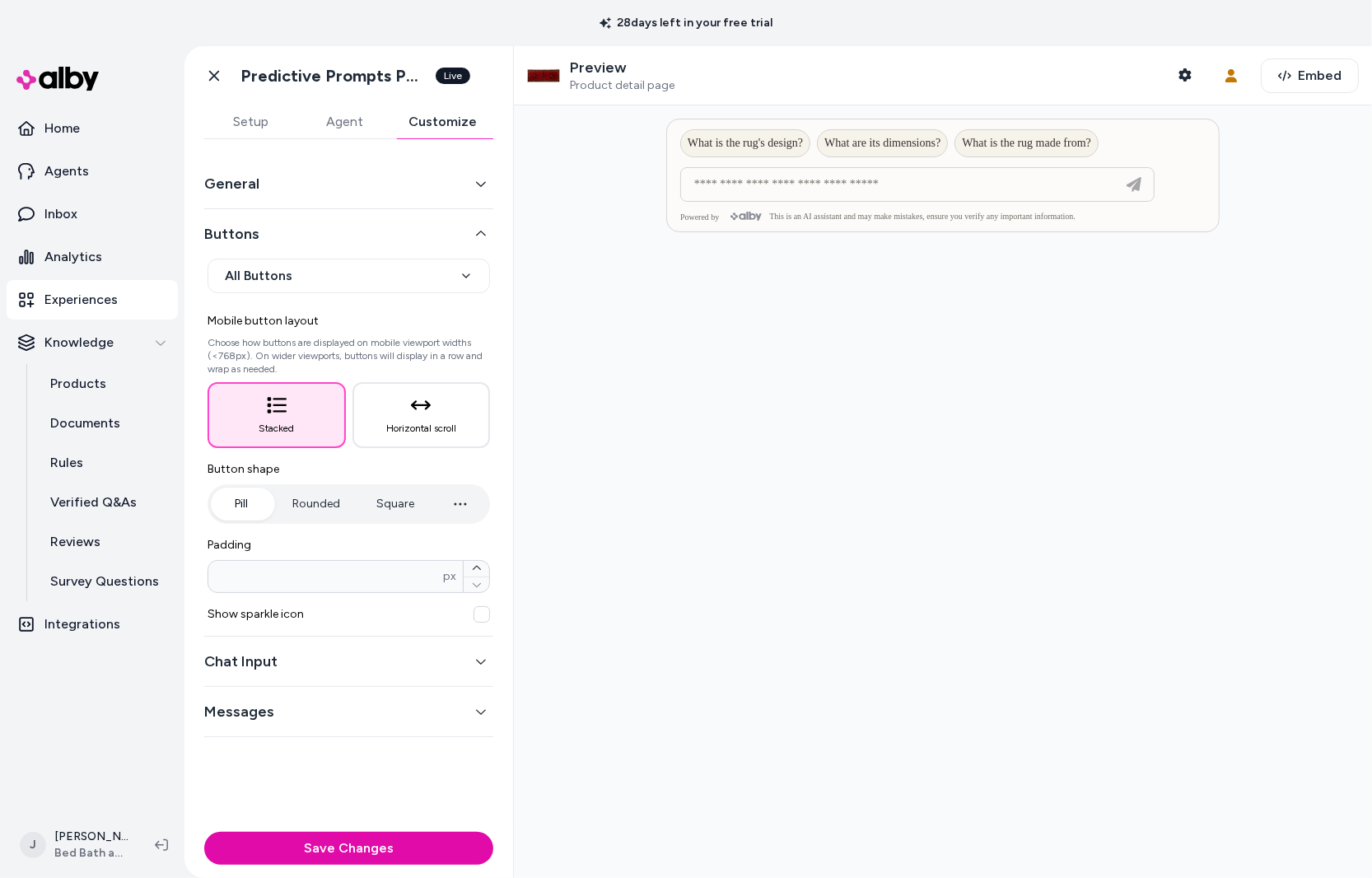
click at [391, 196] on div "General" at bounding box center [348, 183] width 289 height 50
click at [332, 179] on button "General" at bounding box center [348, 183] width 289 height 23
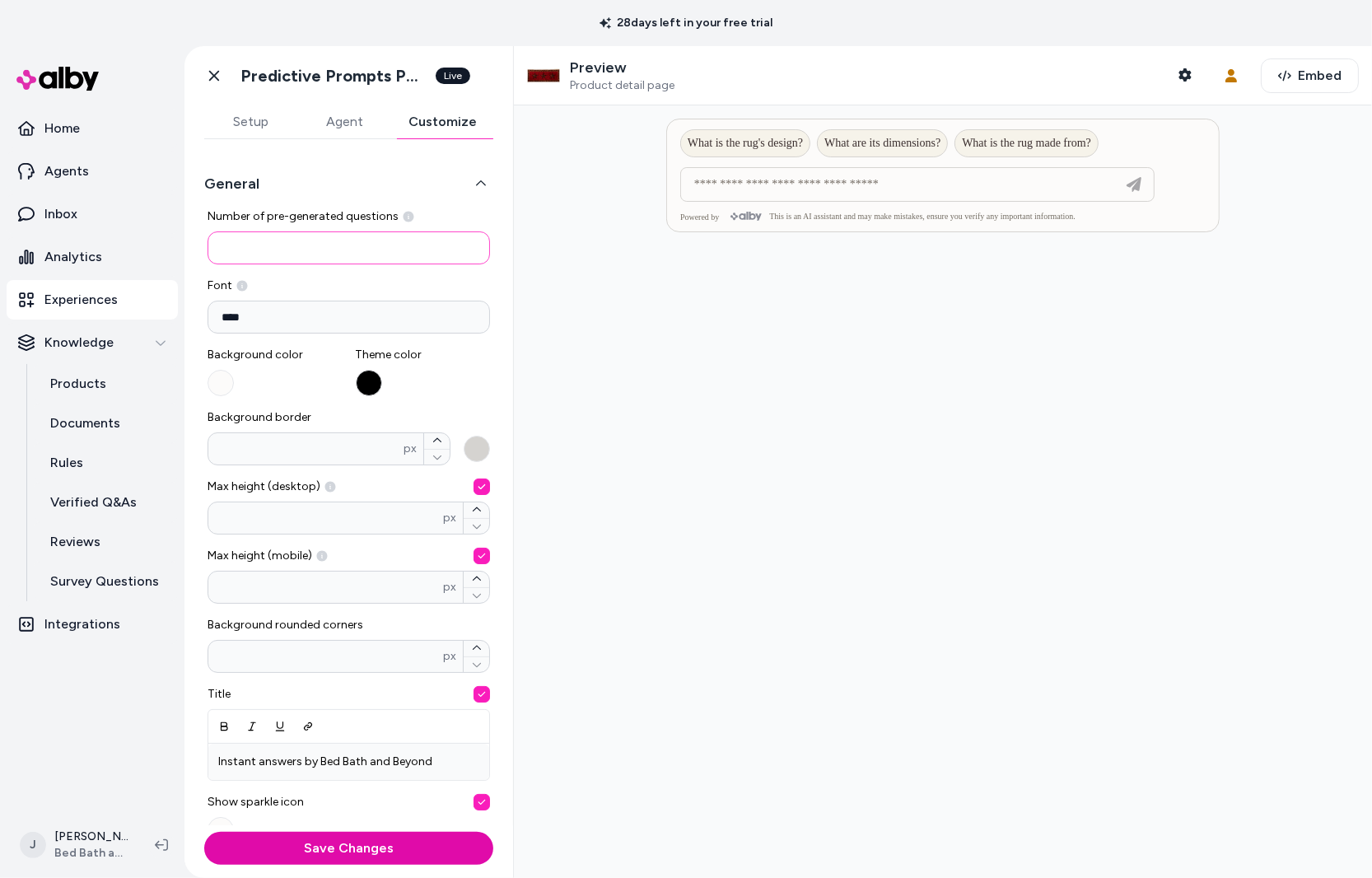
drag, startPoint x: 293, startPoint y: 247, endPoint x: 194, endPoint y: 245, distance: 99.0
click at [194, 245] on div "**********" at bounding box center [348, 481] width 328 height 686
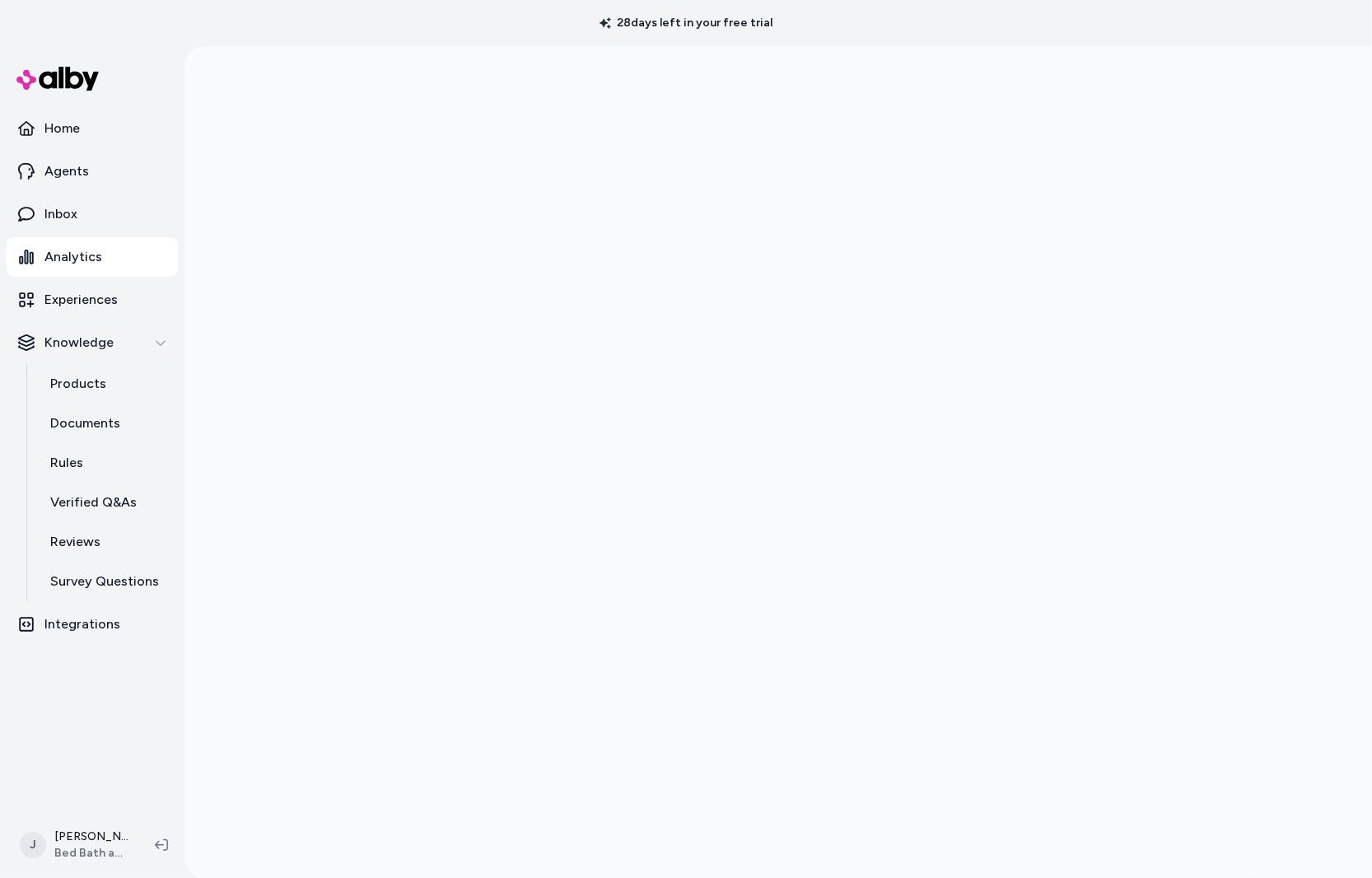
drag, startPoint x: 1130, startPoint y: 35, endPoint x: 1018, endPoint y: 28, distance: 112.2
click at [1128, 34] on div "28 days left in your free trial" at bounding box center [686, 23] width 1372 height 46
